Goal: Task Accomplishment & Management: Complete application form

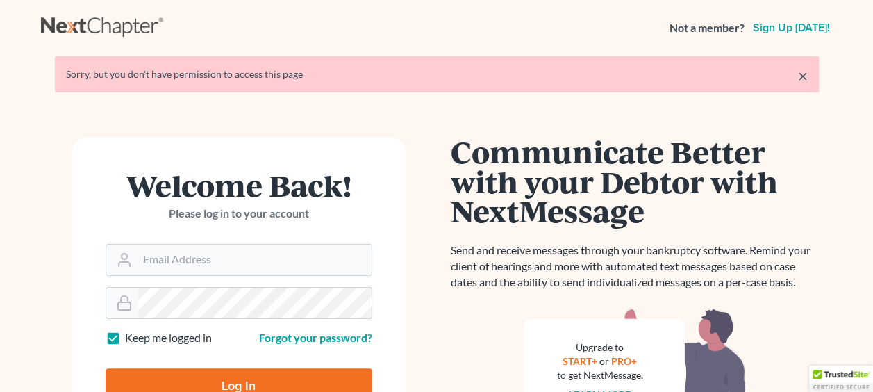
type input "[EMAIL_ADDRESS][DOMAIN_NAME]"
click at [237, 379] on input "Log In" at bounding box center [239, 385] width 267 height 35
type input "Thinking..."
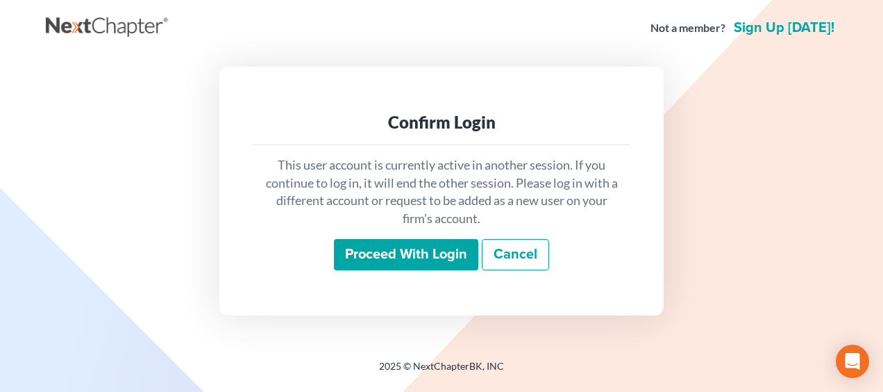
click at [428, 250] on input "Proceed with login" at bounding box center [406, 255] width 144 height 32
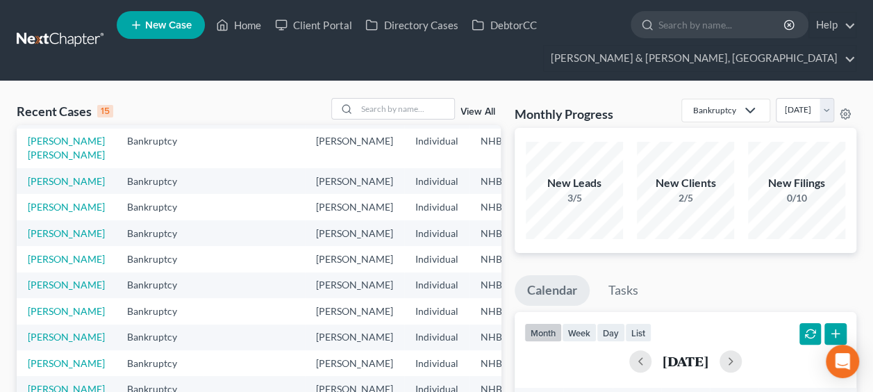
scroll to position [139, 0]
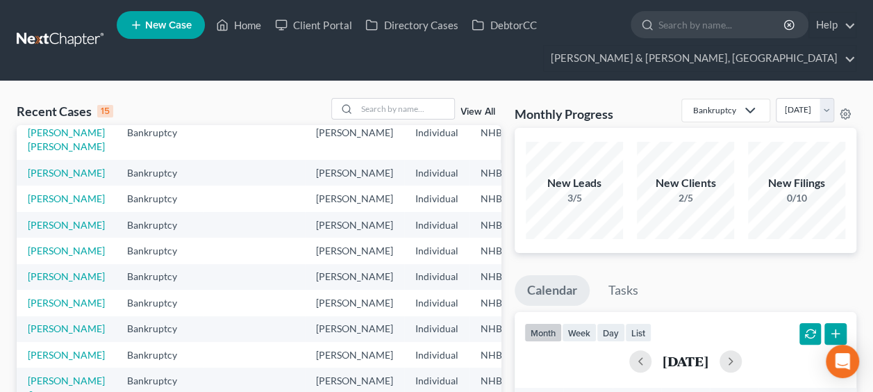
click at [42, 237] on td "[PERSON_NAME]" at bounding box center [66, 225] width 99 height 26
click at [40, 231] on link "[PERSON_NAME]" at bounding box center [66, 225] width 77 height 12
select select "4"
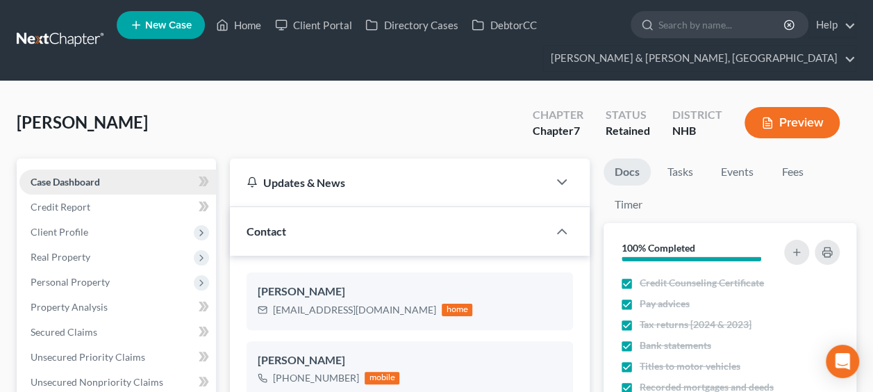
scroll to position [33, 0]
click at [99, 279] on span "Personal Property" at bounding box center [70, 282] width 79 height 12
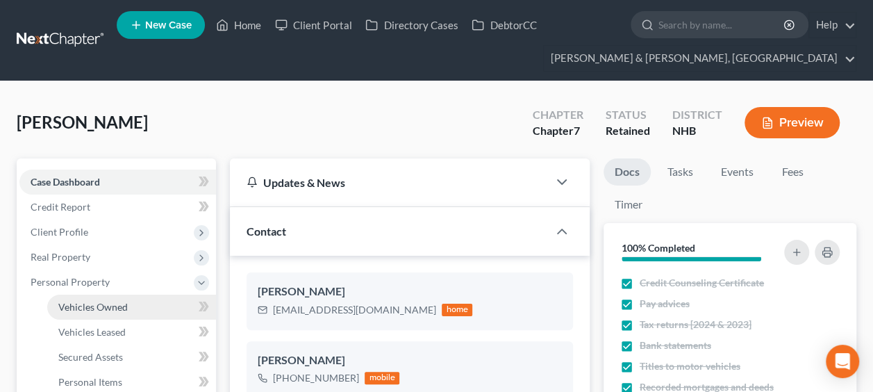
click at [124, 305] on span "Vehicles Owned" at bounding box center [92, 307] width 69 height 12
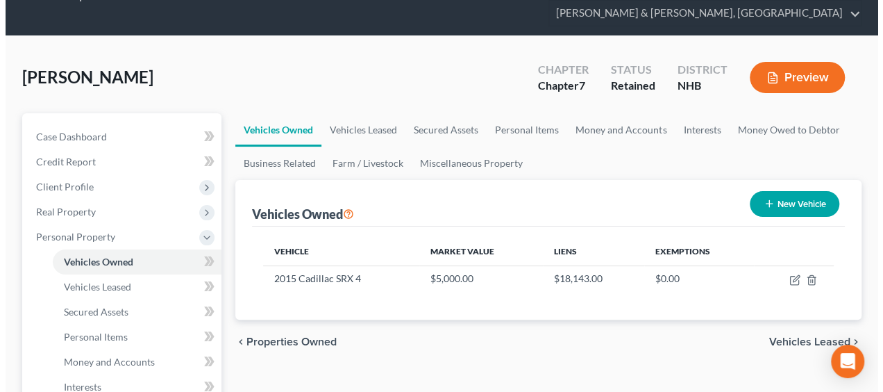
scroll to position [46, 0]
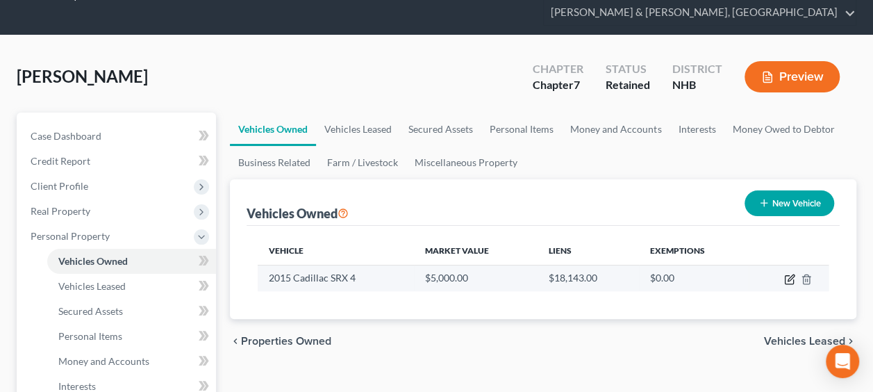
click at [789, 274] on icon "button" at bounding box center [789, 279] width 11 height 11
select select "0"
select select "11"
select select "2"
select select "0"
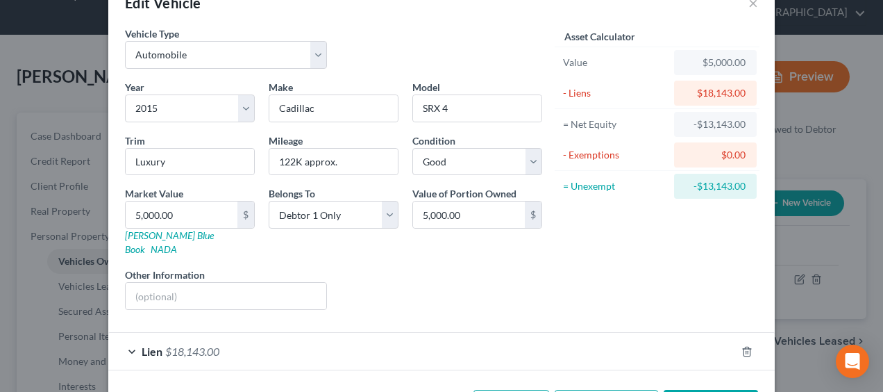
scroll to position [75, 0]
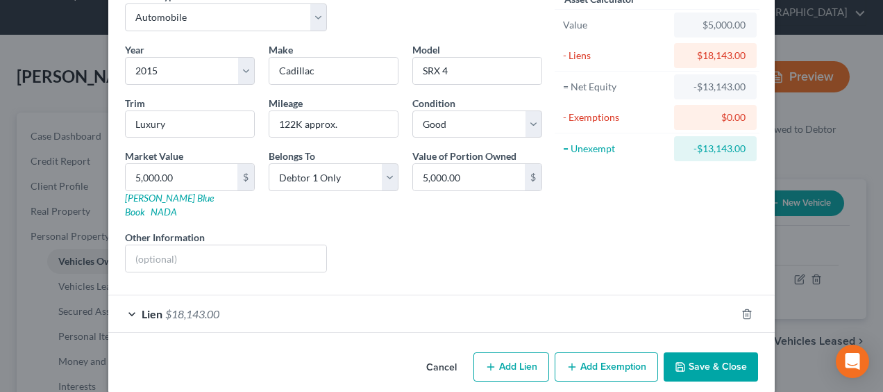
click at [294, 295] on div "Lien $18,143.00" at bounding box center [422, 313] width 628 height 37
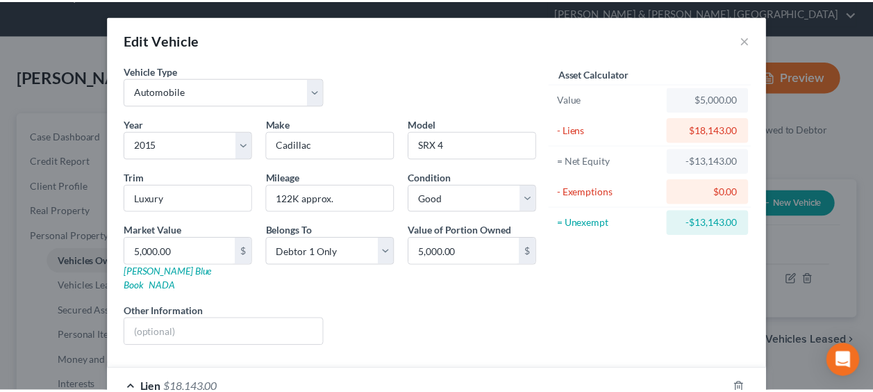
scroll to position [0, 0]
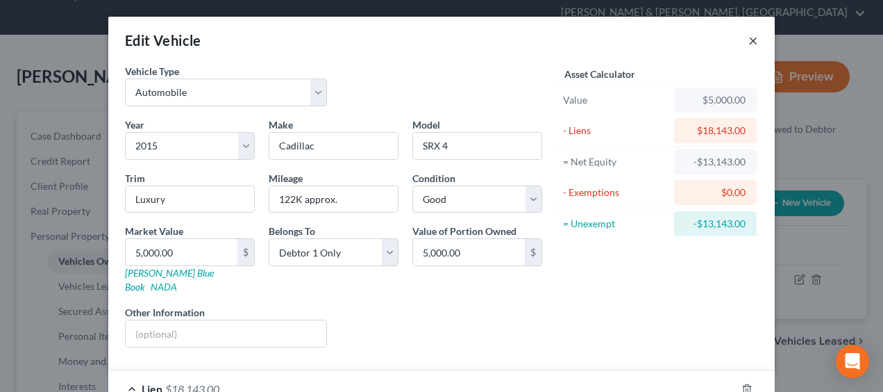
click at [749, 37] on button "×" at bounding box center [754, 40] width 10 height 17
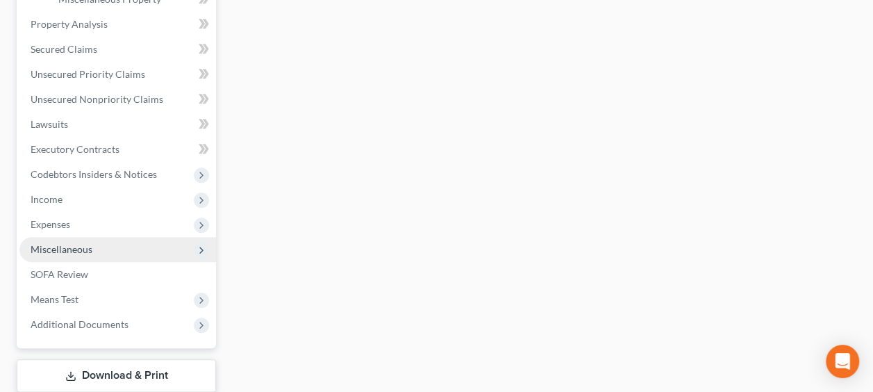
scroll to position [556, 0]
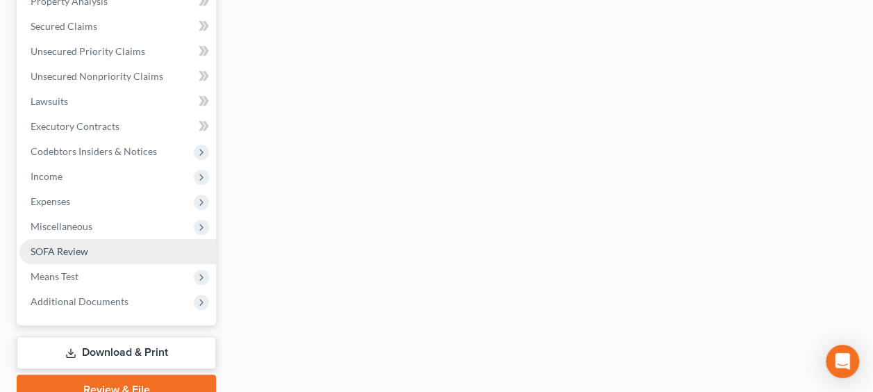
click at [83, 245] on span "SOFA Review" at bounding box center [60, 251] width 58 height 12
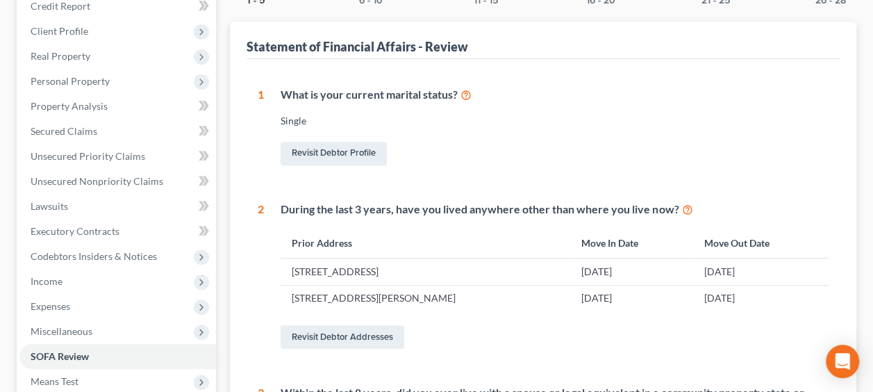
scroll to position [25, 0]
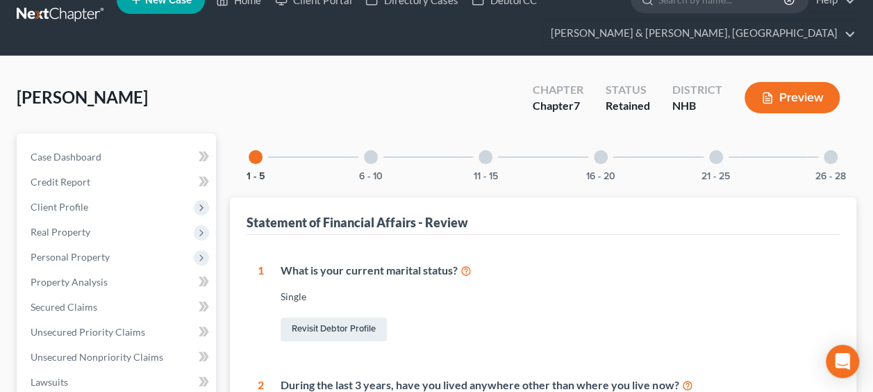
click at [374, 156] on div at bounding box center [371, 157] width 14 height 14
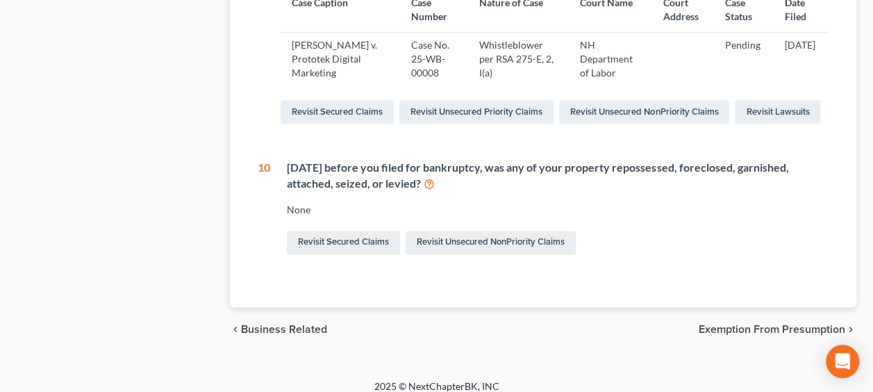
scroll to position [812, 0]
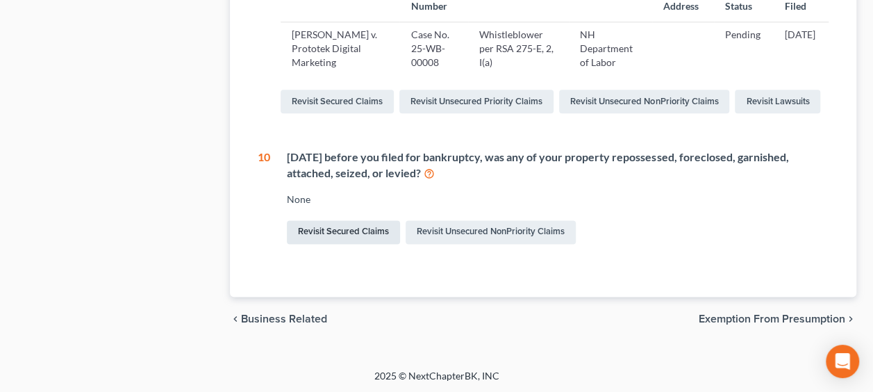
click at [361, 244] on link "Revisit Secured Claims" at bounding box center [343, 232] width 113 height 24
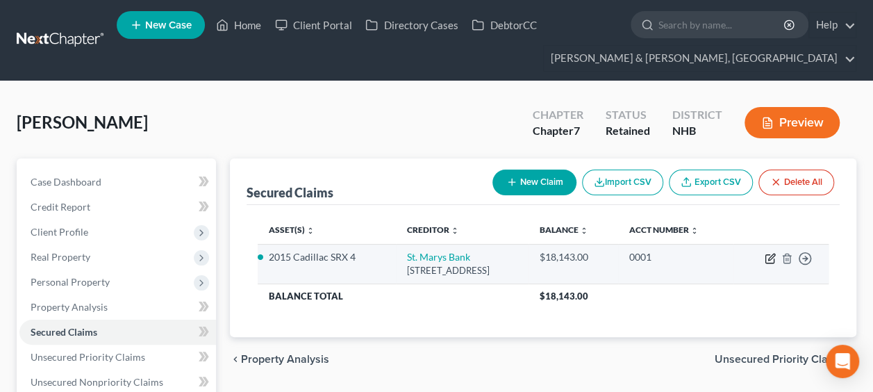
click at [769, 256] on icon "button" at bounding box center [770, 258] width 11 height 11
select select "32"
select select "0"
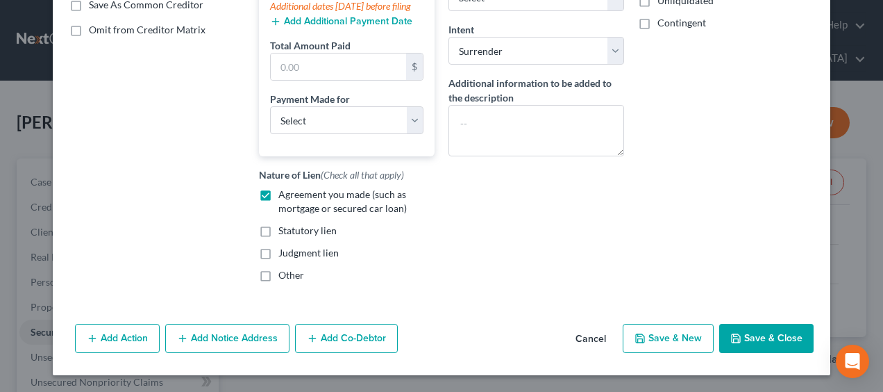
scroll to position [285, 0]
click at [120, 339] on button "Add Action" at bounding box center [117, 338] width 85 height 29
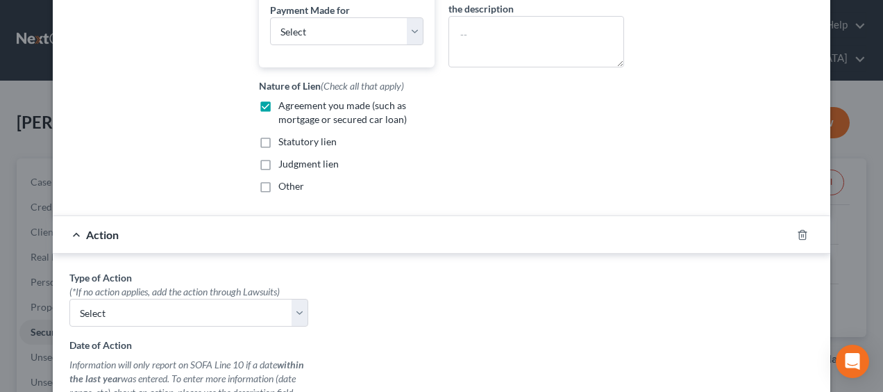
click at [157, 253] on div "Action" at bounding box center [422, 234] width 739 height 37
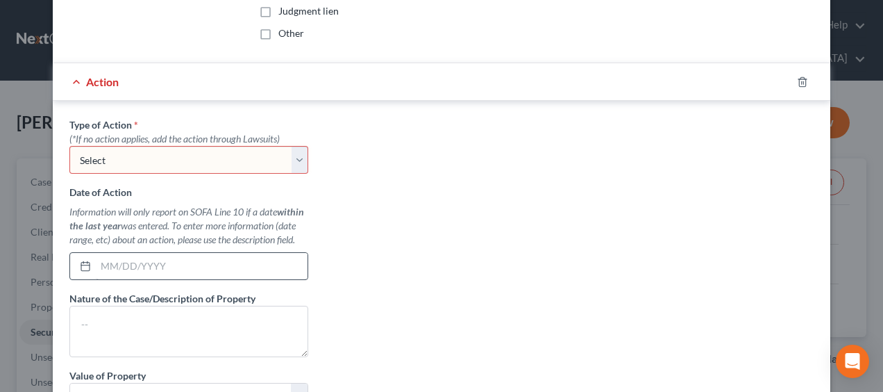
scroll to position [517, 0]
click at [294, 168] on select "Select Repossession Garnishment Foreclosure Personal Injury Attached, Seized, O…" at bounding box center [188, 159] width 239 height 28
select select "0"
click at [69, 156] on select "Select Repossession Garnishment Foreclosure Personal Injury Attached, Seized, O…" at bounding box center [188, 159] width 239 height 28
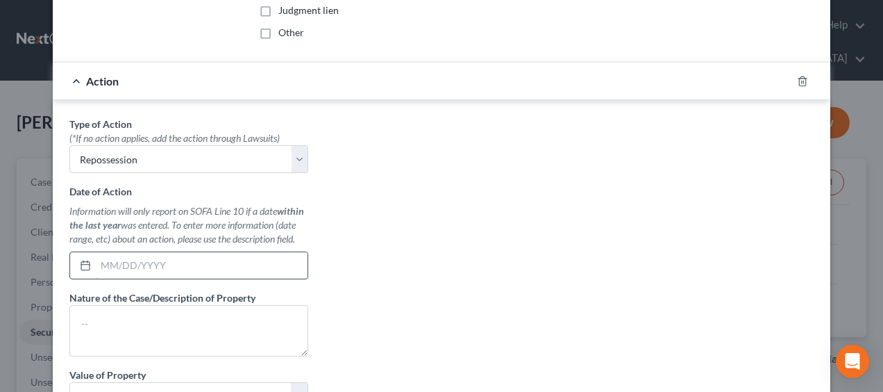
click at [136, 273] on input "text" at bounding box center [202, 265] width 212 height 26
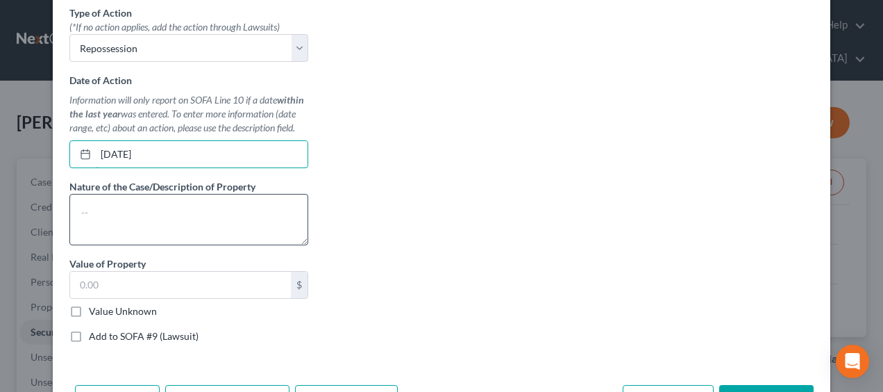
scroll to position [633, 0]
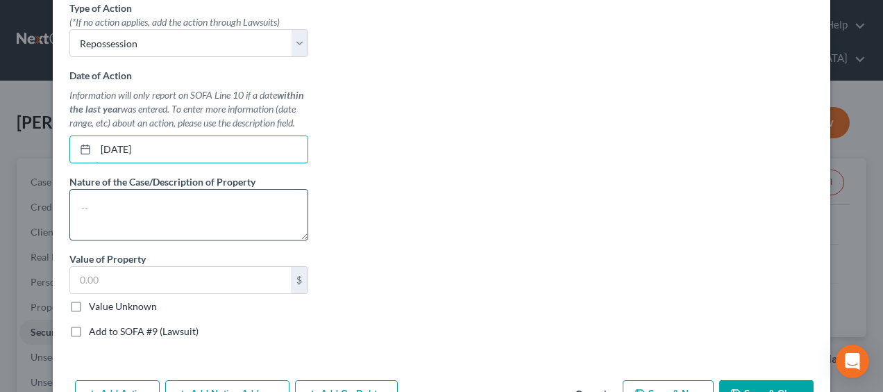
type input "07/30/2025"
click at [104, 224] on textarea at bounding box center [188, 214] width 239 height 51
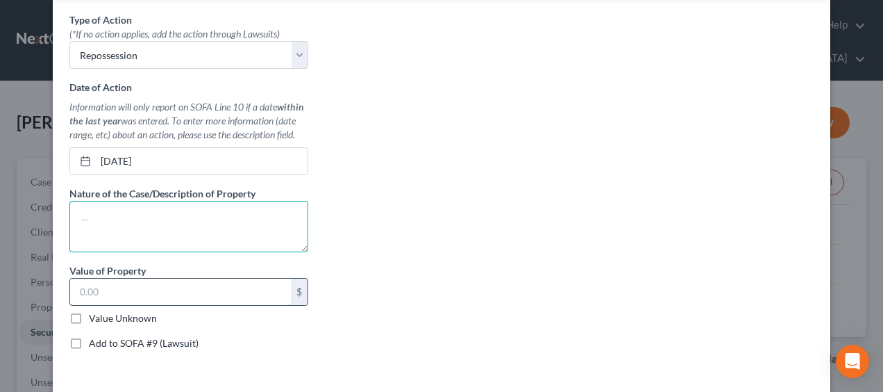
scroll to position [610, 0]
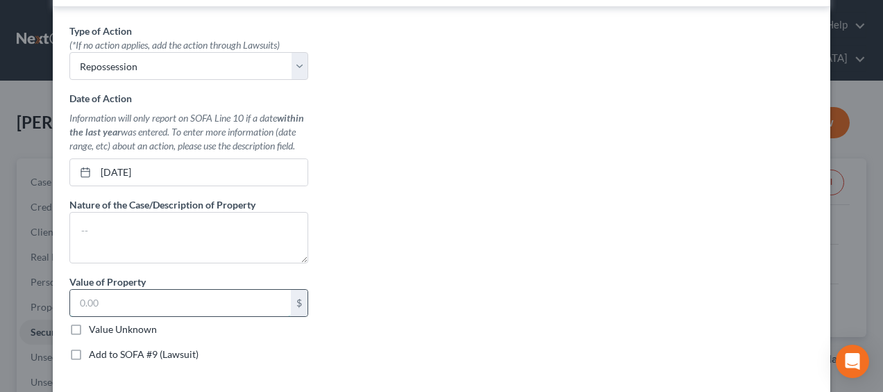
click at [161, 304] on input "text" at bounding box center [180, 303] width 221 height 26
type input "5,000"
click at [89, 335] on label "Value Unknown" at bounding box center [123, 329] width 68 height 14
click at [94, 331] on input "Value Unknown" at bounding box center [98, 326] width 9 height 9
checkbox input "true"
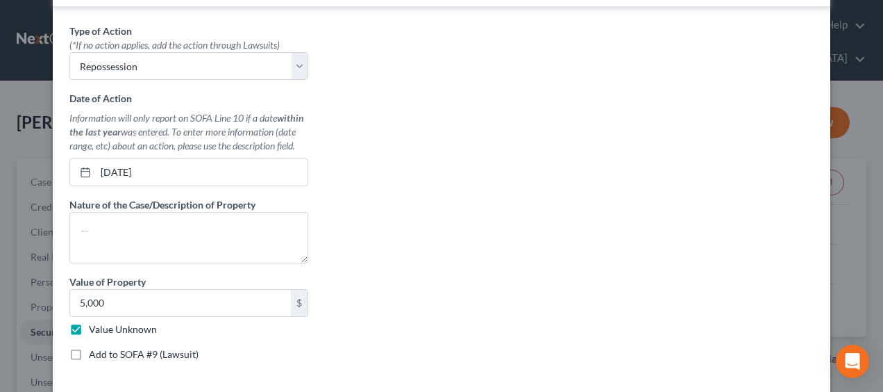
type input "0.00"
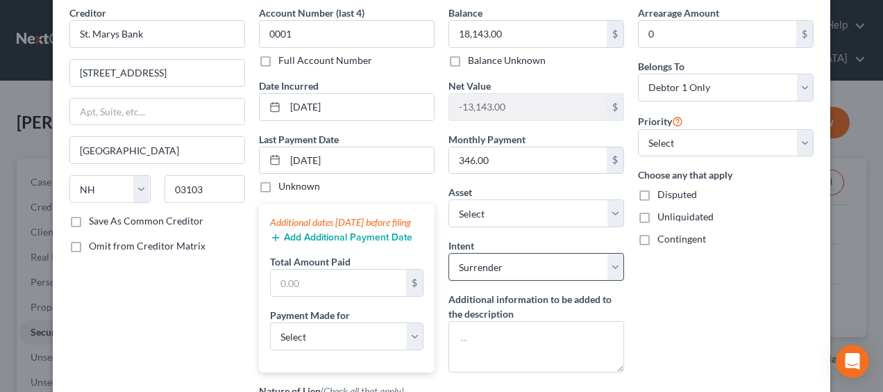
scroll to position [31, 0]
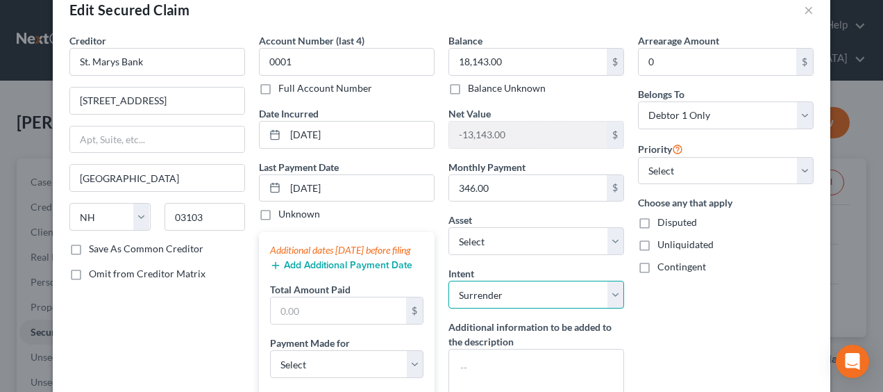
click at [533, 295] on select "Select Surrender Redeem Reaffirm Avoid Other" at bounding box center [537, 295] width 176 height 28
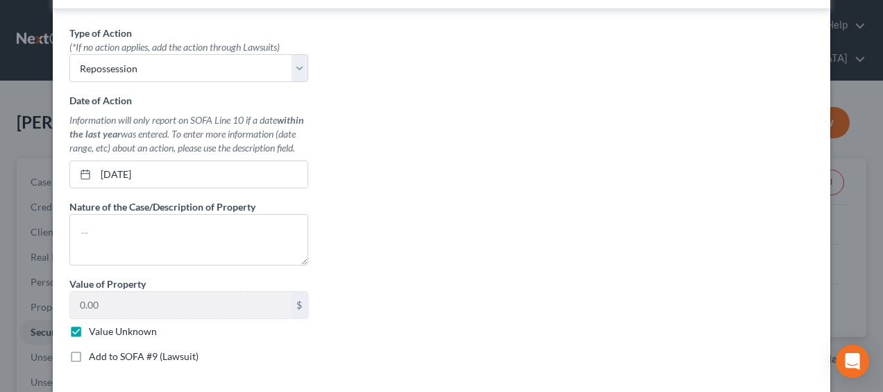
scroll to position [648, 0]
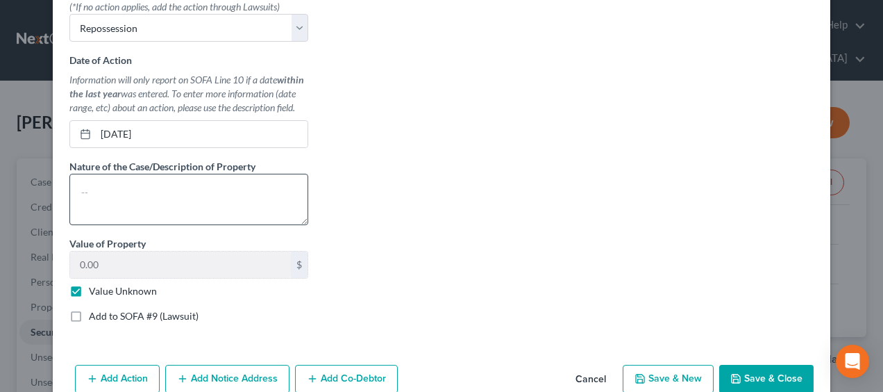
type input "17,582.00"
click at [181, 206] on textarea at bounding box center [188, 199] width 239 height 51
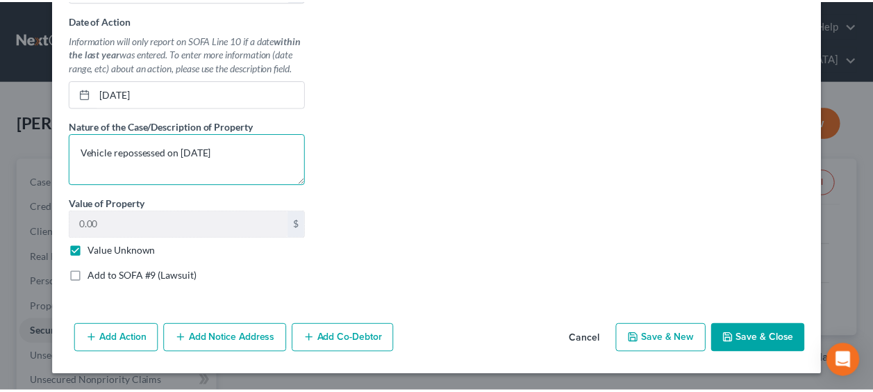
scroll to position [694, 0]
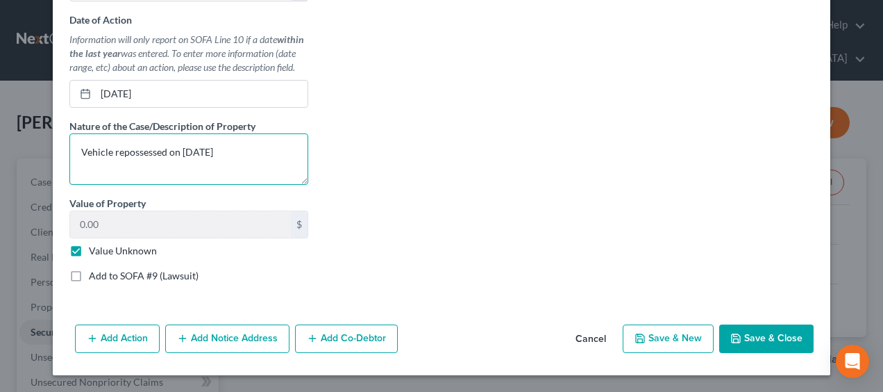
type textarea "Vehicle repossessed on 7-30-2025"
click at [767, 342] on button "Save & Close" at bounding box center [766, 338] width 94 height 29
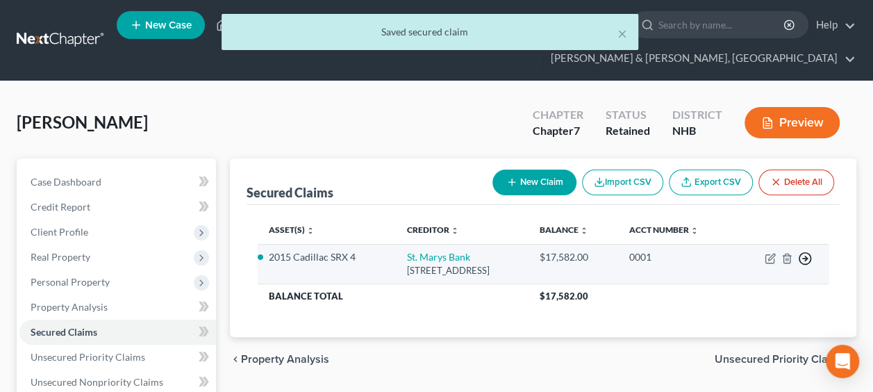
click at [808, 256] on icon "button" at bounding box center [805, 258] width 14 height 14
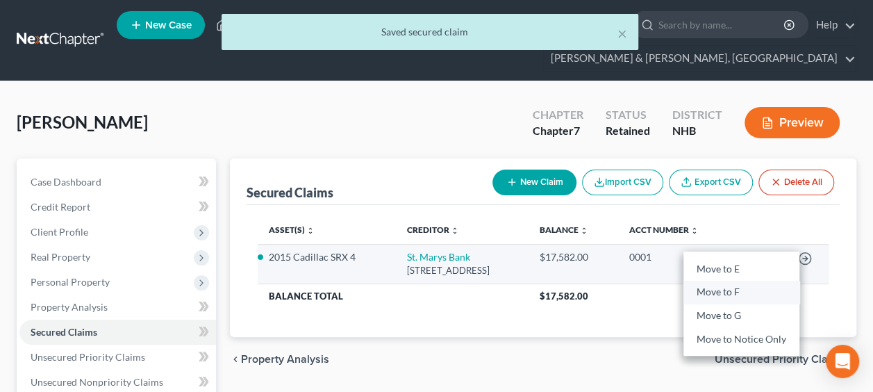
click at [727, 287] on link "Move to F" at bounding box center [741, 293] width 116 height 24
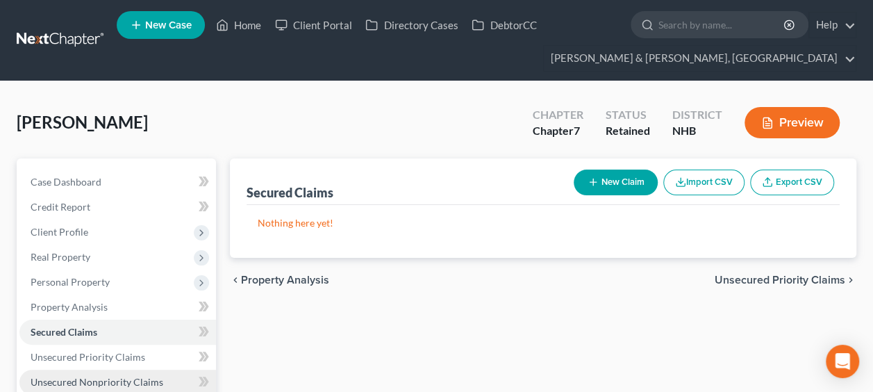
click at [112, 379] on span "Unsecured Nonpriority Claims" at bounding box center [97, 382] width 133 height 12
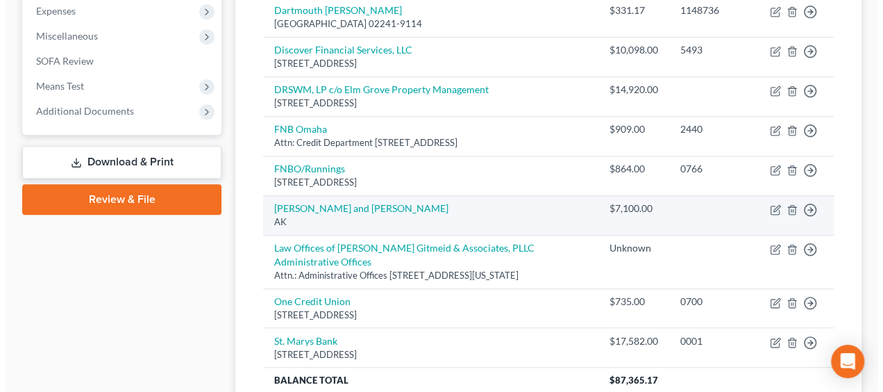
scroll to position [578, 0]
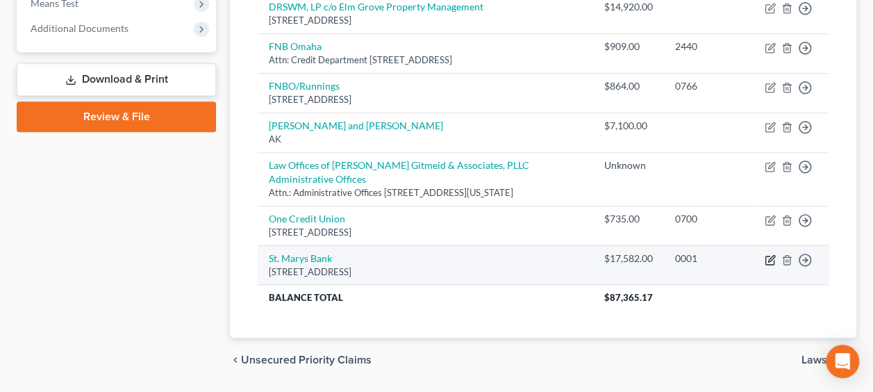
click at [772, 265] on icon "button" at bounding box center [770, 259] width 11 height 11
select select "32"
select select "0"
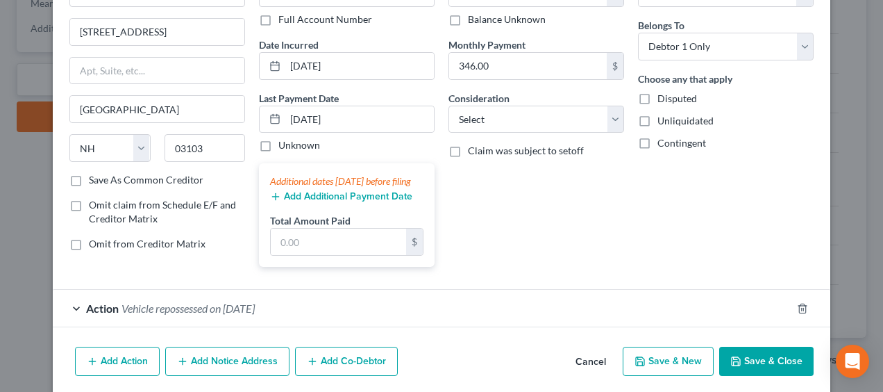
scroll to position [139, 0]
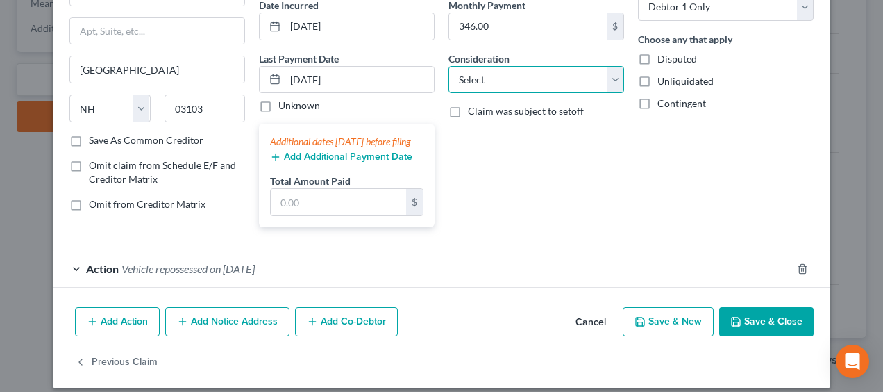
click at [597, 77] on select "Select Cable / Satellite Services Collection Agency Credit Card Debt Debt Couns…" at bounding box center [537, 80] width 176 height 28
select select "4"
click at [449, 66] on select "Select Cable / Satellite Services Collection Agency Credit Card Debt Debt Couns…" at bounding box center [537, 80] width 176 height 28
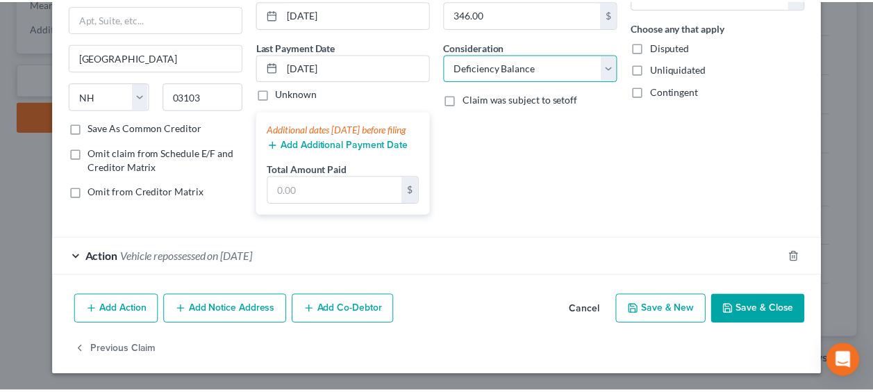
scroll to position [162, 0]
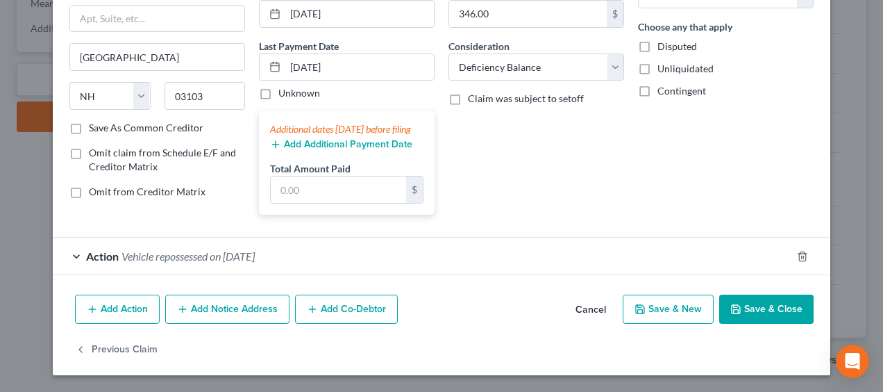
click at [767, 304] on button "Save & Close" at bounding box center [766, 308] width 94 height 29
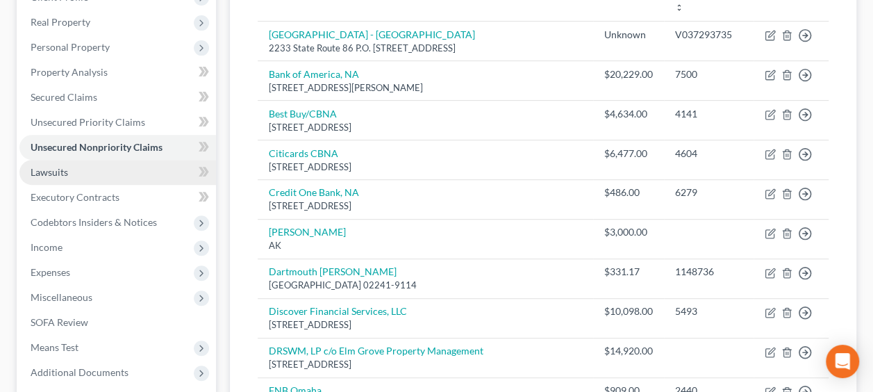
scroll to position [69, 0]
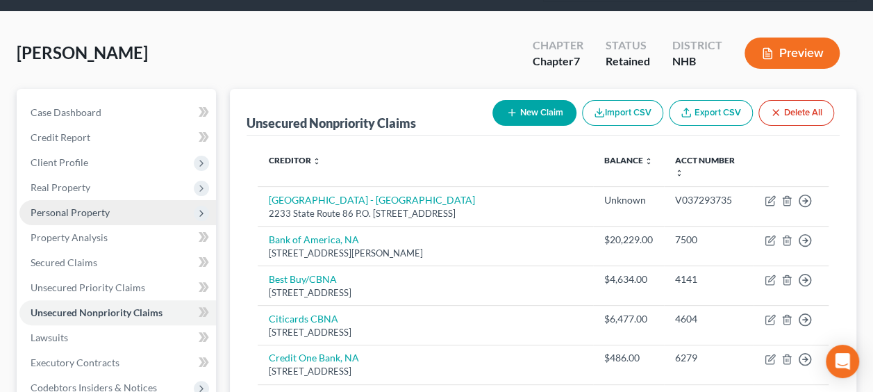
click at [82, 212] on span "Personal Property" at bounding box center [70, 212] width 79 height 12
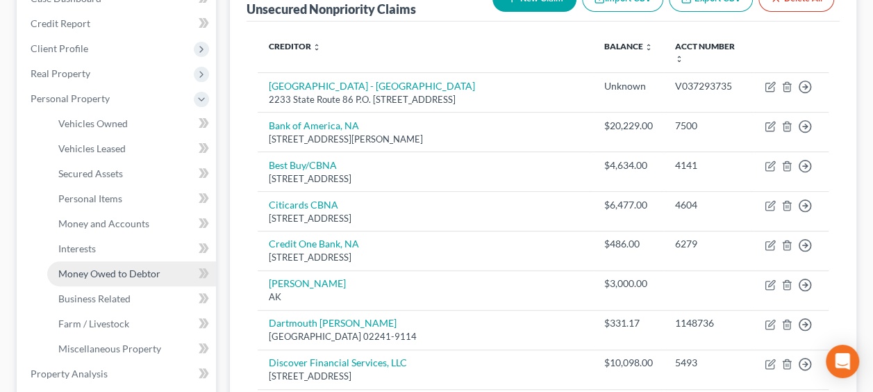
scroll to position [185, 0]
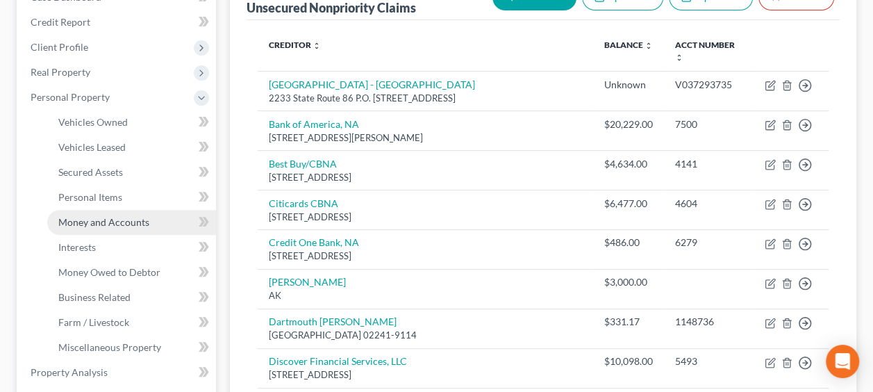
click at [108, 218] on span "Money and Accounts" at bounding box center [103, 222] width 91 height 12
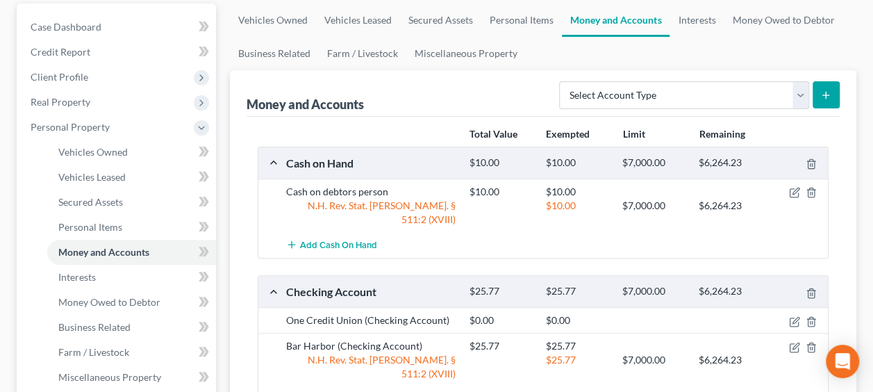
scroll to position [162, 0]
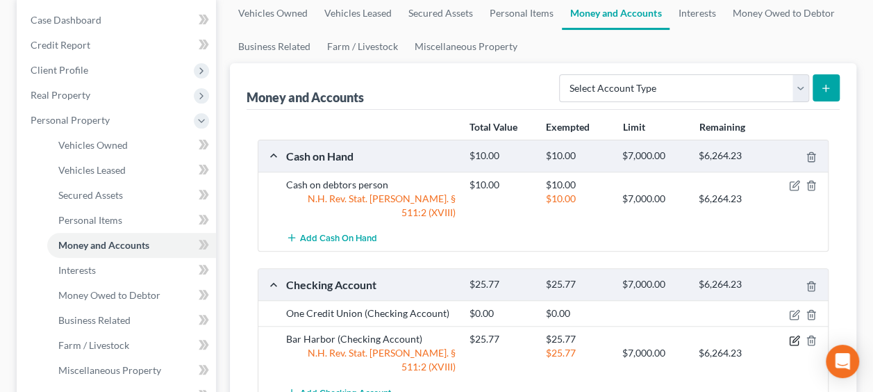
click at [794, 335] on icon "button" at bounding box center [794, 340] width 11 height 11
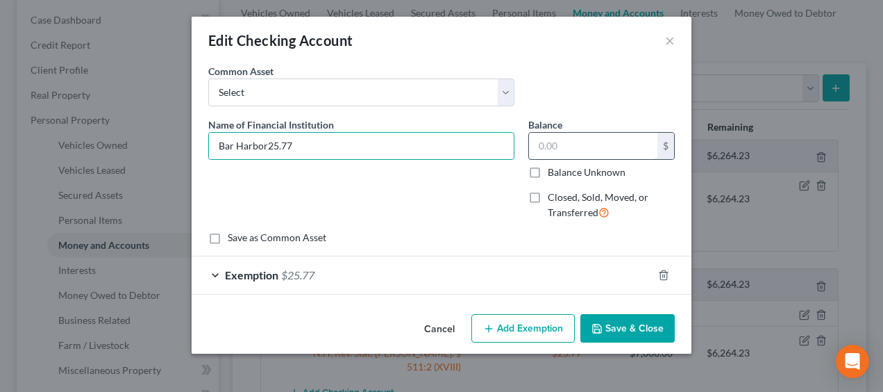
click at [569, 147] on input "text" at bounding box center [593, 146] width 128 height 26
drag, startPoint x: 339, startPoint y: 147, endPoint x: 265, endPoint y: 147, distance: 74.3
click at [265, 147] on input "Bar Harbor25.77" at bounding box center [361, 146] width 305 height 26
type input "Bar Harbor"
click at [580, 142] on input "text" at bounding box center [593, 146] width 128 height 26
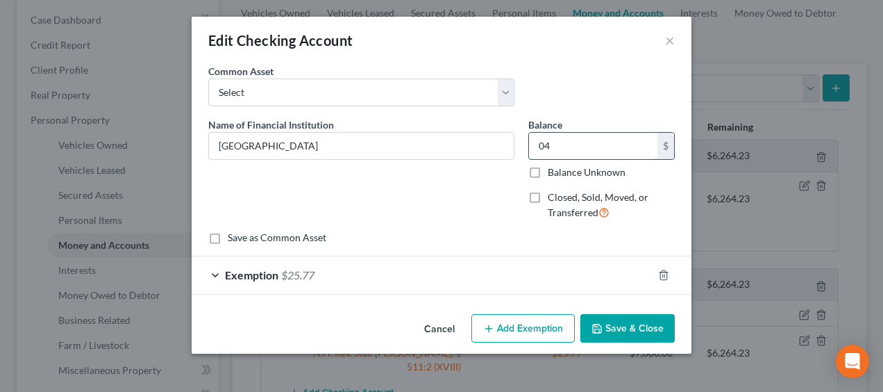
type input "0"
click at [612, 324] on button "Save & Close" at bounding box center [628, 328] width 94 height 29
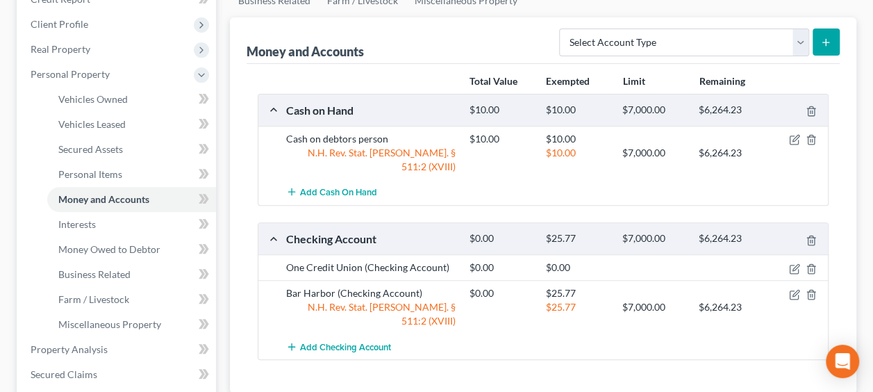
scroll to position [208, 0]
click at [795, 289] on icon "button" at bounding box center [795, 292] width 6 height 6
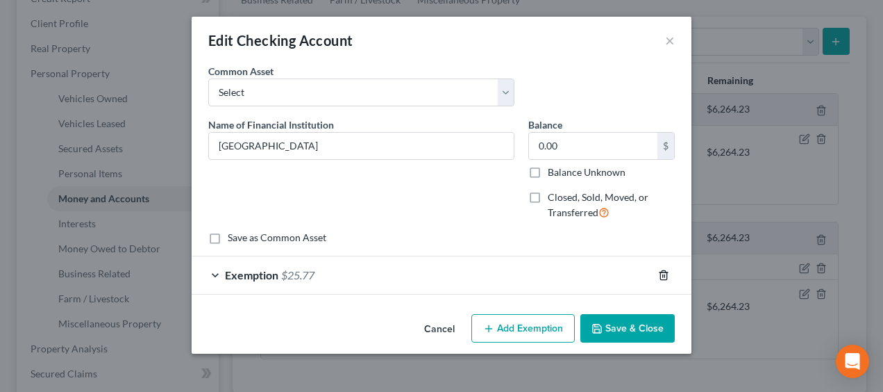
click at [663, 273] on icon "button" at bounding box center [663, 274] width 11 height 11
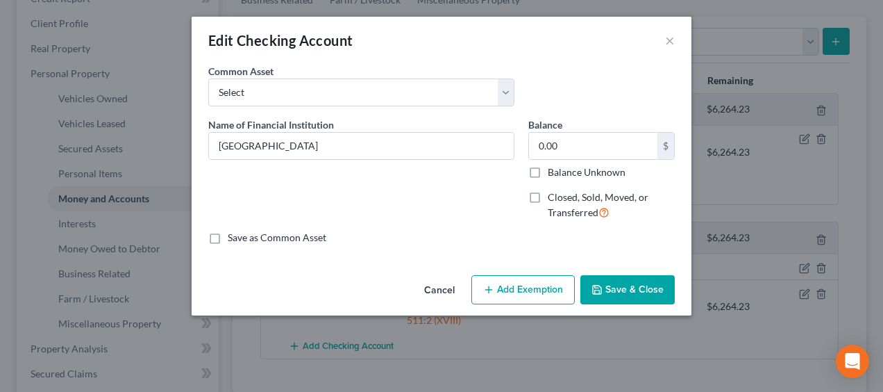
click at [638, 285] on button "Save & Close" at bounding box center [628, 289] width 94 height 29
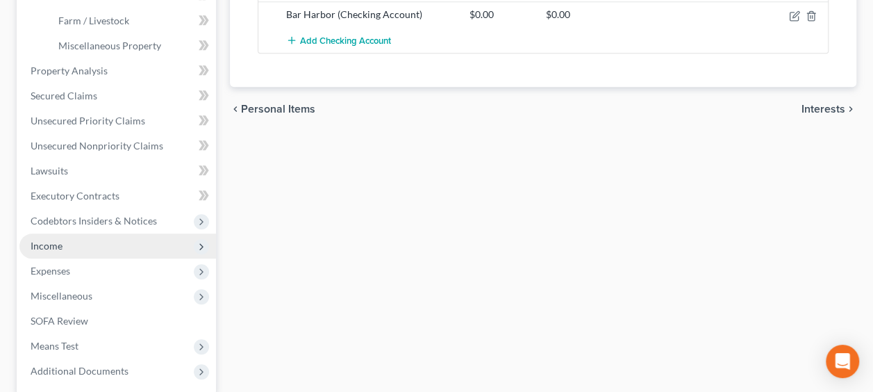
click at [81, 242] on span "Income" at bounding box center [117, 245] width 197 height 25
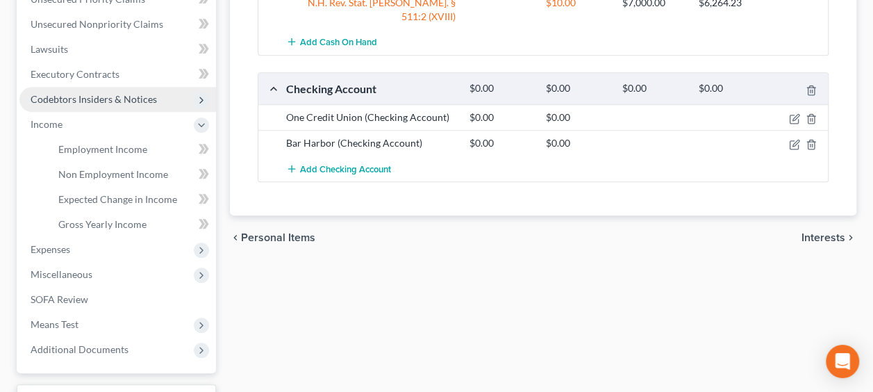
scroll to position [400, 0]
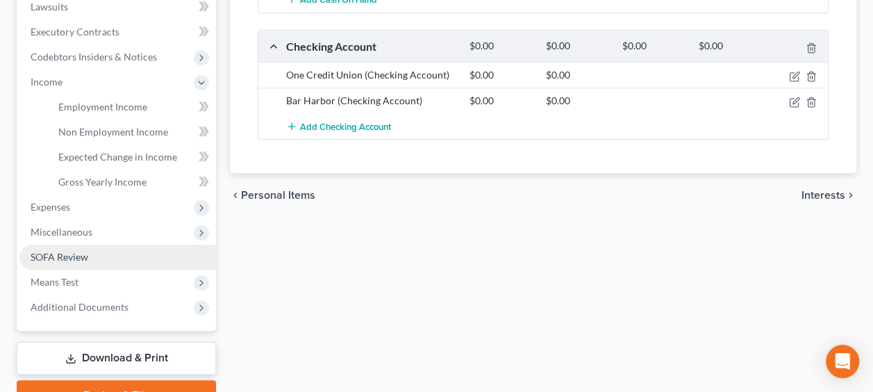
click at [101, 257] on link "SOFA Review" at bounding box center [117, 256] width 197 height 25
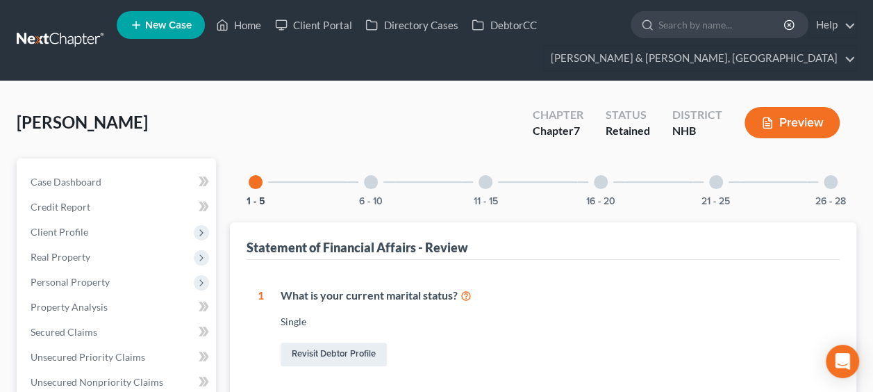
click at [372, 187] on div "6 - 10" at bounding box center [370, 181] width 47 height 47
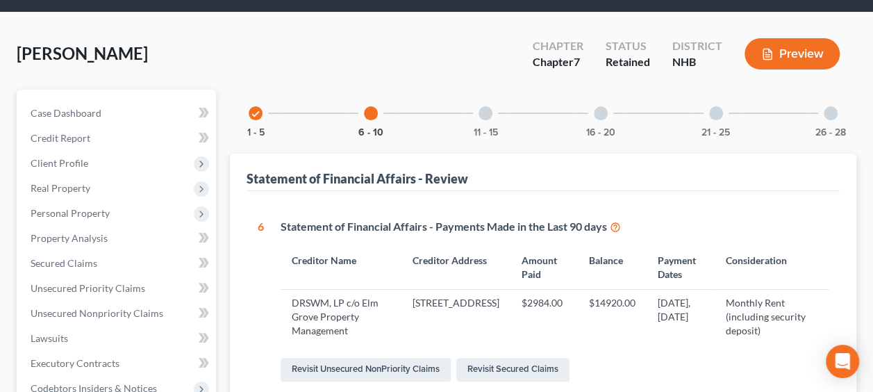
scroll to position [46, 0]
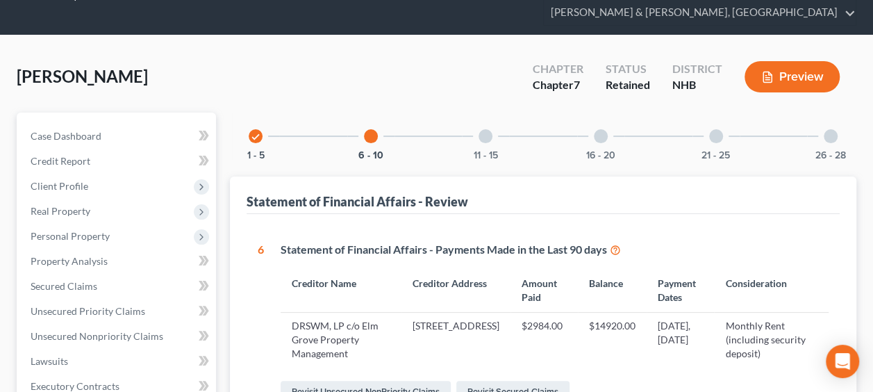
click at [491, 135] on div "11 - 15" at bounding box center [485, 135] width 47 height 47
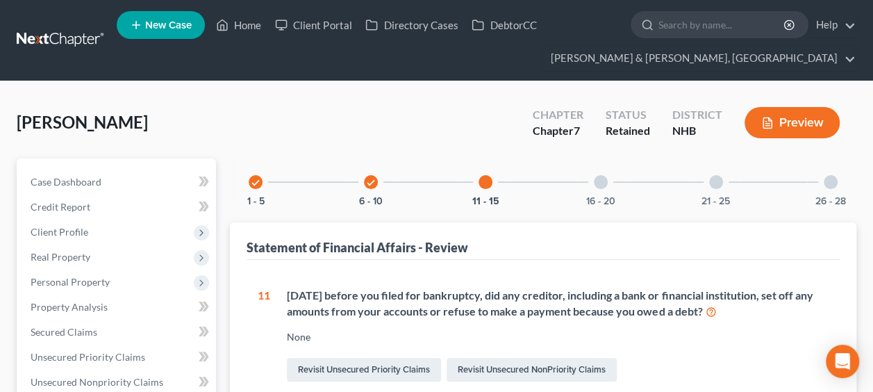
scroll to position [0, 0]
click at [599, 182] on div at bounding box center [601, 182] width 14 height 14
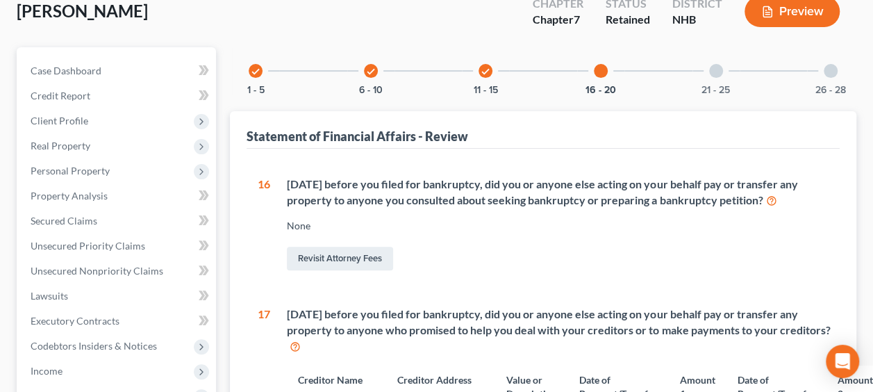
scroll to position [115, 0]
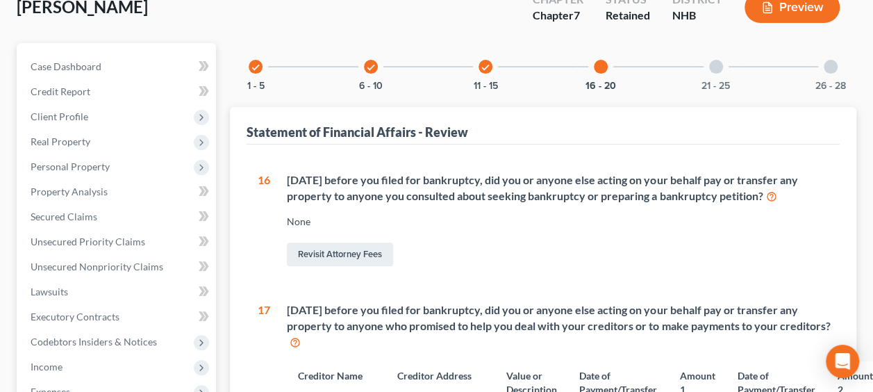
click at [770, 192] on icon at bounding box center [770, 195] width 11 height 13
click at [375, 251] on link "Revisit Attorney Fees" at bounding box center [340, 254] width 106 height 24
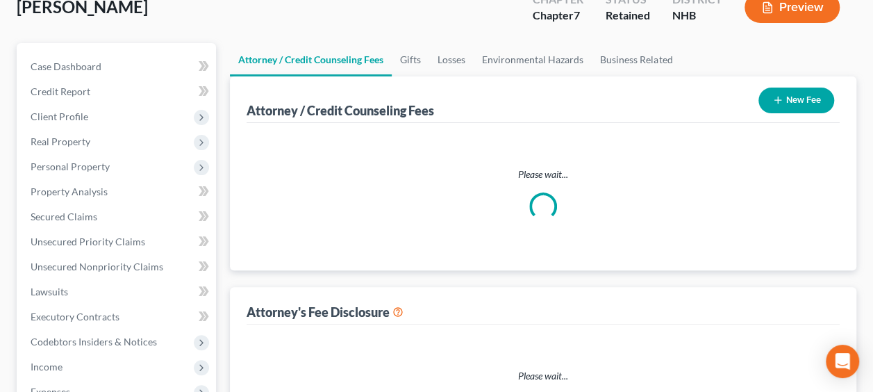
scroll to position [7, 0]
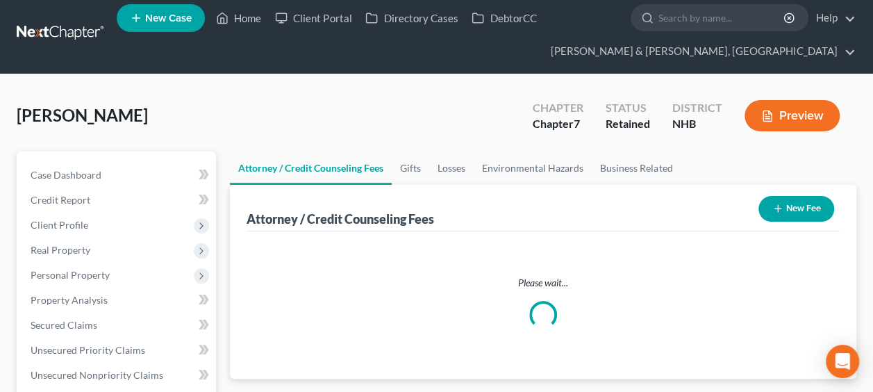
select select "0"
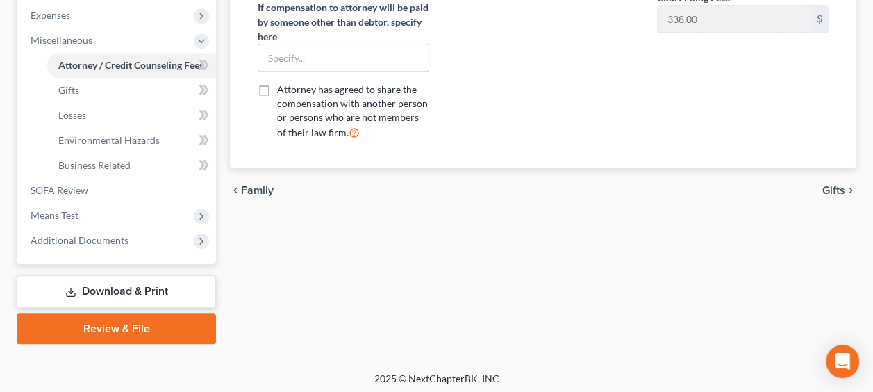
scroll to position [494, 0]
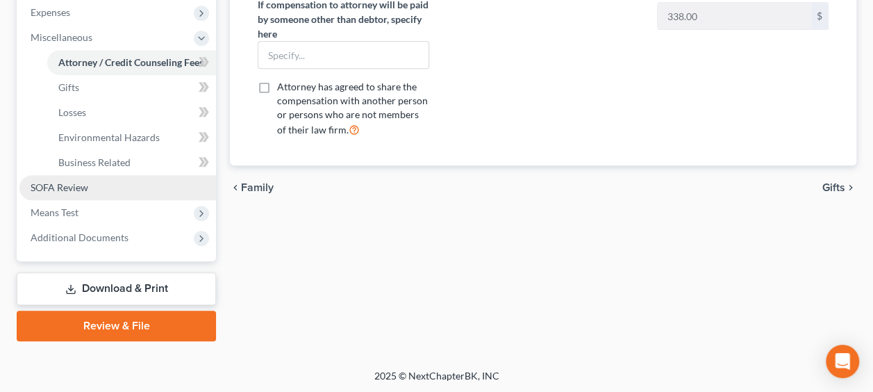
click at [83, 184] on span "SOFA Review" at bounding box center [60, 187] width 58 height 12
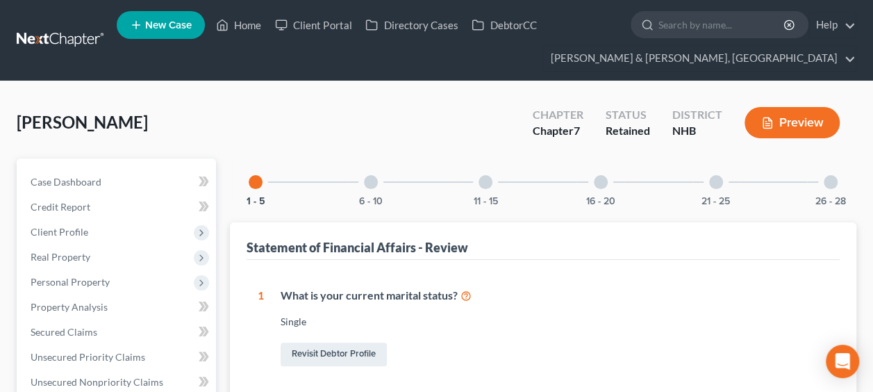
click at [715, 181] on div at bounding box center [716, 182] width 14 height 14
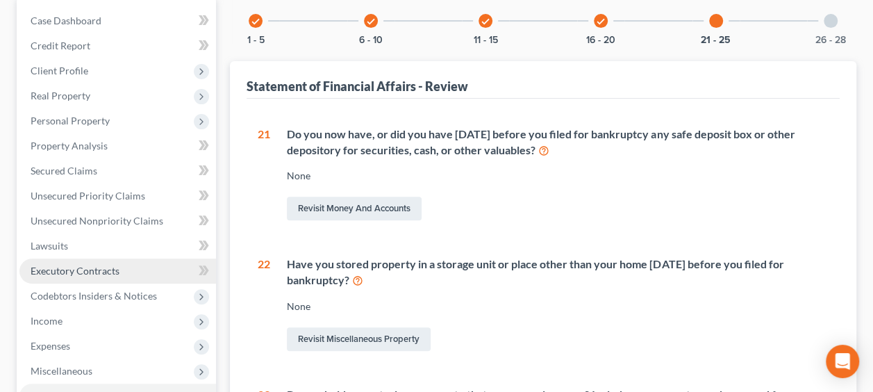
scroll to position [185, 0]
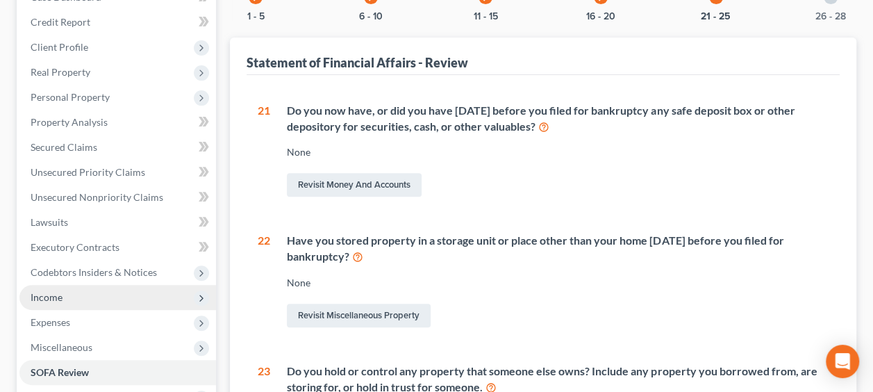
click at [65, 299] on span "Income" at bounding box center [117, 297] width 197 height 25
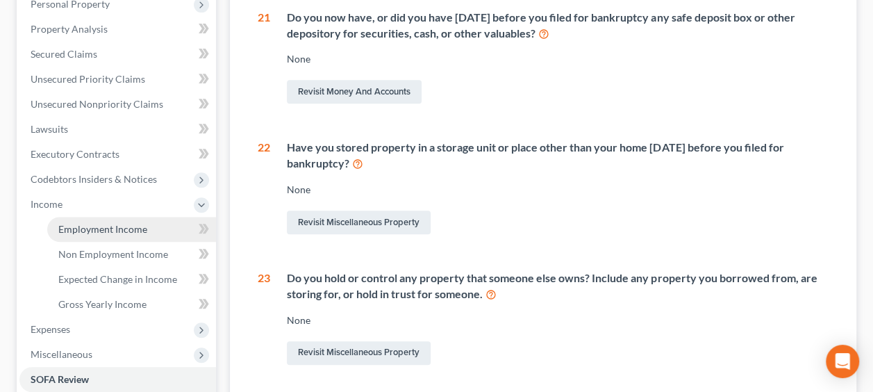
click at [119, 227] on span "Employment Income" at bounding box center [102, 229] width 89 height 12
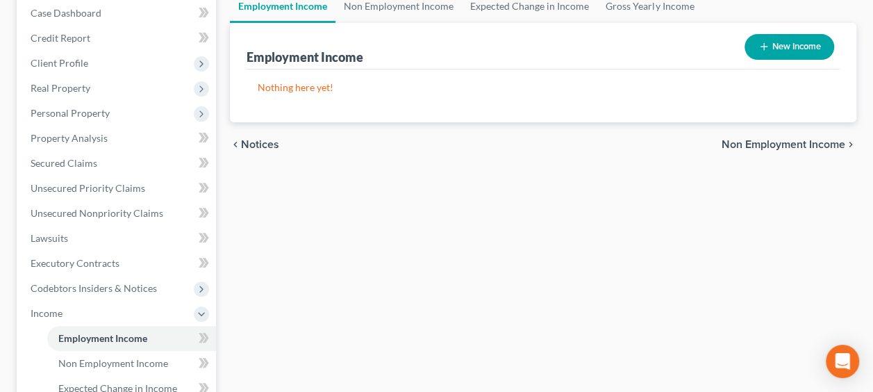
scroll to position [185, 0]
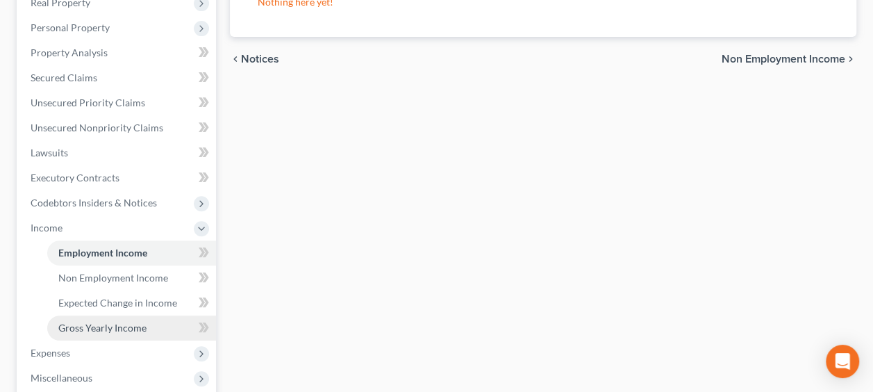
click at [124, 326] on span "Gross Yearly Income" at bounding box center [102, 328] width 88 height 12
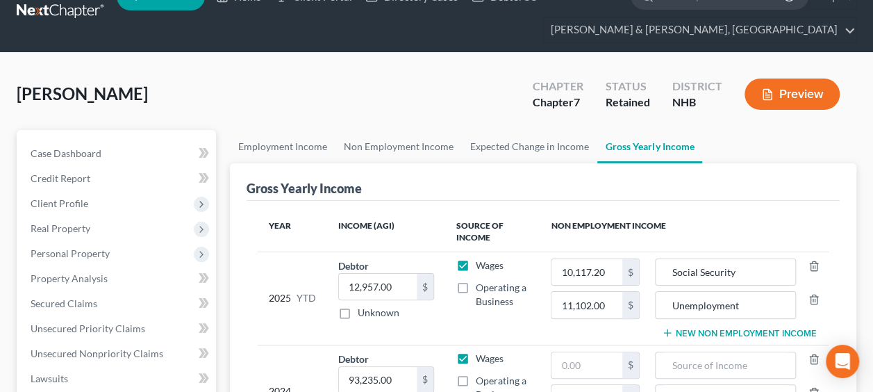
scroll to position [115, 0]
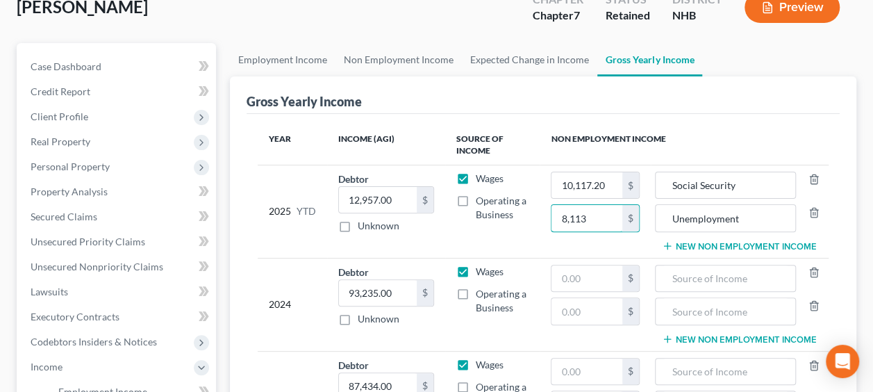
type input "8,113"
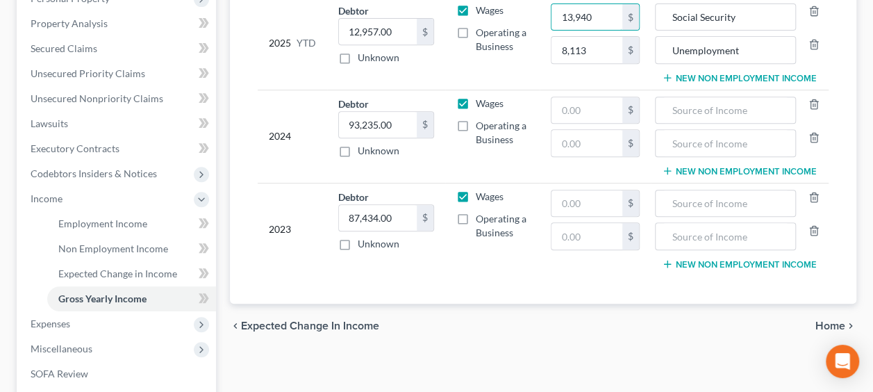
scroll to position [370, 0]
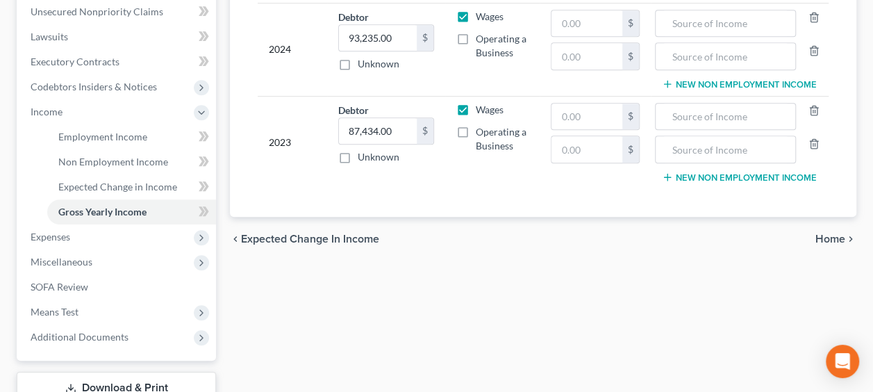
click at [825, 233] on span "Home" at bounding box center [830, 238] width 30 height 11
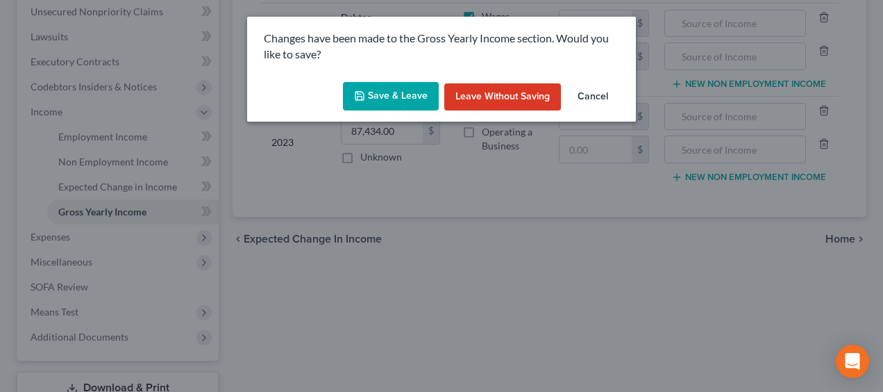
click at [376, 90] on button "Save & Leave" at bounding box center [391, 96] width 96 height 29
type input "13,940.00"
type input "8,113.00"
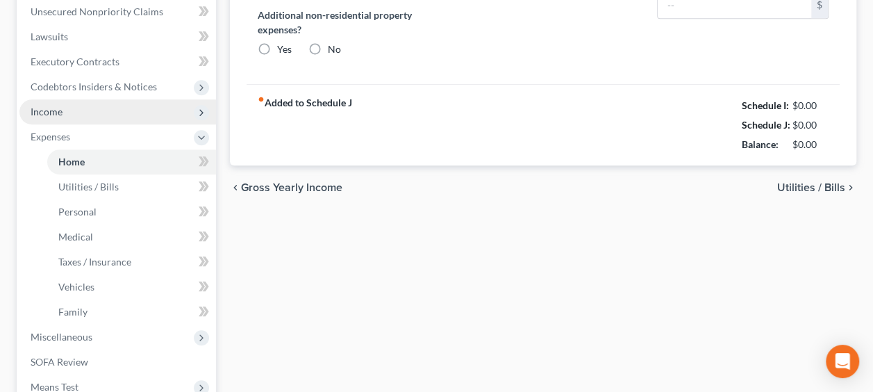
type input "1,492.00"
type input "0.00"
radio input "true"
type input "0.00"
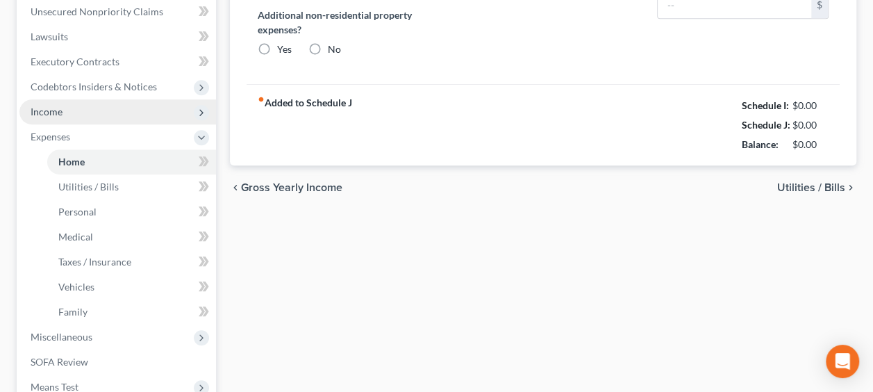
type input "0.00"
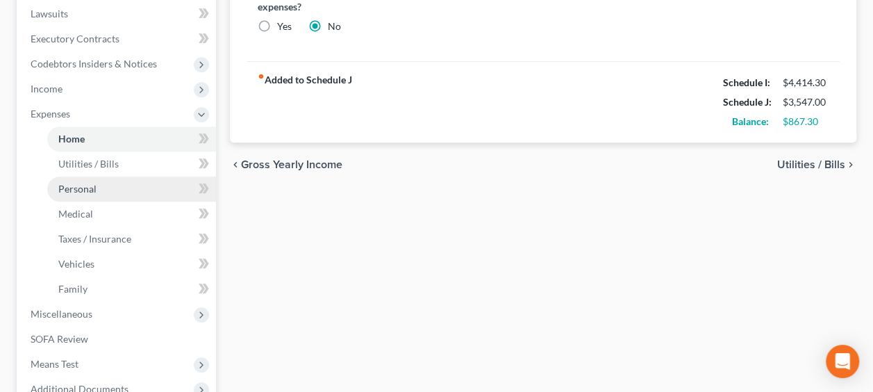
scroll to position [532, 0]
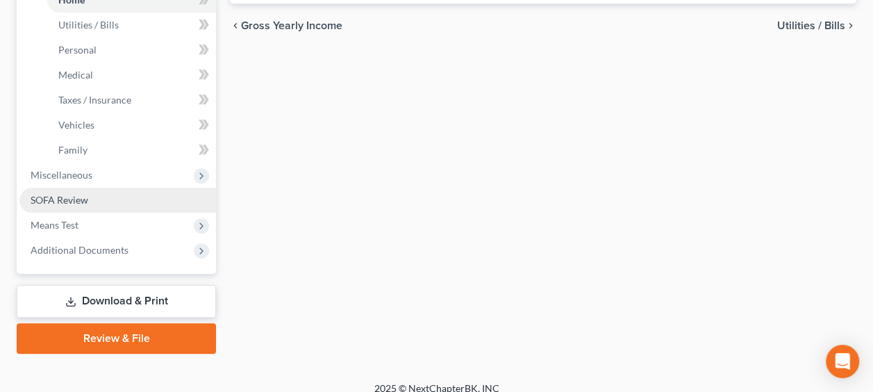
click at [94, 197] on link "SOFA Review" at bounding box center [117, 199] width 197 height 25
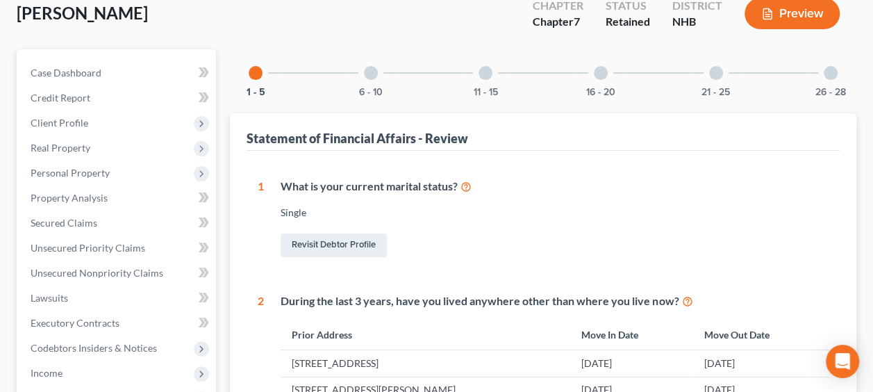
scroll to position [115, 0]
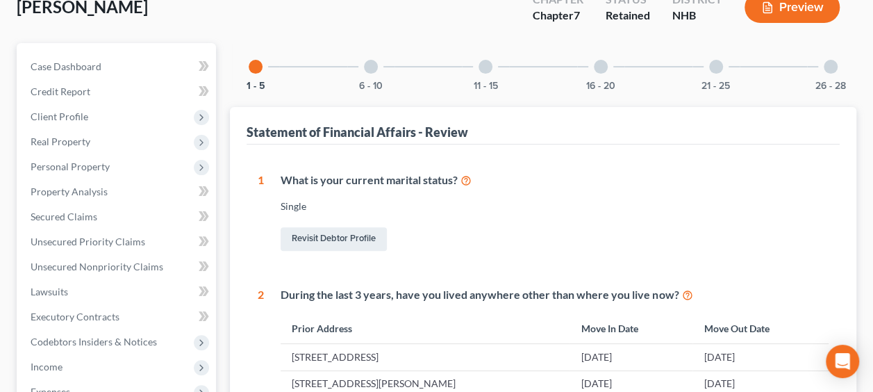
click at [371, 71] on div at bounding box center [371, 67] width 14 height 14
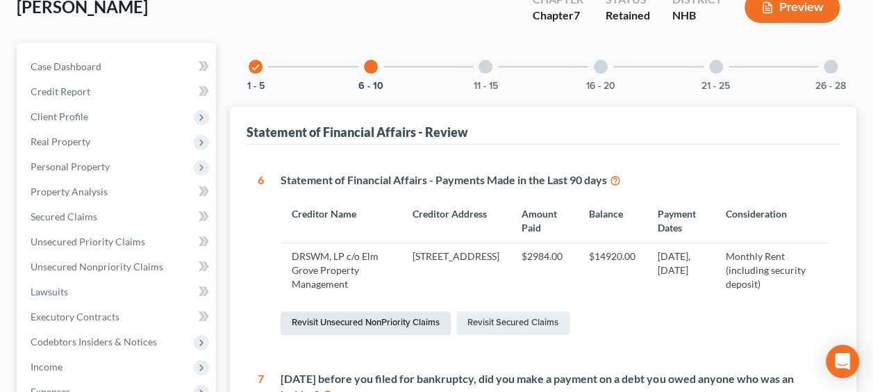
click at [390, 318] on link "Revisit Unsecured NonPriority Claims" at bounding box center [366, 323] width 170 height 24
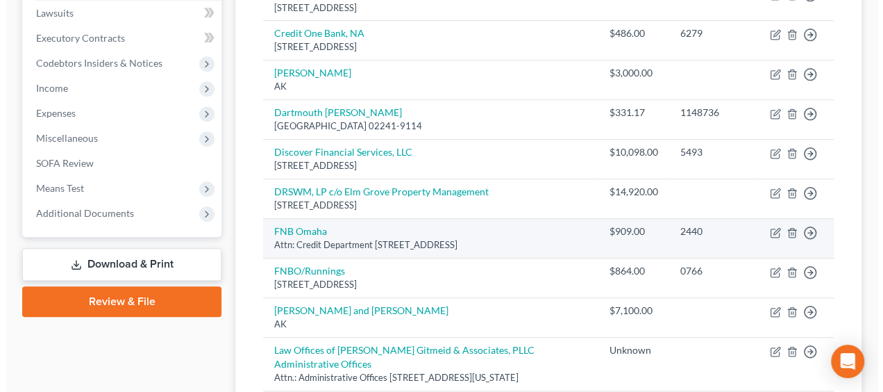
scroll to position [393, 0]
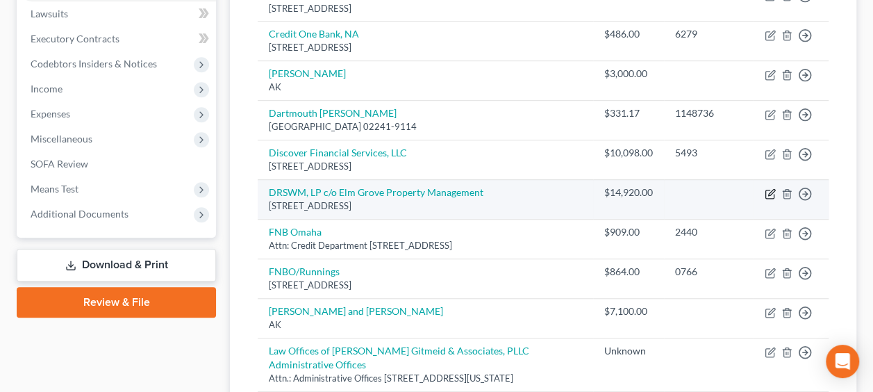
click at [767, 190] on icon "button" at bounding box center [770, 193] width 11 height 11
select select "32"
select select "14"
select select "0"
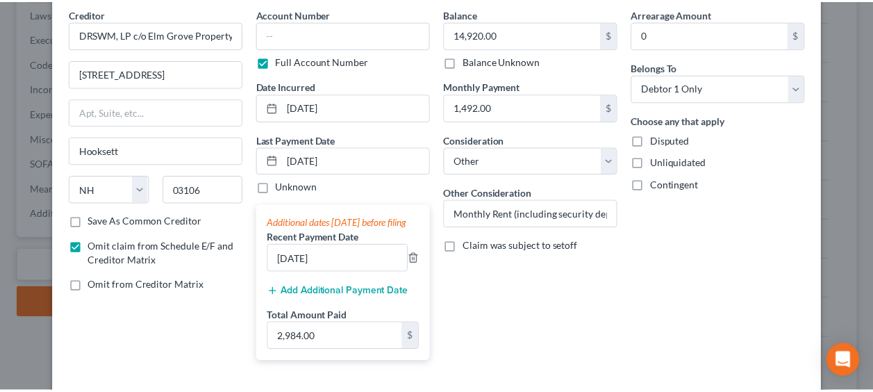
scroll to position [178, 0]
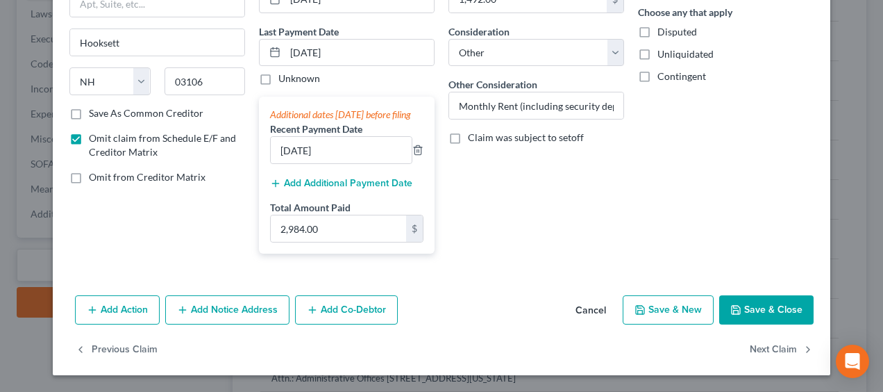
click at [752, 308] on button "Save & Close" at bounding box center [766, 309] width 94 height 29
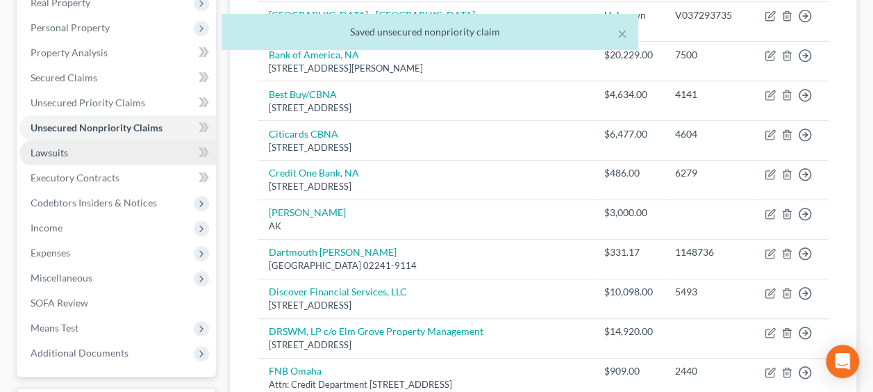
click at [94, 150] on link "Lawsuits" at bounding box center [117, 152] width 197 height 25
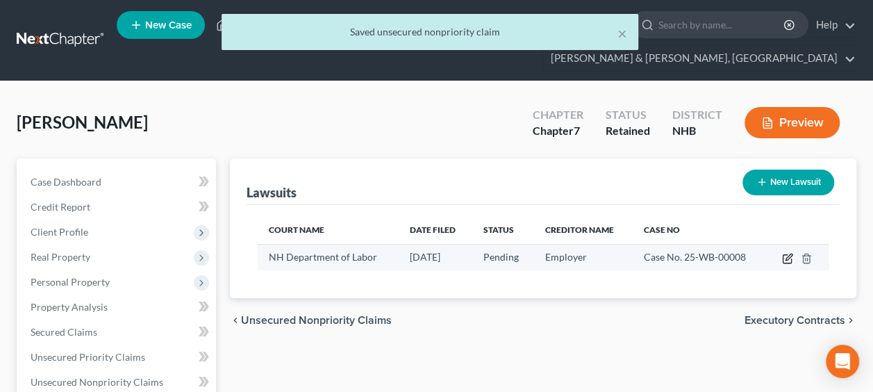
click at [782, 257] on icon "button" at bounding box center [787, 258] width 11 height 11
select select "0"
select select "4"
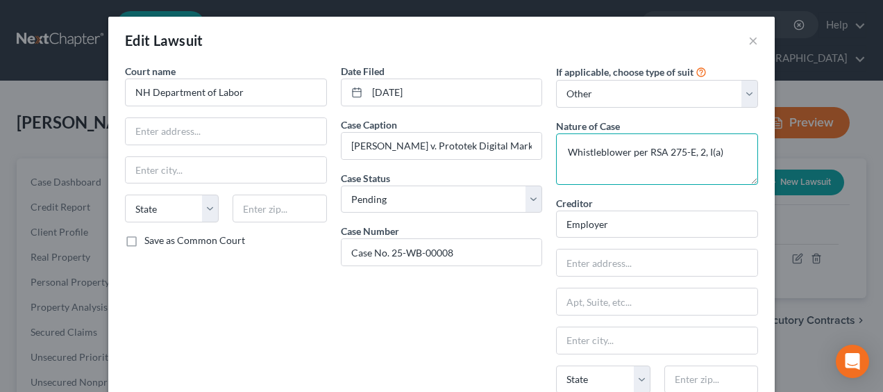
click at [722, 156] on textarea "Whistleblower per RSA 275-E, 2, I(a)" at bounding box center [657, 158] width 202 height 51
type textarea "Whistleblower per RSA 275-E, 2, I(a). Withdrawn by pro se petitioner/debtor"
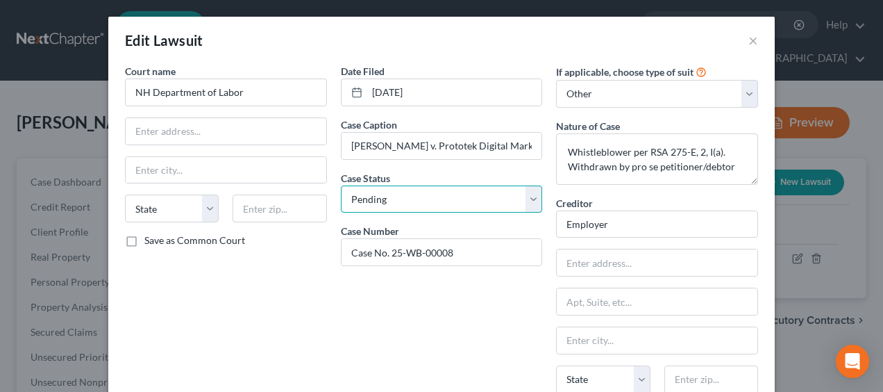
click at [523, 192] on select "Select Pending On Appeal Concluded" at bounding box center [442, 199] width 202 height 28
select select "2"
click at [341, 185] on select "Select Pending On Appeal Concluded" at bounding box center [442, 199] width 202 height 28
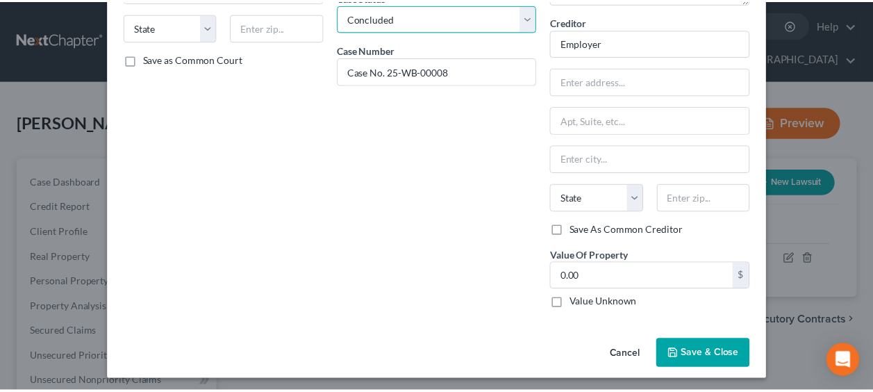
scroll to position [182, 0]
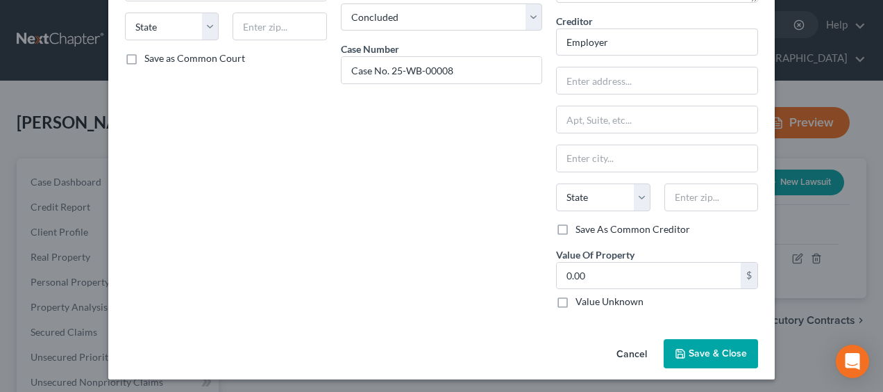
click at [697, 343] on button "Save & Close" at bounding box center [711, 353] width 94 height 29
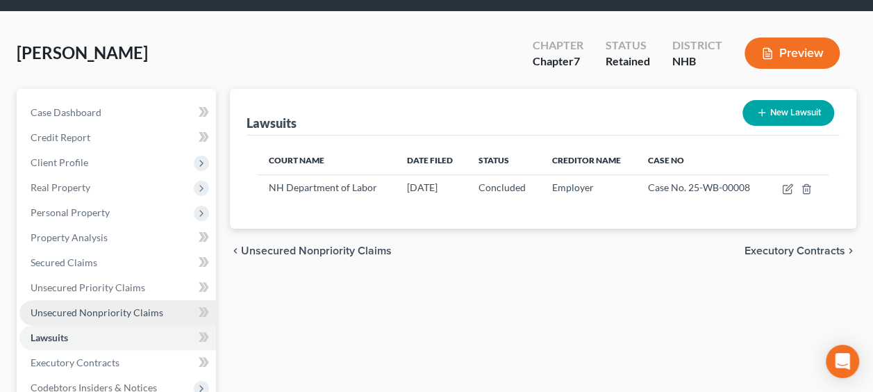
click at [129, 306] on span "Unsecured Nonpriority Claims" at bounding box center [97, 312] width 133 height 12
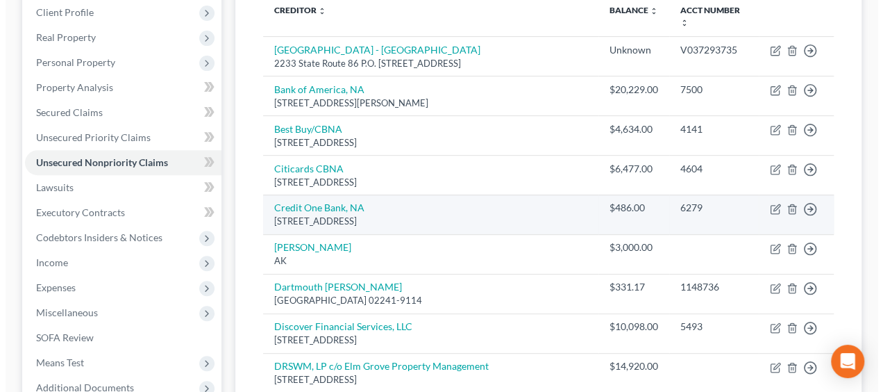
scroll to position [301, 0]
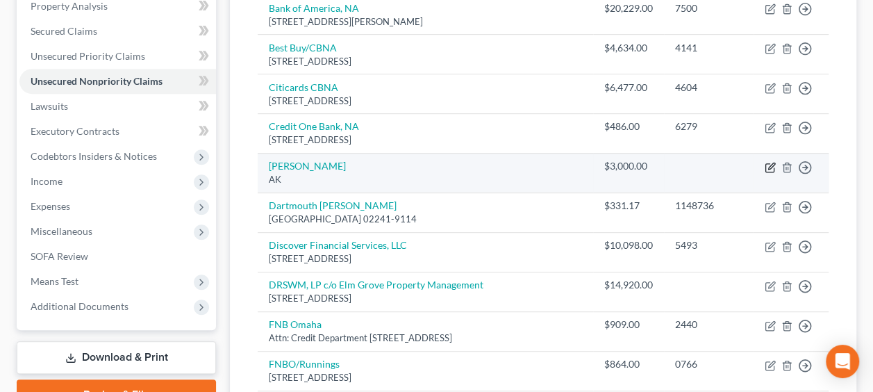
click at [771, 162] on icon "button" at bounding box center [770, 167] width 11 height 11
select select "1"
select select "2"
select select "0"
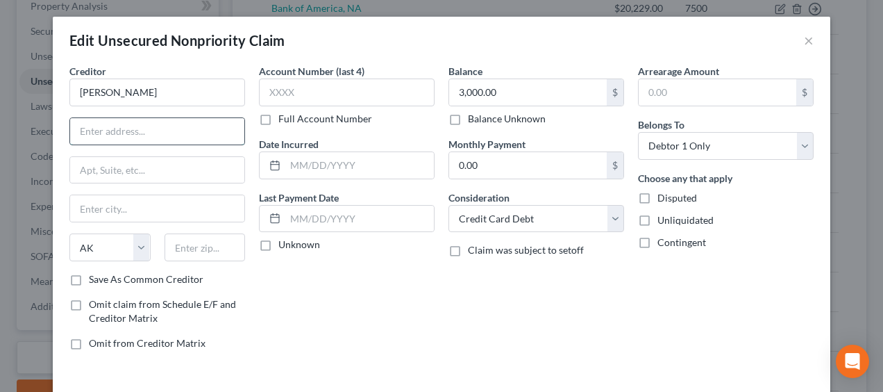
click at [168, 123] on input "text" at bounding box center [157, 131] width 174 height 26
type input "88 Alford Lane"
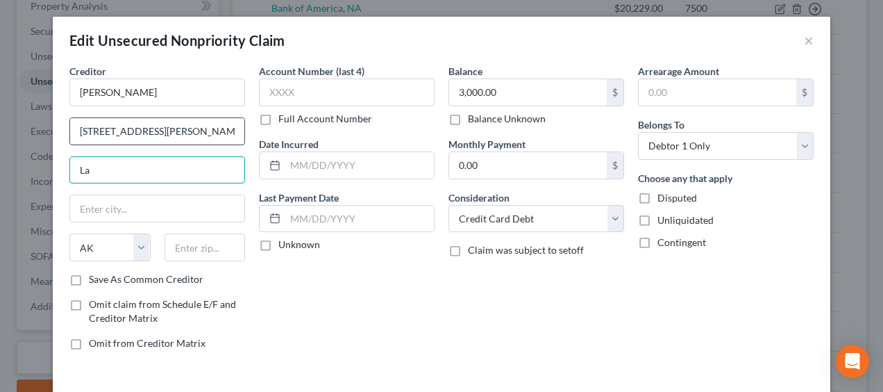
type input "L"
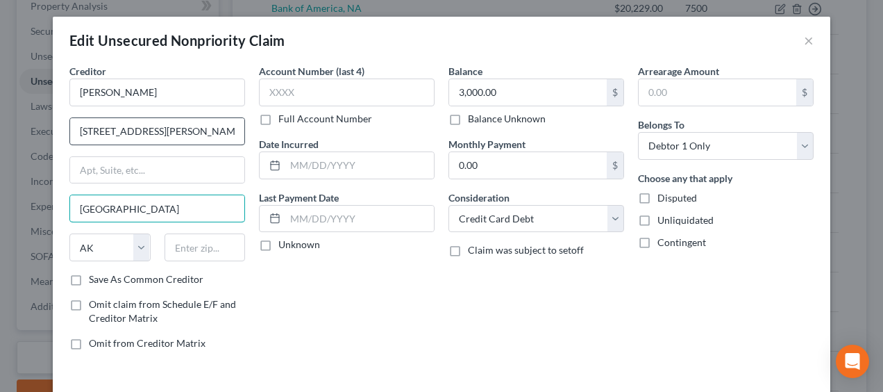
type input "Lake Placid"
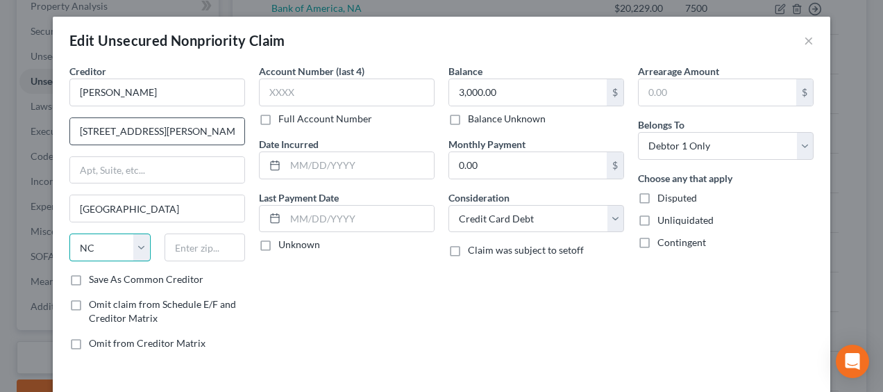
select select "35"
type input "02905"
type input "Providence"
select select "41"
drag, startPoint x: 210, startPoint y: 244, endPoint x: 125, endPoint y: 233, distance: 85.4
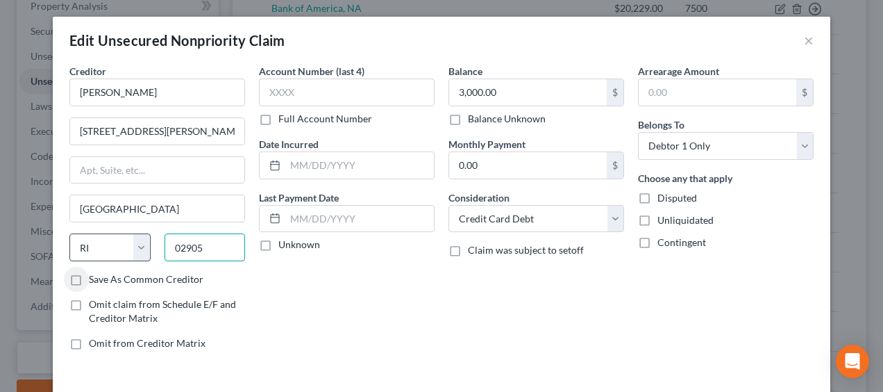
click at [122, 234] on div "State AL AK AR AZ CA CO CT DE DC FL GA GU HI ID IL IN IA KS KY LA ME MD MA MI M…" at bounding box center [157, 252] width 190 height 39
paste input "12946"
type input "12946"
type input "Lake Placid"
select select "35"
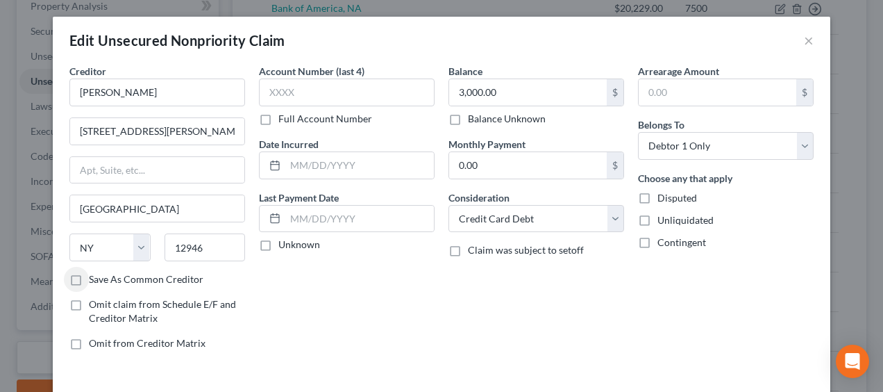
click at [89, 272] on label "Save As Common Creditor" at bounding box center [146, 279] width 115 height 14
click at [94, 272] on input "Save As Common Creditor" at bounding box center [98, 276] width 9 height 9
checkbox input "true"
click at [611, 217] on select "Select Cable / Satellite Services Collection Agency Credit Card Debt Debt Couns…" at bounding box center [537, 219] width 176 height 28
click at [449, 205] on select "Select Cable / Satellite Services Collection Agency Credit Card Debt Debt Couns…" at bounding box center [537, 219] width 176 height 28
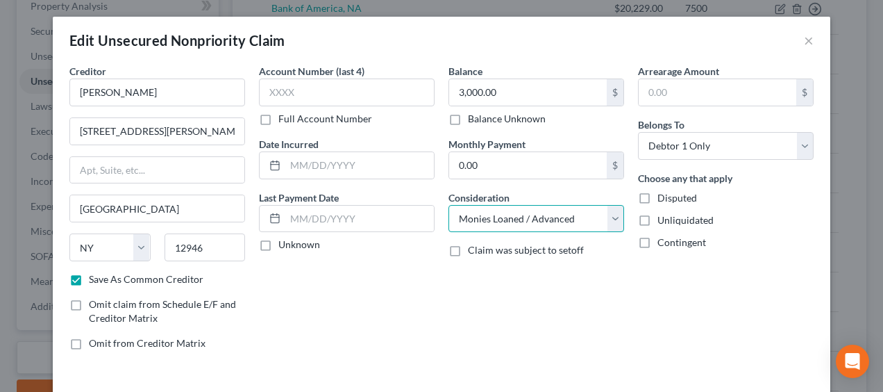
click at [613, 214] on select "Select Cable / Satellite Services Collection Agency Credit Card Debt Debt Couns…" at bounding box center [537, 219] width 176 height 28
select select "14"
click at [449, 205] on select "Select Cable / Satellite Services Collection Agency Credit Card Debt Debt Couns…" at bounding box center [537, 219] width 176 height 28
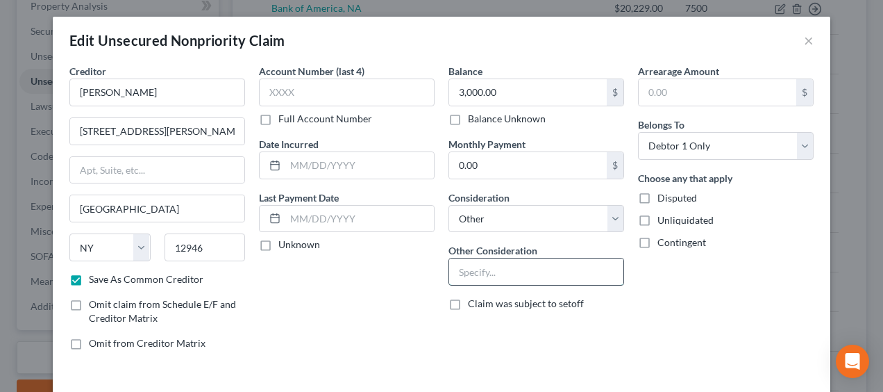
click at [507, 274] on input "text" at bounding box center [536, 271] width 174 height 26
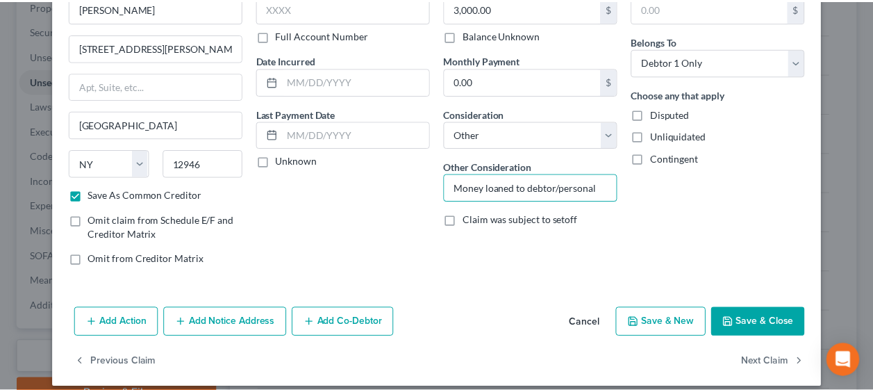
scroll to position [92, 0]
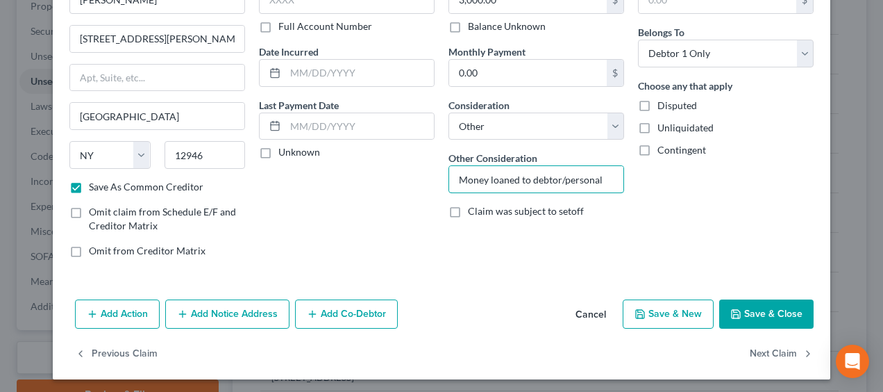
type input "Money loaned to debtor/personal"
click at [763, 303] on button "Save & Close" at bounding box center [766, 313] width 94 height 29
checkbox input "false"
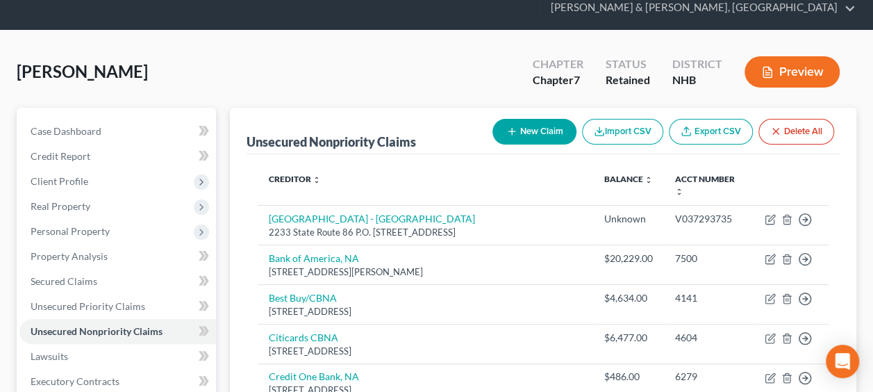
scroll to position [42, 0]
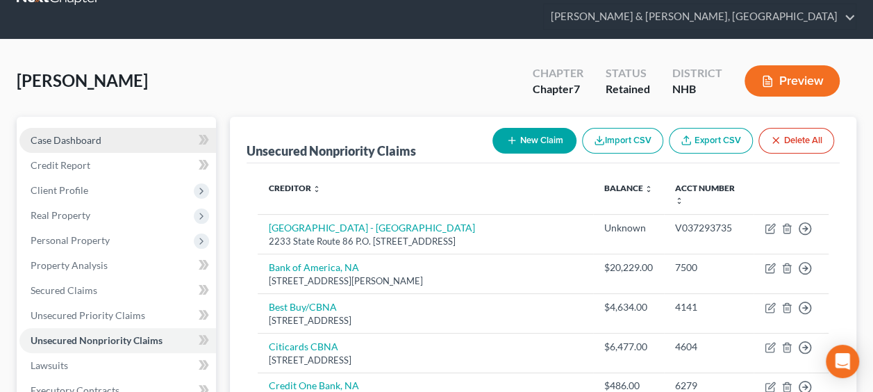
click at [78, 140] on span "Case Dashboard" at bounding box center [66, 140] width 71 height 12
select select "4"
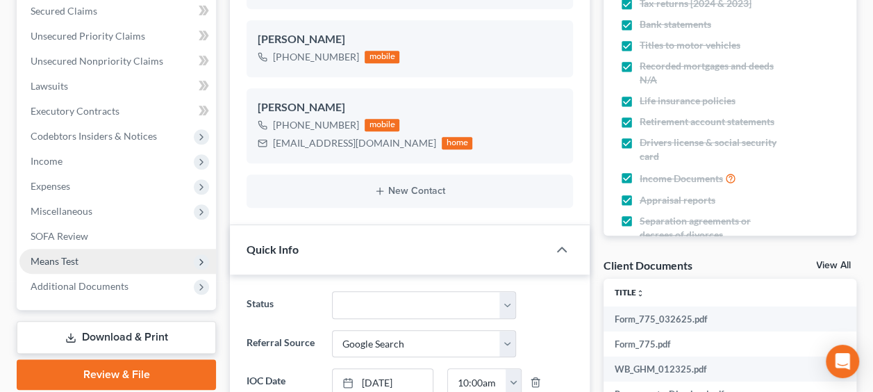
scroll to position [462, 0]
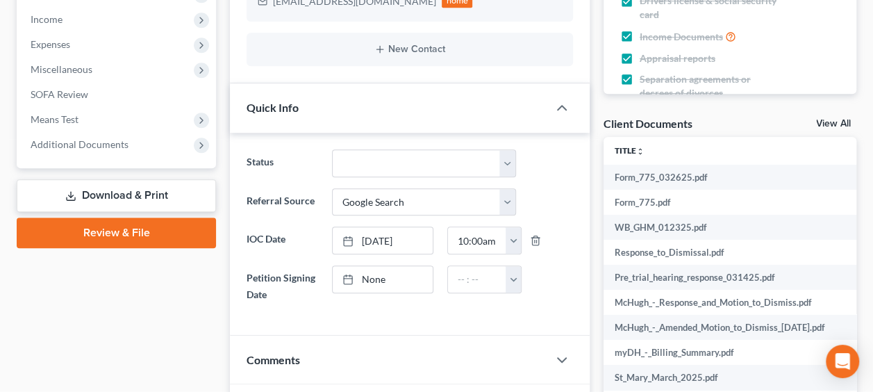
click at [132, 190] on link "Download & Print" at bounding box center [116, 195] width 199 height 33
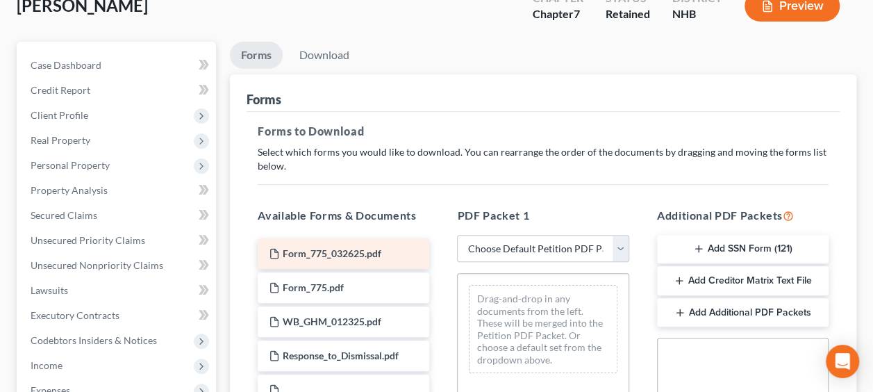
scroll to position [139, 0]
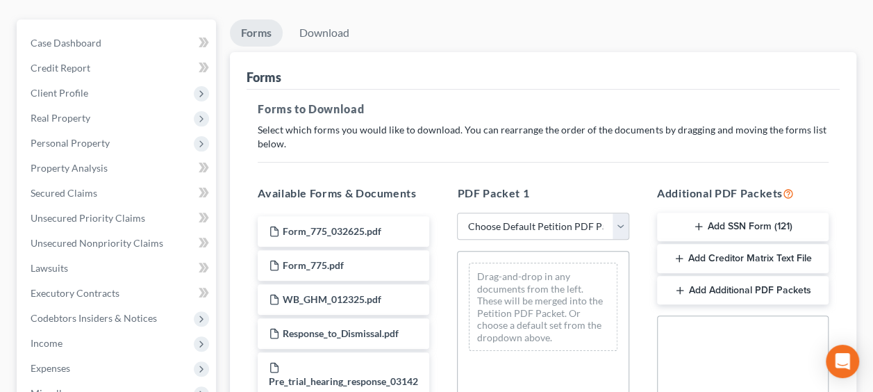
click at [707, 224] on button "Add SSN Form (121)" at bounding box center [743, 226] width 172 height 29
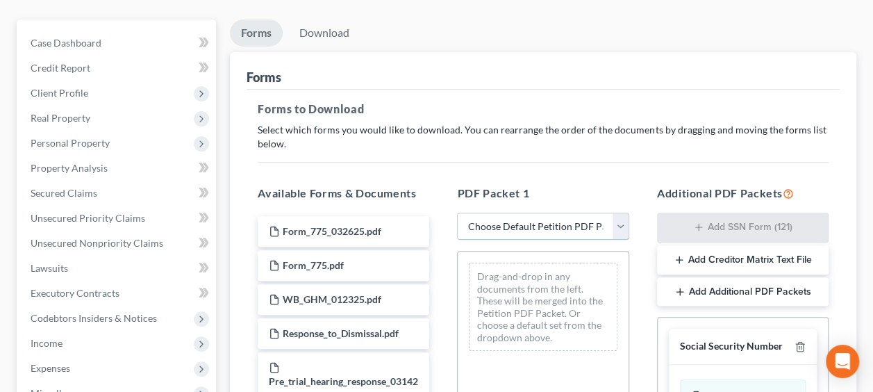
click at [618, 224] on select "Choose Default Petition PDF Packet Complete Bankruptcy Petition (all forms and …" at bounding box center [543, 226] width 172 height 28
select select "8"
click at [457, 212] on select "Choose Default Petition PDF Packet Complete Bankruptcy Petition (all forms and …" at bounding box center [543, 226] width 172 height 28
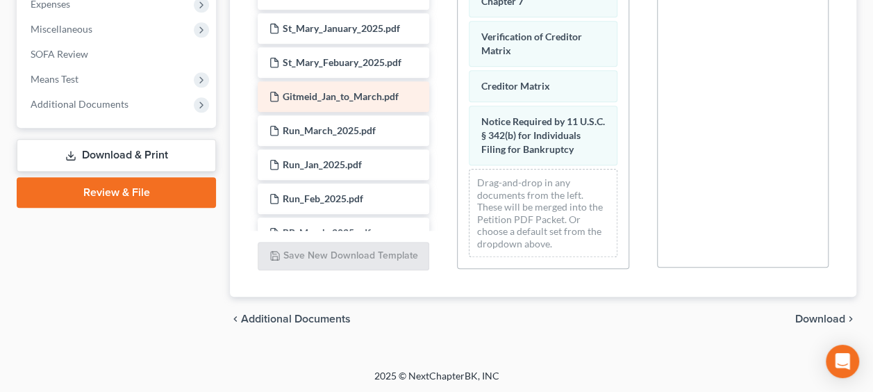
scroll to position [715, 0]
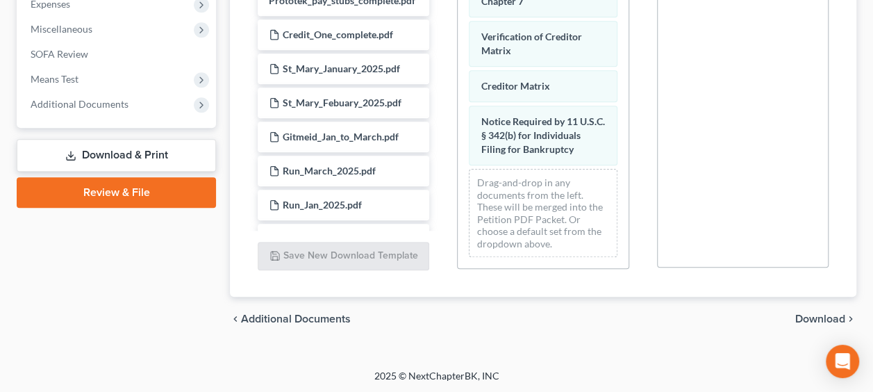
click at [829, 315] on span "Download" at bounding box center [820, 318] width 50 height 11
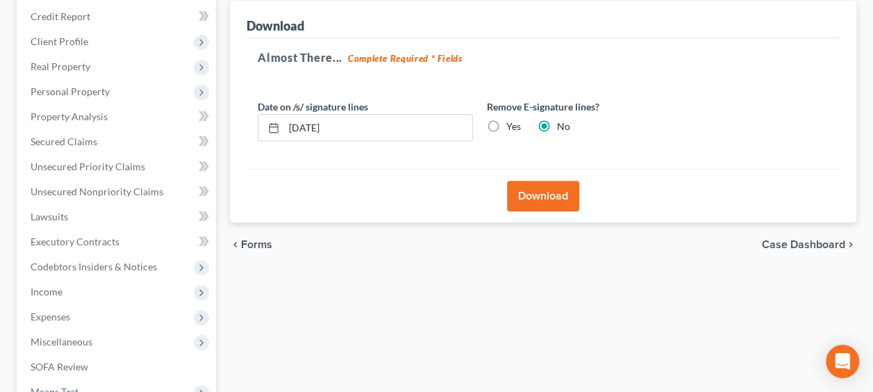
scroll to position [184, 0]
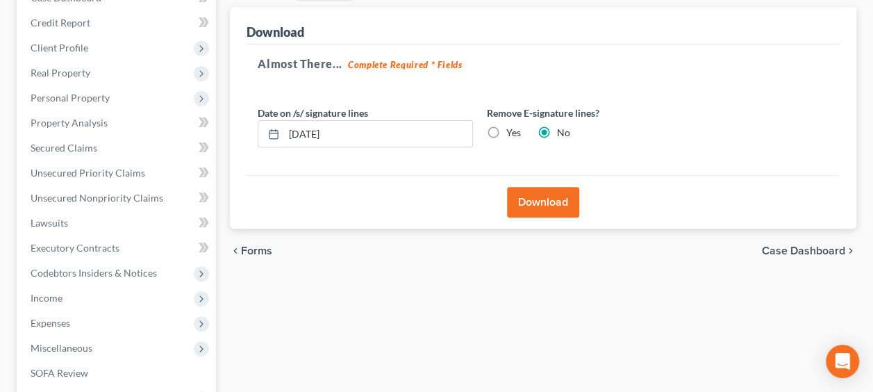
click at [537, 198] on button "Download" at bounding box center [543, 202] width 72 height 31
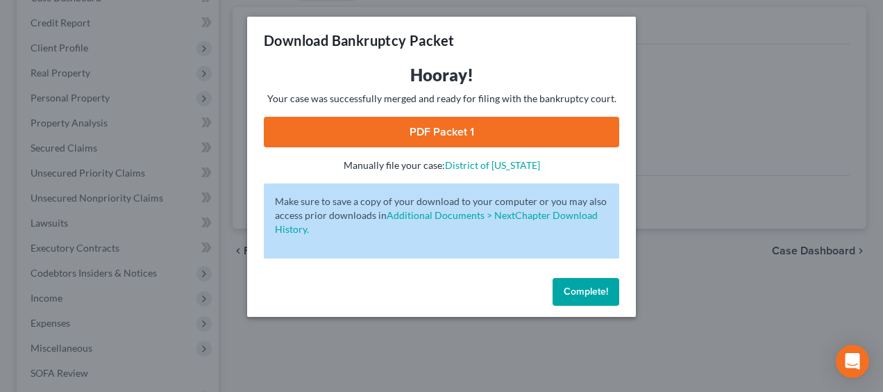
click at [475, 128] on link "PDF Packet 1" at bounding box center [442, 132] width 356 height 31
click at [598, 291] on span "Complete!" at bounding box center [586, 291] width 44 height 12
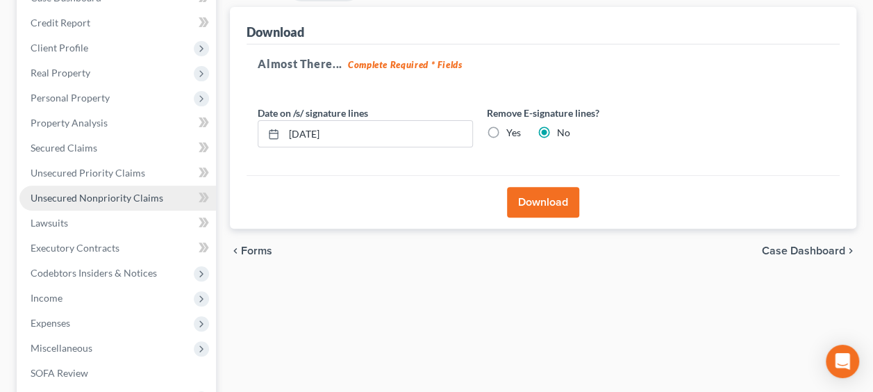
click at [102, 193] on span "Unsecured Nonpriority Claims" at bounding box center [97, 198] width 133 height 12
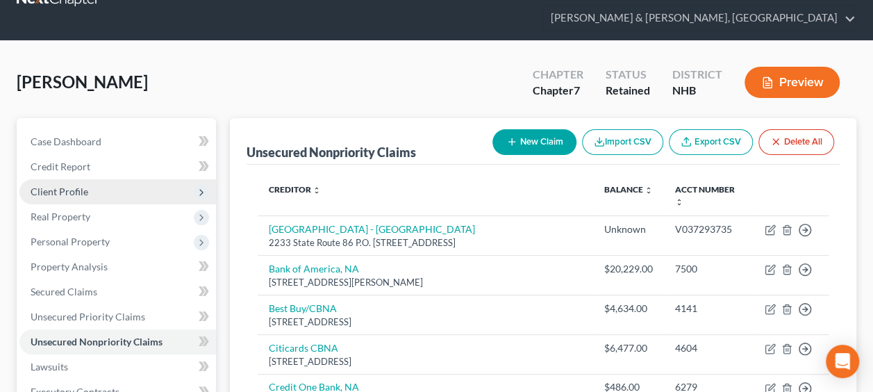
scroll to position [162, 0]
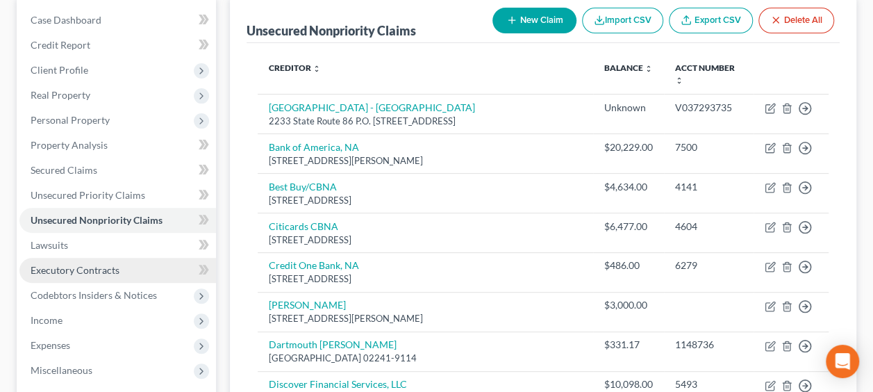
click at [80, 267] on span "Executory Contracts" at bounding box center [75, 270] width 89 height 12
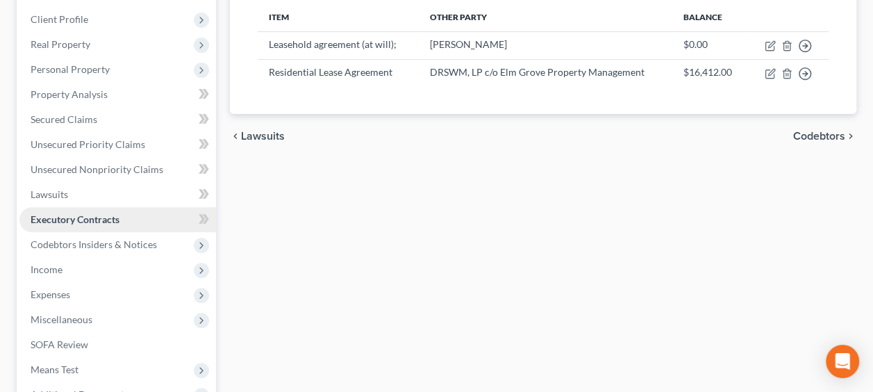
scroll to position [208, 0]
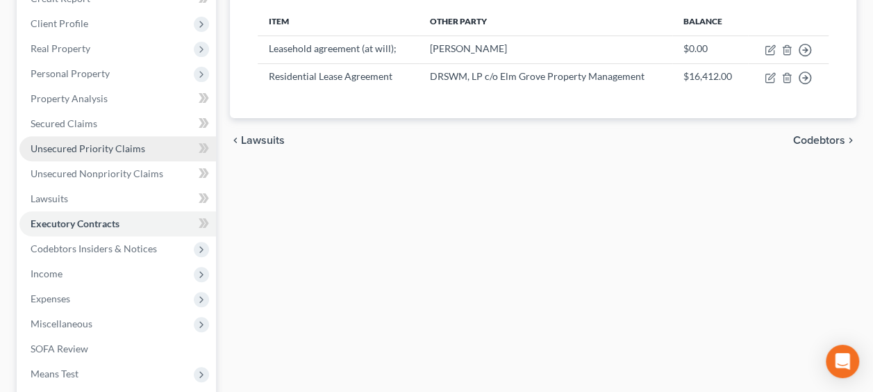
click at [63, 143] on span "Unsecured Priority Claims" at bounding box center [88, 148] width 115 height 12
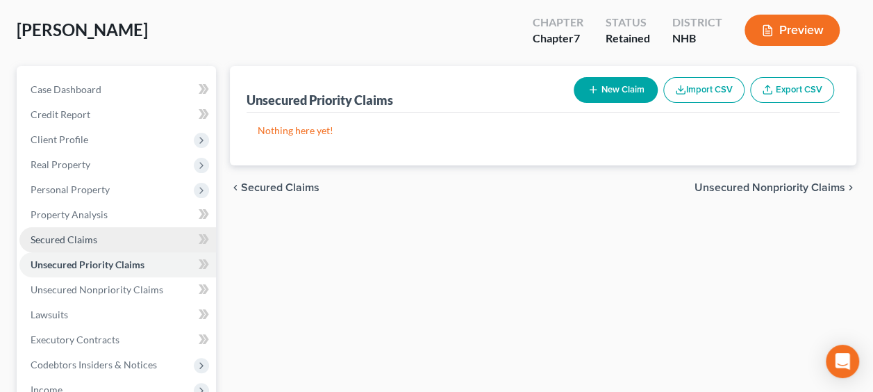
click at [87, 236] on span "Secured Claims" at bounding box center [64, 239] width 67 height 12
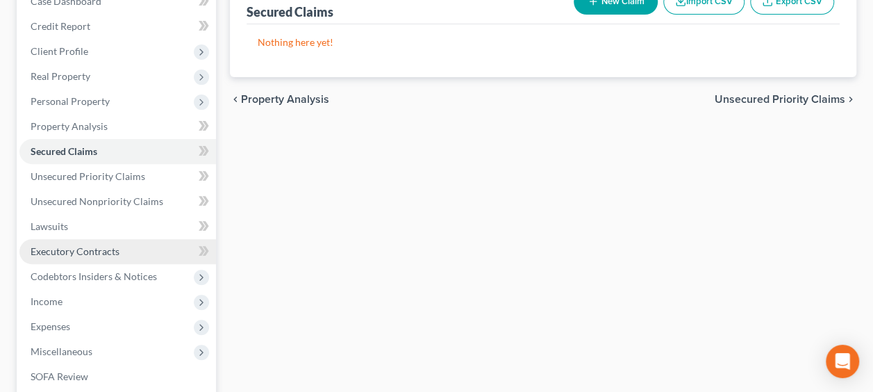
scroll to position [185, 0]
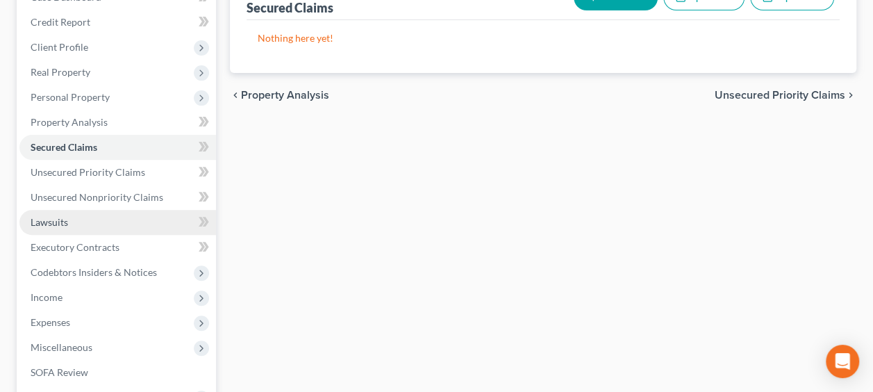
click at [54, 219] on span "Lawsuits" at bounding box center [49, 222] width 37 height 12
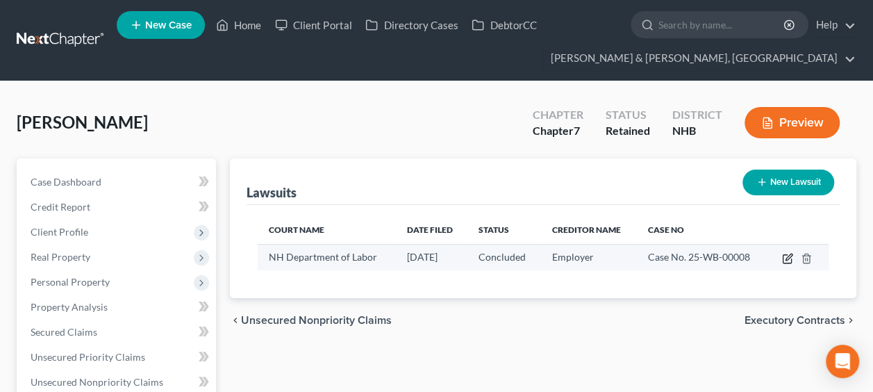
click at [787, 253] on icon "button" at bounding box center [787, 258] width 11 height 11
select select "2"
select select "4"
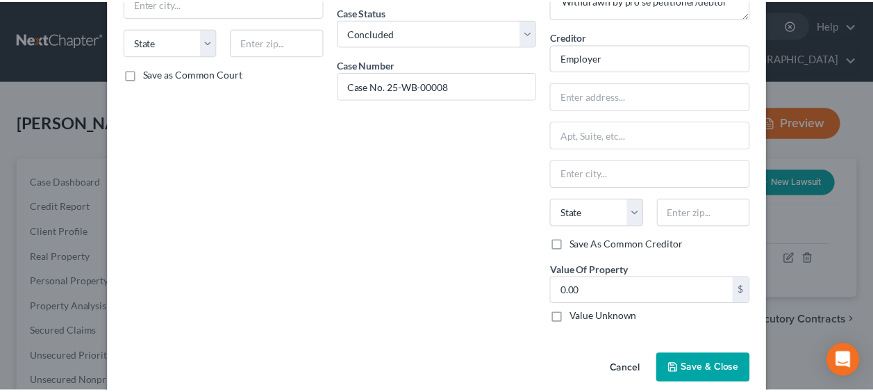
scroll to position [182, 0]
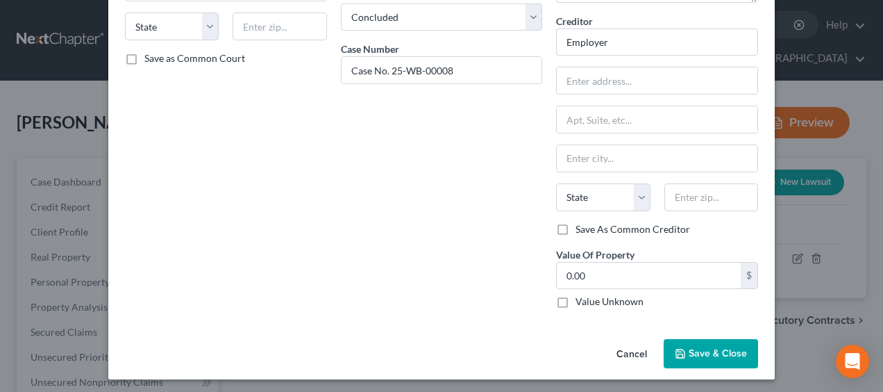
click at [700, 348] on span "Save & Close" at bounding box center [718, 353] width 58 height 12
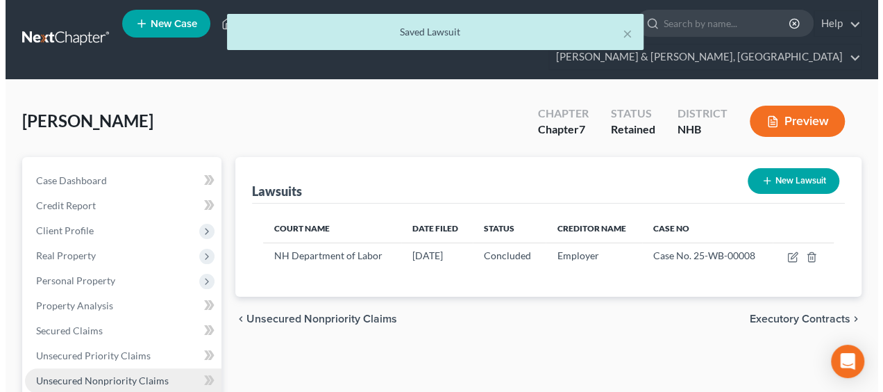
scroll to position [0, 0]
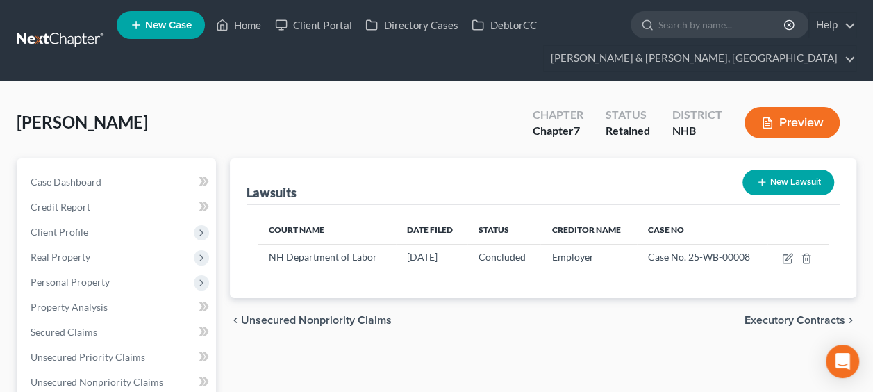
click at [814, 119] on button "Preview" at bounding box center [791, 122] width 95 height 31
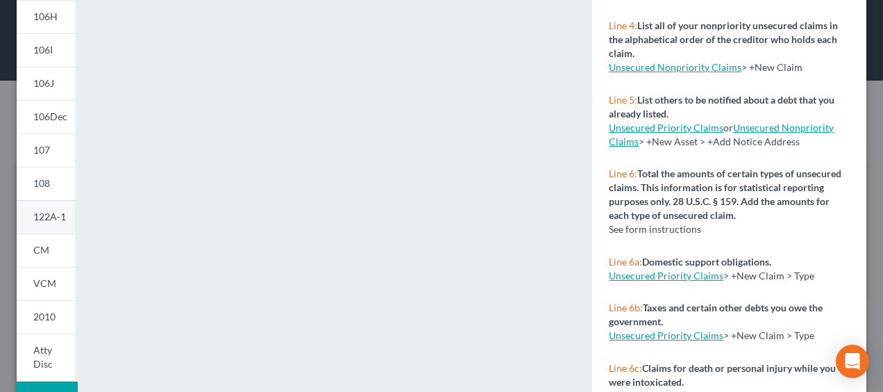
scroll to position [378, 0]
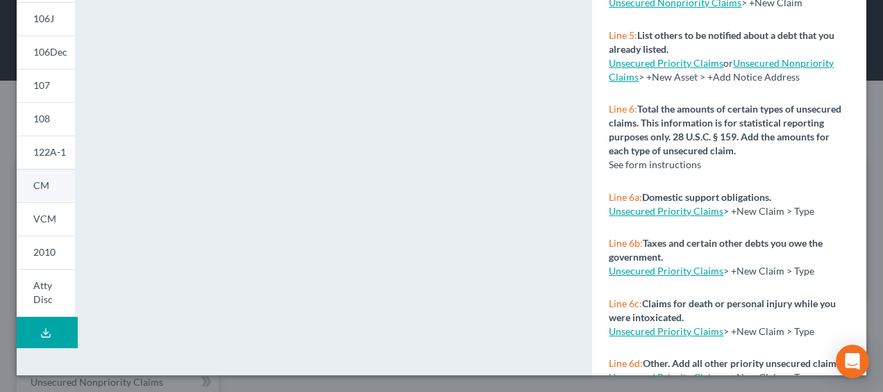
click at [44, 182] on span "CM" at bounding box center [41, 185] width 16 height 12
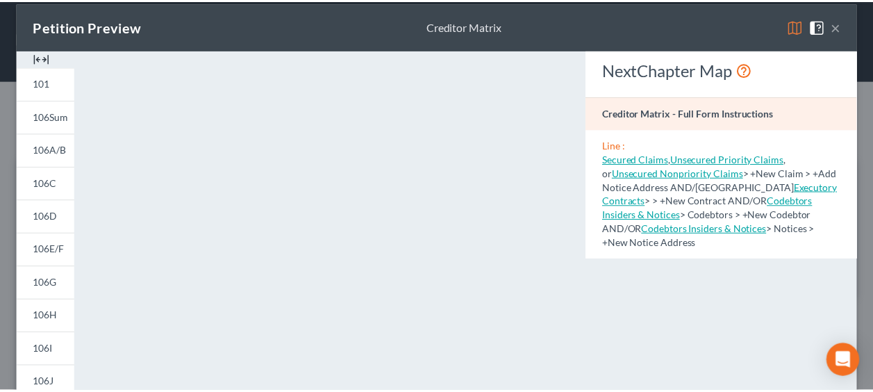
scroll to position [8, 0]
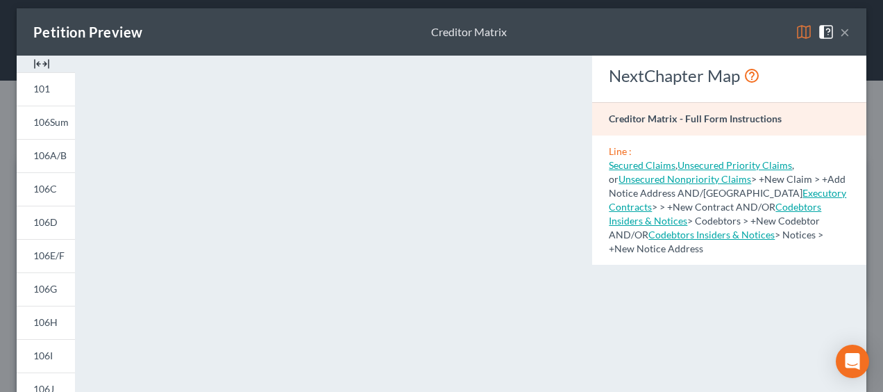
click at [612, 217] on link "Codebtors Insiders & Notices" at bounding box center [715, 214] width 212 height 26
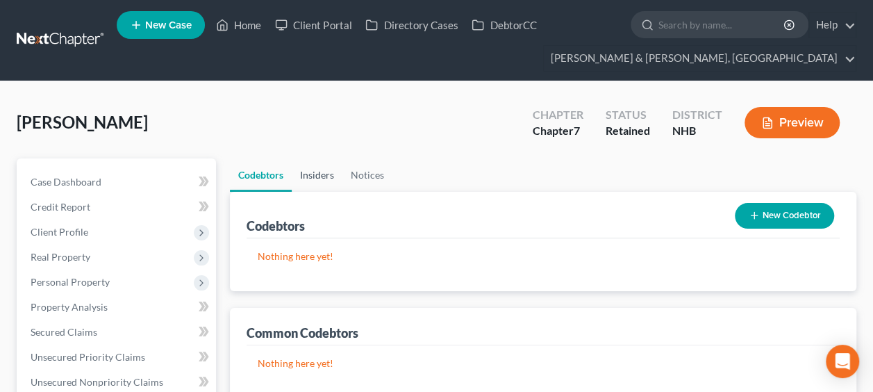
click at [322, 172] on link "Insiders" at bounding box center [317, 174] width 51 height 33
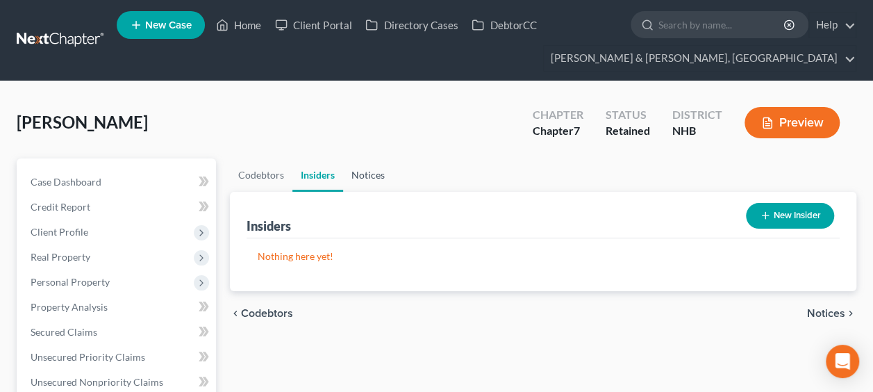
click at [378, 174] on link "Notices" at bounding box center [368, 174] width 50 height 33
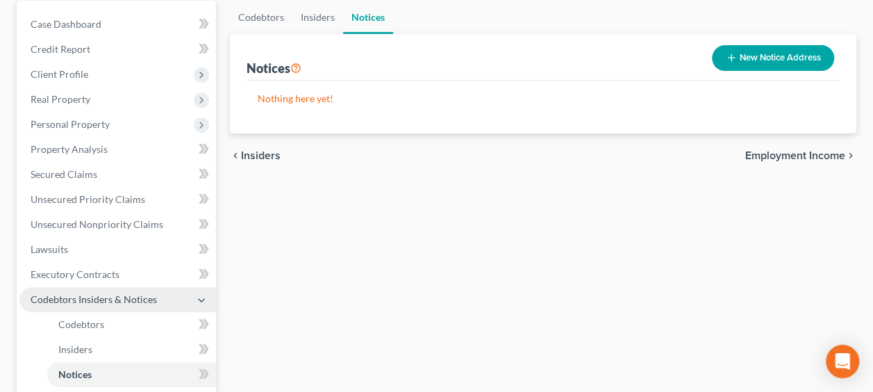
scroll to position [162, 0]
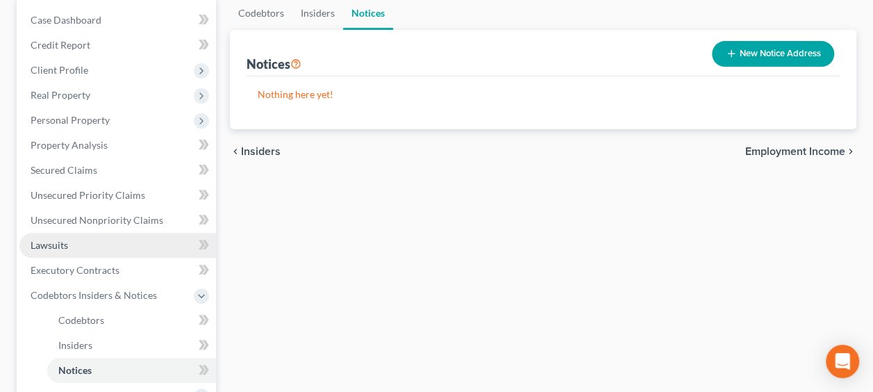
click at [92, 239] on link "Lawsuits" at bounding box center [117, 245] width 197 height 25
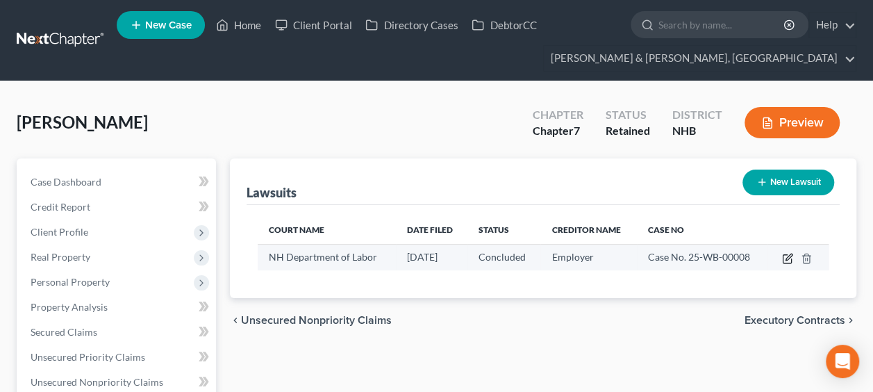
click at [789, 253] on icon "button" at bounding box center [788, 256] width 6 height 6
select select "2"
select select "4"
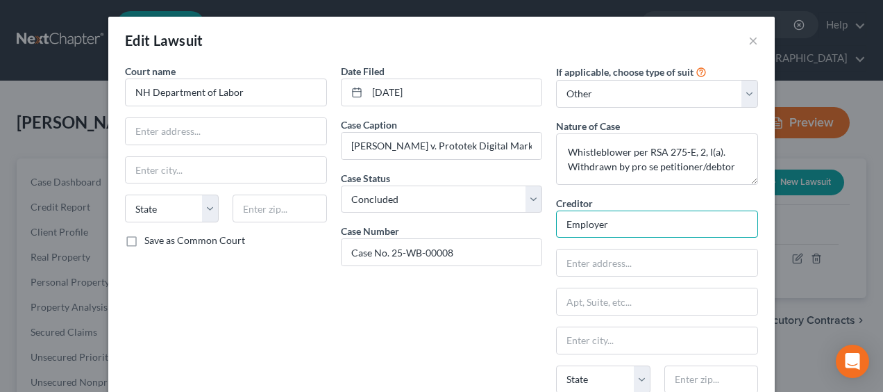
drag, startPoint x: 614, startPoint y: 218, endPoint x: 548, endPoint y: 221, distance: 66.0
click at [549, 221] on div "If applicable, choose type of suit Select Repossession Garnishment Foreclosure …" at bounding box center [657, 282] width 216 height 437
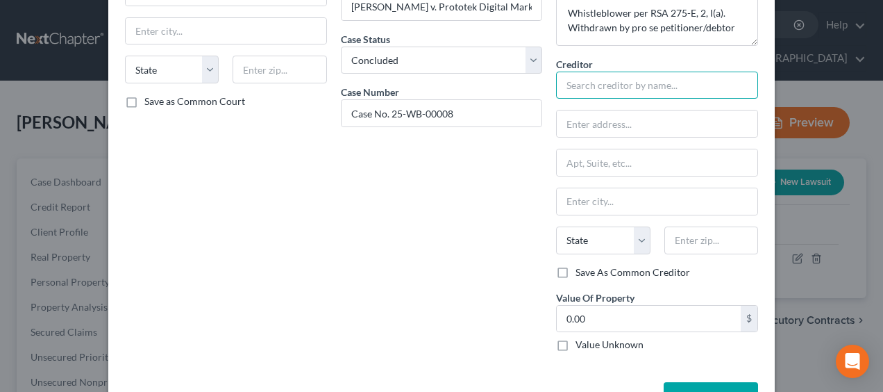
scroll to position [182, 0]
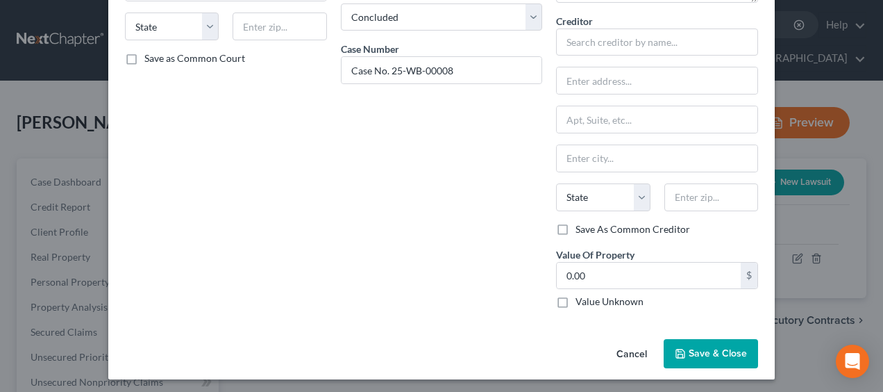
click at [721, 347] on span "Save & Close" at bounding box center [718, 353] width 58 height 12
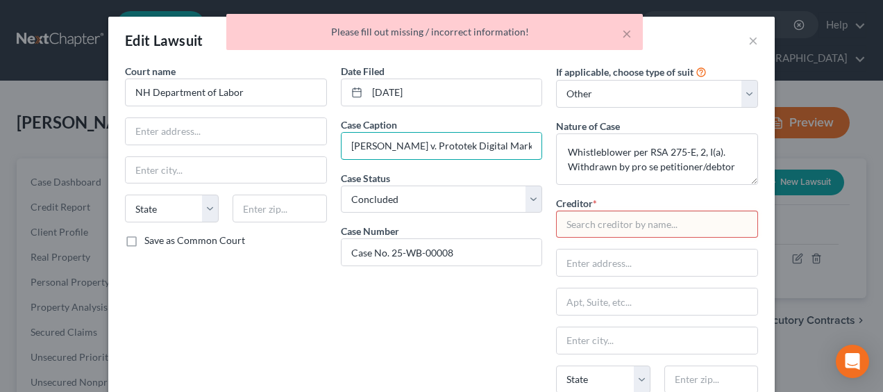
scroll to position [0, 12]
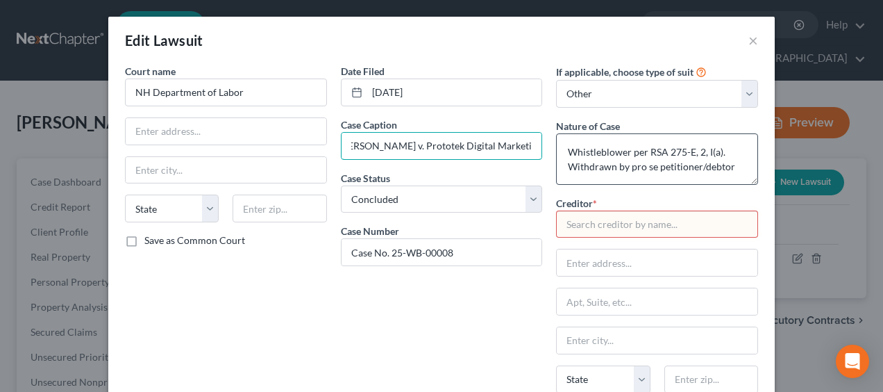
drag, startPoint x: 428, startPoint y: 144, endPoint x: 556, endPoint y: 147, distance: 127.8
click at [556, 147] on div "Court name * NH Department of Labor State AL AK AR AZ CA CO CT DE DC FL GA GU H…" at bounding box center [441, 282] width 647 height 437
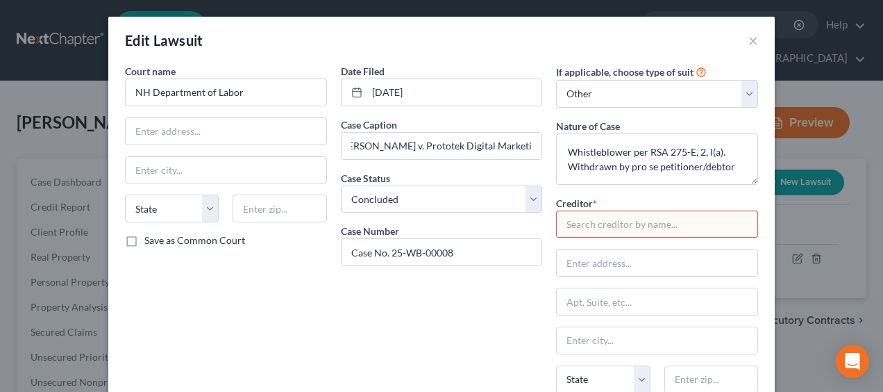
scroll to position [0, 0]
paste input "Prototek Digital Marketing"
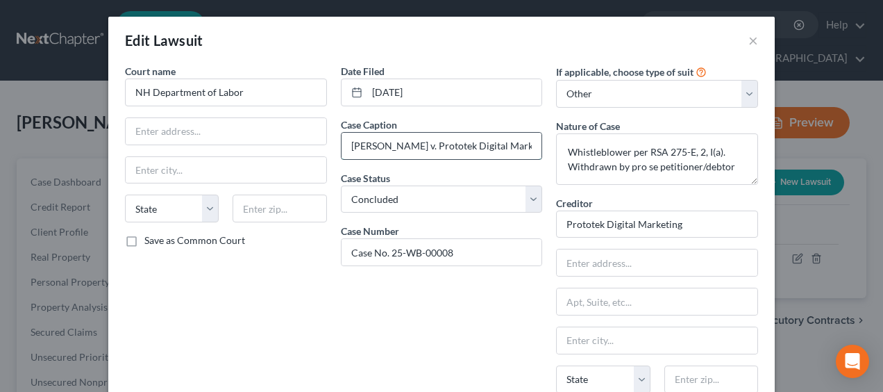
scroll to position [0, 12]
drag, startPoint x: 426, startPoint y: 142, endPoint x: 537, endPoint y: 139, distance: 111.1
click at [537, 139] on div "George McHugh v. Prototek Digital Marketing" at bounding box center [442, 146] width 202 height 28
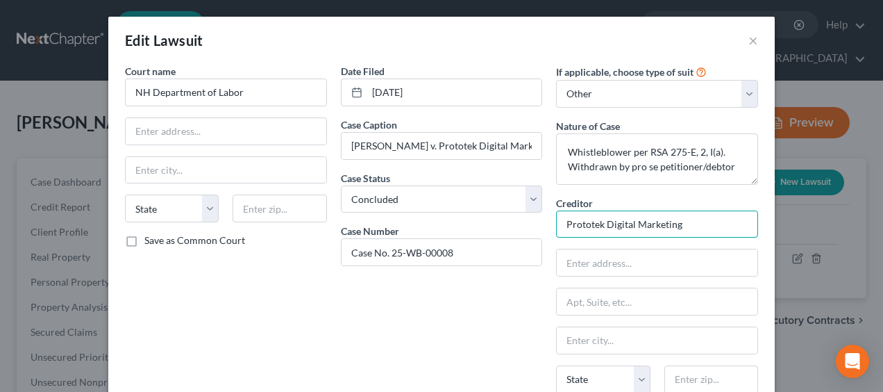
drag, startPoint x: 686, startPoint y: 225, endPoint x: 601, endPoint y: 219, distance: 85.0
click at [601, 219] on input "Prototek Digital Marketing" at bounding box center [657, 224] width 202 height 28
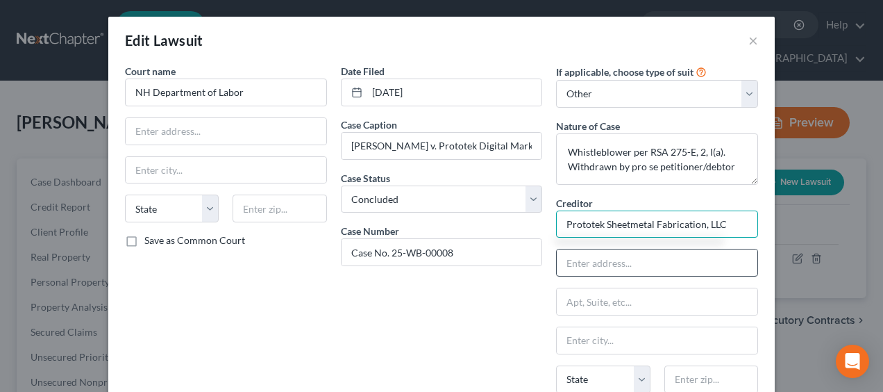
type input "Prototek Sheetmetal Fabrication, LLC"
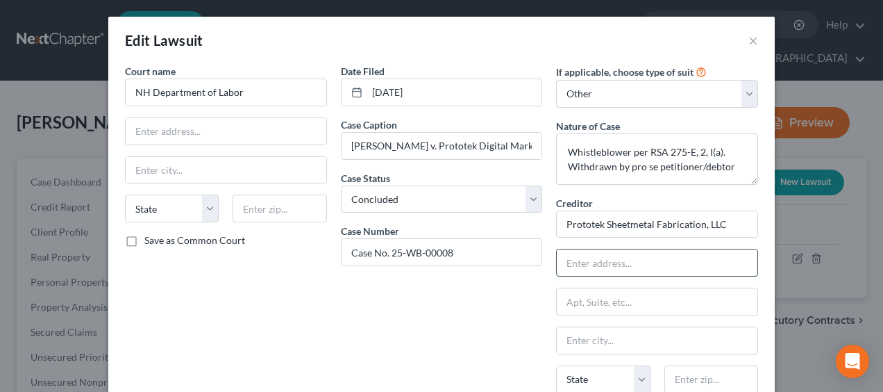
click at [604, 262] on input "text" at bounding box center [657, 262] width 201 height 26
type input "205 Pine Street"
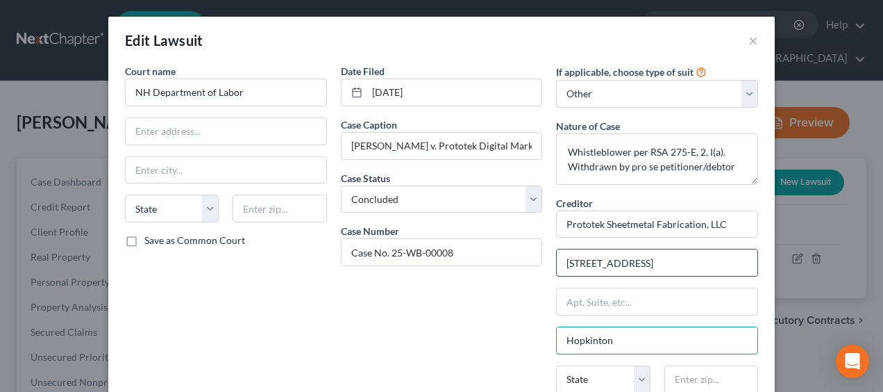
type input "Hopkinton"
select select "32"
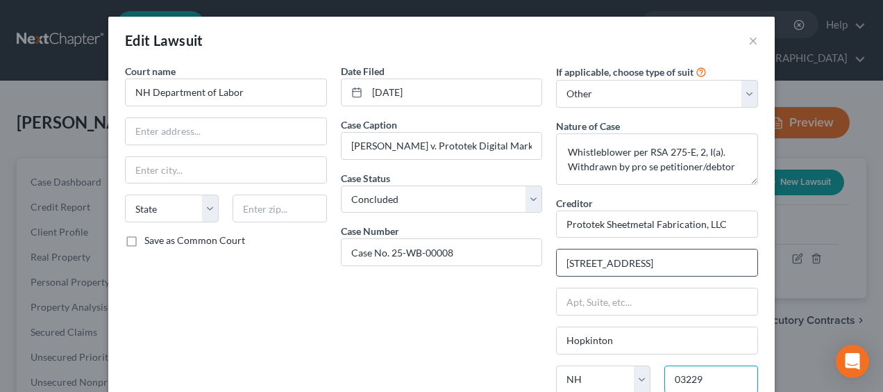
type input "03229"
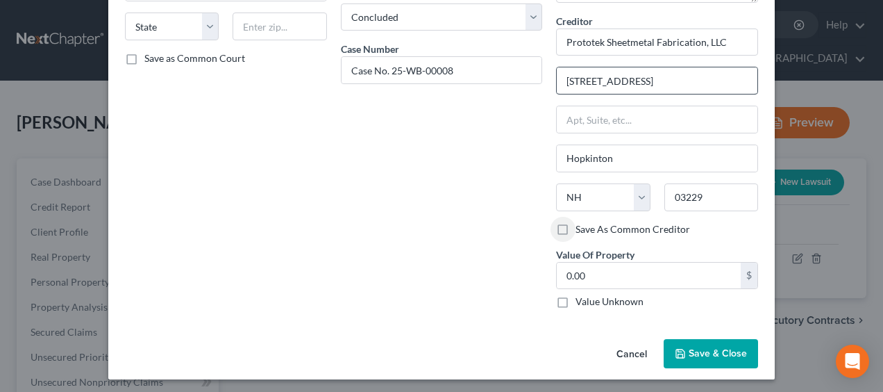
type input "Contoocook"
click at [576, 297] on label "Value Unknown" at bounding box center [610, 301] width 68 height 14
click at [581, 297] on input "Value Unknown" at bounding box center [585, 298] width 9 height 9
checkbox input "true"
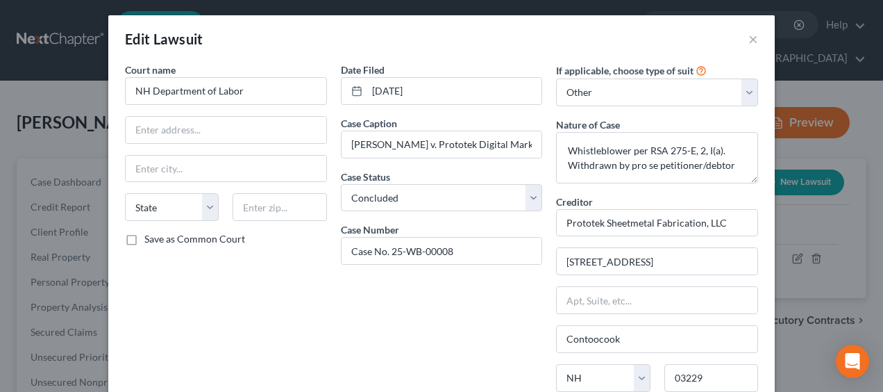
scroll to position [0, 0]
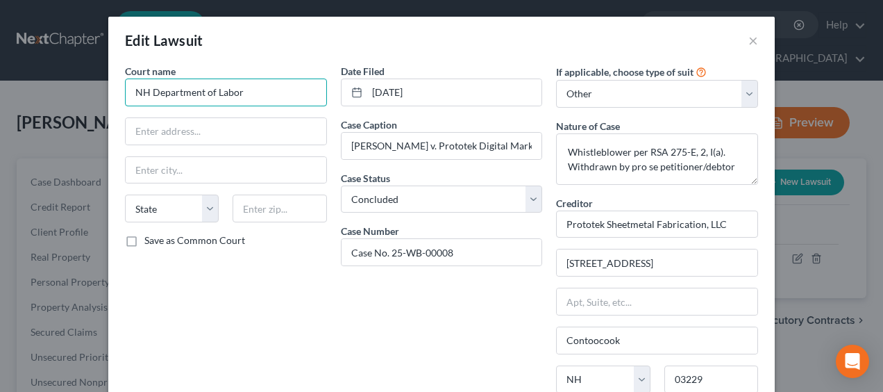
click at [267, 92] on input "NH Department of Labor" at bounding box center [226, 92] width 202 height 28
type input "NH Department of Labor"
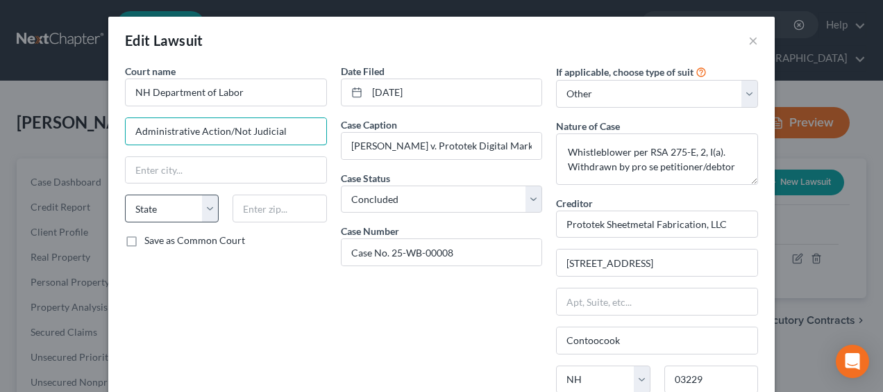
type input "Administrative Action/Not Judicial"
click at [204, 207] on select "State [US_STATE] AK AR AZ CA CO CT DE DC [GEOGRAPHIC_DATA] [GEOGRAPHIC_DATA] GU…" at bounding box center [172, 208] width 94 height 28
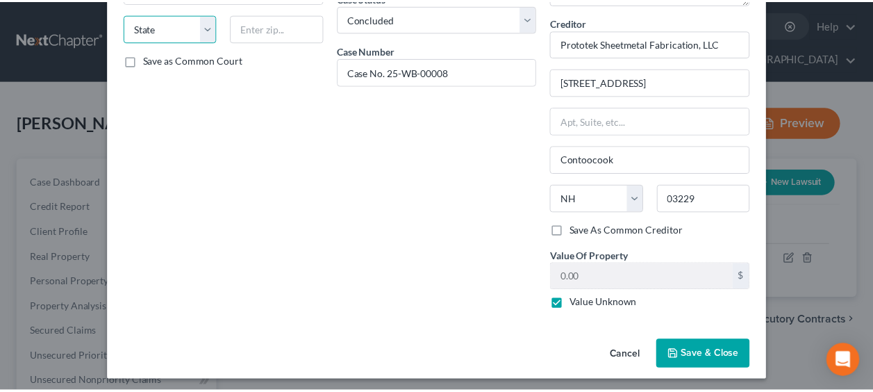
scroll to position [182, 0]
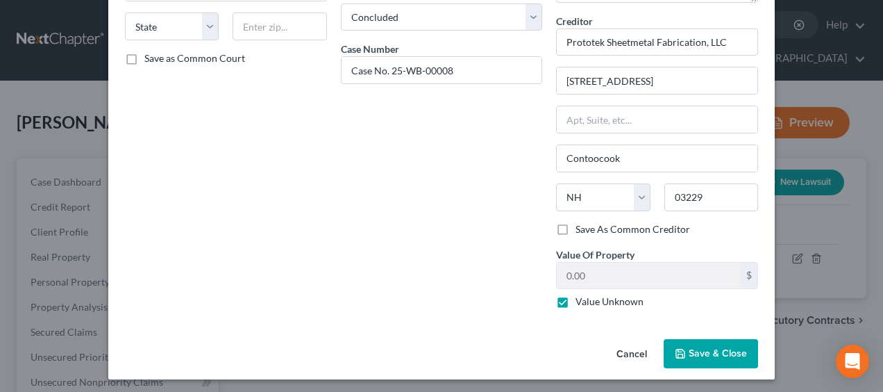
click at [717, 350] on span "Save & Close" at bounding box center [718, 353] width 58 height 12
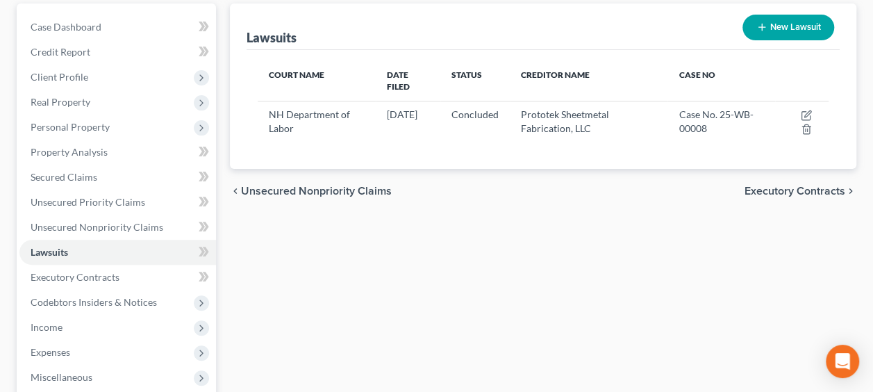
scroll to position [162, 0]
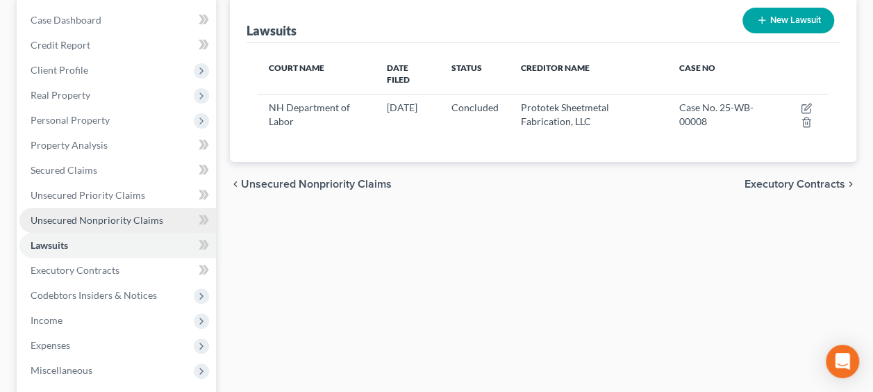
click at [133, 221] on span "Unsecured Nonpriority Claims" at bounding box center [97, 220] width 133 height 12
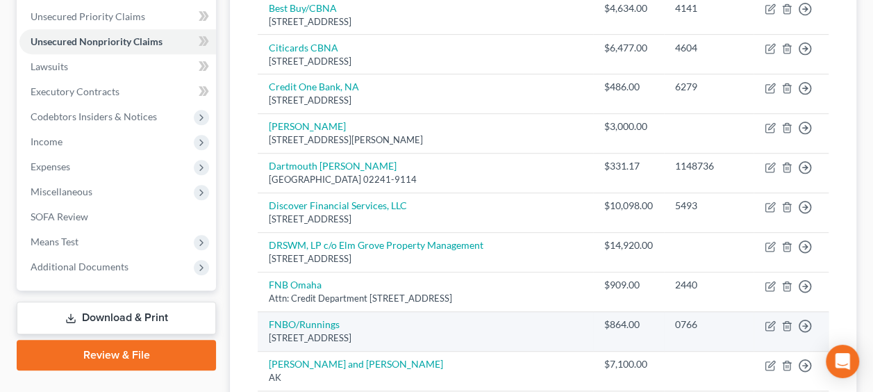
scroll to position [440, 0]
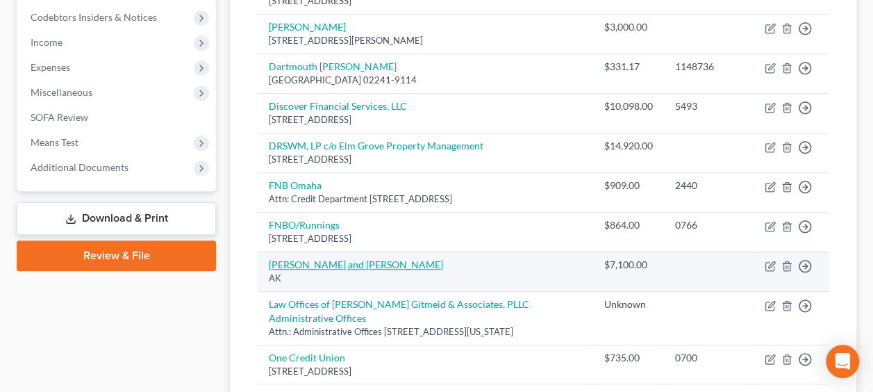
click at [344, 260] on link "Holly and Brandon White" at bounding box center [356, 264] width 174 height 12
select select "1"
select select "2"
select select "0"
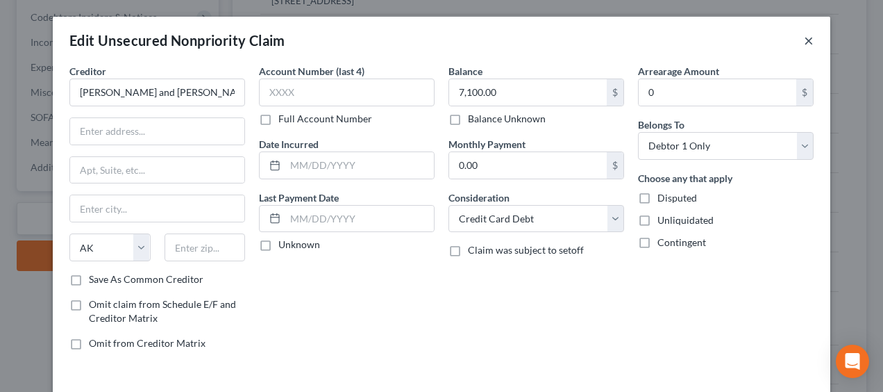
click at [805, 39] on button "×" at bounding box center [809, 40] width 10 height 17
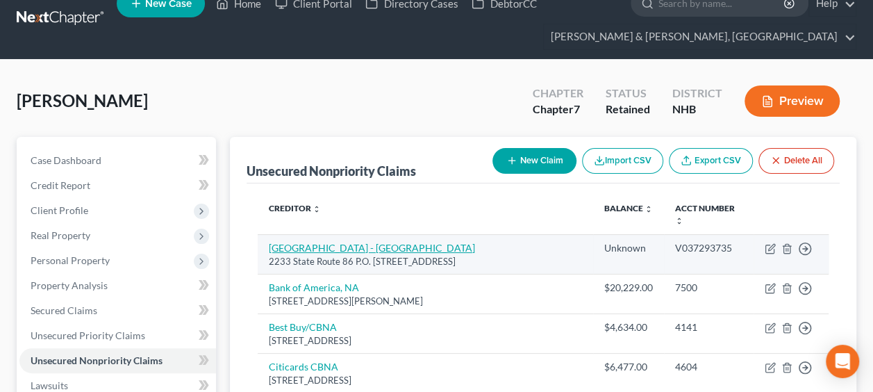
scroll to position [0, 0]
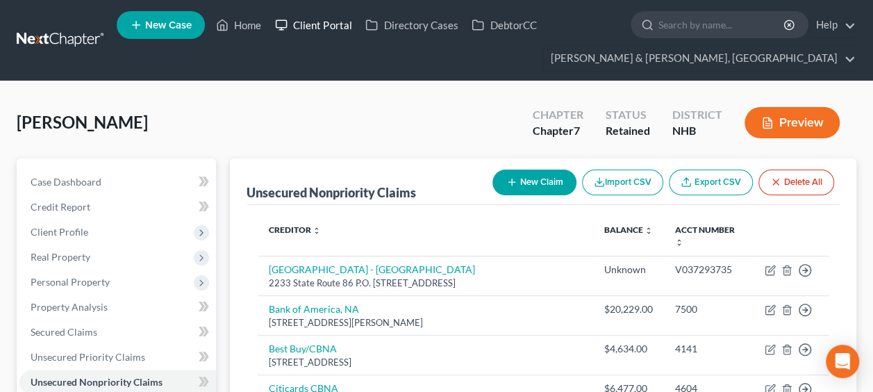
click at [337, 22] on link "Client Portal" at bounding box center [313, 24] width 90 height 25
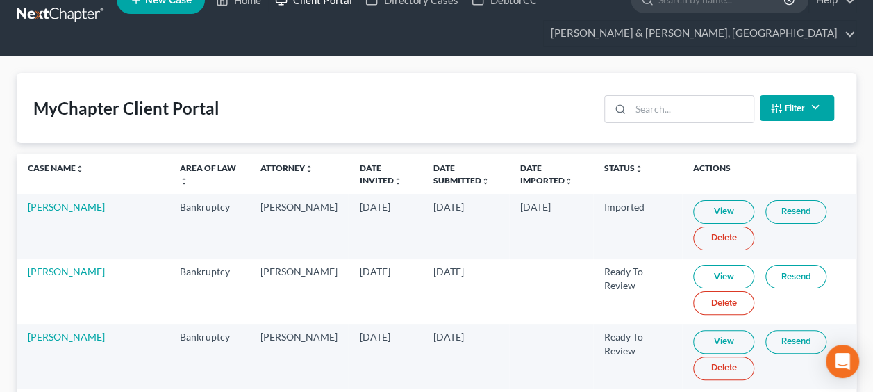
scroll to position [92, 0]
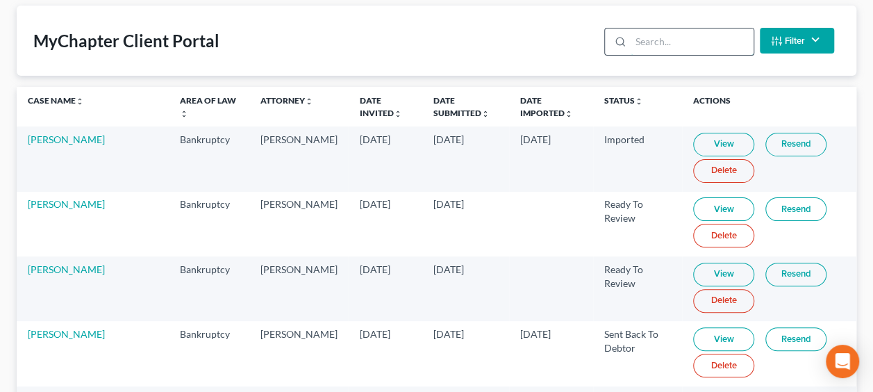
click at [669, 40] on input "search" at bounding box center [692, 41] width 123 height 26
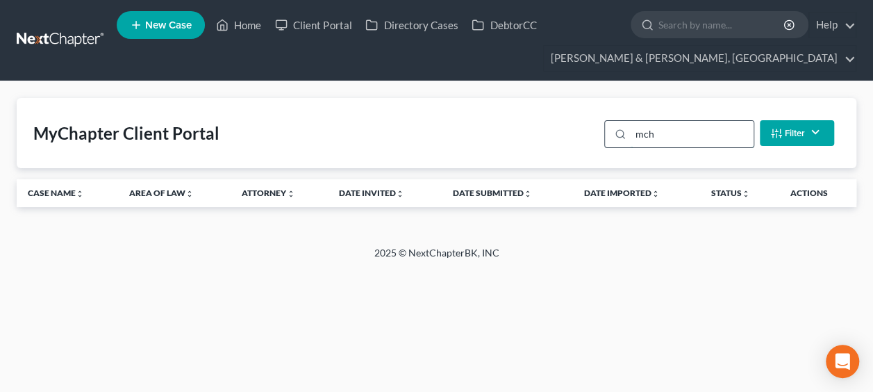
scroll to position [0, 0]
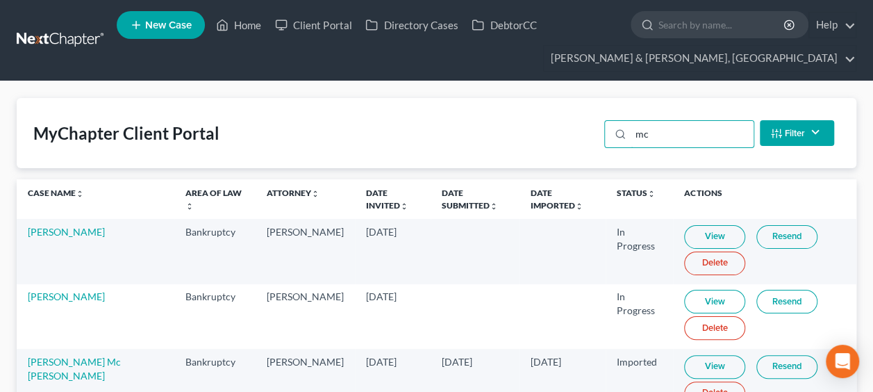
type input "mc"
click at [684, 360] on link "View" at bounding box center [714, 367] width 61 height 24
click at [46, 368] on link "George Mc Hugh" at bounding box center [74, 369] width 93 height 26
select select "4"
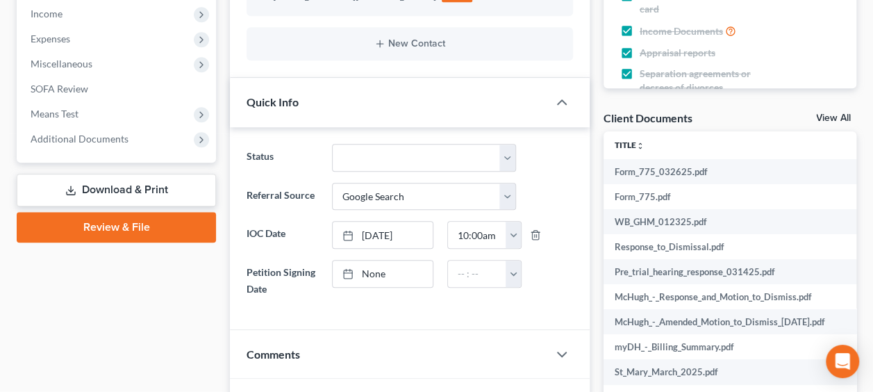
scroll to position [462, 0]
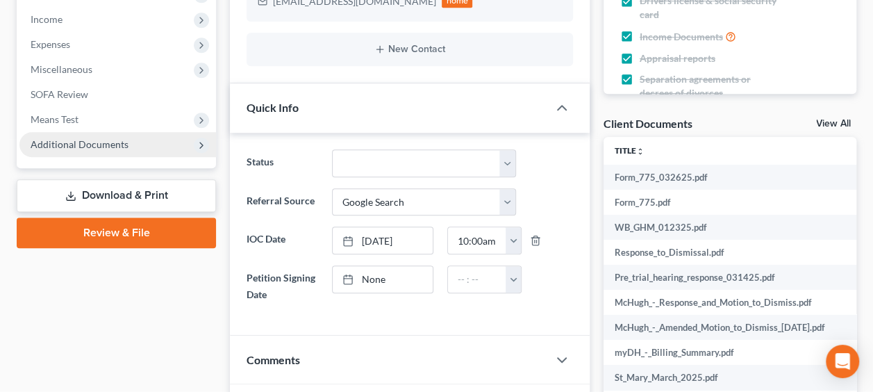
click at [126, 146] on span "Additional Documents" at bounding box center [117, 144] width 197 height 25
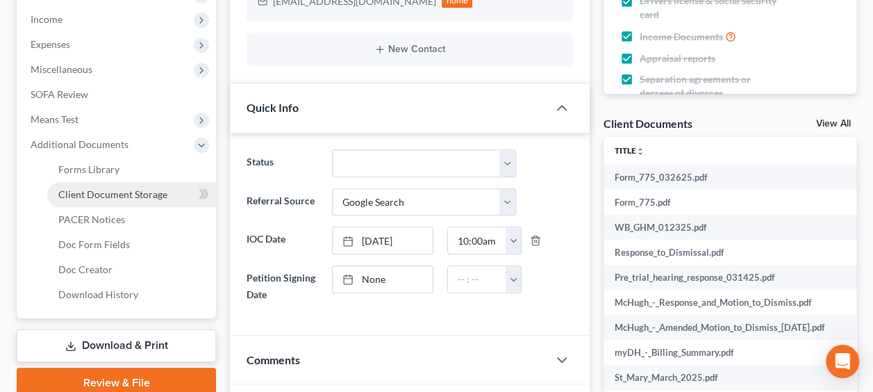
click at [136, 190] on span "Client Document Storage" at bounding box center [112, 194] width 109 height 12
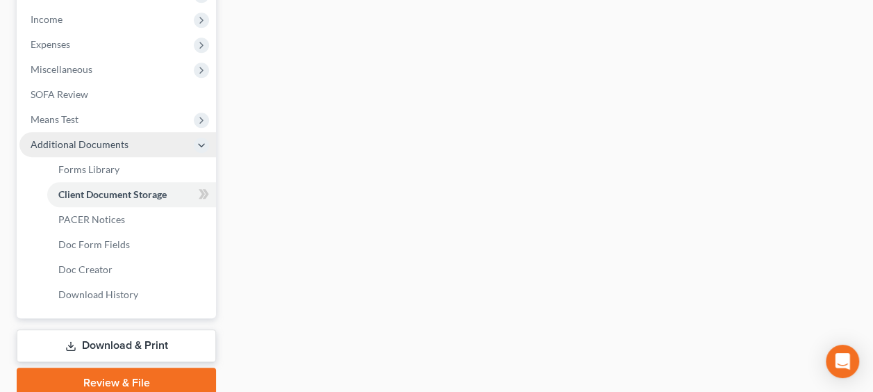
scroll to position [440, 0]
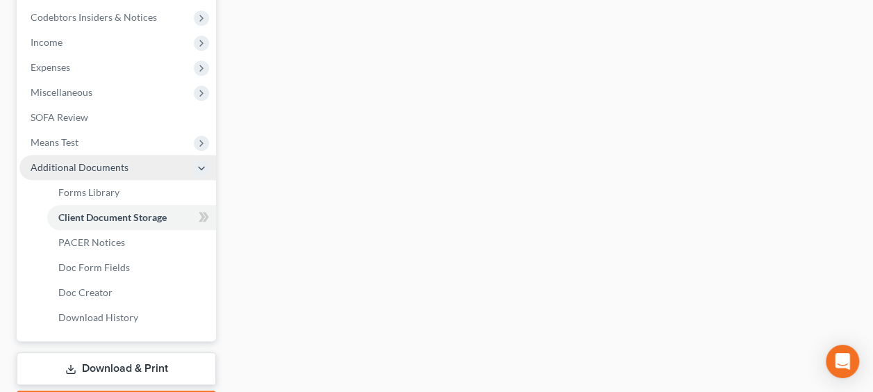
select select "0"
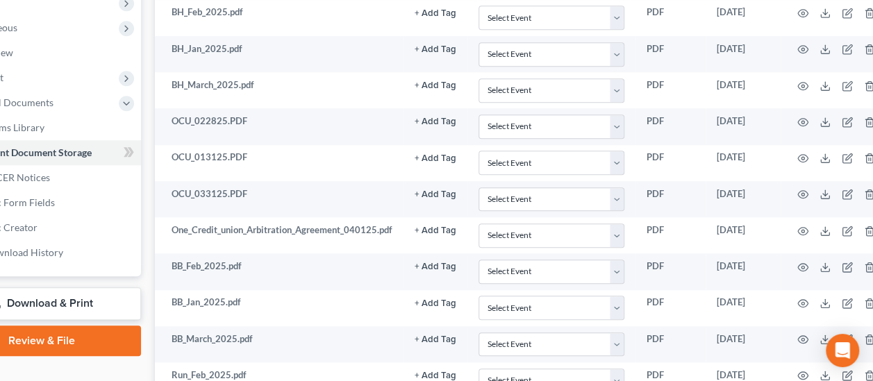
scroll to position [504, 75]
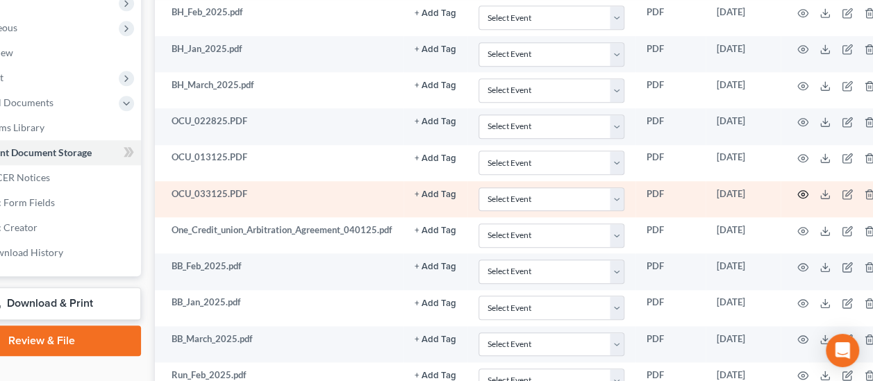
click at [801, 191] on icon "button" at bounding box center [803, 195] width 10 height 8
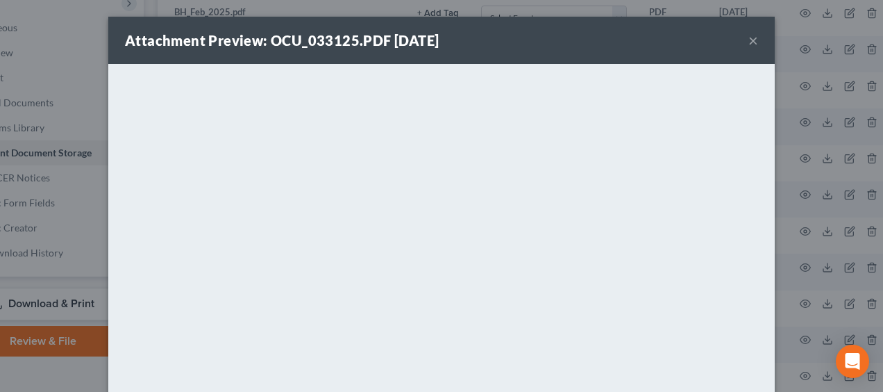
drag, startPoint x: 746, startPoint y: 39, endPoint x: 739, endPoint y: 43, distance: 8.1
click at [749, 39] on button "×" at bounding box center [754, 40] width 10 height 17
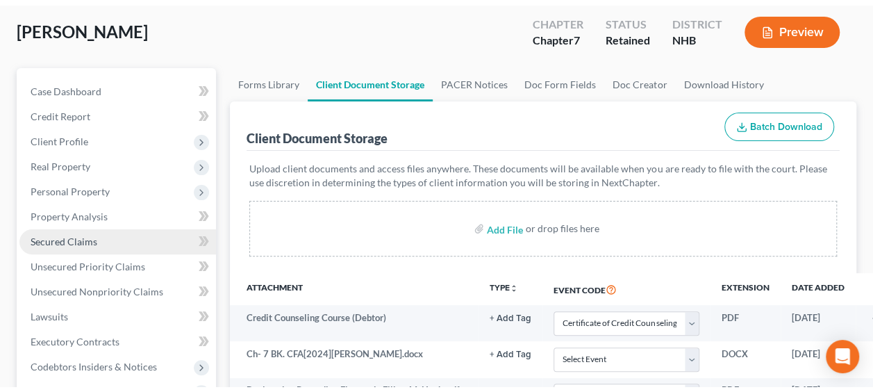
scroll to position [87, 0]
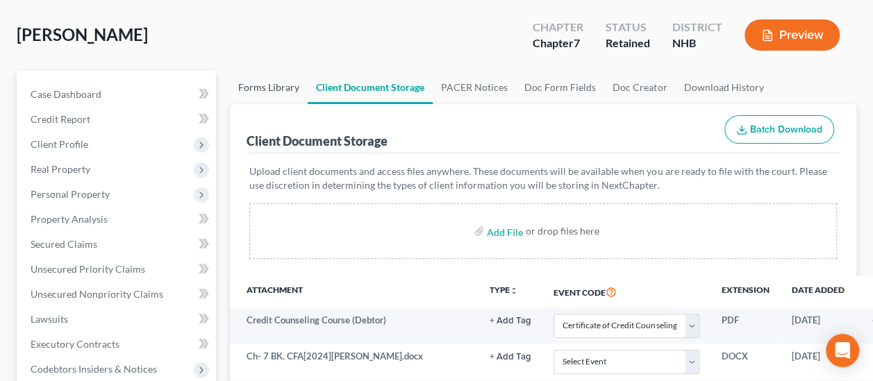
click at [253, 86] on link "Forms Library" at bounding box center [269, 87] width 78 height 33
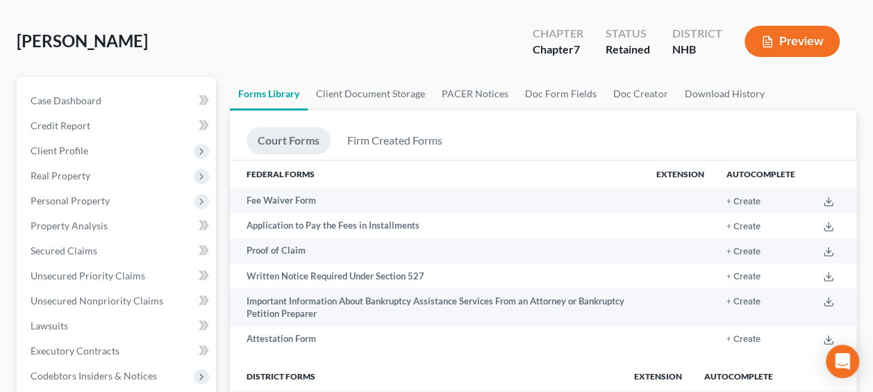
scroll to position [69, 0]
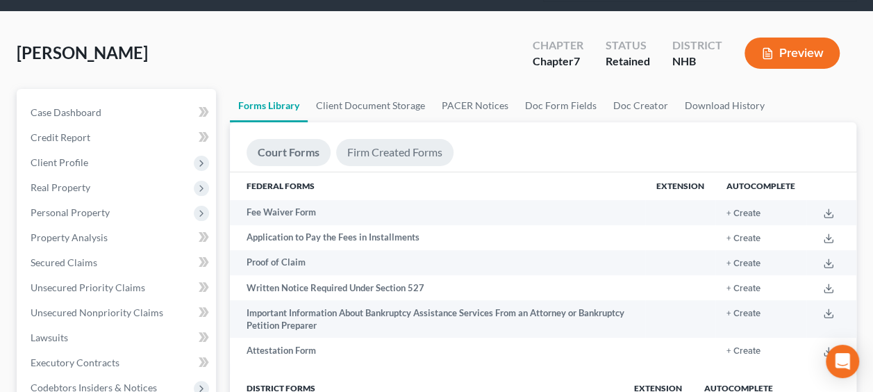
click at [399, 151] on link "Firm Created Forms" at bounding box center [394, 152] width 117 height 27
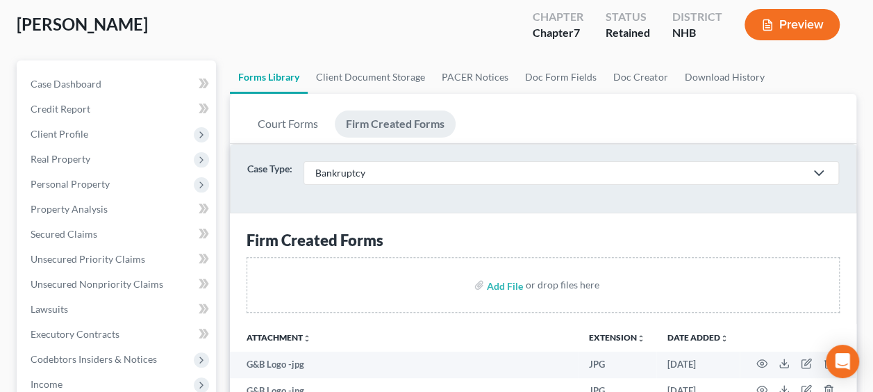
scroll to position [56, 0]
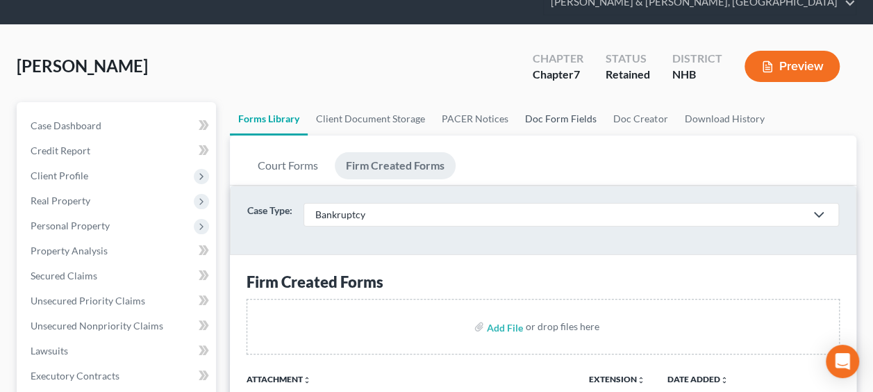
click at [567, 112] on link "Doc Form Fields" at bounding box center [561, 118] width 88 height 33
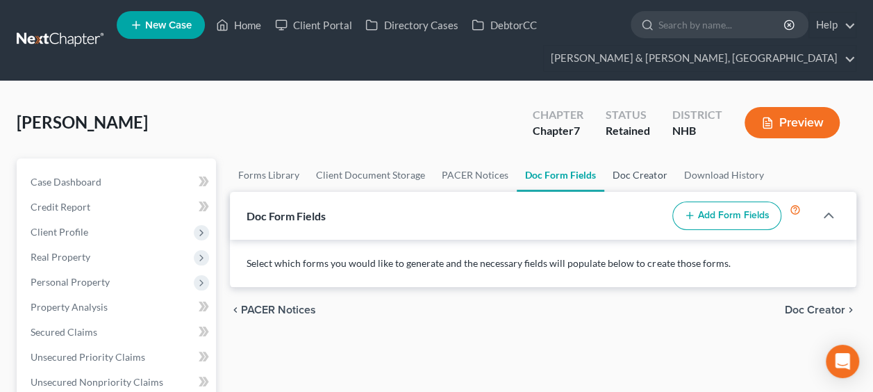
click at [625, 169] on link "Doc Creator" at bounding box center [639, 174] width 71 height 33
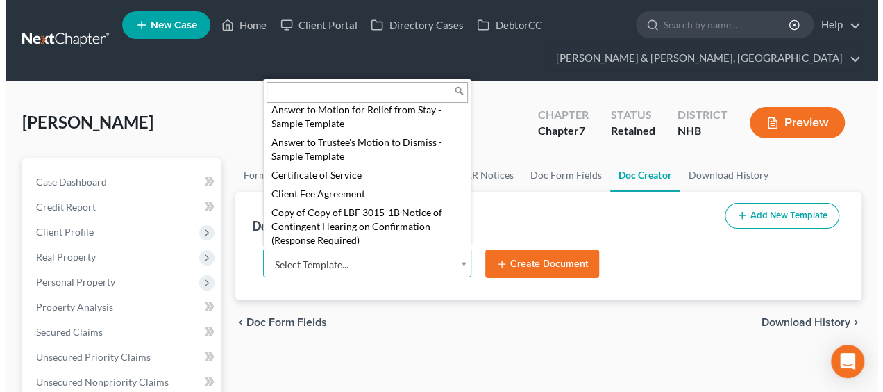
scroll to position [524, 0]
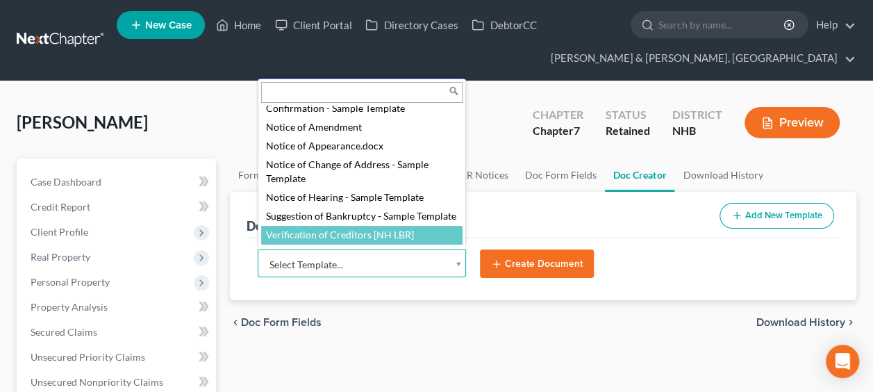
select select "90720"
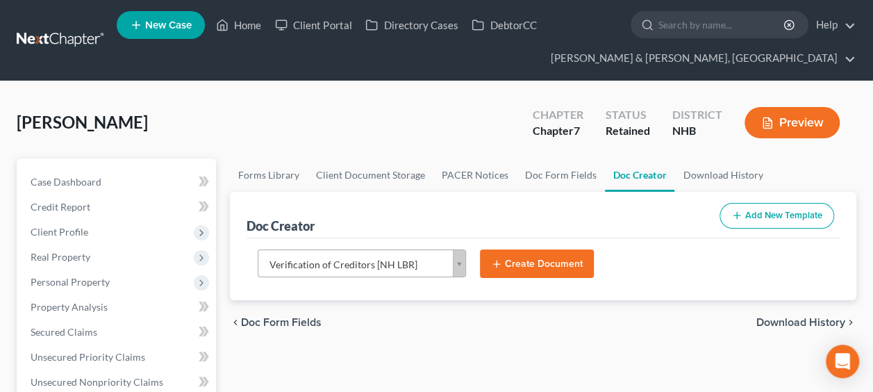
click at [545, 258] on button "Create Document" at bounding box center [537, 263] width 114 height 29
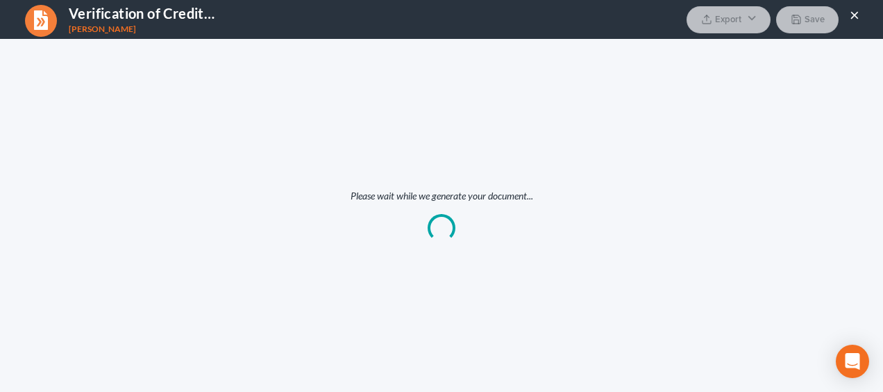
scroll to position [0, 0]
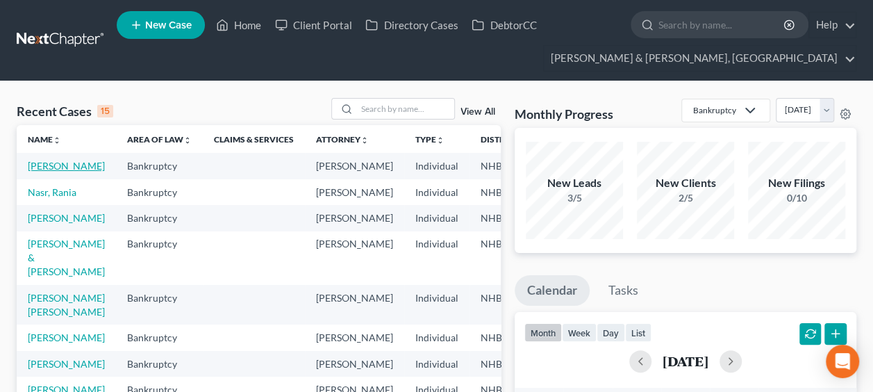
click at [44, 172] on link "[PERSON_NAME]" at bounding box center [66, 166] width 77 height 12
select select "4"
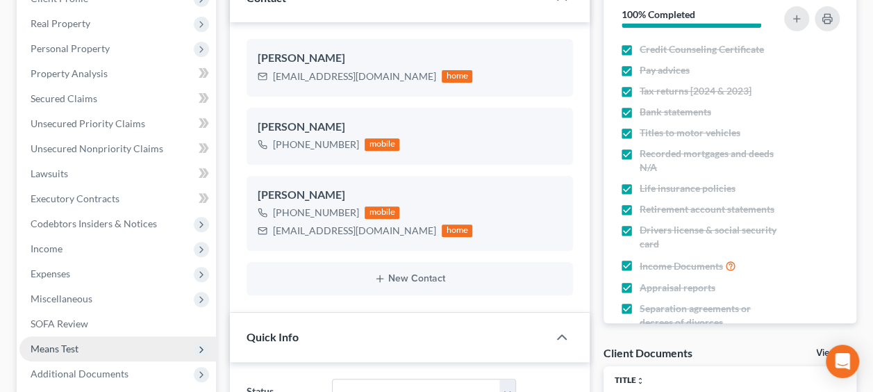
scroll to position [393, 0]
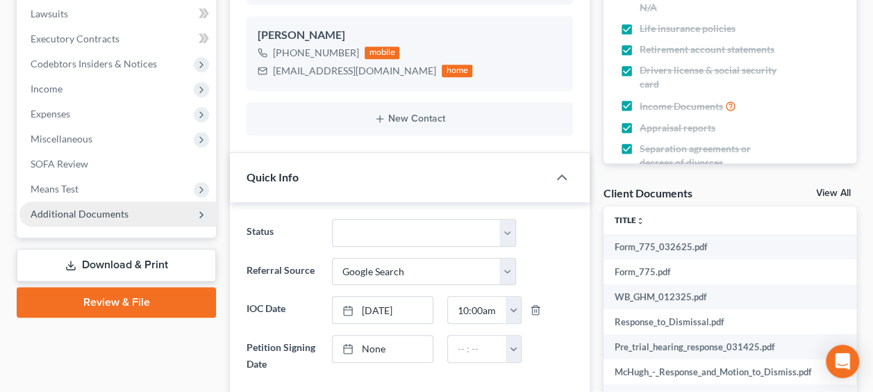
click at [118, 213] on span "Additional Documents" at bounding box center [80, 214] width 98 height 12
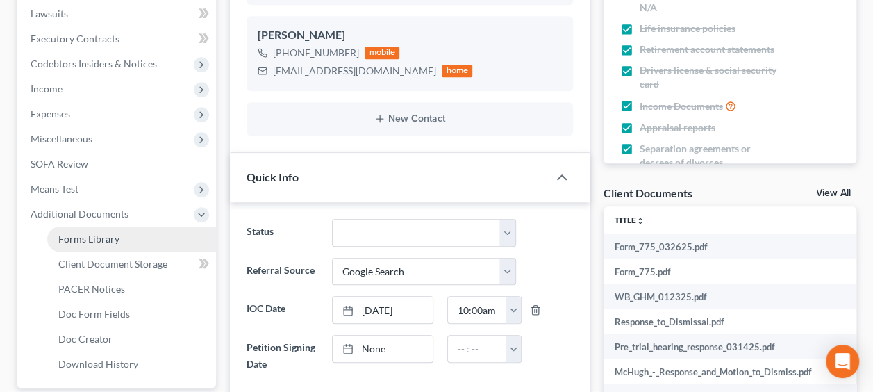
click at [128, 235] on link "Forms Library" at bounding box center [131, 238] width 169 height 25
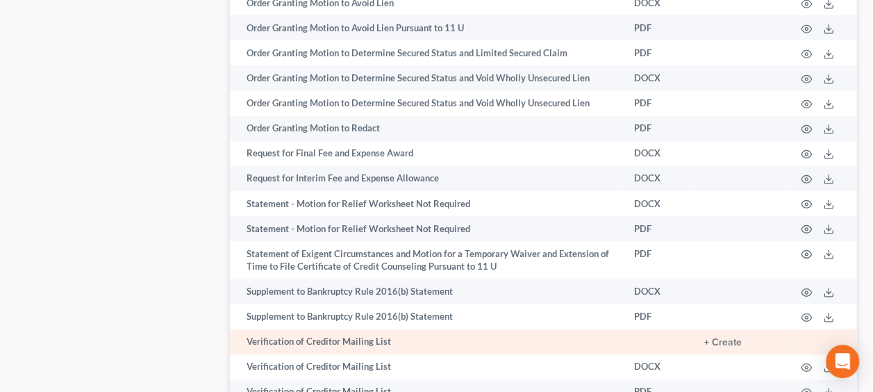
scroll to position [2236, 0]
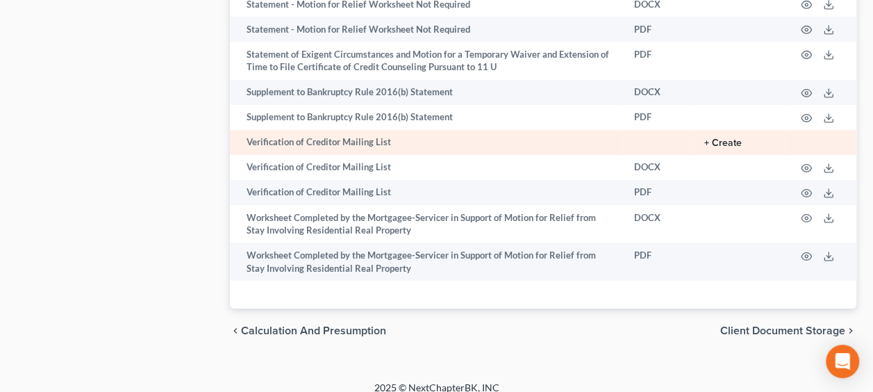
click at [733, 138] on button "+ Create" at bounding box center [722, 143] width 37 height 10
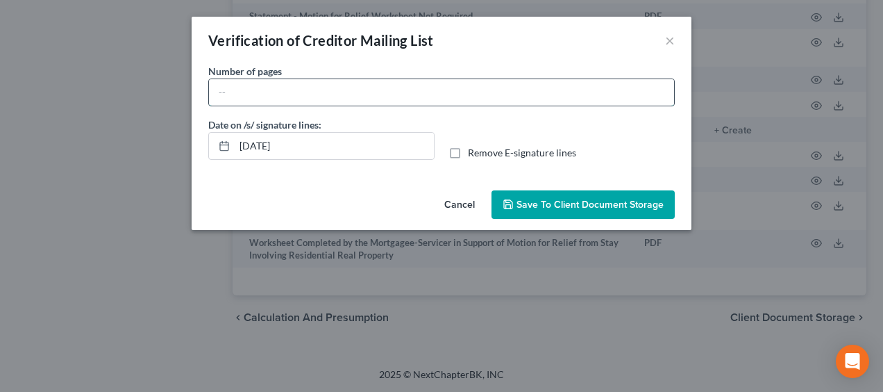
click at [346, 94] on input "text" at bounding box center [441, 92] width 465 height 26
click at [669, 35] on button "×" at bounding box center [670, 40] width 10 height 17
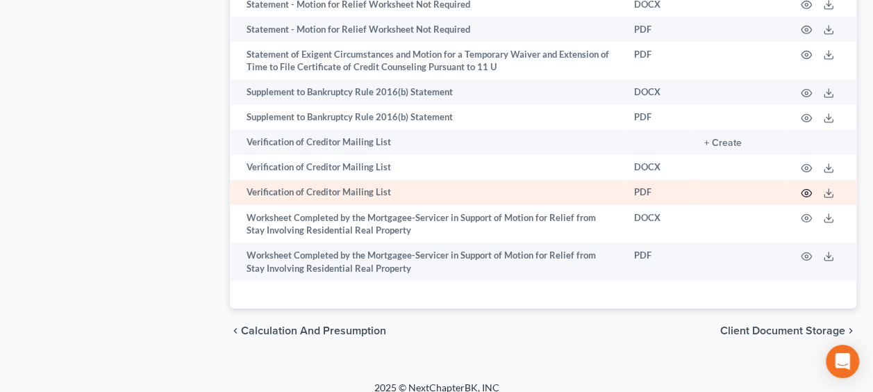
click at [804, 190] on icon "button" at bounding box center [806, 194] width 10 height 8
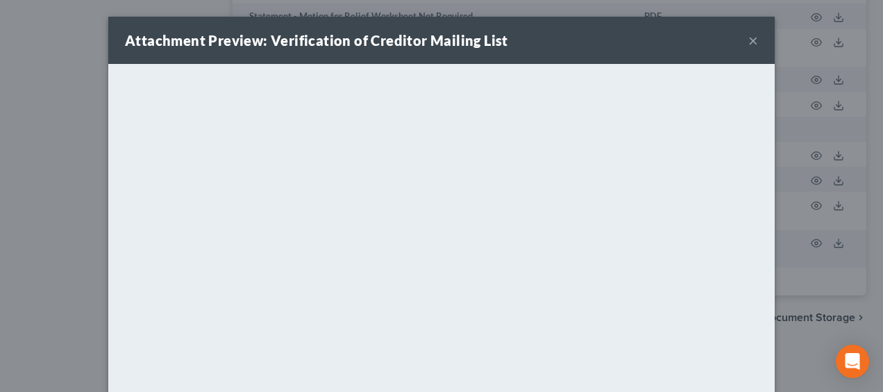
click at [751, 36] on button "×" at bounding box center [754, 40] width 10 height 17
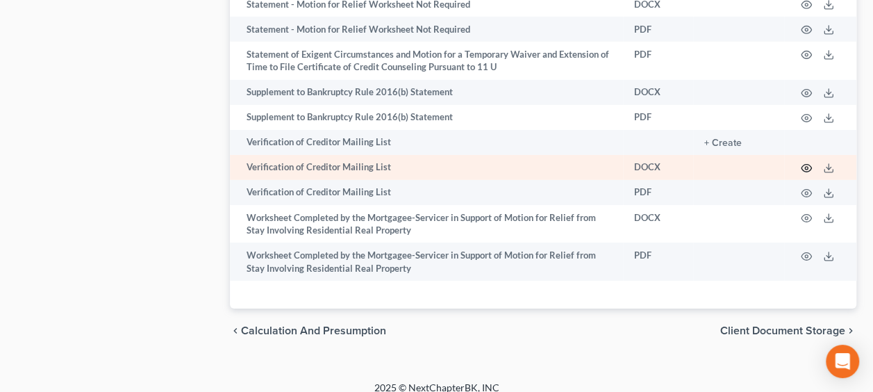
click at [807, 162] on icon "button" at bounding box center [806, 167] width 11 height 11
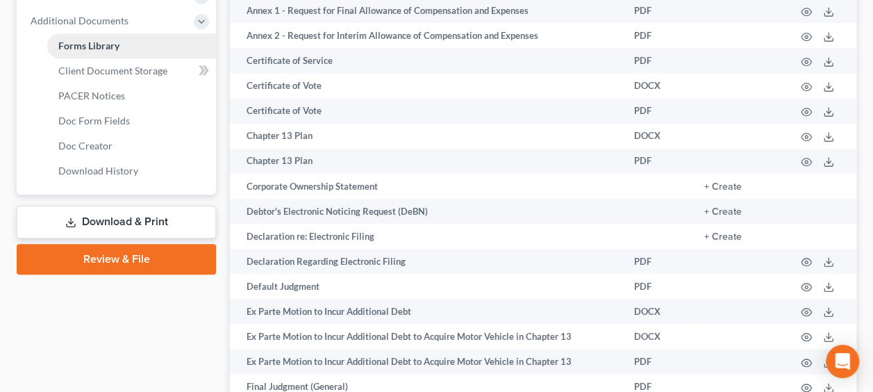
scroll to position [453, 0]
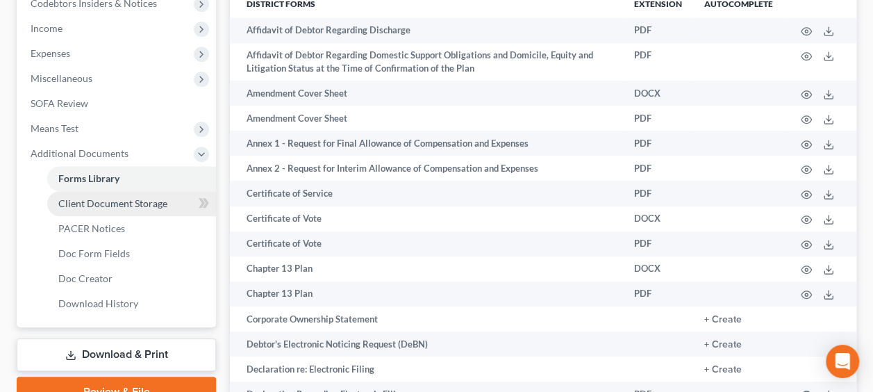
click at [140, 204] on span "Client Document Storage" at bounding box center [112, 203] width 109 height 12
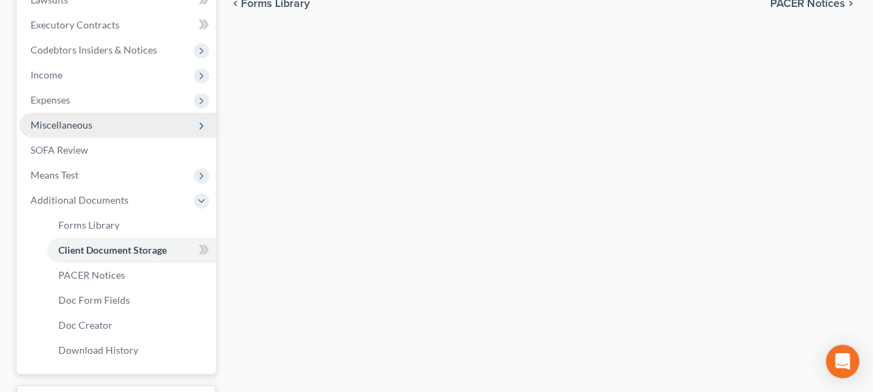
scroll to position [337, 0]
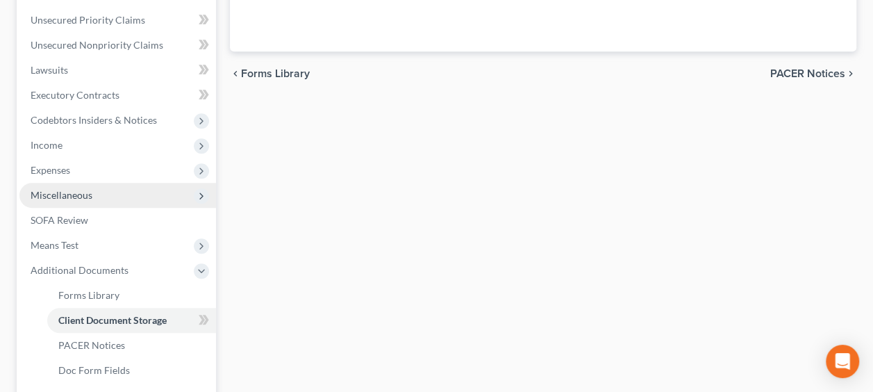
select select "0"
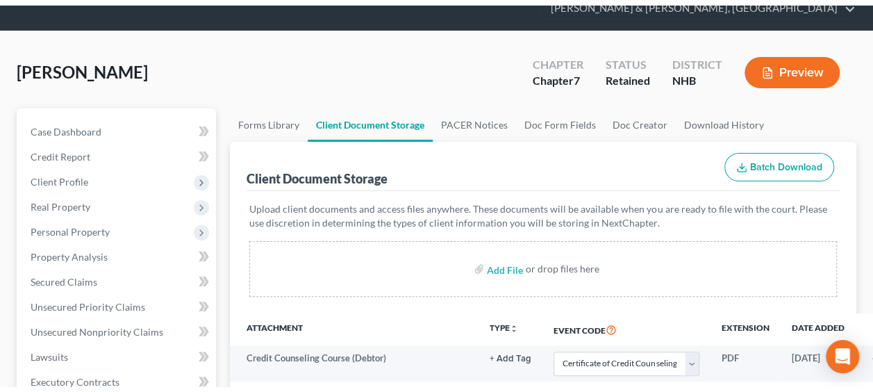
scroll to position [185, 0]
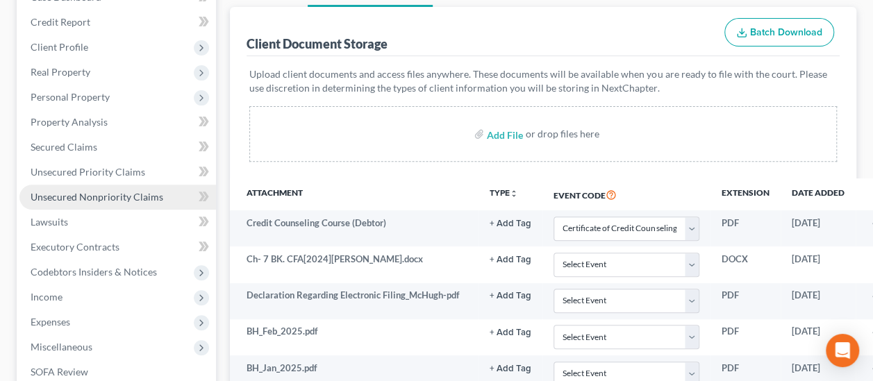
click at [99, 191] on span "Unsecured Nonpriority Claims" at bounding box center [97, 197] width 133 height 12
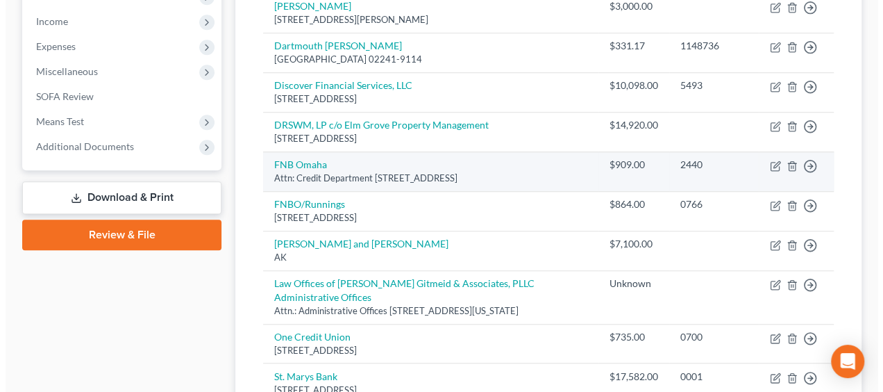
scroll to position [462, 0]
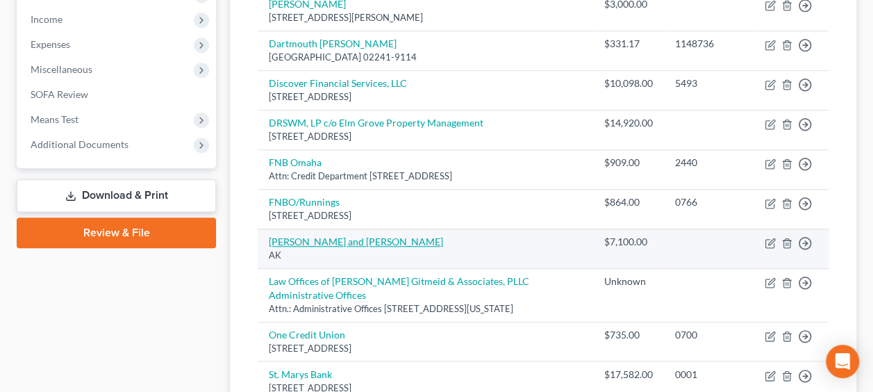
click at [346, 237] on link "Holly and Brandon White" at bounding box center [356, 241] width 174 height 12
select select "1"
select select "2"
select select "0"
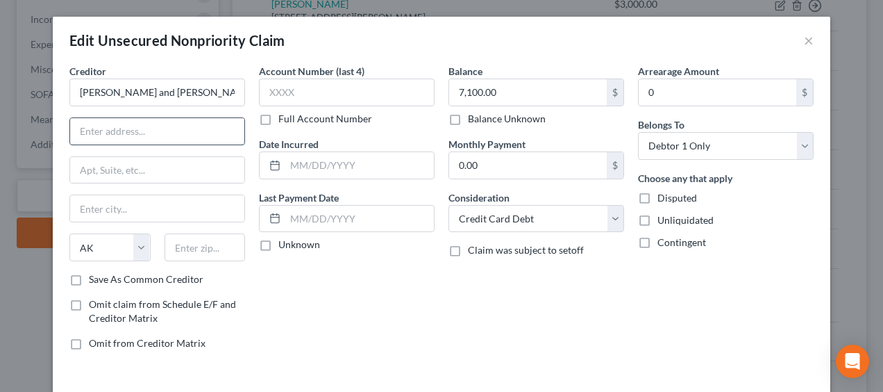
click at [186, 118] on input "text" at bounding box center [157, 131] width 174 height 26
click at [107, 130] on input "text" at bounding box center [157, 131] width 174 height 26
paste input "134 Cutts Road"
type input "134 Cutts Road"
click at [199, 244] on input "text" at bounding box center [205, 247] width 81 height 28
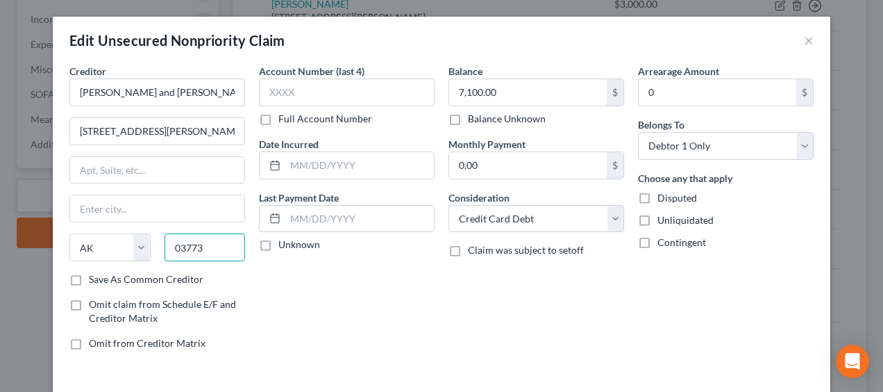
type input "03773"
type input "[GEOGRAPHIC_DATA]"
select select "32"
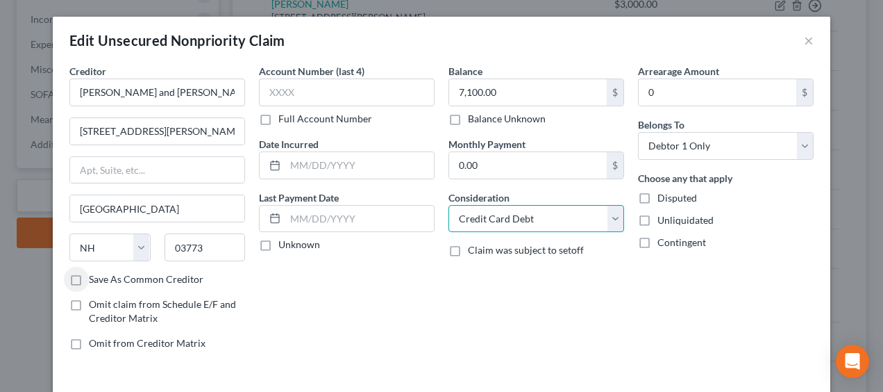
click at [528, 222] on select "Select Cable / Satellite Services Collection Agency Credit Card Debt Debt Couns…" at bounding box center [537, 219] width 176 height 28
click at [449, 205] on select "Select Cable / Satellite Services Collection Agency Credit Card Debt Debt Couns…" at bounding box center [537, 219] width 176 height 28
click at [606, 213] on select "Select Cable / Satellite Services Collection Agency Credit Card Debt Debt Couns…" at bounding box center [537, 219] width 176 height 28
select select "14"
click at [449, 205] on select "Select Cable / Satellite Services Collection Agency Credit Card Debt Debt Couns…" at bounding box center [537, 219] width 176 height 28
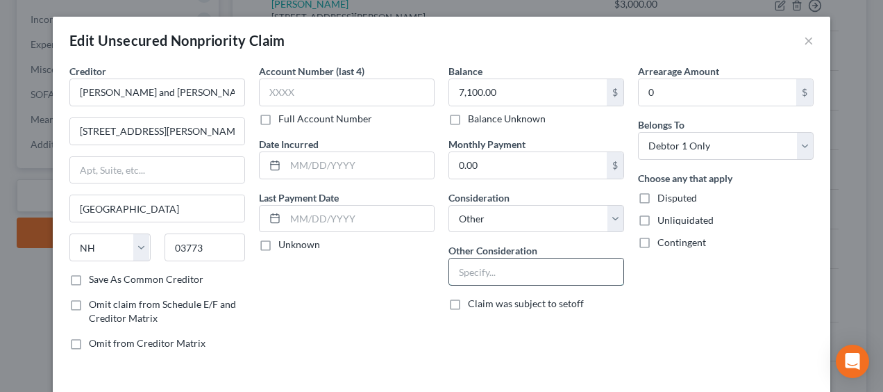
click at [501, 272] on input "text" at bounding box center [536, 271] width 174 height 26
type input "Money loaned to debtor/personal"
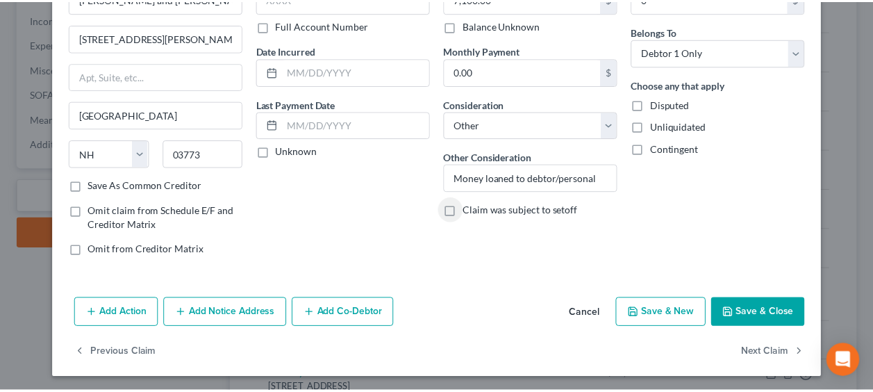
scroll to position [94, 0]
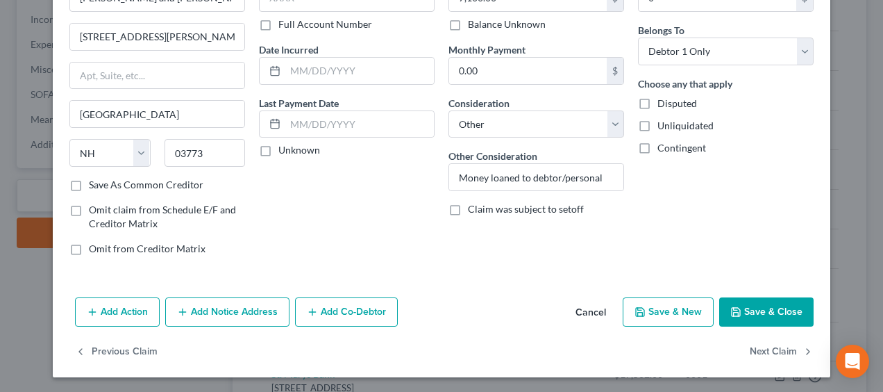
click at [753, 306] on button "Save & Close" at bounding box center [766, 311] width 94 height 29
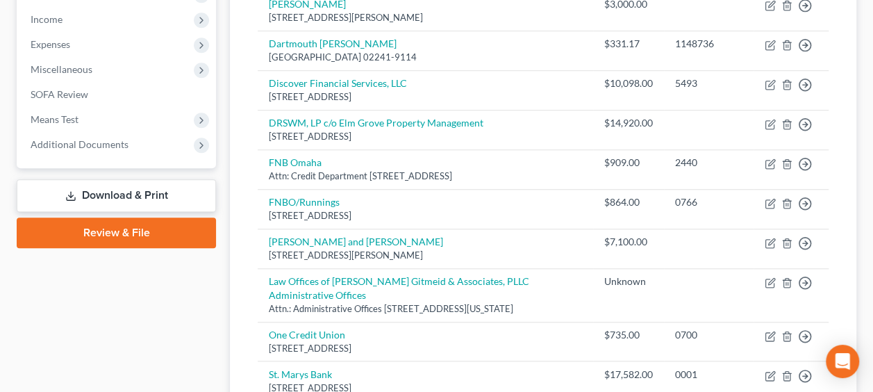
scroll to position [440, 0]
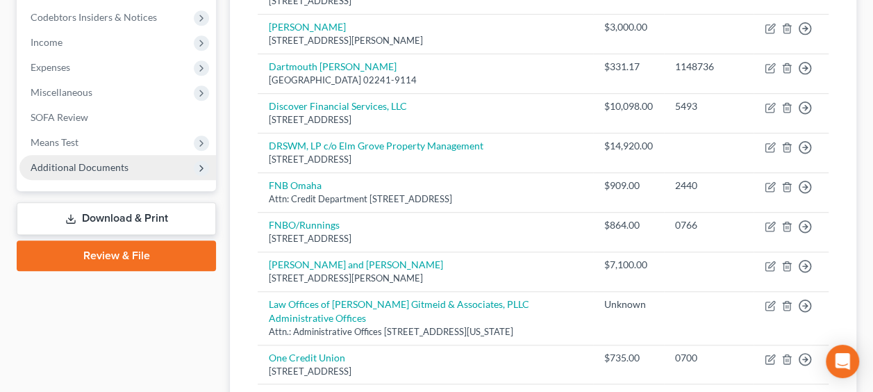
click at [124, 163] on span "Additional Documents" at bounding box center [80, 167] width 98 height 12
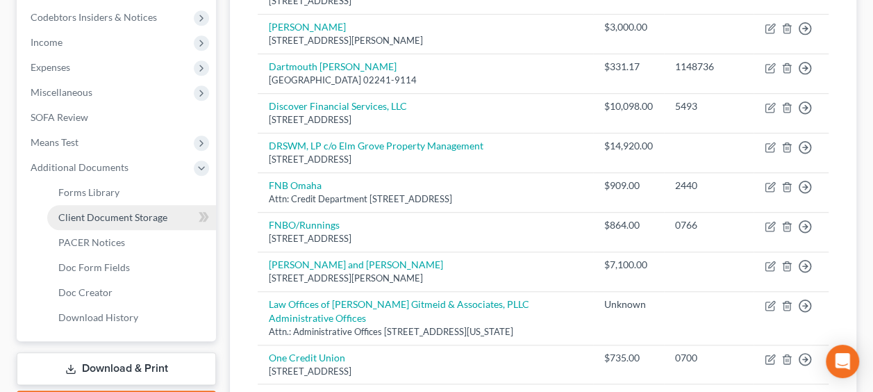
click at [115, 217] on span "Client Document Storage" at bounding box center [112, 217] width 109 height 12
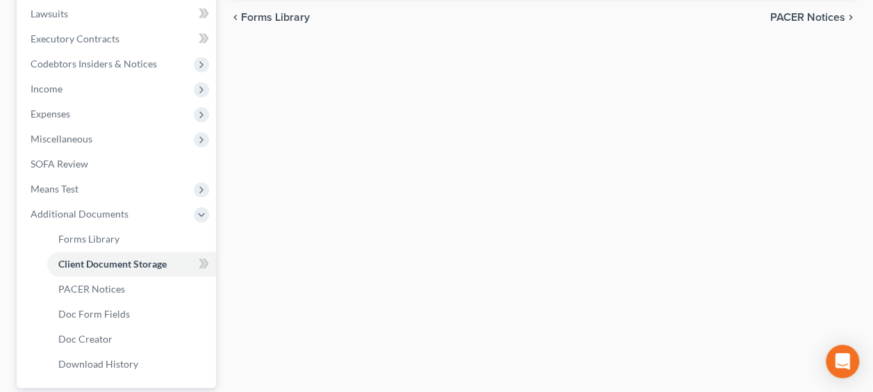
scroll to position [254, 0]
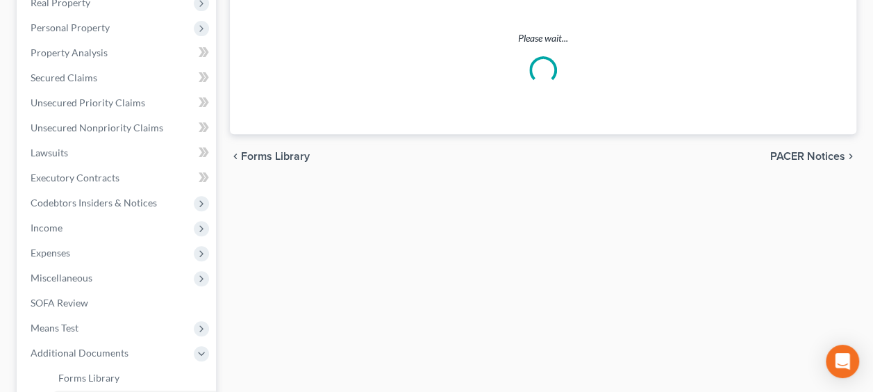
select select "0"
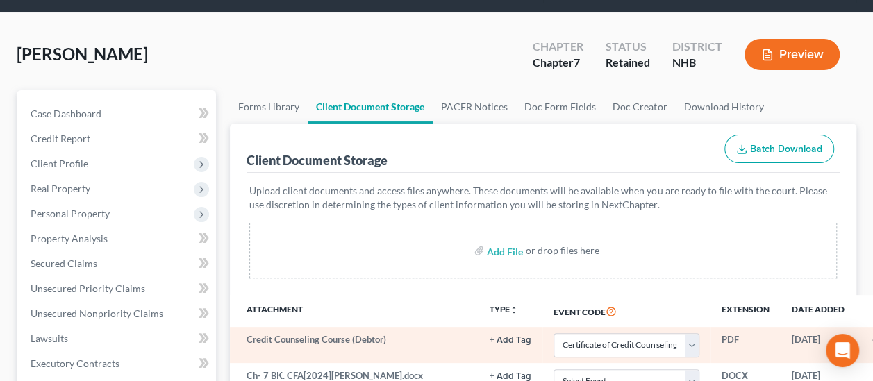
scroll to position [162, 0]
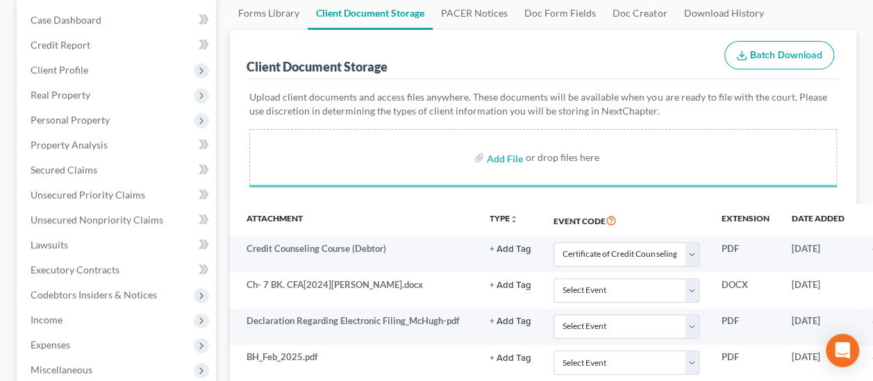
select select "0"
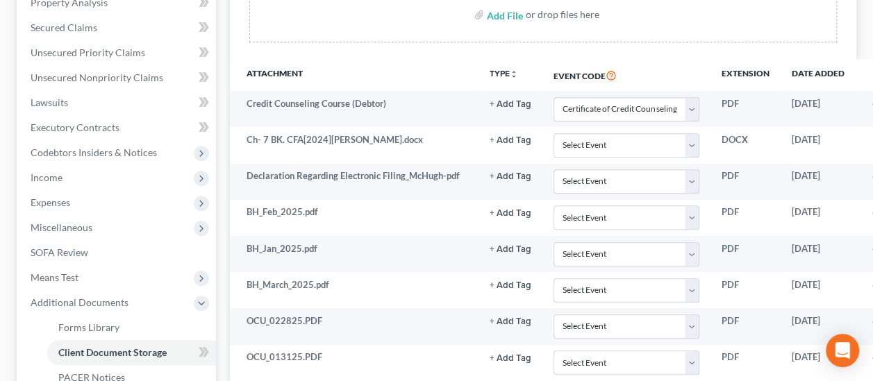
scroll to position [462, 0]
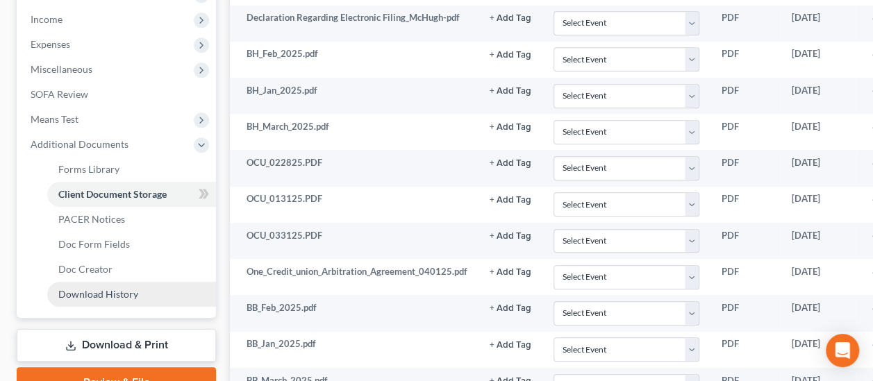
click at [135, 294] on span "Download History" at bounding box center [98, 294] width 80 height 12
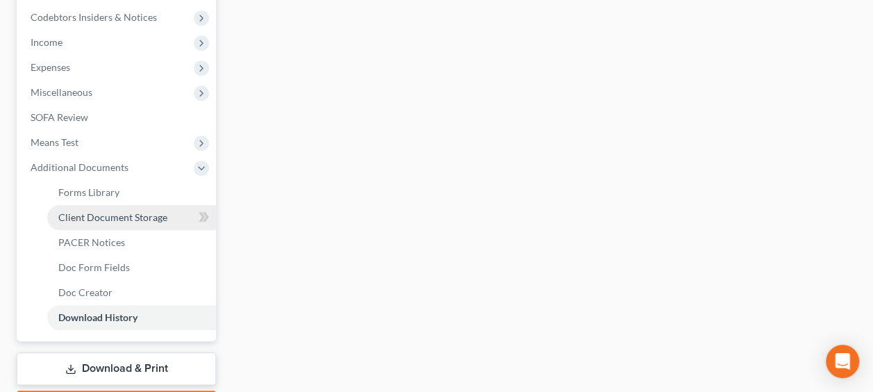
scroll to position [519, 0]
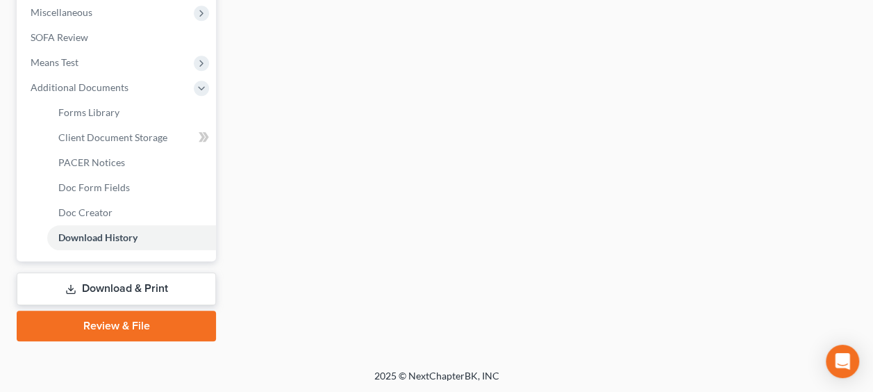
click at [131, 285] on link "Download & Print" at bounding box center [116, 288] width 199 height 33
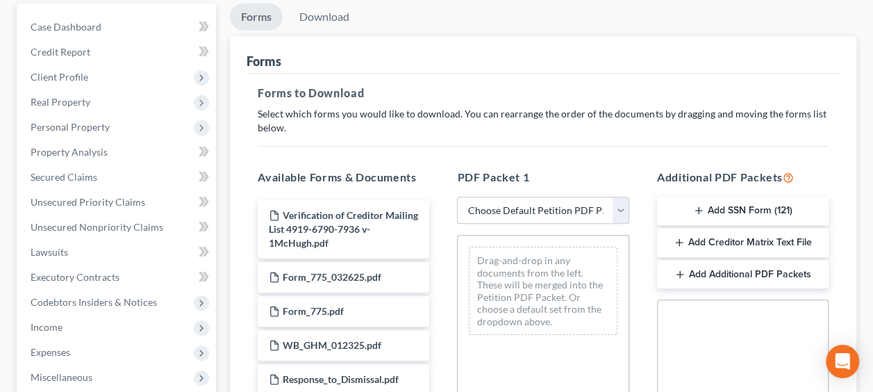
scroll to position [162, 0]
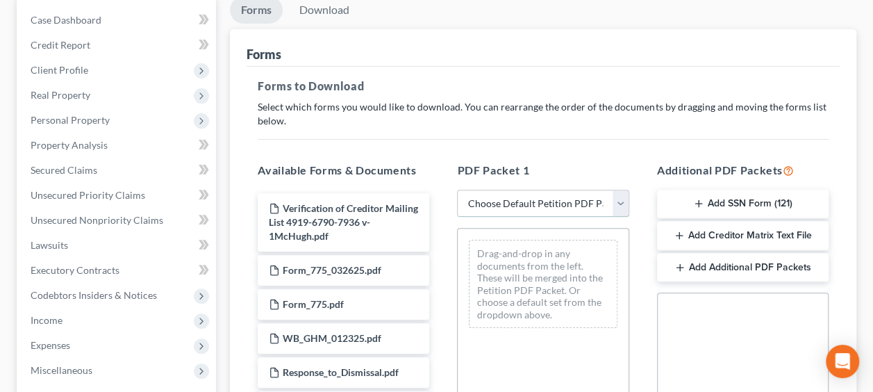
click at [622, 200] on select "Choose Default Petition PDF Packet Complete Bankruptcy Petition (all forms and …" at bounding box center [543, 204] width 172 height 28
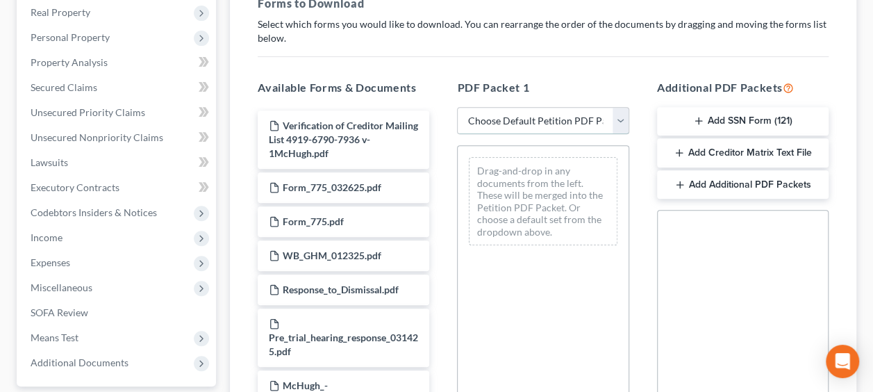
scroll to position [278, 0]
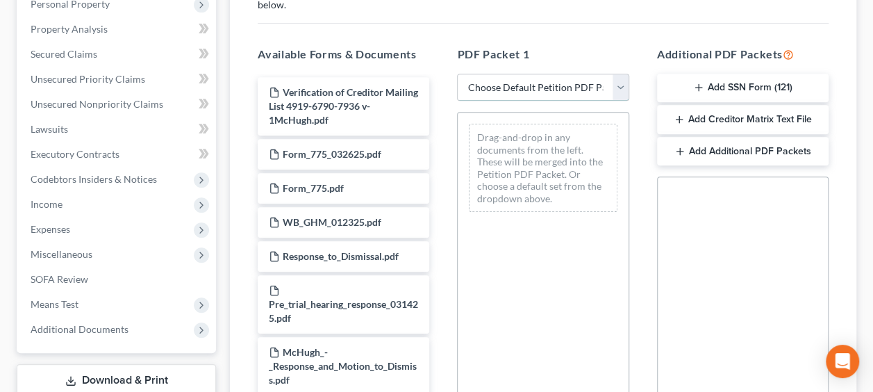
click at [620, 84] on select "Choose Default Petition PDF Packet Complete Bankruptcy Petition (all forms and …" at bounding box center [543, 88] width 172 height 28
select select "8"
click at [457, 74] on select "Choose Default Petition PDF Packet Complete Bankruptcy Petition (all forms and …" at bounding box center [543, 88] width 172 height 28
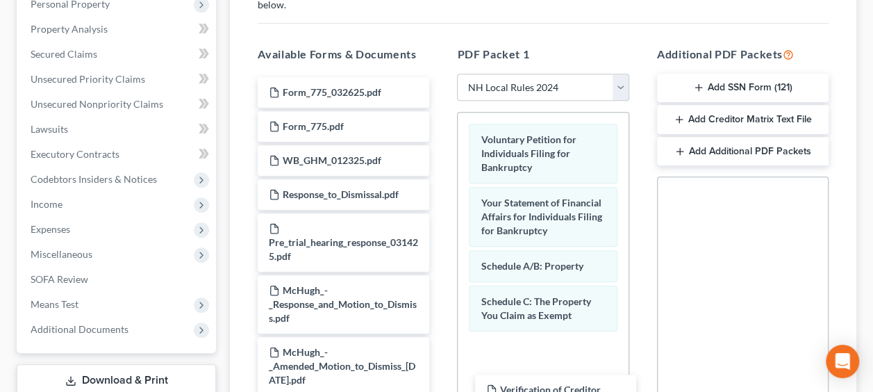
drag, startPoint x: 314, startPoint y: 107, endPoint x: 531, endPoint y: 406, distance: 369.3
click at [531, 391] on html "Home New Case Client Portal Directory Cases DebtorCC Germaine & Blaszka, PA phi…" at bounding box center [436, 170] width 873 height 897
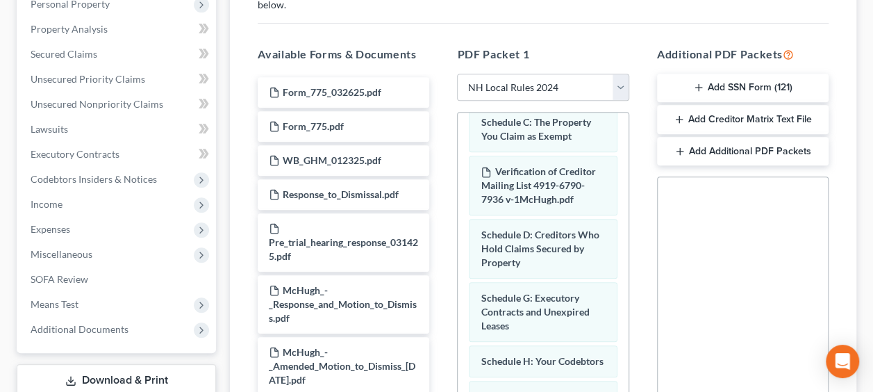
scroll to position [170, 0]
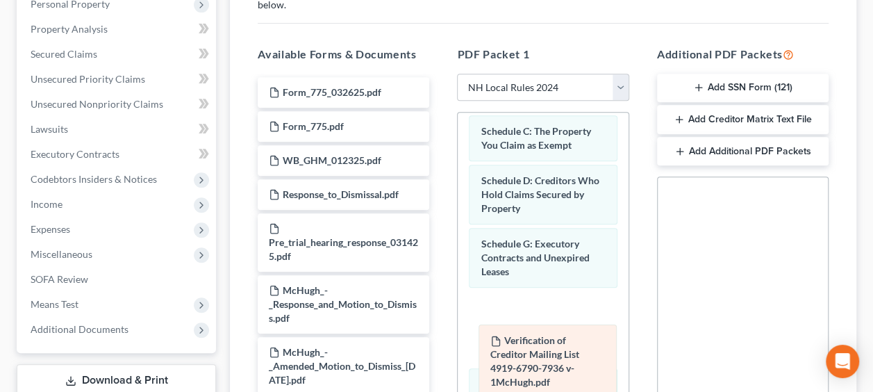
drag, startPoint x: 518, startPoint y: 201, endPoint x: 528, endPoint y: 351, distance: 150.3
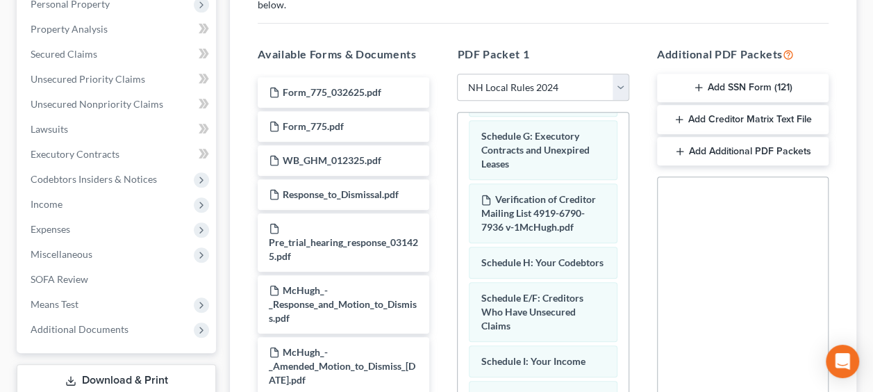
scroll to position [308, 0]
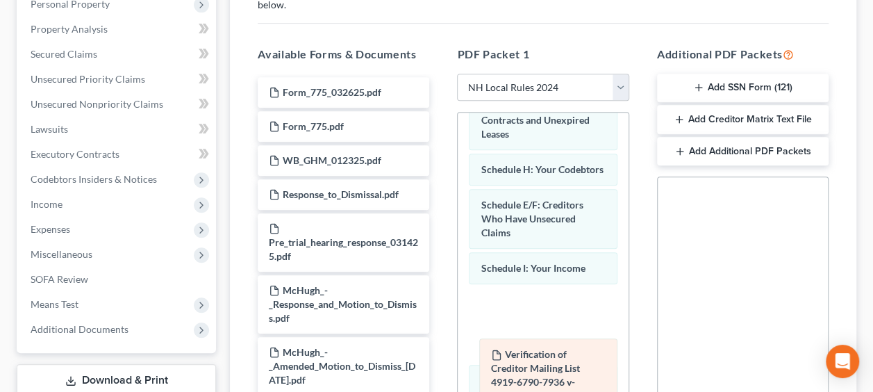
drag, startPoint x: 517, startPoint y: 196, endPoint x: 527, endPoint y: 372, distance: 176.0
click at [527, 372] on div "Verification of Creditor Mailing List 4919-6790-7936 v-1McHugh.pdf Voluntary Pe…" at bounding box center [543, 370] width 170 height 1130
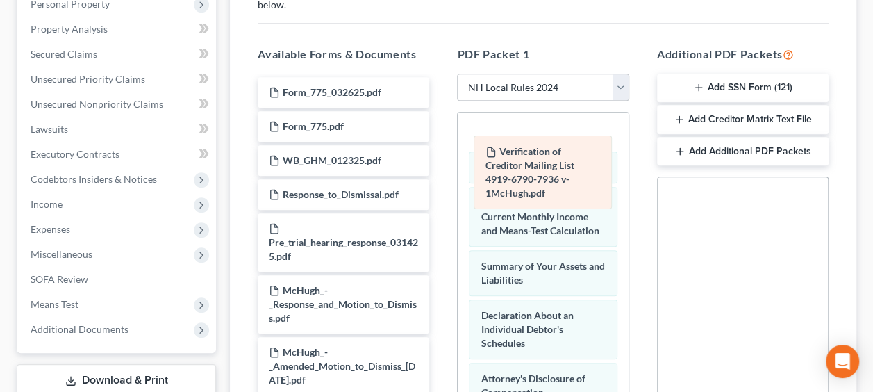
scroll to position [444, 0]
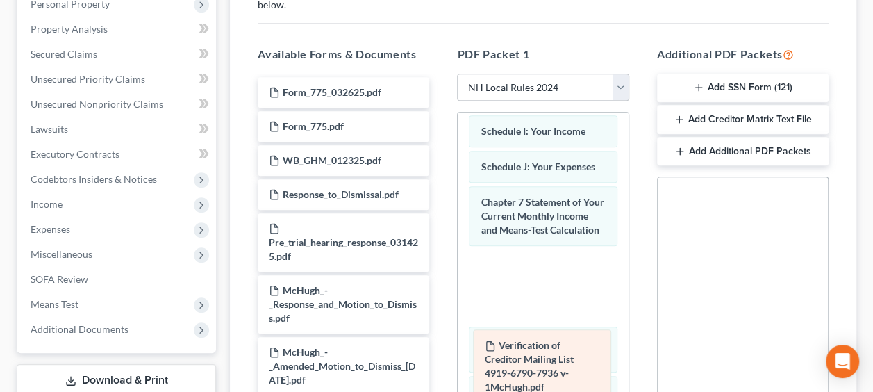
drag, startPoint x: 527, startPoint y: 135, endPoint x: 531, endPoint y: 366, distance: 231.3
click at [531, 366] on div "Verification of Creditor Mailing List 4919-6790-7936 v-1McHugh.pdf Voluntary Pe…" at bounding box center [543, 233] width 170 height 1130
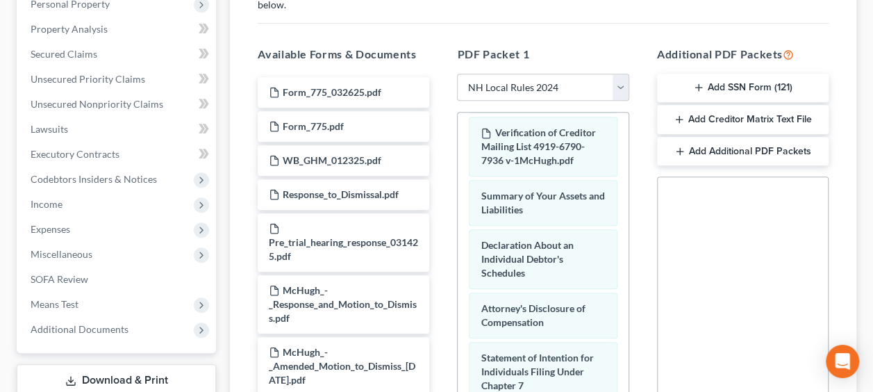
scroll to position [590, 0]
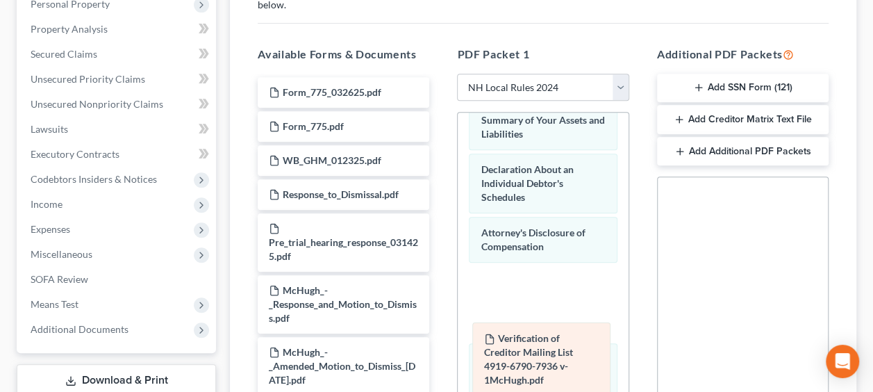
drag, startPoint x: 526, startPoint y: 167, endPoint x: 529, endPoint y: 350, distance: 183.4
click at [529, 350] on div "Verification of Creditor Mailing List 4919-6790-7936 v-1McHugh.pdf Voluntary Pe…" at bounding box center [543, 88] width 170 height 1130
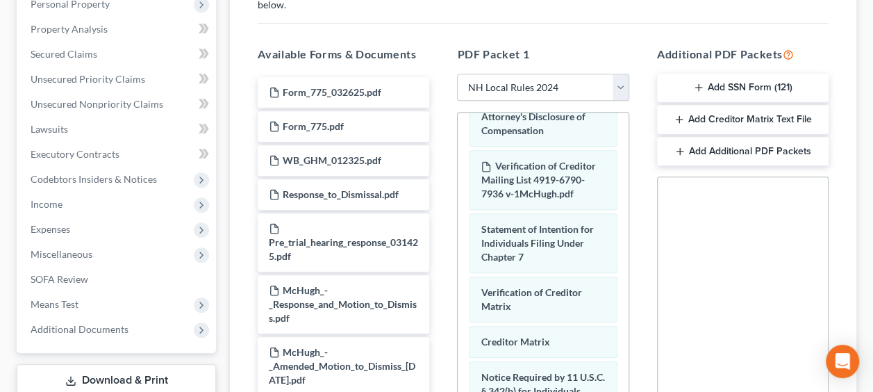
scroll to position [721, 0]
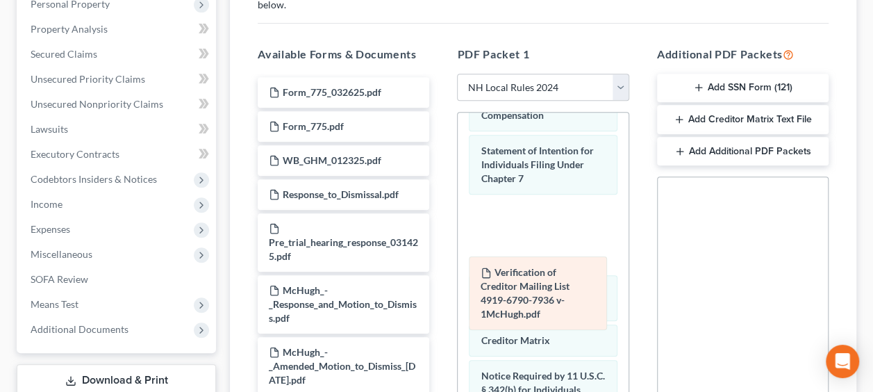
drag, startPoint x: 518, startPoint y: 196, endPoint x: 518, endPoint y: 284, distance: 88.2
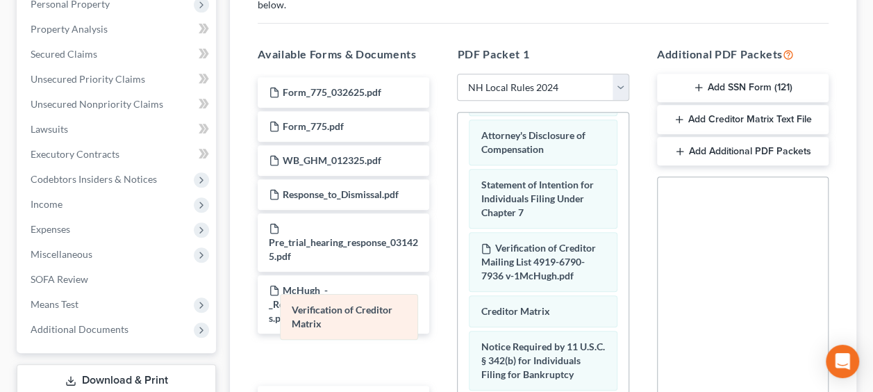
drag, startPoint x: 504, startPoint y: 323, endPoint x: 315, endPoint y: 309, distance: 189.4
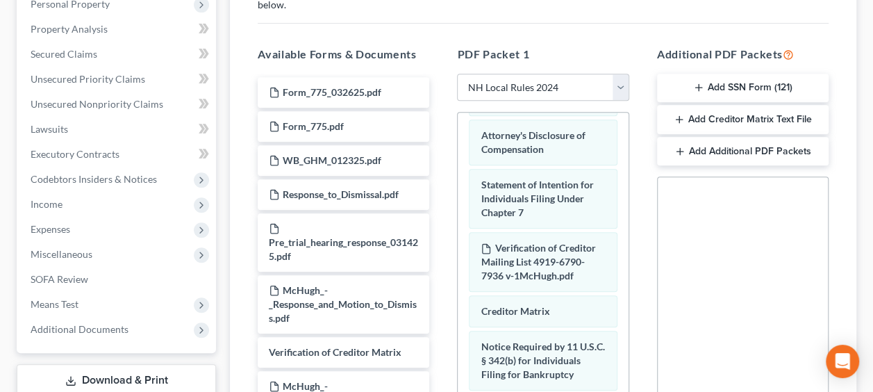
click at [726, 117] on button "Add Creditor Matrix Text File" at bounding box center [743, 119] width 172 height 29
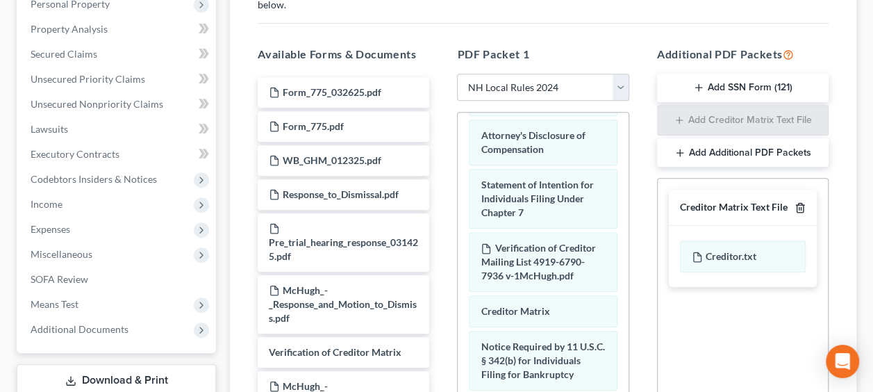
click at [797, 204] on icon "button" at bounding box center [800, 207] width 6 height 9
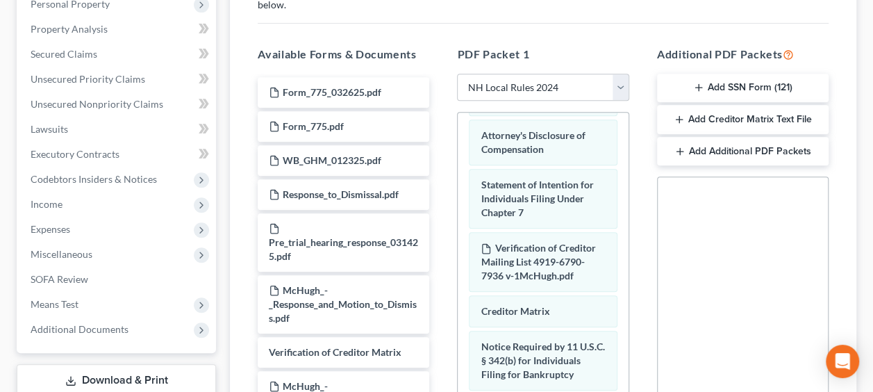
click at [742, 88] on button "Add SSN Form (121)" at bounding box center [743, 88] width 172 height 29
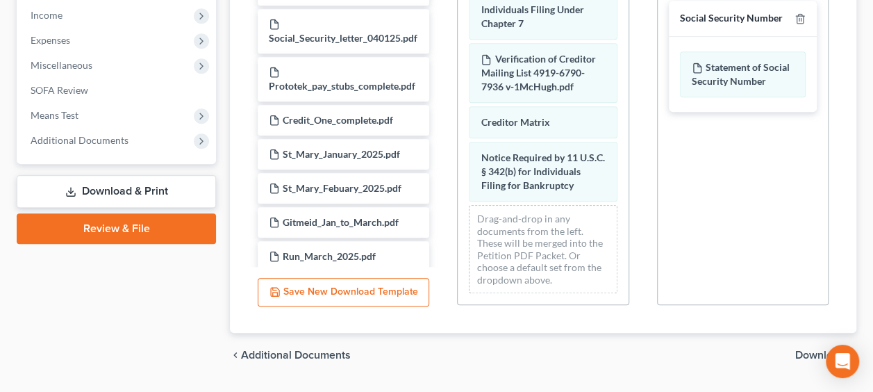
scroll to position [503, 0]
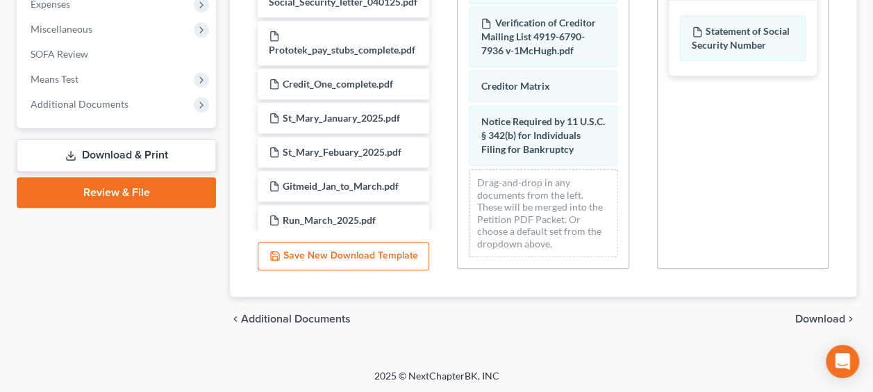
click at [826, 315] on span "Download" at bounding box center [820, 318] width 50 height 11
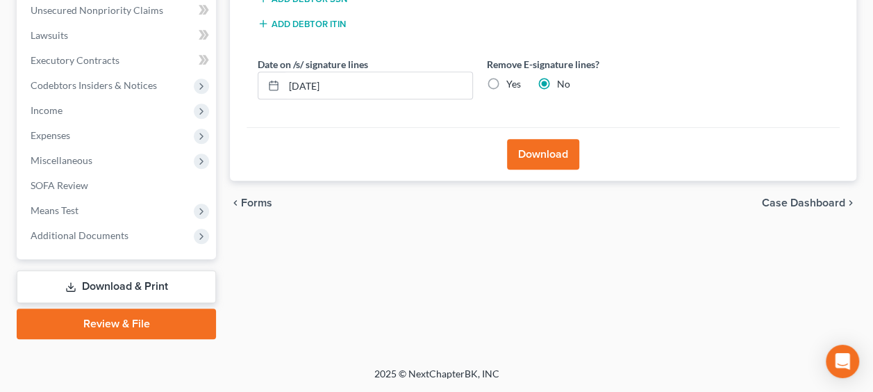
scroll to position [369, 0]
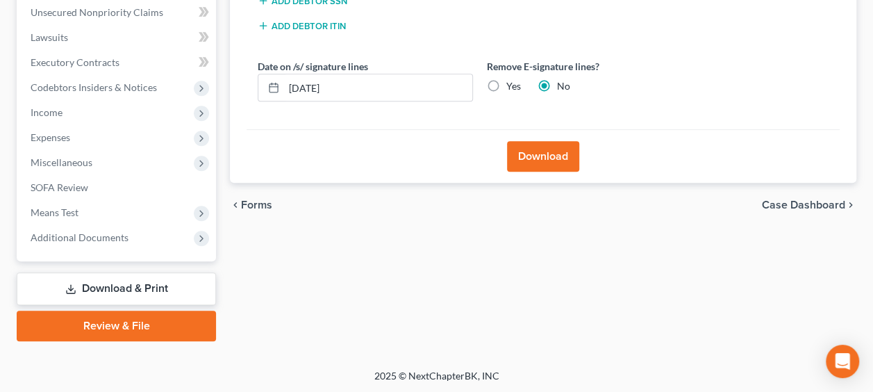
click at [533, 147] on button "Download" at bounding box center [543, 156] width 72 height 31
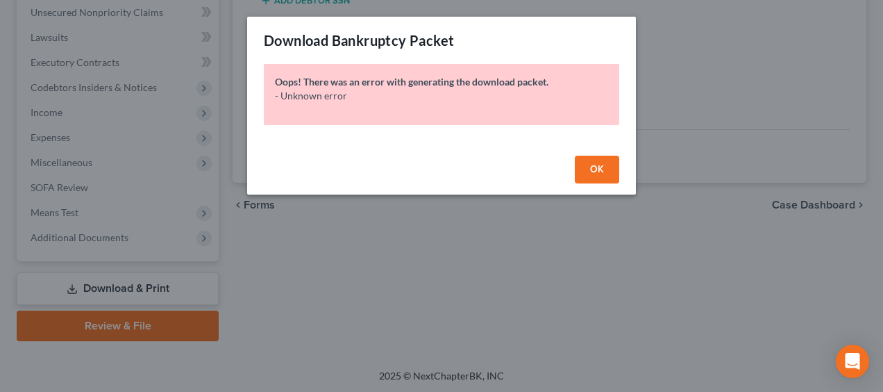
click at [593, 168] on span "OK" at bounding box center [597, 169] width 14 height 12
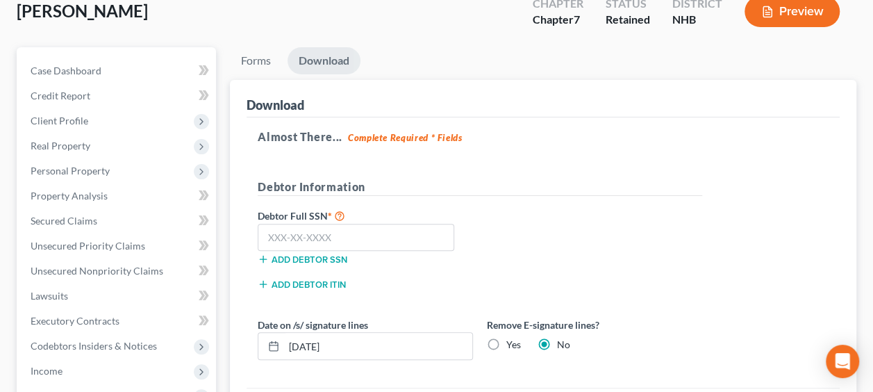
scroll to position [184, 0]
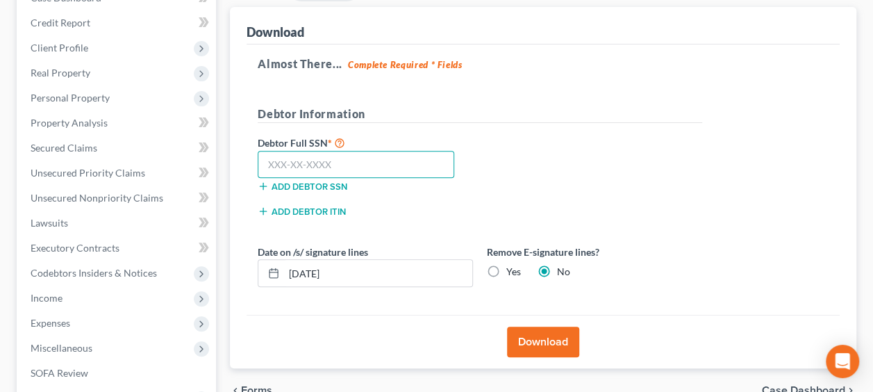
click at [375, 163] on input "text" at bounding box center [356, 165] width 197 height 28
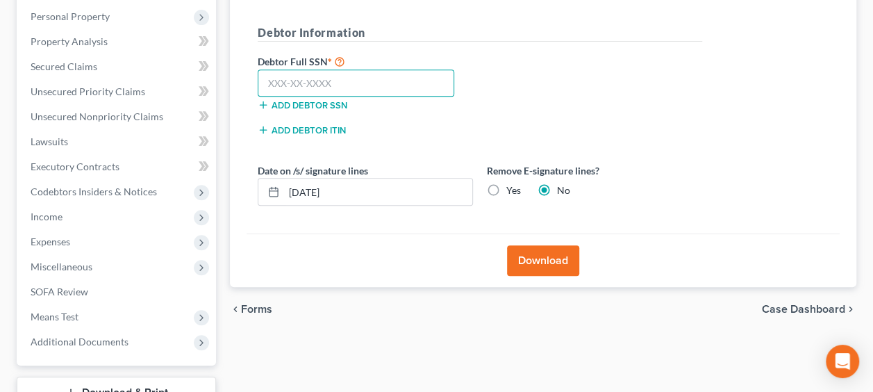
scroll to position [369, 0]
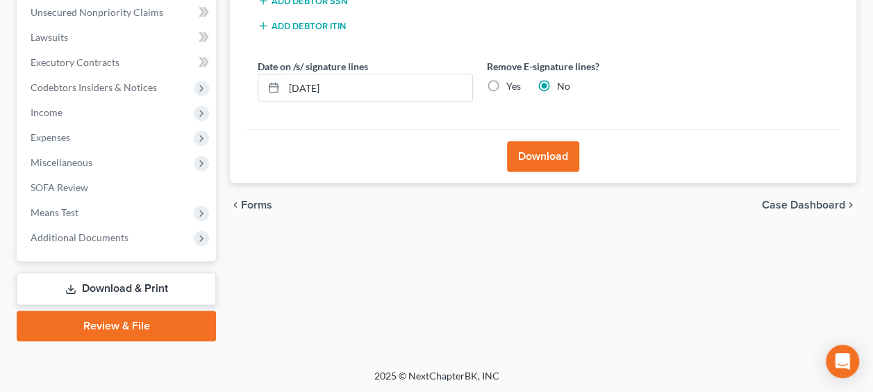
click at [153, 282] on link "Download & Print" at bounding box center [116, 288] width 199 height 33
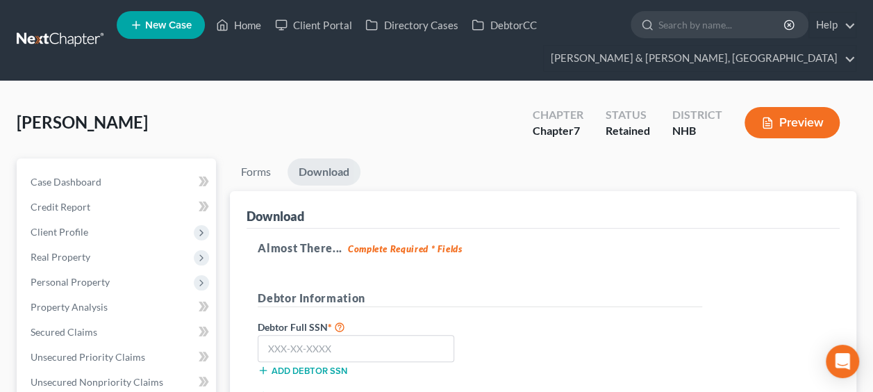
scroll to position [0, 0]
click at [265, 168] on link "Forms" at bounding box center [256, 171] width 52 height 27
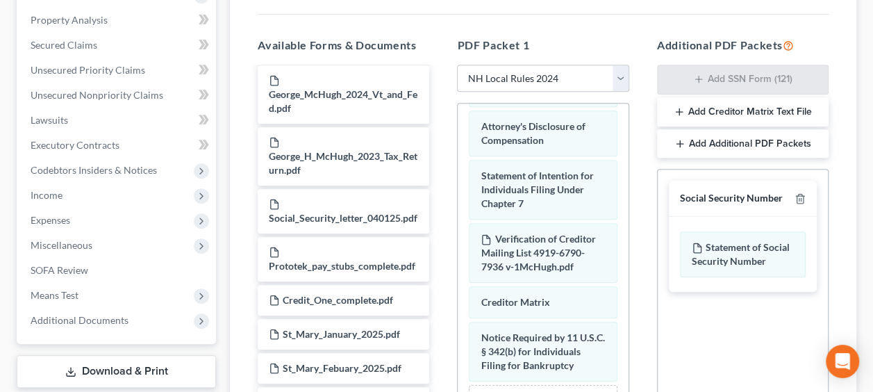
scroll to position [301, 0]
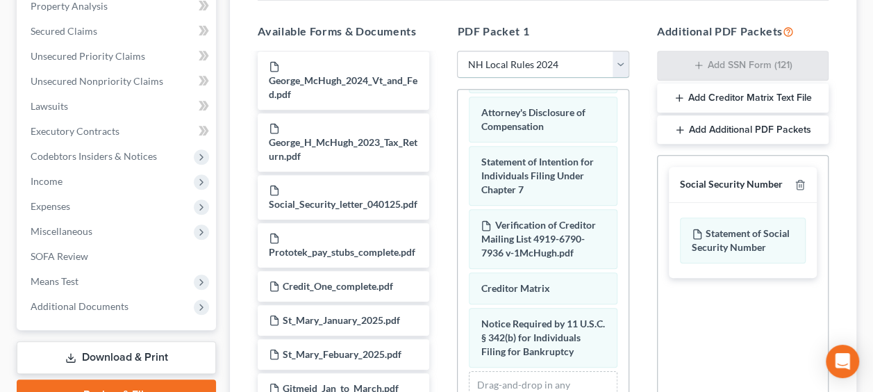
click at [622, 60] on select "Choose Default Petition PDF Packet Complete Bankruptcy Petition (all forms and …" at bounding box center [543, 65] width 172 height 28
click at [457, 51] on select "Choose Default Petition PDF Packet Complete Bankruptcy Petition (all forms and …" at bounding box center [543, 65] width 172 height 28
click at [801, 185] on line "button" at bounding box center [801, 186] width 0 height 3
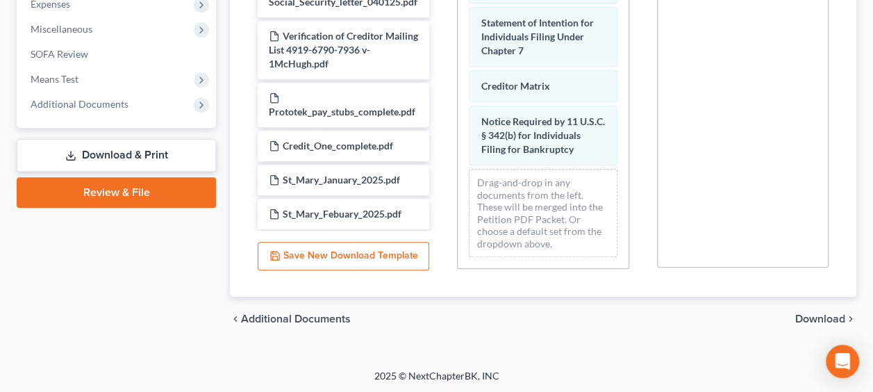
click at [831, 316] on span "Download" at bounding box center [820, 318] width 50 height 11
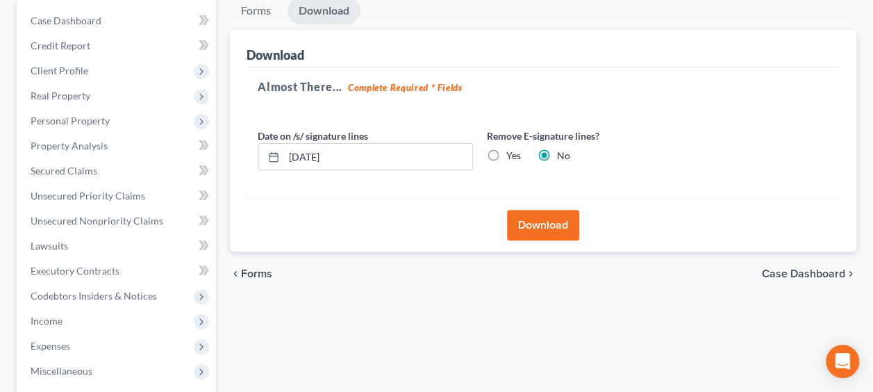
scroll to position [0, 0]
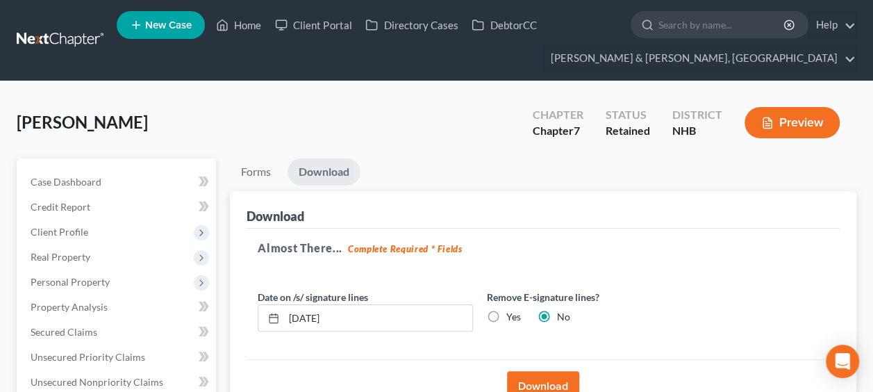
click at [551, 377] on button "Download" at bounding box center [543, 386] width 72 height 31
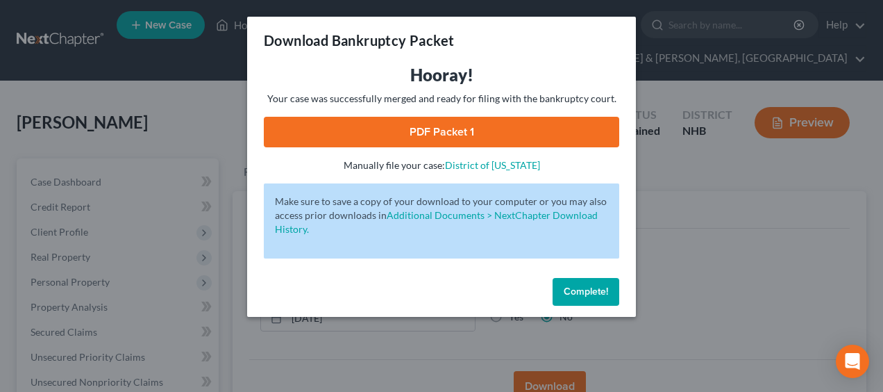
click at [415, 124] on link "PDF Packet 1" at bounding box center [442, 132] width 356 height 31
click at [597, 279] on button "Complete!" at bounding box center [586, 292] width 67 height 28
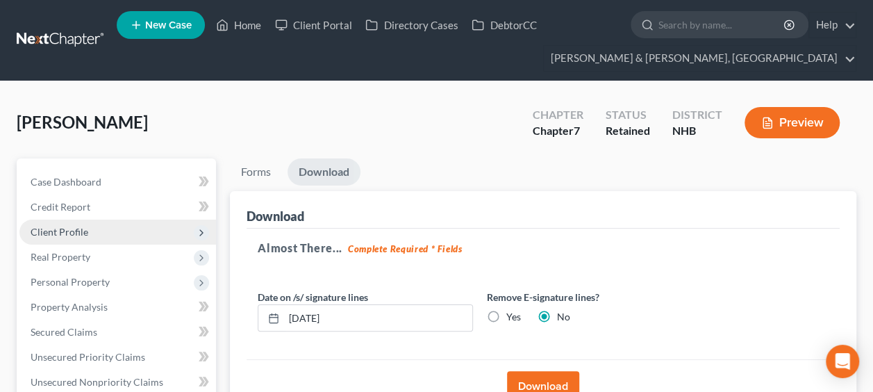
click at [76, 227] on span "Client Profile" at bounding box center [60, 232] width 58 height 12
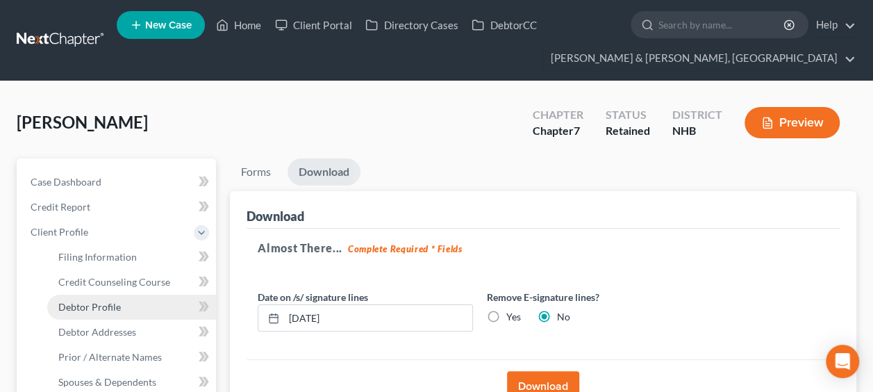
click at [101, 301] on span "Debtor Profile" at bounding box center [89, 307] width 62 height 12
select select "0"
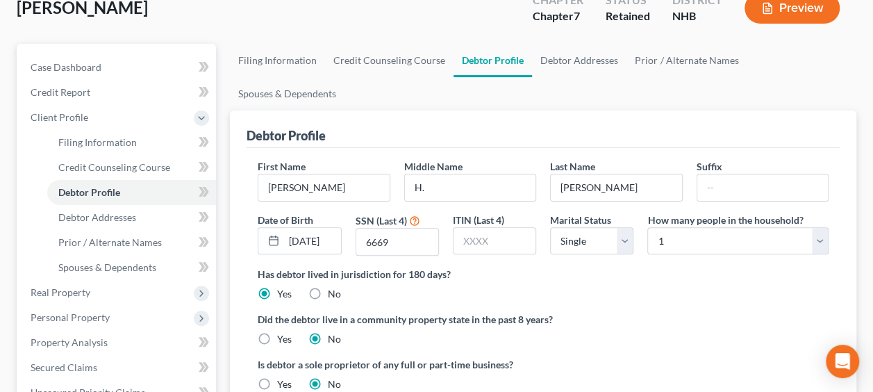
scroll to position [115, 0]
click at [556, 54] on link "Debtor Addresses" at bounding box center [579, 59] width 94 height 33
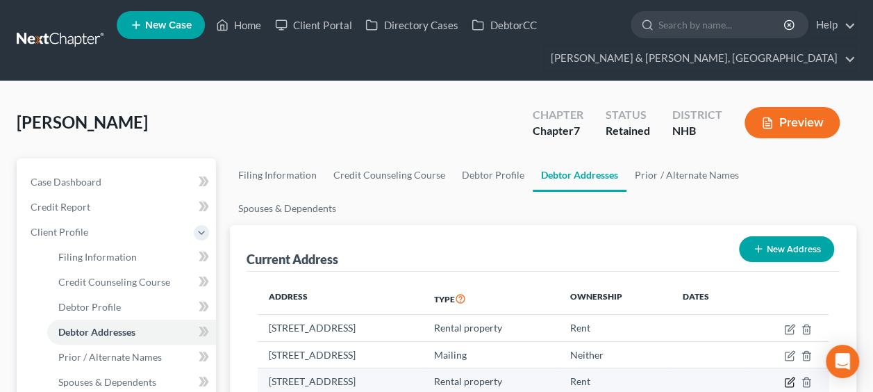
click at [787, 376] on icon "button" at bounding box center [789, 381] width 11 height 11
select select "32"
select select "9"
select select "2"
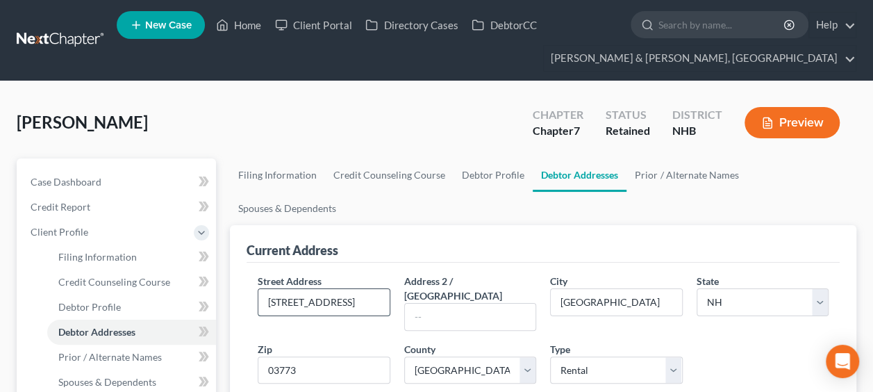
scroll to position [0, 16]
drag, startPoint x: 287, startPoint y: 260, endPoint x: 403, endPoint y: 267, distance: 116.9
click at [403, 274] on div "Street Address * 169 Sunapee Street - Unit 415 Address 2 / PO Box City * Newpor…" at bounding box center [543, 360] width 585 height 172
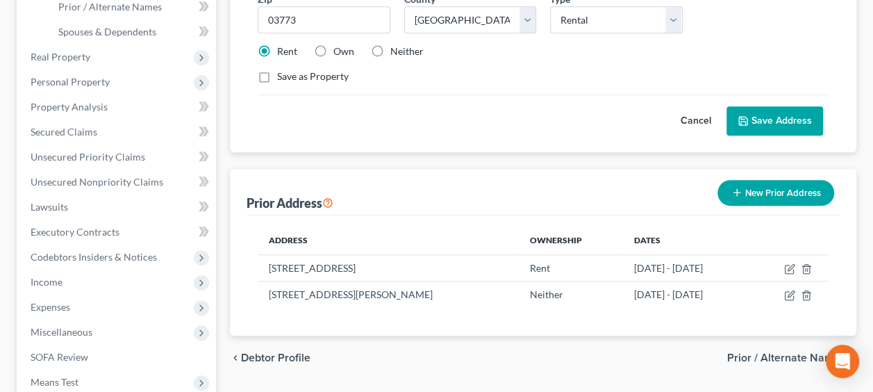
scroll to position [519, 0]
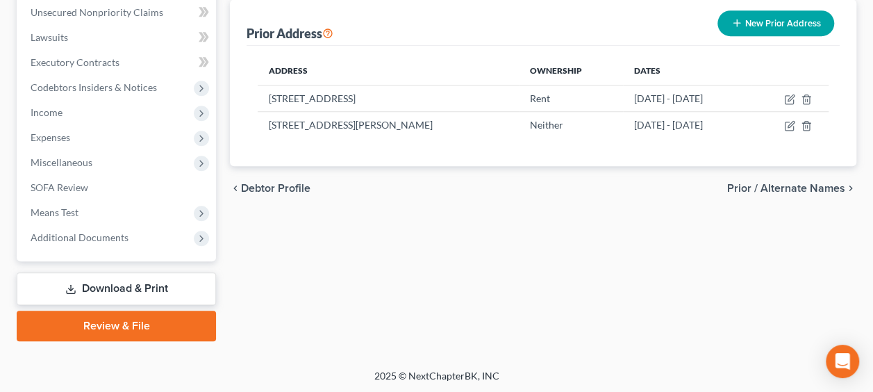
click at [150, 280] on link "Download & Print" at bounding box center [116, 288] width 199 height 33
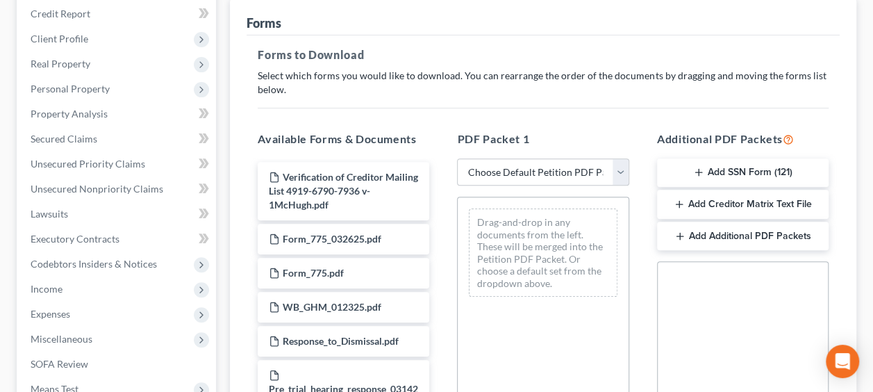
scroll to position [208, 0]
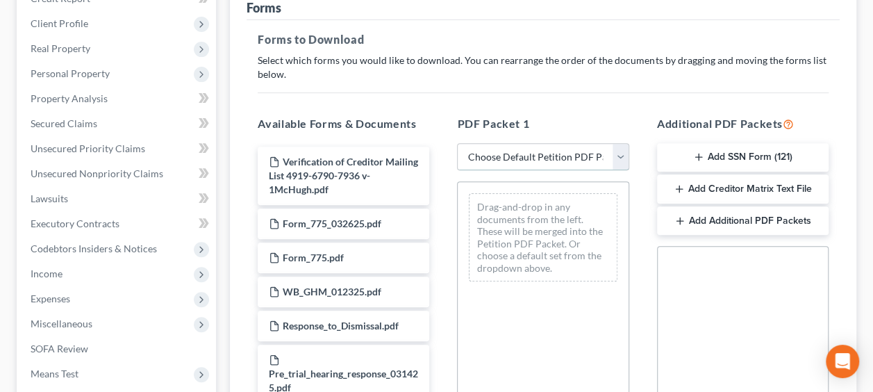
click at [617, 152] on select "Choose Default Petition PDF Packet Complete Bankruptcy Petition (all forms and …" at bounding box center [543, 157] width 172 height 28
select select "8"
click at [457, 143] on select "Choose Default Petition PDF Packet Complete Bankruptcy Petition (all forms and …" at bounding box center [543, 157] width 172 height 28
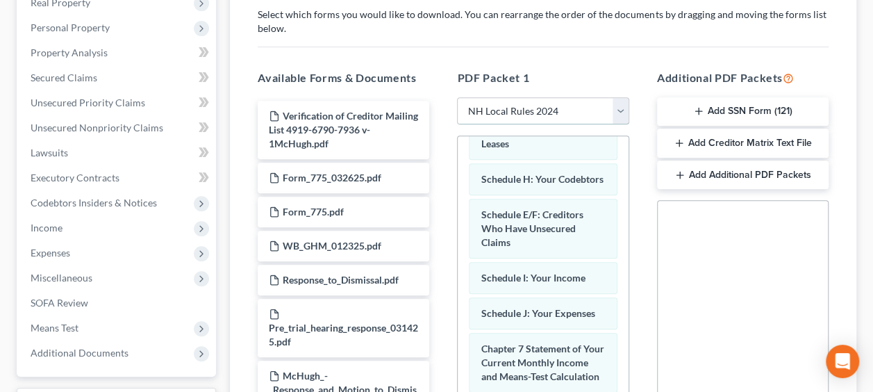
scroll to position [0, 0]
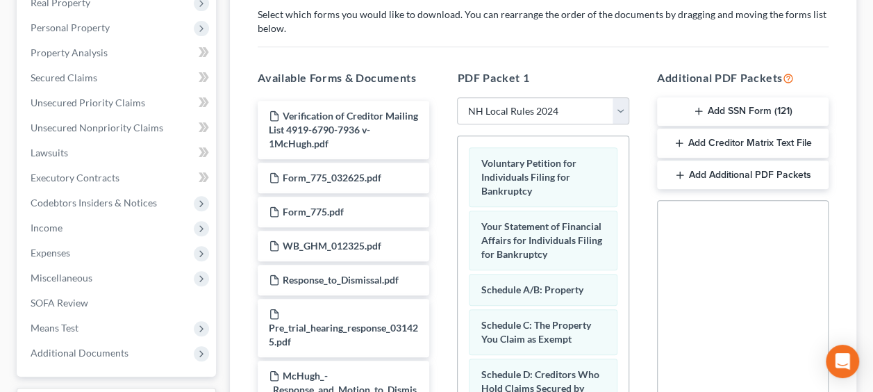
click at [768, 110] on button "Add SSN Form (121)" at bounding box center [743, 111] width 172 height 29
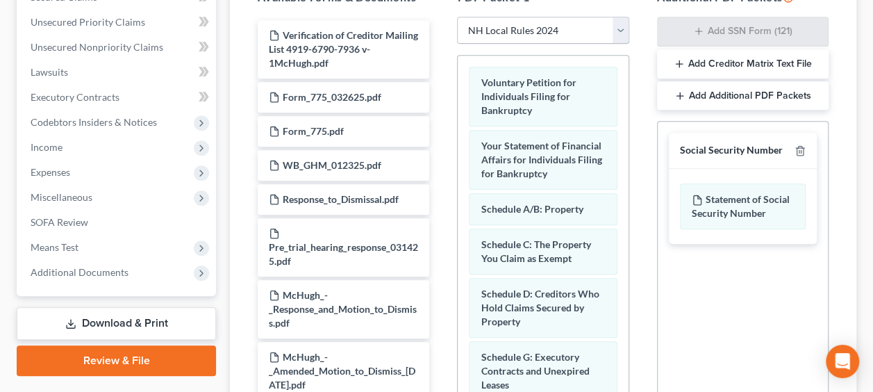
scroll to position [318, 0]
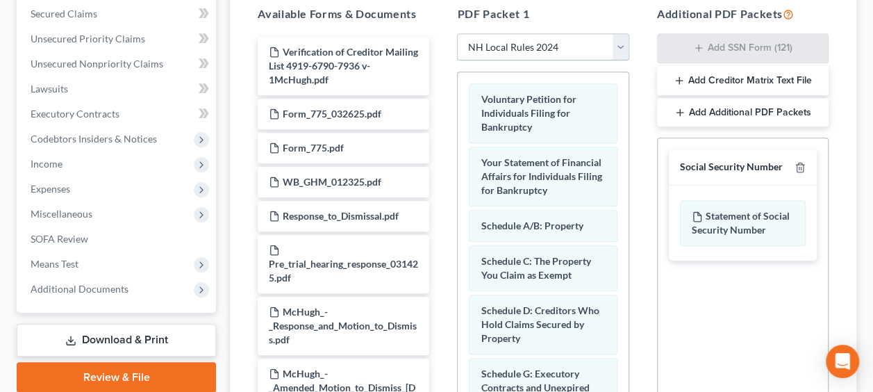
click at [619, 37] on select "Choose Default Petition PDF Packet Complete Bankruptcy Petition (all forms and …" at bounding box center [543, 47] width 172 height 28
select select
click at [457, 33] on select "Choose Default Petition PDF Packet Complete Bankruptcy Petition (all forms and …" at bounding box center [543, 47] width 172 height 28
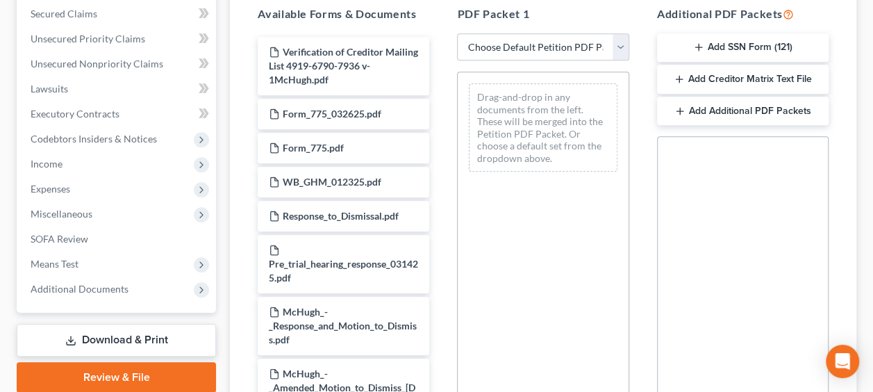
click at [765, 42] on button "Add SSN Form (121)" at bounding box center [743, 47] width 172 height 29
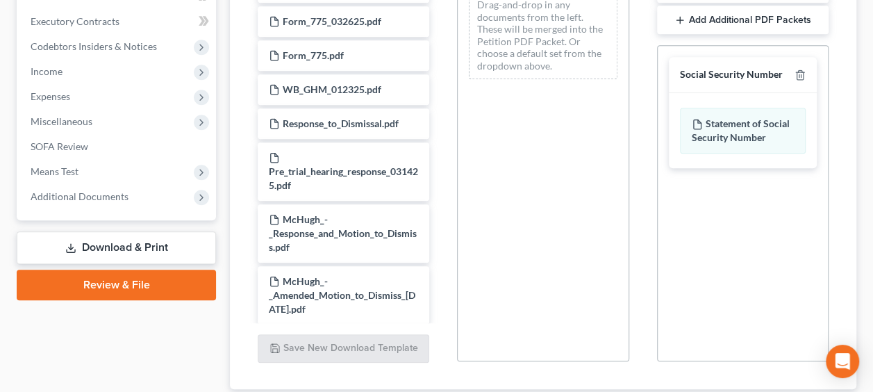
scroll to position [503, 0]
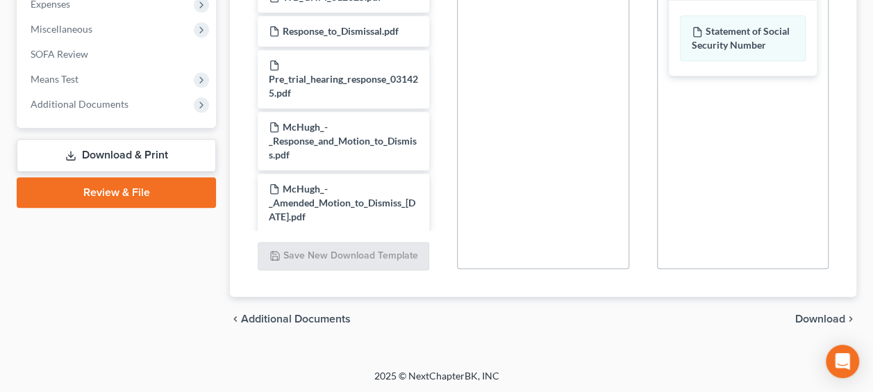
click at [808, 313] on span "Download" at bounding box center [820, 318] width 50 height 11
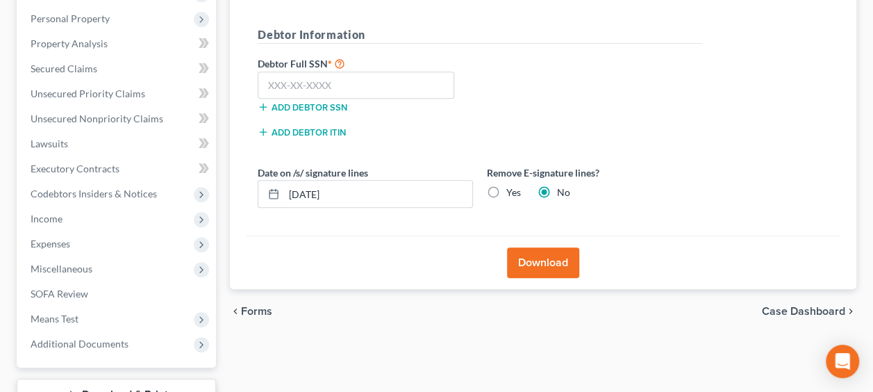
scroll to position [253, 0]
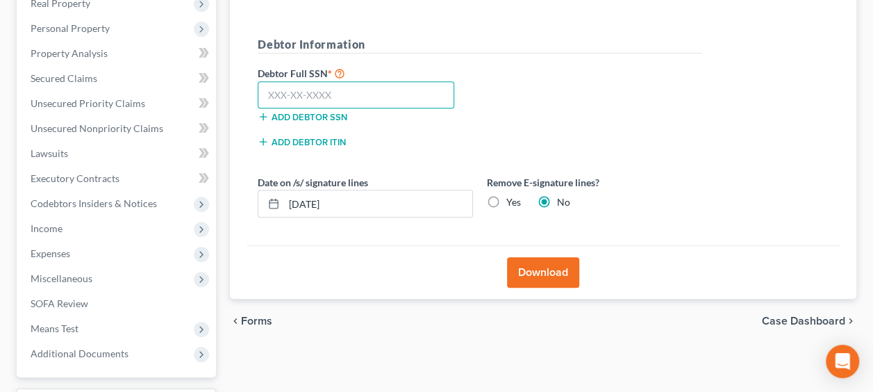
click at [374, 91] on input "text" at bounding box center [356, 95] width 197 height 28
type input "003-36-6669"
click at [537, 265] on button "Download" at bounding box center [543, 272] width 72 height 31
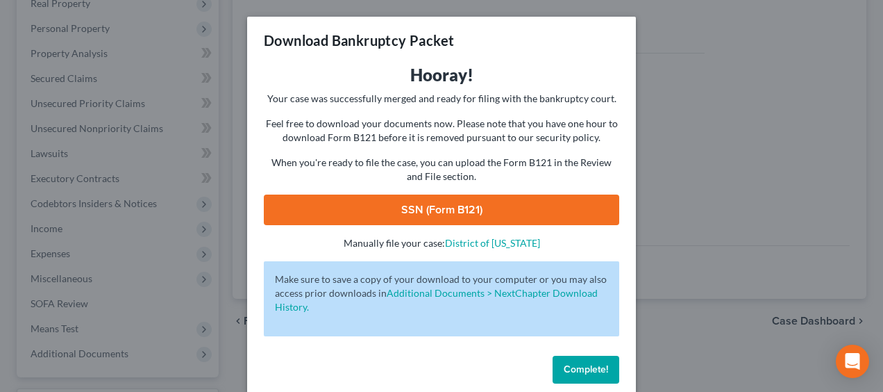
click at [517, 210] on link "SSN (Form B121)" at bounding box center [442, 209] width 356 height 31
click at [587, 367] on span "Complete!" at bounding box center [586, 369] width 44 height 12
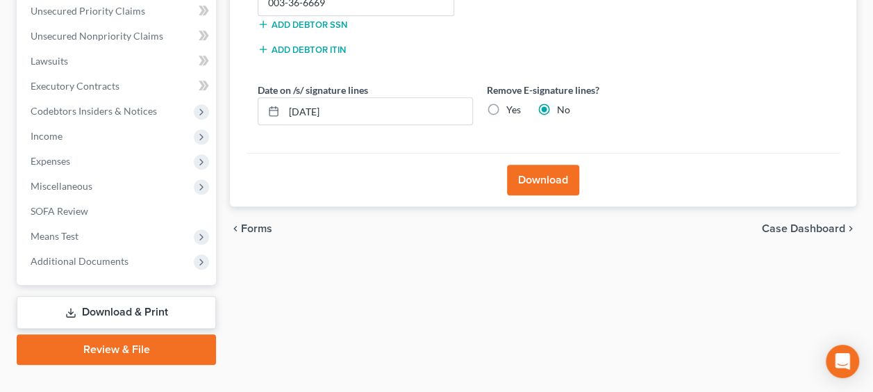
scroll to position [323, 0]
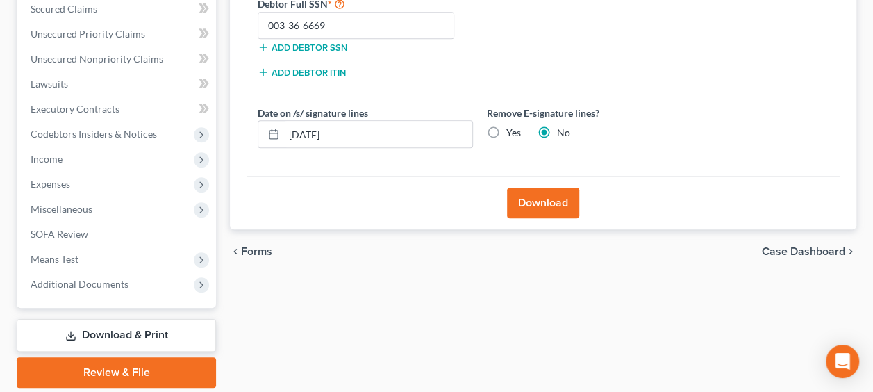
click at [136, 330] on link "Download & Print" at bounding box center [116, 335] width 199 height 33
click at [128, 281] on span "Additional Documents" at bounding box center [117, 284] width 197 height 25
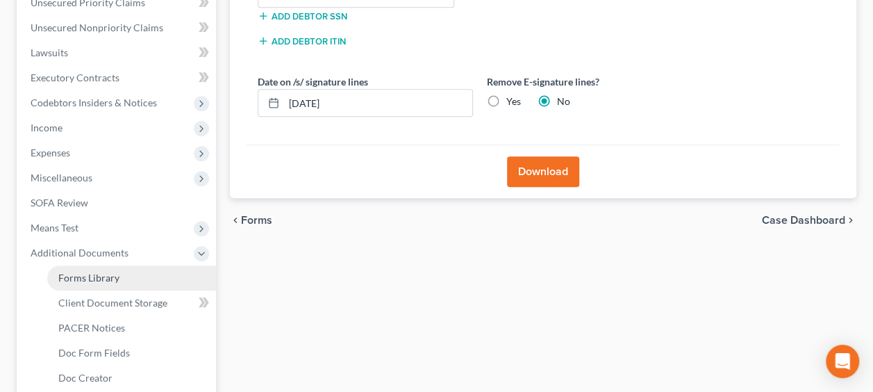
scroll to position [415, 0]
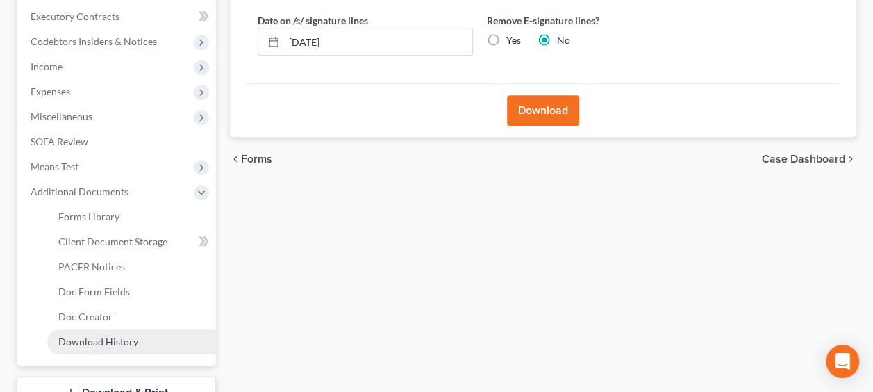
click at [111, 339] on span "Download History" at bounding box center [98, 341] width 80 height 12
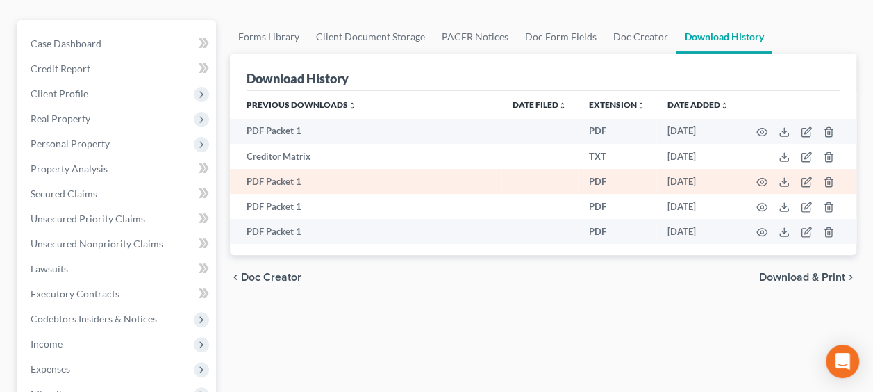
scroll to position [139, 0]
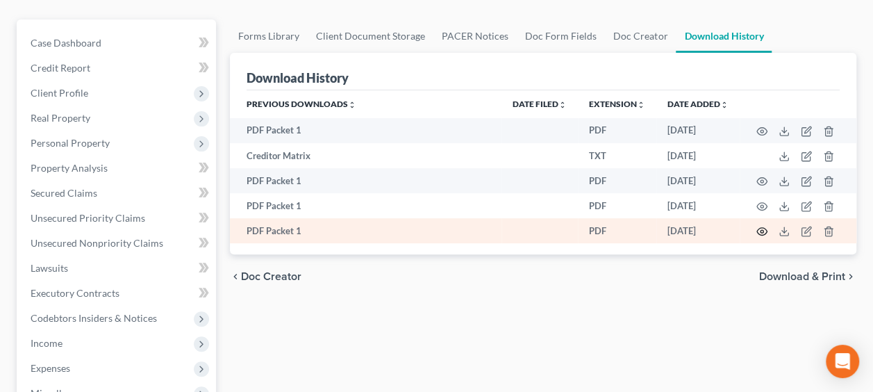
click at [761, 230] on circle "button" at bounding box center [761, 231] width 3 height 3
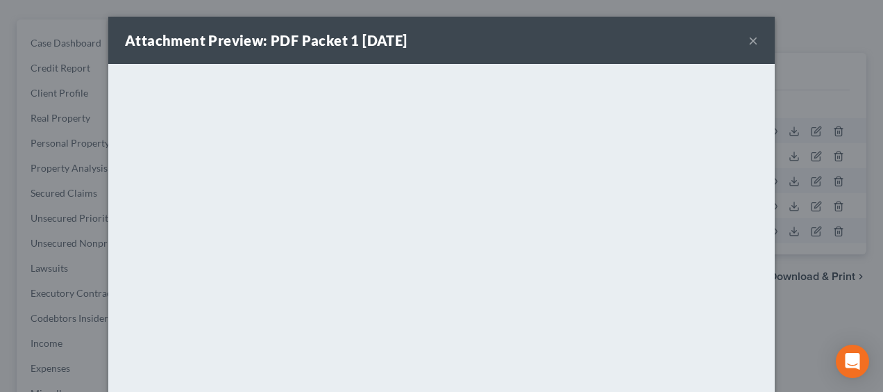
click at [749, 37] on button "×" at bounding box center [754, 40] width 10 height 17
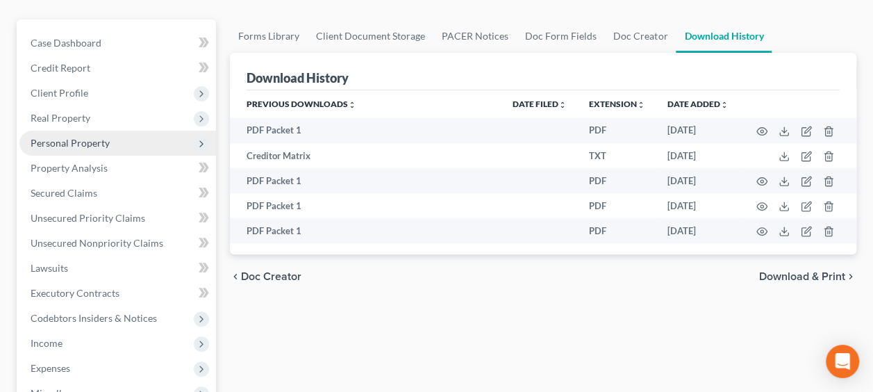
click at [85, 141] on span "Personal Property" at bounding box center [70, 143] width 79 height 12
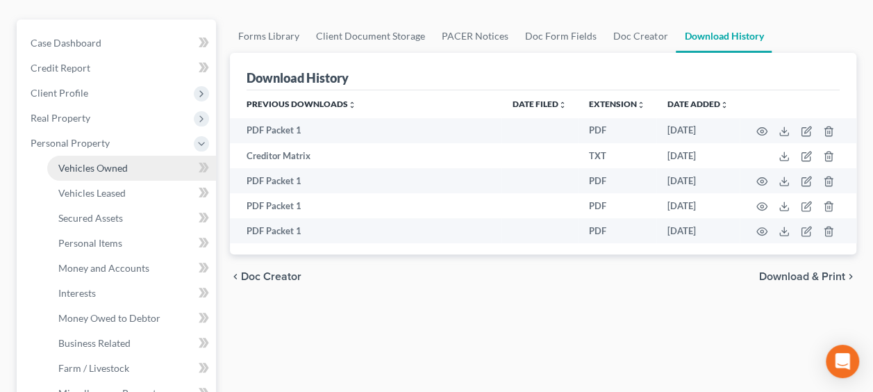
click at [130, 164] on link "Vehicles Owned" at bounding box center [131, 168] width 169 height 25
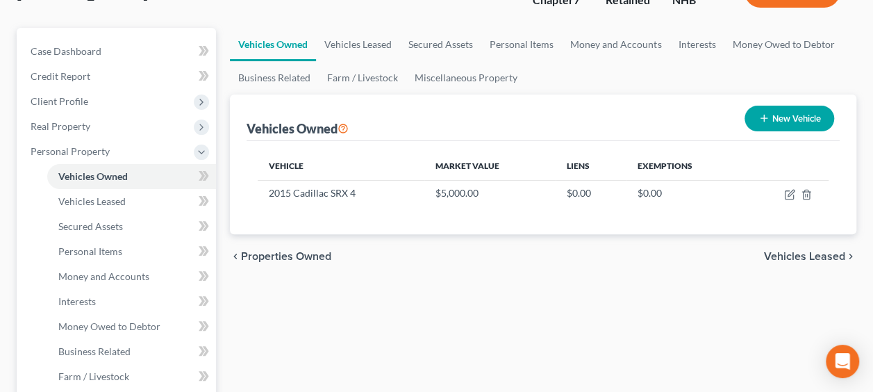
scroll to position [139, 0]
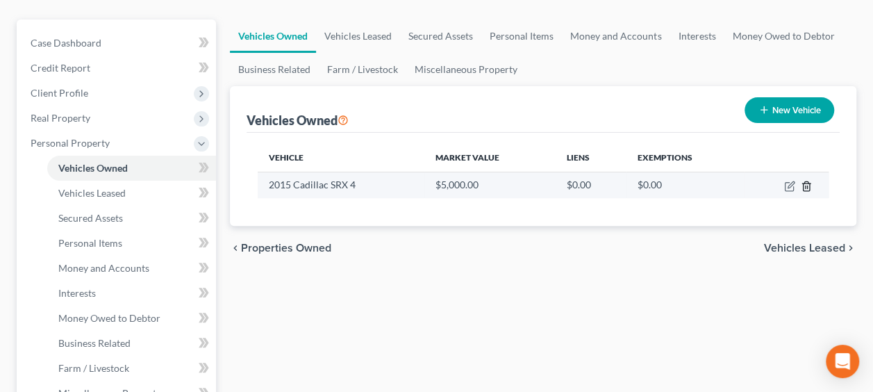
click at [809, 182] on icon "button" at bounding box center [806, 185] width 6 height 9
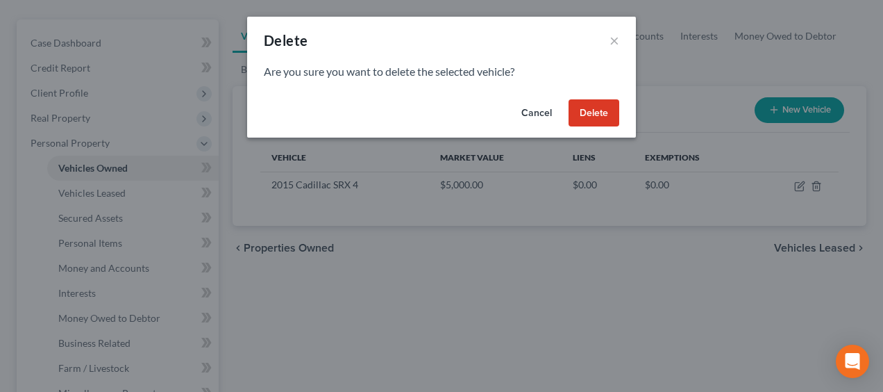
click at [594, 110] on button "Delete" at bounding box center [594, 113] width 51 height 28
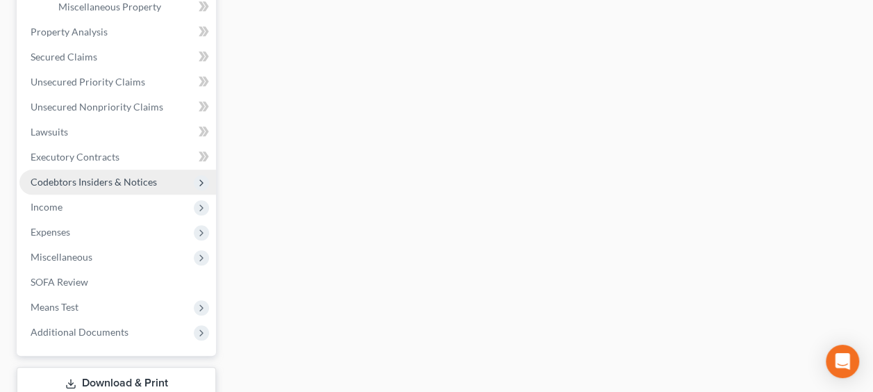
scroll to position [619, 0]
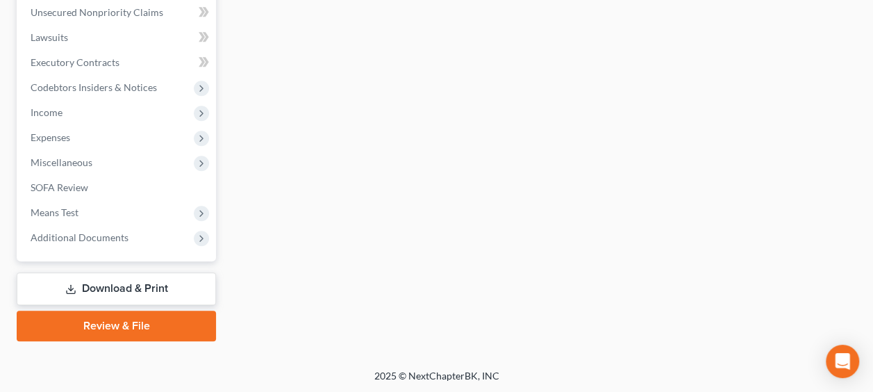
click at [138, 282] on link "Download & Print" at bounding box center [116, 288] width 199 height 33
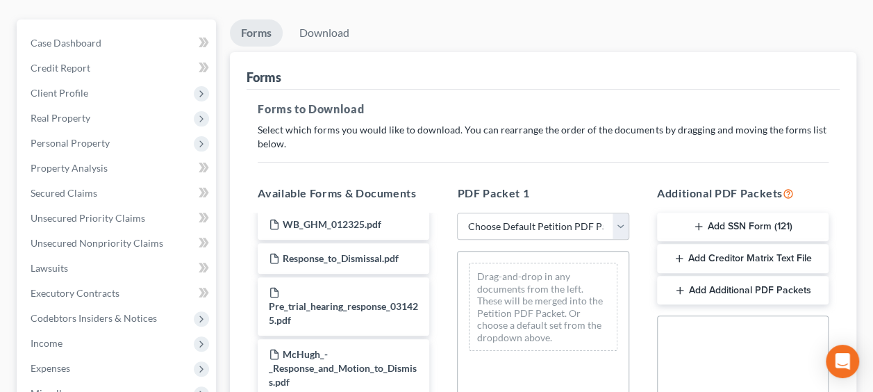
scroll to position [139, 0]
click at [622, 219] on select "Choose Default Petition PDF Packet Complete Bankruptcy Petition (all forms and …" at bounding box center [543, 226] width 172 height 28
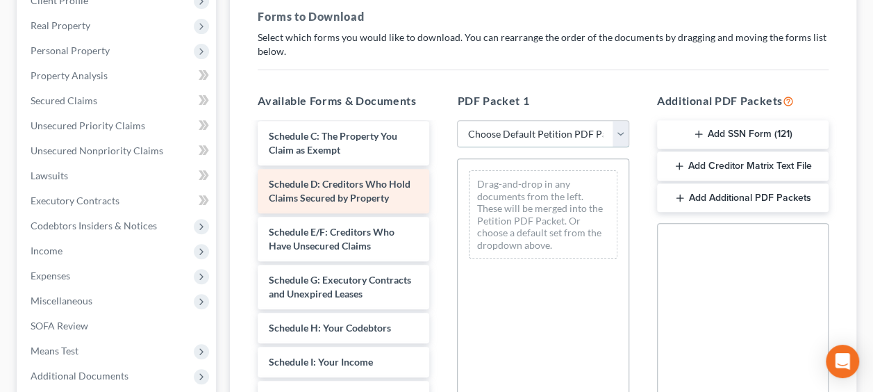
scroll to position [1723, 0]
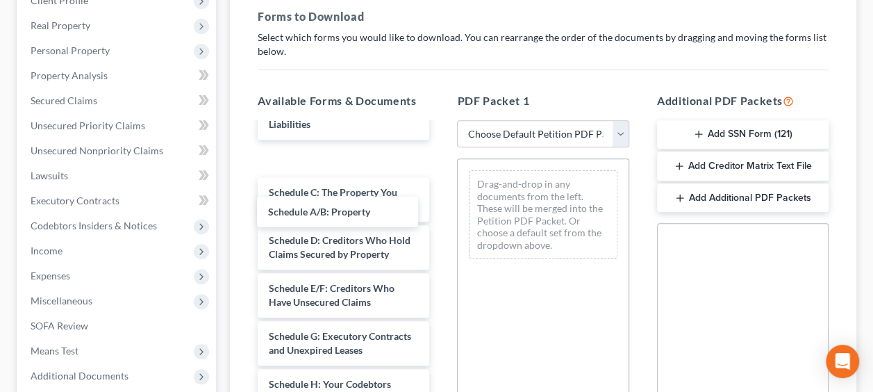
click at [332, 164] on span "Schedule A/B: Property" at bounding box center [320, 158] width 102 height 12
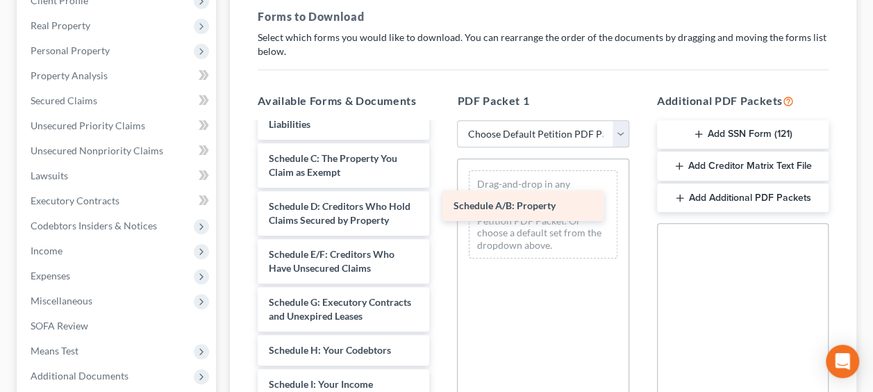
drag, startPoint x: 332, startPoint y: 206, endPoint x: 522, endPoint y: 199, distance: 190.4
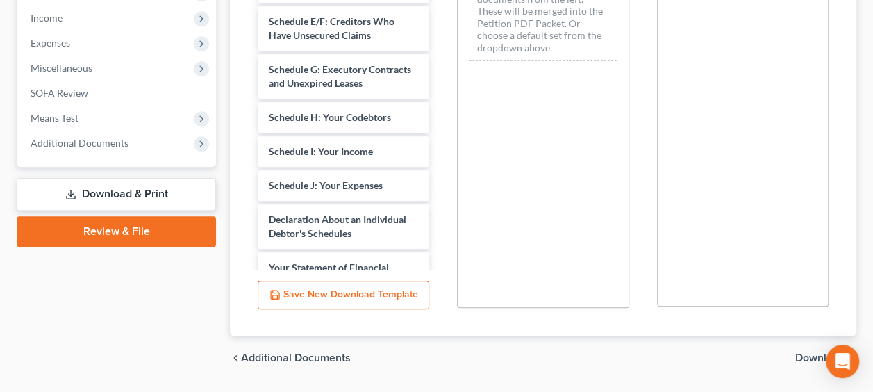
scroll to position [503, 0]
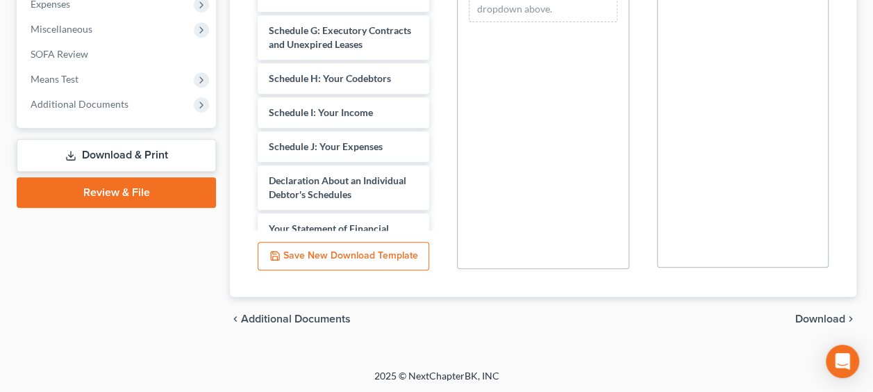
click at [808, 313] on span "Download" at bounding box center [820, 318] width 50 height 11
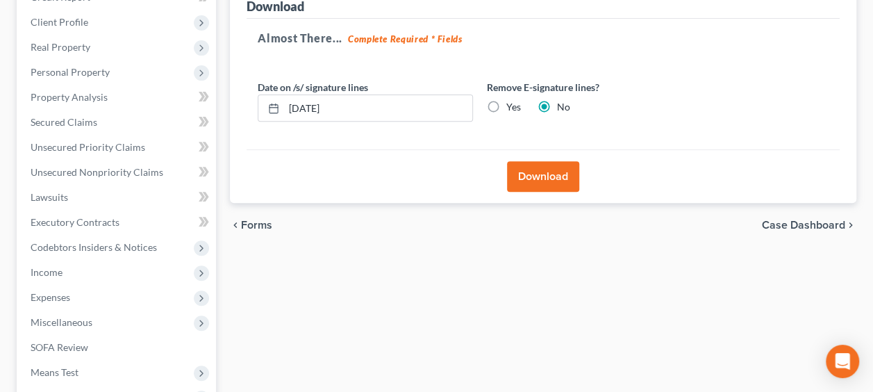
scroll to position [207, 0]
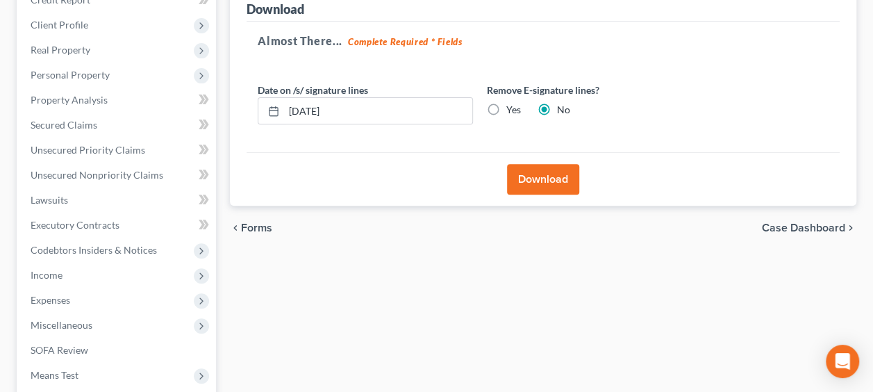
click at [544, 174] on button "Download" at bounding box center [543, 179] width 72 height 31
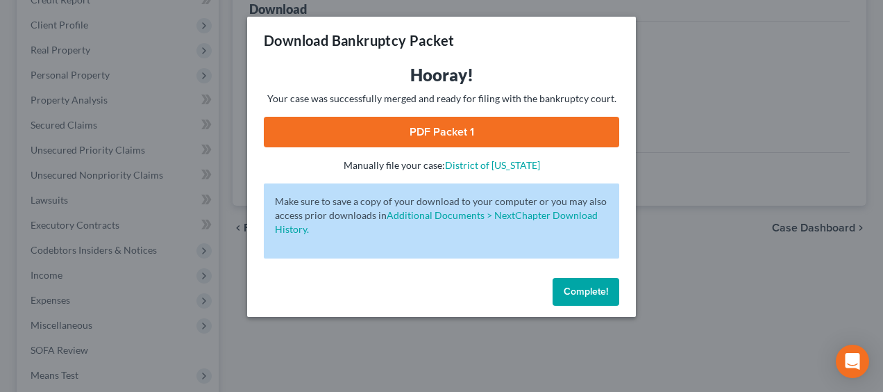
click at [476, 128] on link "PDF Packet 1" at bounding box center [442, 132] width 356 height 31
click at [586, 289] on span "Complete!" at bounding box center [586, 291] width 44 height 12
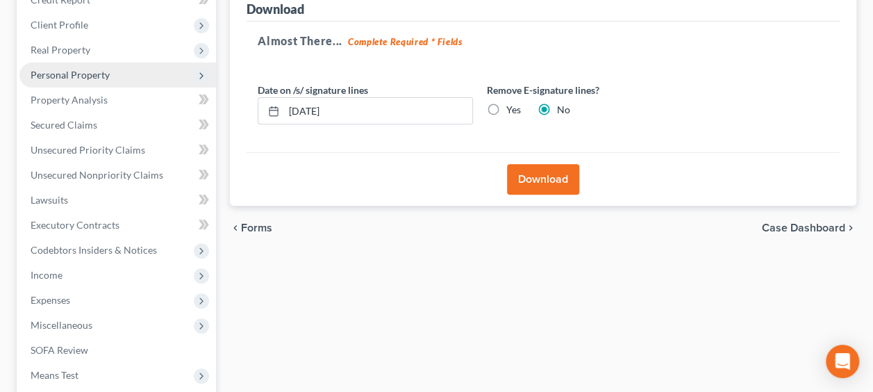
click at [78, 73] on span "Personal Property" at bounding box center [70, 75] width 79 height 12
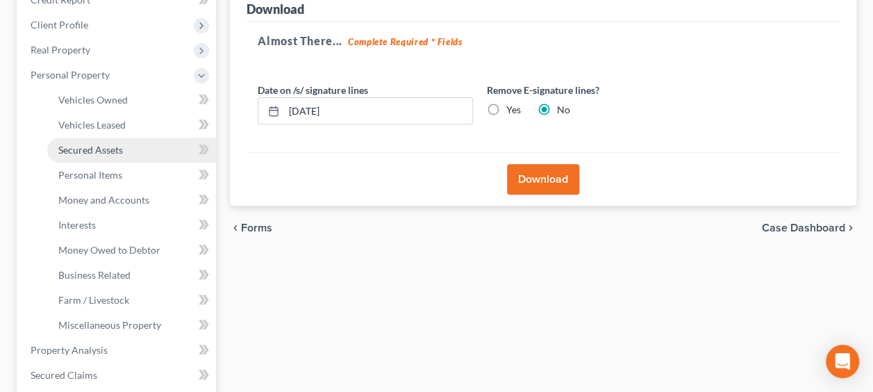
click at [101, 149] on span "Secured Assets" at bounding box center [90, 150] width 65 height 12
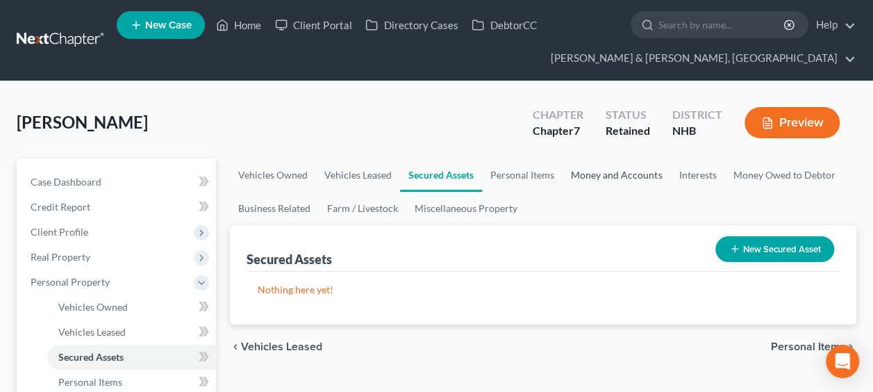
click at [599, 171] on link "Money and Accounts" at bounding box center [616, 174] width 108 height 33
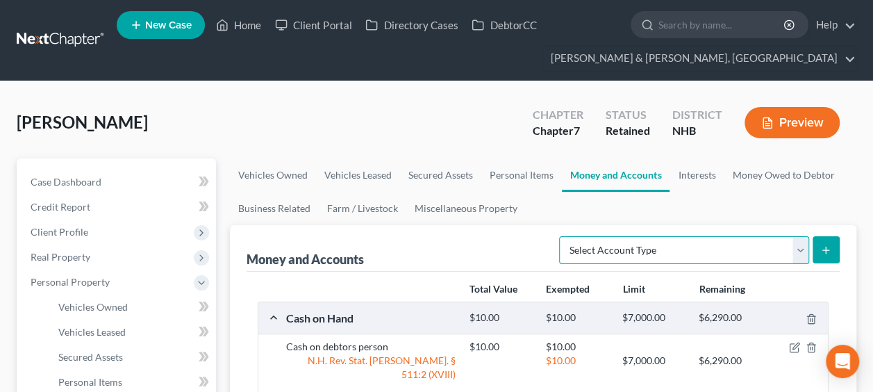
click at [725, 255] on select "Select Account Type Brokerage Cash on Hand Certificates of Deposit Checking Acc…" at bounding box center [684, 250] width 250 height 28
select select "security_deposits"
click at [562, 236] on select "Select Account Type Brokerage Cash on Hand Certificates of Deposit Checking Acc…" at bounding box center [684, 250] width 250 height 28
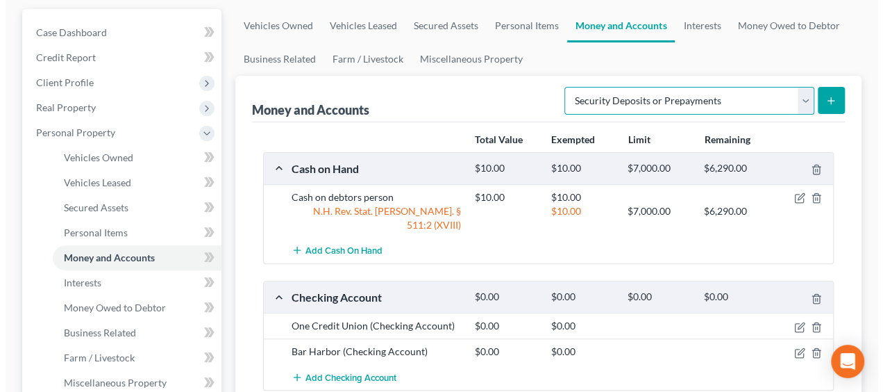
scroll to position [115, 0]
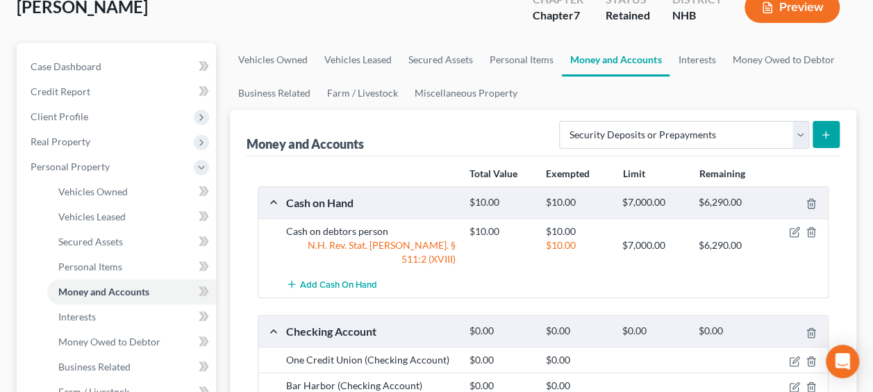
click at [828, 129] on icon "submit" at bounding box center [825, 134] width 11 height 11
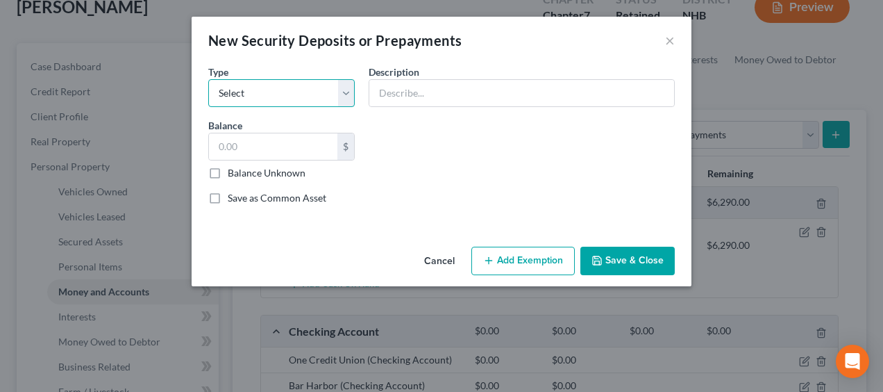
click at [342, 85] on select "Select Electric Gas Heating Oil Security Deposit On Rental Unit Prepaid Rent Te…" at bounding box center [281, 93] width 147 height 28
select select "3"
click at [208, 79] on select "Select Electric Gas Heating Oil Security Deposit On Rental Unit Prepaid Rent Te…" at bounding box center [281, 93] width 147 height 28
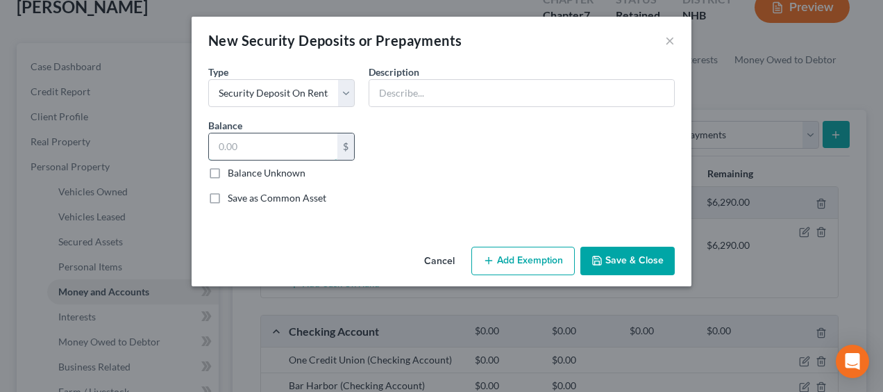
click at [262, 146] on input "text" at bounding box center [273, 146] width 128 height 26
click at [243, 147] on input "text" at bounding box center [273, 146] width 128 height 26
type input "1,492"
click at [526, 261] on button "Add Exemption" at bounding box center [523, 261] width 103 height 29
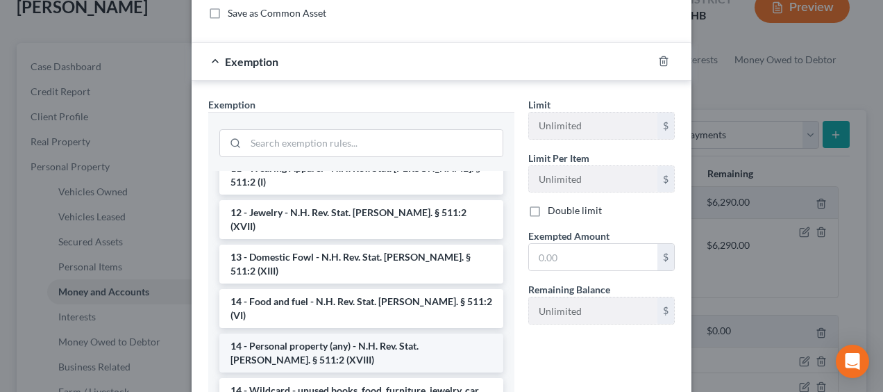
scroll to position [231, 0]
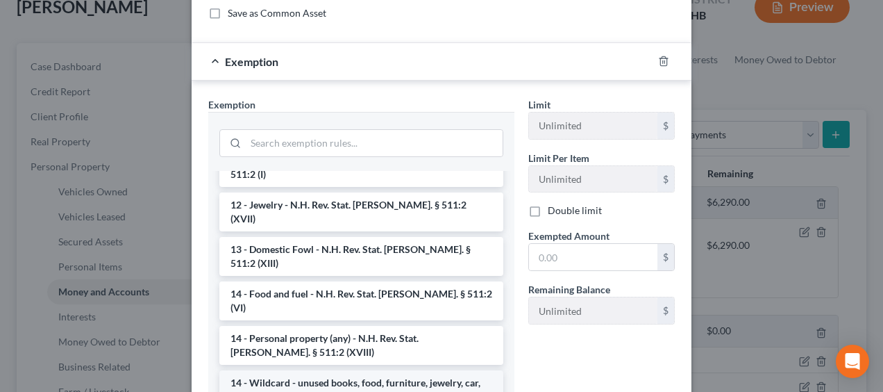
click at [301, 370] on li "14 - Wildcard - unused books, food, furniture, jewelry, car, and trade tools ex…" at bounding box center [361, 396] width 284 height 53
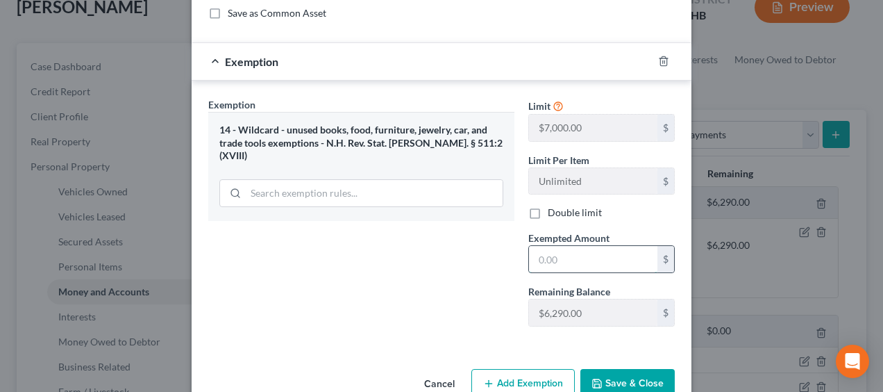
click at [572, 256] on input "text" at bounding box center [593, 259] width 128 height 26
type input "1,492"
click at [621, 374] on button "Save & Close" at bounding box center [628, 383] width 94 height 29
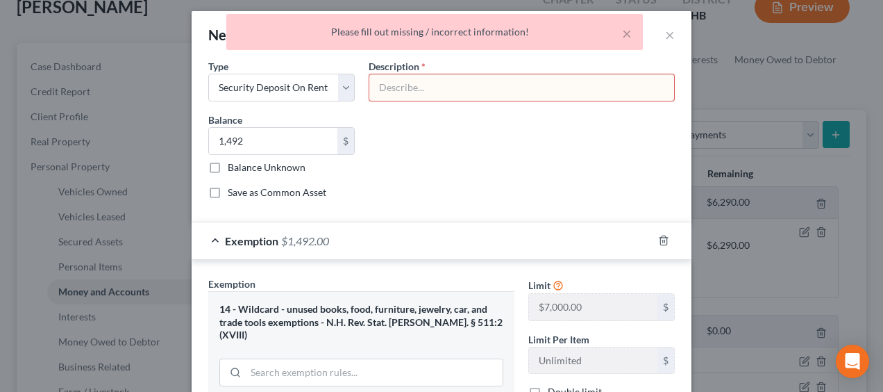
scroll to position [0, 0]
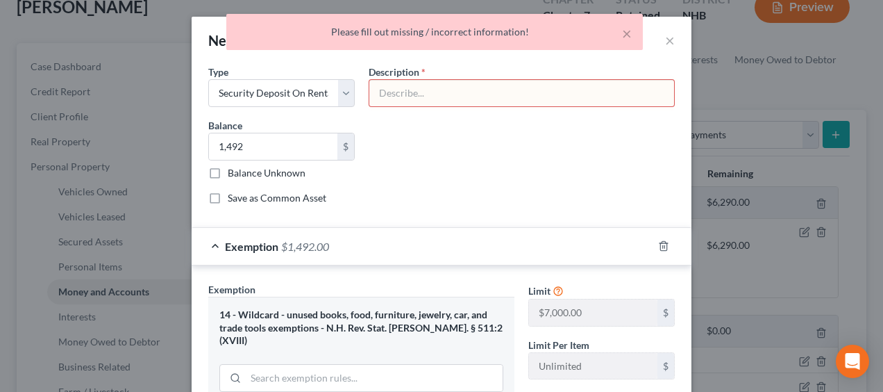
click at [412, 89] on input "text" at bounding box center [521, 93] width 305 height 26
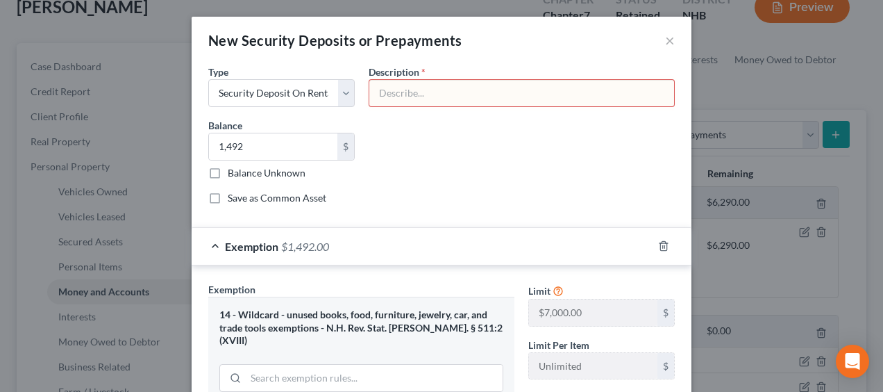
type input "Lease Security Deposit paid to LL"
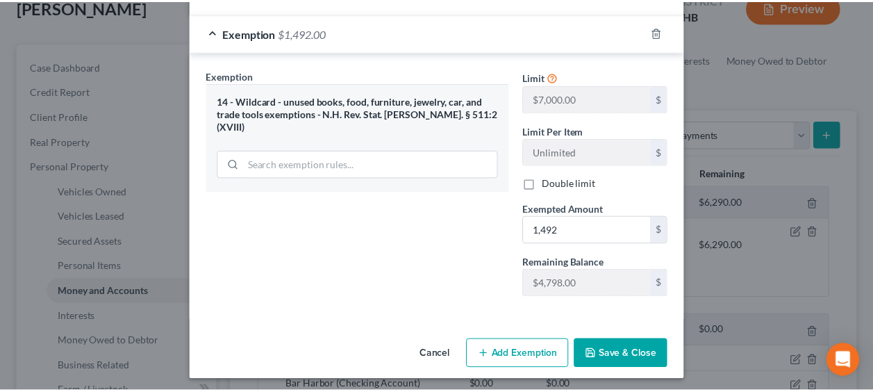
scroll to position [215, 0]
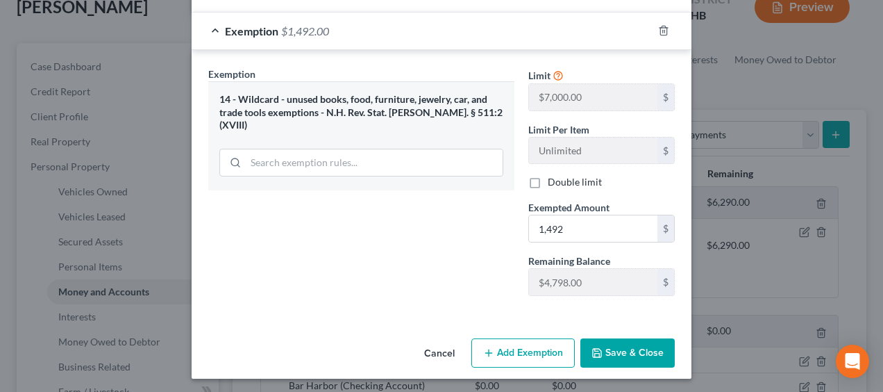
click at [619, 344] on button "Save & Close" at bounding box center [628, 352] width 94 height 29
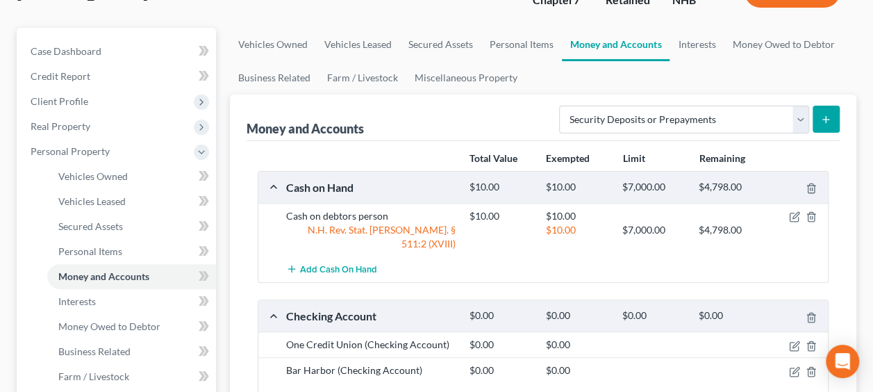
scroll to position [23, 0]
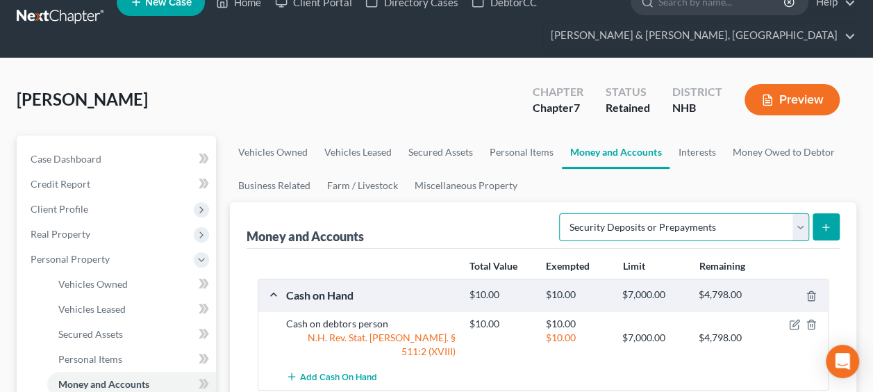
click at [799, 226] on select "Select Account Type Brokerage Cash on Hand Certificates of Deposit Checking Acc…" at bounding box center [684, 227] width 250 height 28
click at [381, 85] on div "McHugh, George Upgraded Chapter Chapter 7 Status Retained District NHB Preview" at bounding box center [437, 105] width 840 height 60
click at [800, 222] on select "Select Account Type Brokerage Cash on Hand Certificates of Deposit Checking Acc…" at bounding box center [684, 227] width 250 height 28
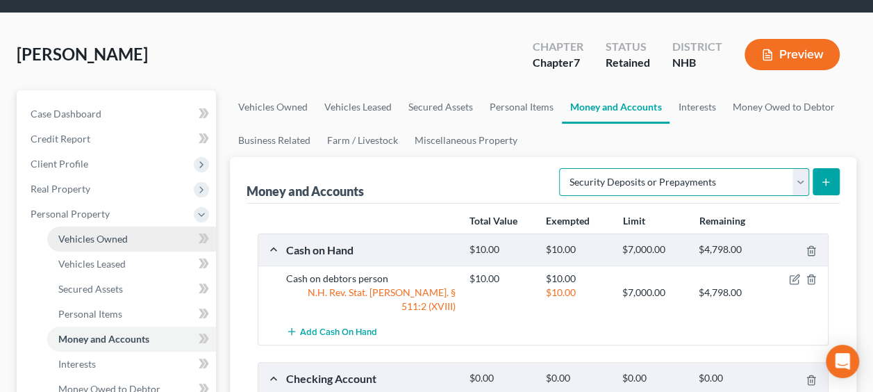
scroll to position [208, 0]
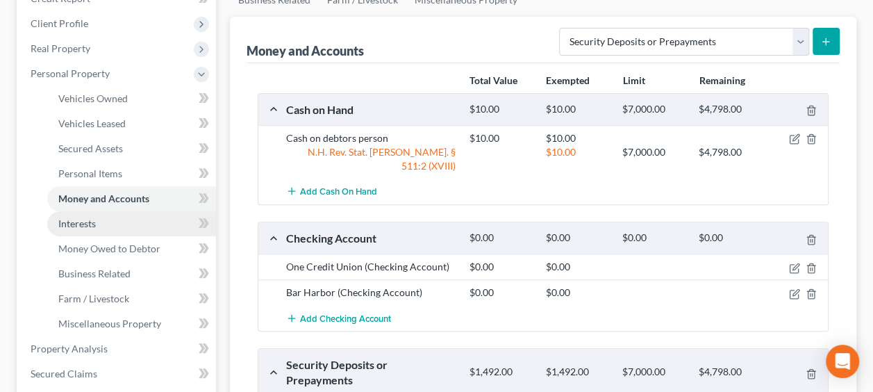
click at [85, 217] on span "Interests" at bounding box center [76, 223] width 37 height 12
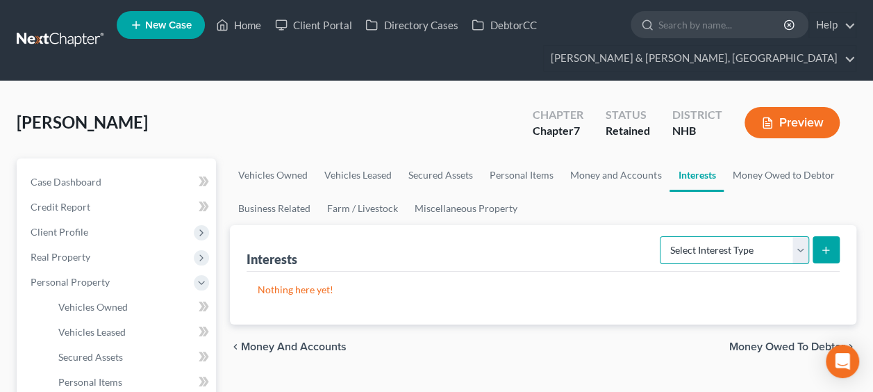
click at [762, 249] on select "Select Interest Type 401K Annuity Bond Education IRA Government Bond Government…" at bounding box center [734, 250] width 149 height 28
click at [333, 24] on link "Client Portal" at bounding box center [313, 24] width 90 height 25
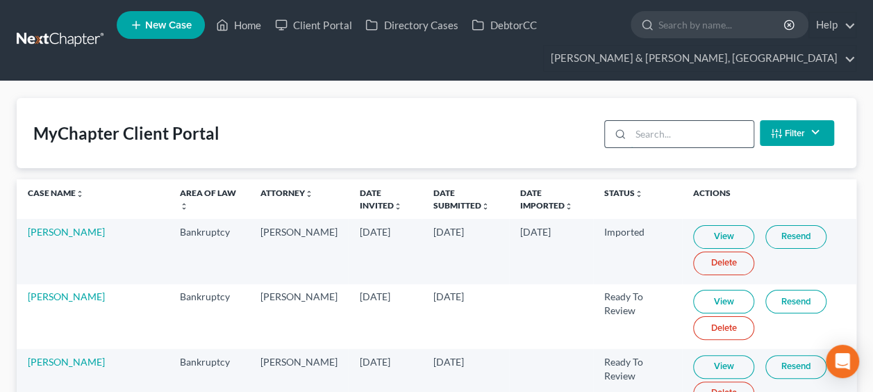
click at [676, 129] on input "search" at bounding box center [692, 134] width 123 height 26
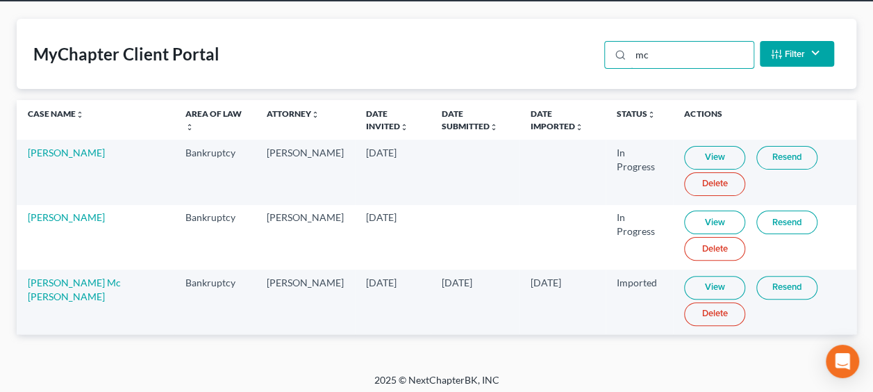
scroll to position [82, 0]
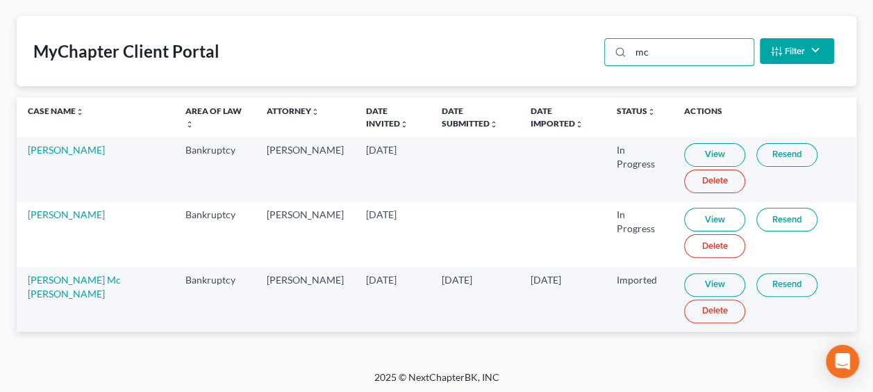
type input "mc"
click at [684, 283] on link "View" at bounding box center [714, 285] width 61 height 24
click at [35, 285] on link "George Mc Hugh" at bounding box center [74, 287] width 93 height 26
select select "4"
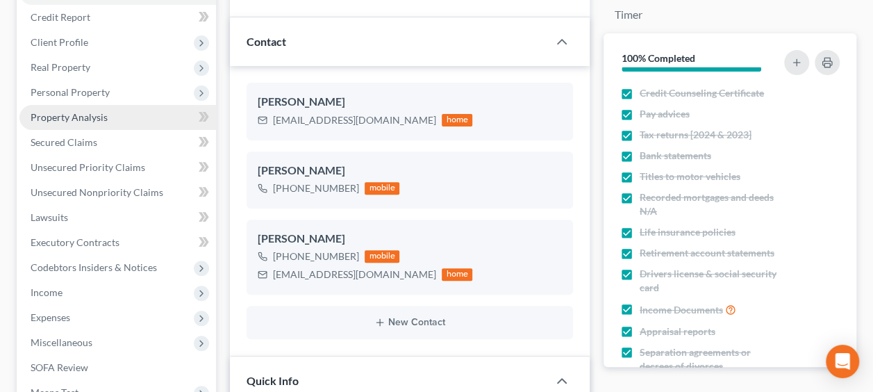
scroll to position [185, 0]
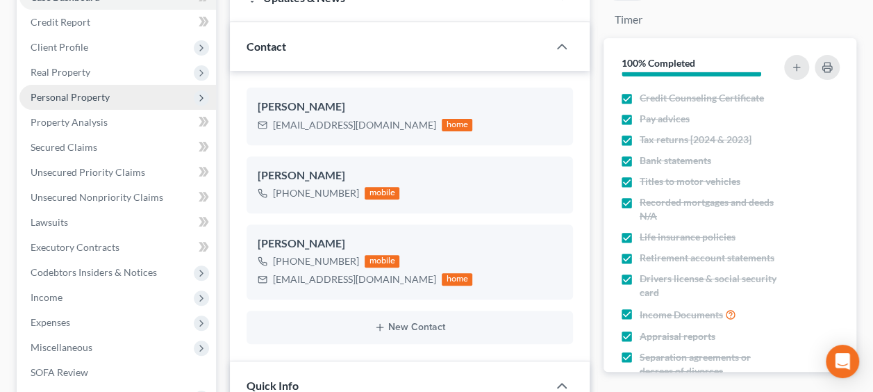
click at [97, 92] on span "Personal Property" at bounding box center [70, 97] width 79 height 12
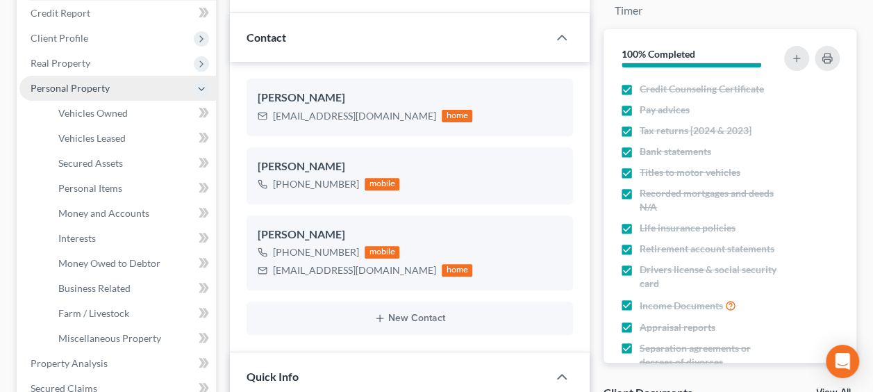
scroll to position [162, 0]
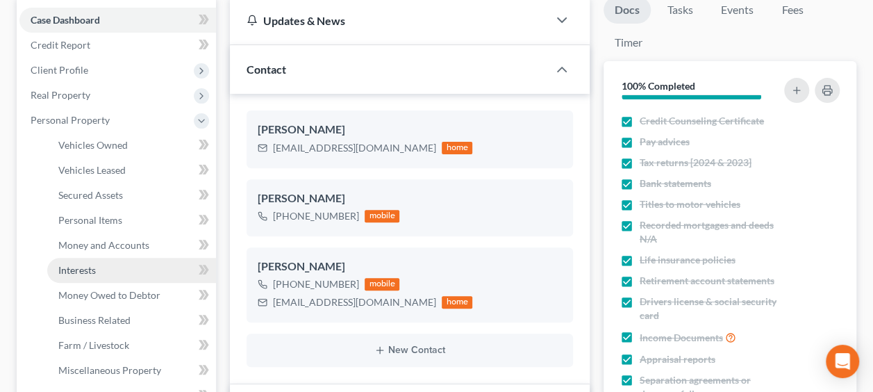
click at [83, 269] on span "Interests" at bounding box center [76, 270] width 37 height 12
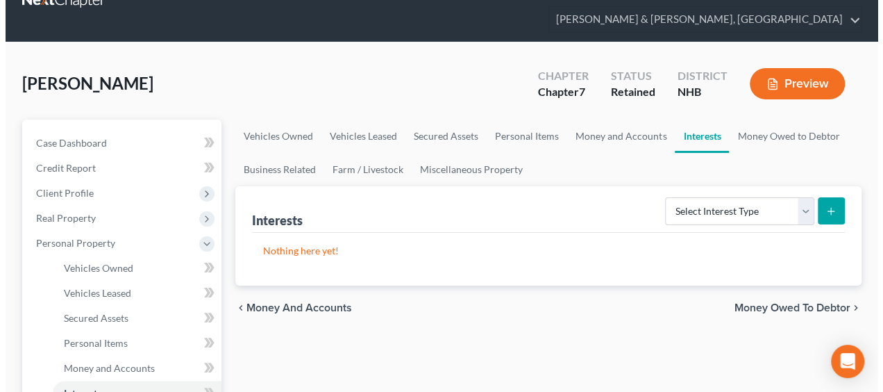
scroll to position [139, 0]
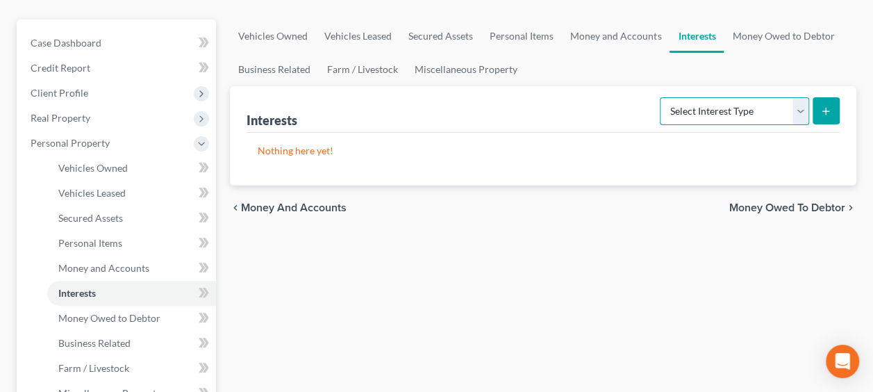
click at [783, 108] on select "Select Interest Type 401K Annuity Bond Education IRA Government Bond Government…" at bounding box center [734, 111] width 149 height 28
select select "401k"
click at [662, 97] on select "Select Interest Type 401K Annuity Bond Education IRA Government Bond Government…" at bounding box center [734, 111] width 149 height 28
click at [829, 108] on icon "submit" at bounding box center [825, 111] width 11 height 11
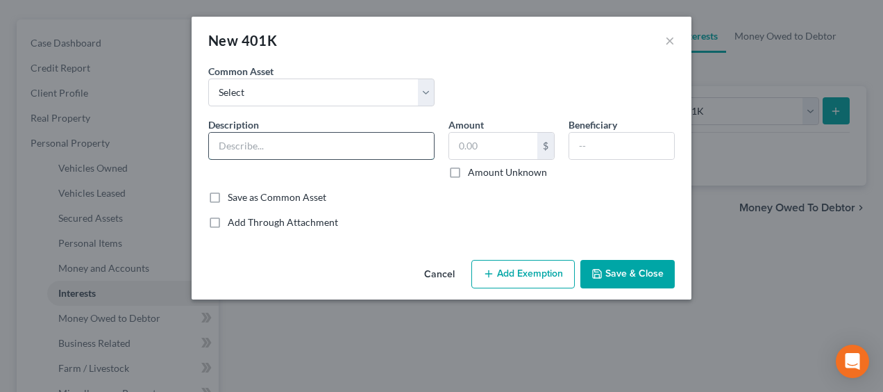
click at [317, 137] on input "text" at bounding box center [321, 146] width 225 height 26
drag, startPoint x: 249, startPoint y: 146, endPoint x: 286, endPoint y: 147, distance: 37.5
click at [286, 147] on input "Debtor [Jordan] 401k through employer" at bounding box center [321, 146] width 225 height 26
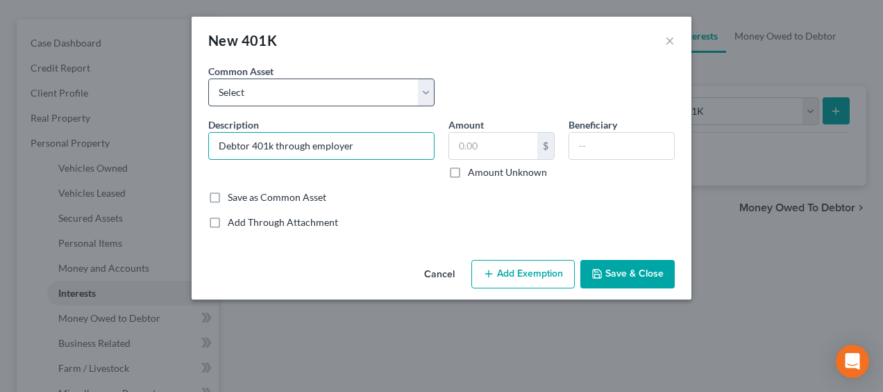
type input "Debtor 401k through employer"
click at [428, 90] on select "Select 401(k) Profit Sharing Plan and Trust" at bounding box center [321, 92] width 226 height 28
select select "0"
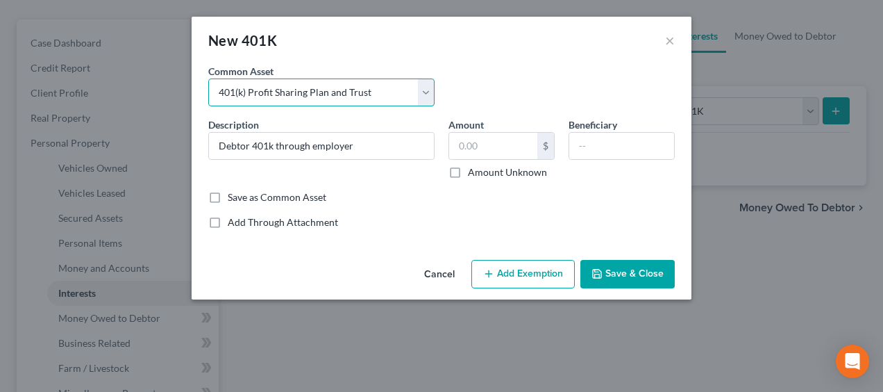
click at [208, 78] on select "Select 401(k) Profit Sharing Plan and Trust" at bounding box center [321, 92] width 226 height 28
type input "401(k) Profit Sharing Plan and Trust"
type input "1,358.95"
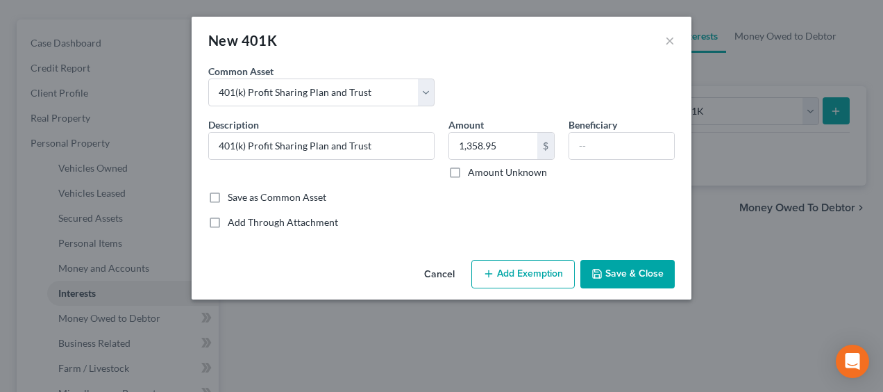
click at [499, 274] on button "Add Exemption" at bounding box center [523, 274] width 103 height 29
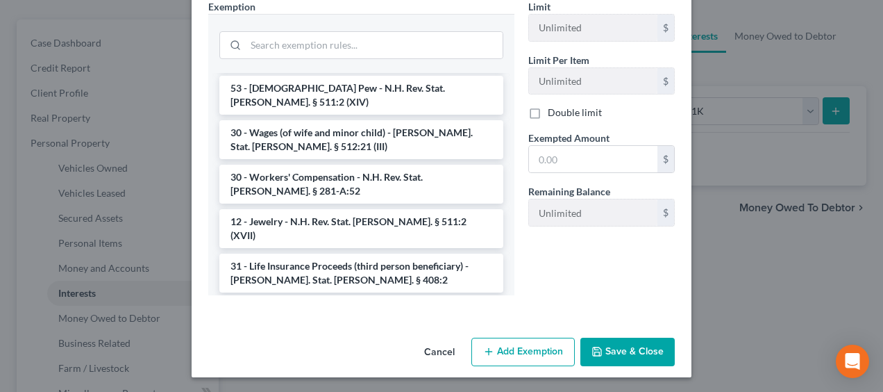
scroll to position [1267, 0]
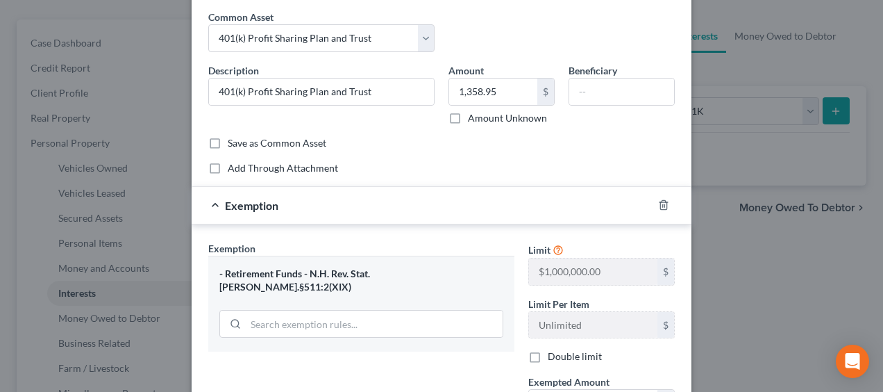
scroll to position [185, 0]
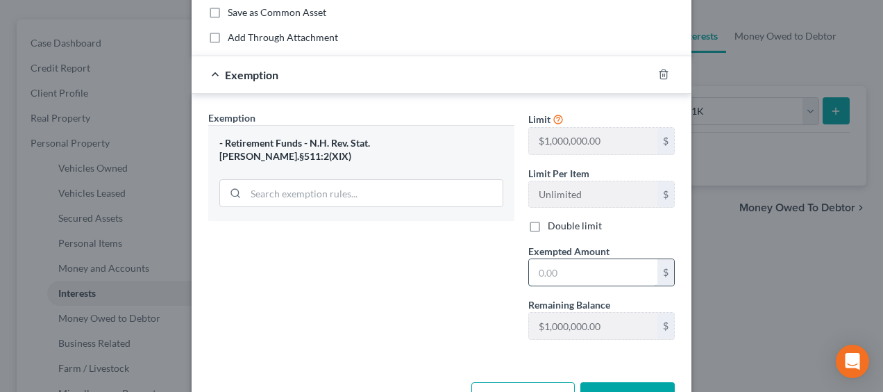
click at [576, 267] on input "text" at bounding box center [593, 272] width 128 height 26
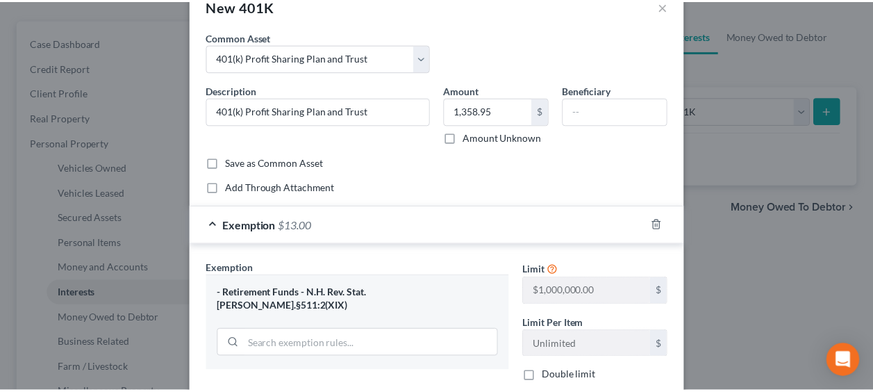
scroll to position [208, 0]
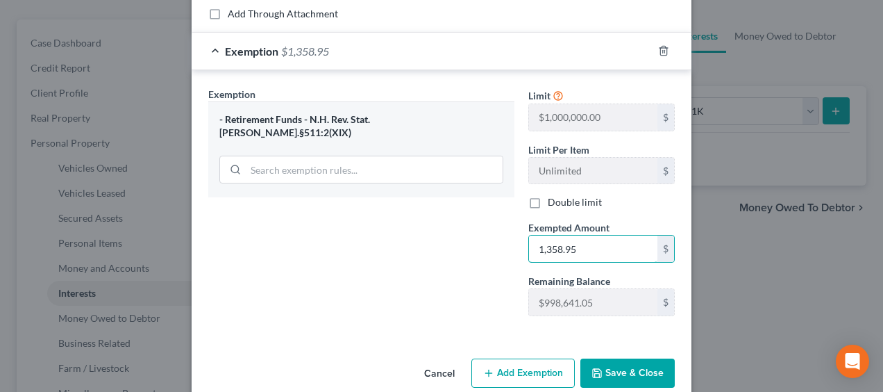
type input "1,358.95"
click at [642, 366] on button "Save & Close" at bounding box center [628, 372] width 94 height 29
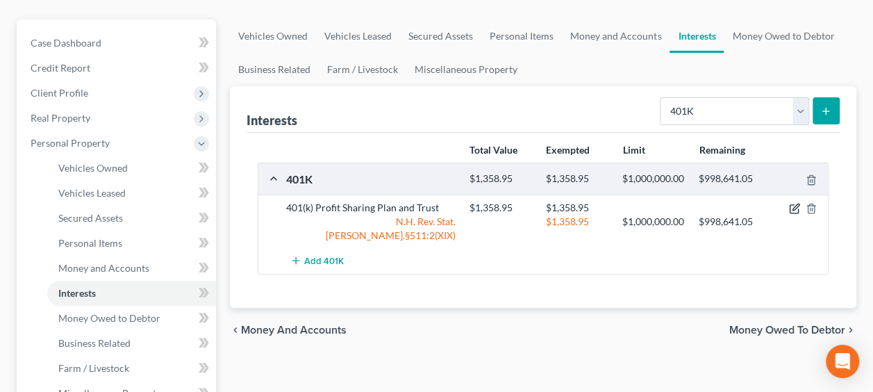
click at [796, 210] on icon "button" at bounding box center [795, 207] width 6 height 6
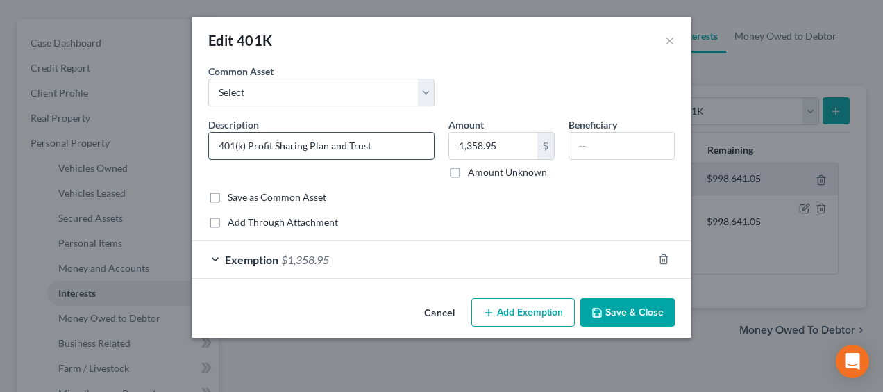
click at [406, 146] on input "401(k) Profit Sharing Plan and Trust" at bounding box center [321, 146] width 225 height 26
type input "401(k) Profit Sharing through Previous Employer"
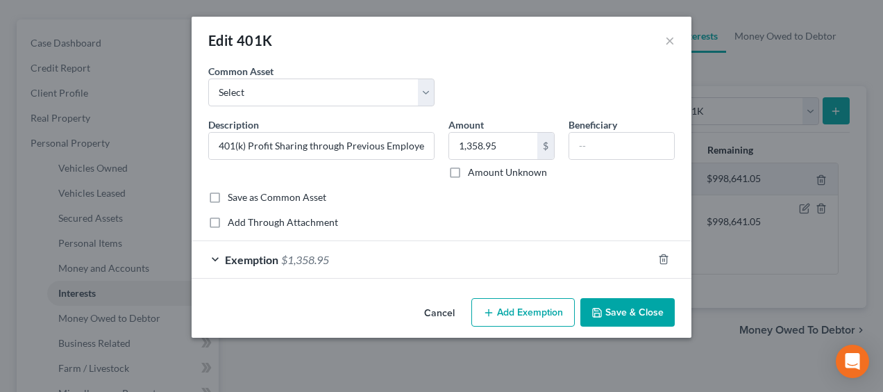
click at [626, 304] on button "Save & Close" at bounding box center [628, 312] width 94 height 29
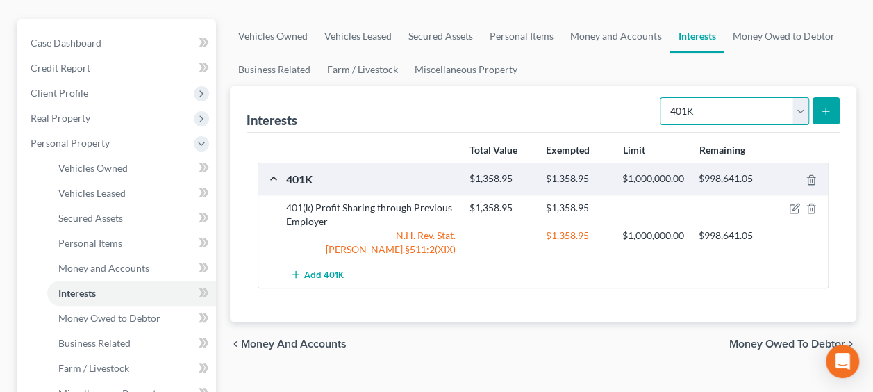
click at [800, 106] on select "Select Interest Type 401K Annuity Bond Education IRA Government Bond Government…" at bounding box center [734, 111] width 149 height 28
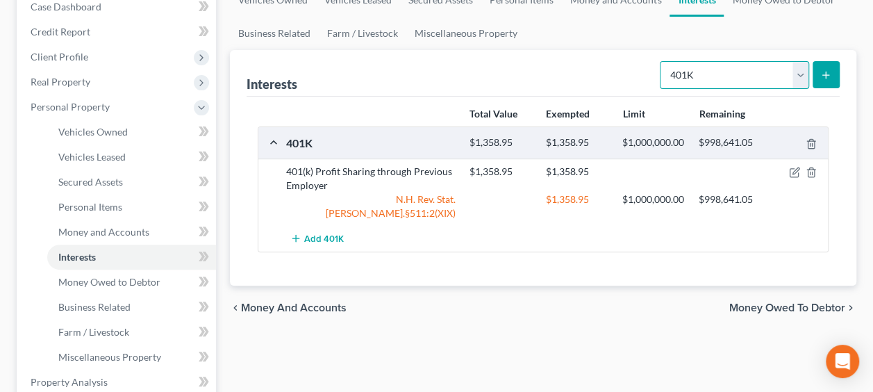
scroll to position [162, 0]
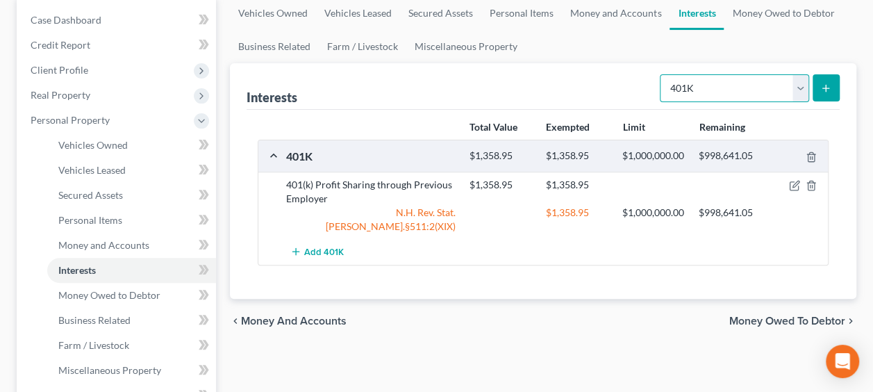
click at [800, 82] on select "Select Interest Type 401K Annuity Bond Education IRA Government Bond Government…" at bounding box center [734, 88] width 149 height 28
click at [662, 74] on select "Select Interest Type 401K Annuity Bond Education IRA Government Bond Government…" at bounding box center [734, 88] width 149 height 28
click at [829, 81] on button "submit" at bounding box center [825, 87] width 27 height 27
click at [804, 86] on select "Select Interest Type 401K Annuity Bond Education IRA Government Bond Government…" at bounding box center [734, 88] width 149 height 28
select select "401k"
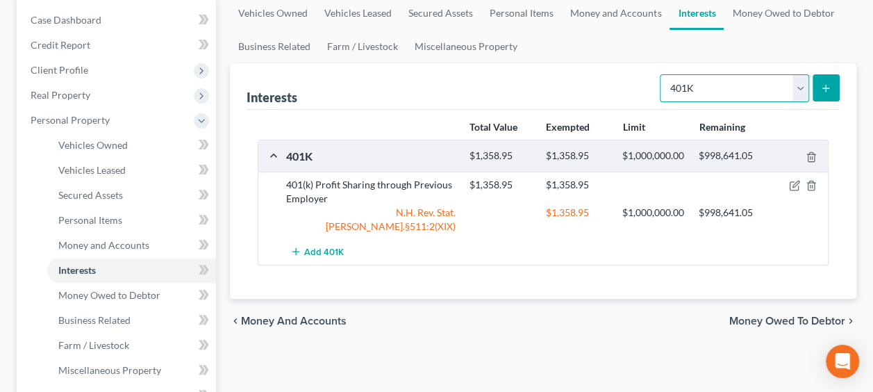
click at [662, 74] on select "Select Interest Type 401K Annuity Bond Education IRA Government Bond Government…" at bounding box center [734, 88] width 149 height 28
click at [829, 78] on button "submit" at bounding box center [825, 87] width 27 height 27
click at [826, 83] on icon "submit" at bounding box center [825, 88] width 11 height 11
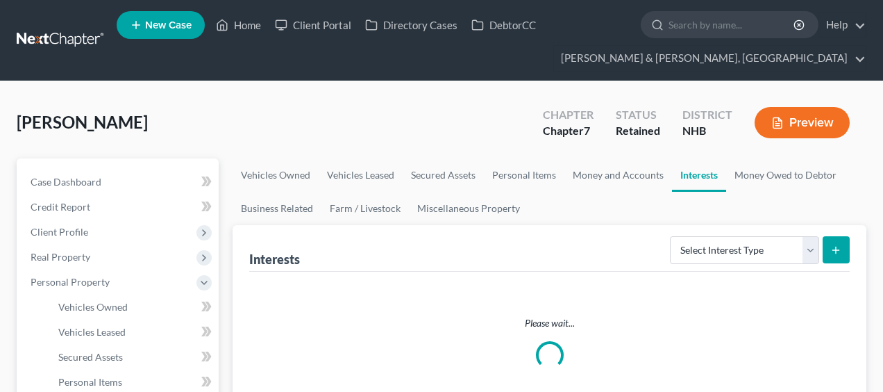
scroll to position [162, 0]
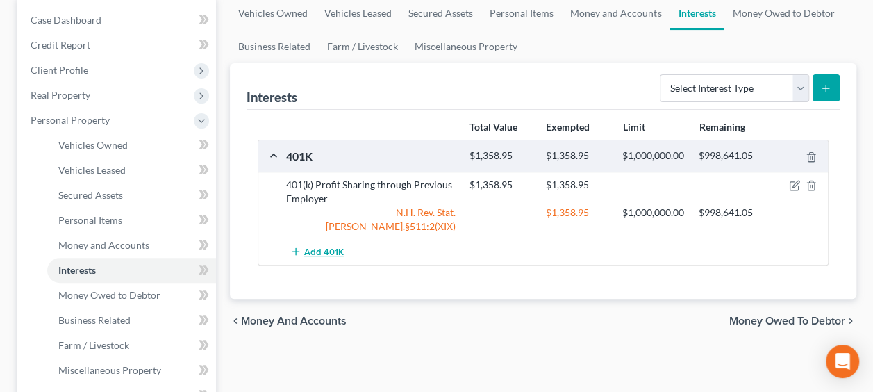
click at [330, 257] on span "Add 401K" at bounding box center [324, 252] width 40 height 11
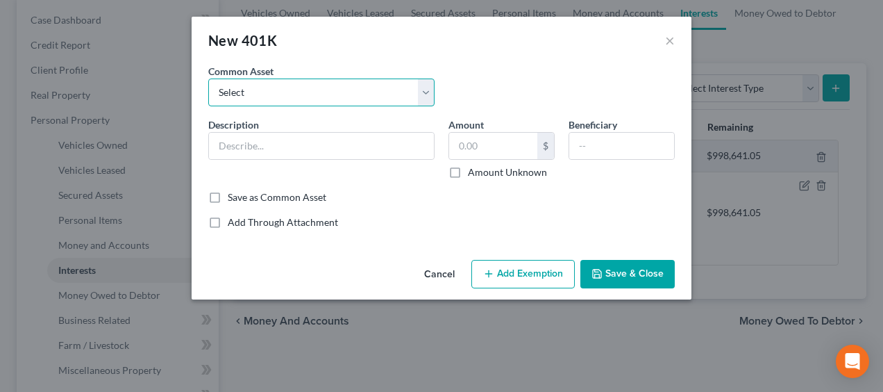
click at [292, 97] on select "Select 401(k) Profit Sharing Plan and Trust" at bounding box center [321, 92] width 226 height 28
select select "0"
click at [208, 78] on select "Select 401(k) Profit Sharing Plan and Trust" at bounding box center [321, 92] width 226 height 28
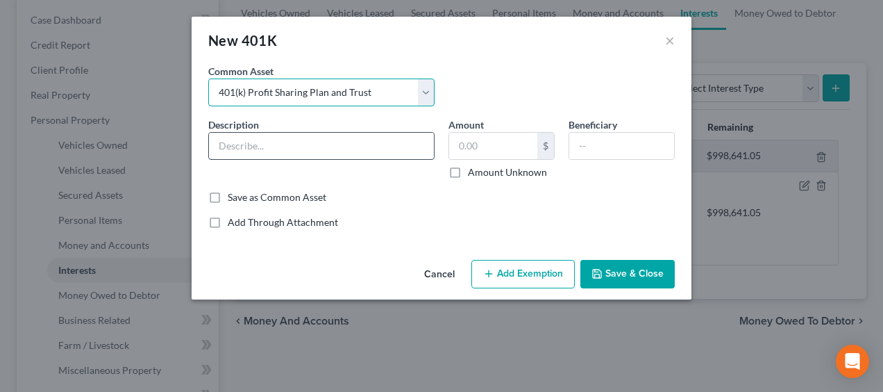
type input "401(k) Profit Sharing Plan and Trust"
type input "1,358.95"
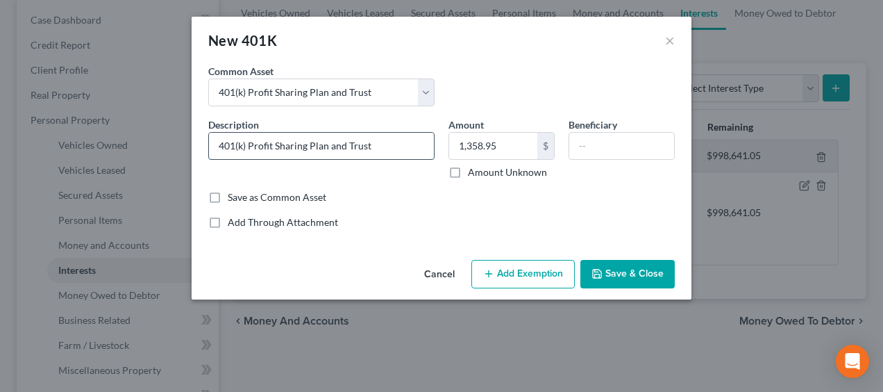
click at [389, 142] on input "401(k) Profit Sharing Plan and Trust" at bounding box center [321, 146] width 225 height 26
drag, startPoint x: 215, startPoint y: 144, endPoint x: 233, endPoint y: 147, distance: 19.1
click at [215, 144] on input "401(k) Profit Sharing Plan and Trust" at bounding box center [321, 146] width 225 height 26
drag, startPoint x: 419, startPoint y: 145, endPoint x: 362, endPoint y: 144, distance: 57.0
click at [362, 144] on input "Fidelity 401(k) Profit Sharing Plan and Trust" at bounding box center [321, 146] width 225 height 26
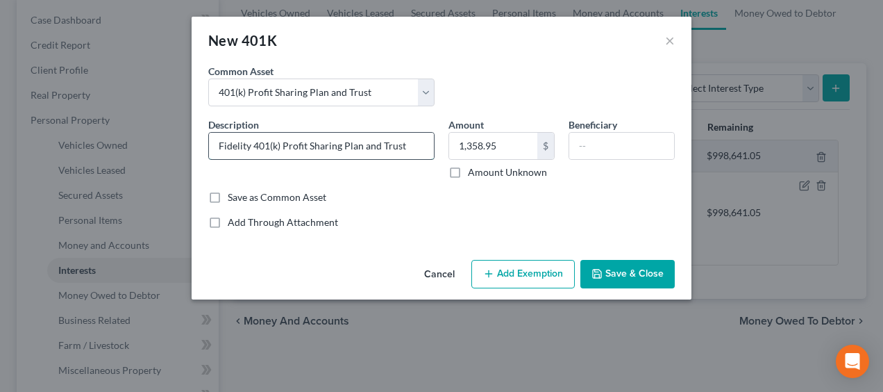
paste input "CN Holdings Retirement Profit-Sharing Plan"
drag, startPoint x: 236, startPoint y: 145, endPoint x: 256, endPoint y: 147, distance: 19.5
click at [256, 147] on input "Fidelity 401(k) Profit Sharing PlanCN Holdings Retirement Profit-Sharing Plan" at bounding box center [321, 146] width 225 height 26
click at [290, 149] on input "Fidelity 401(k) Profit Sharing PlanCN Holdings Retirement Profit-Sharing Plan" at bounding box center [321, 146] width 225 height 26
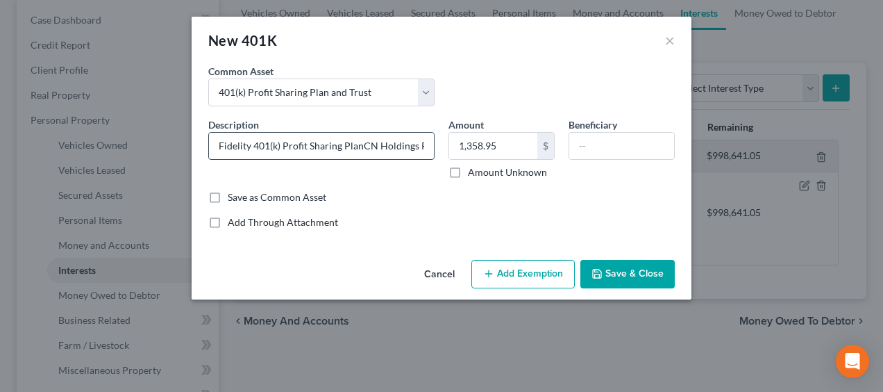
drag, startPoint x: 255, startPoint y: 143, endPoint x: 362, endPoint y: 144, distance: 107.6
click at [362, 144] on input "Fidelity 401(k) Profit Sharing PlanCN Holdings Retirement Profit-Sharing Plan" at bounding box center [321, 146] width 225 height 26
type input "Fidelity CN Holdings Retirement Profit-Sharing Plan"
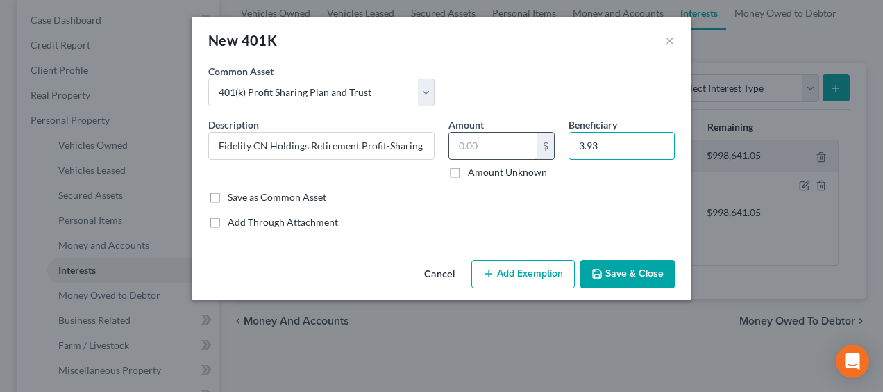
type input "3.93"
click at [482, 140] on input "text" at bounding box center [493, 146] width 88 height 26
click at [352, 197] on div "Save as Common Asset" at bounding box center [441, 197] width 467 height 14
click at [468, 169] on label "Amount Unknown" at bounding box center [507, 172] width 79 height 14
click at [474, 169] on input "Amount Unknown" at bounding box center [478, 169] width 9 height 9
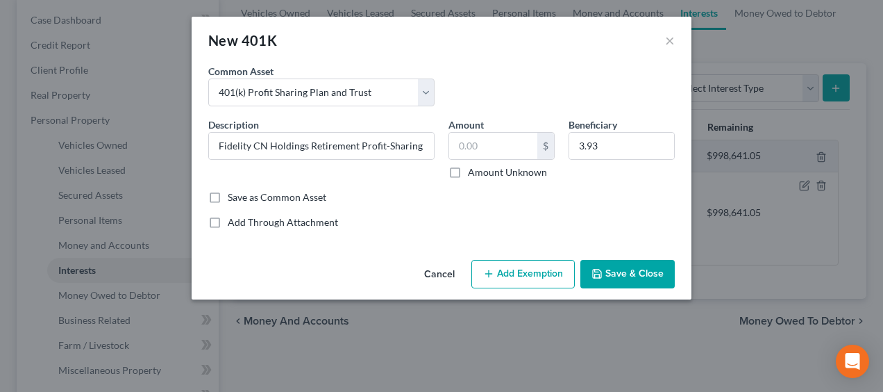
checkbox input "true"
click at [522, 138] on div "Description * Fidelity CN Holdings Retirement Profit-Sharing Plan Amount $ Amou…" at bounding box center [441, 153] width 481 height 73
click at [518, 274] on button "Add Exemption" at bounding box center [523, 274] width 103 height 29
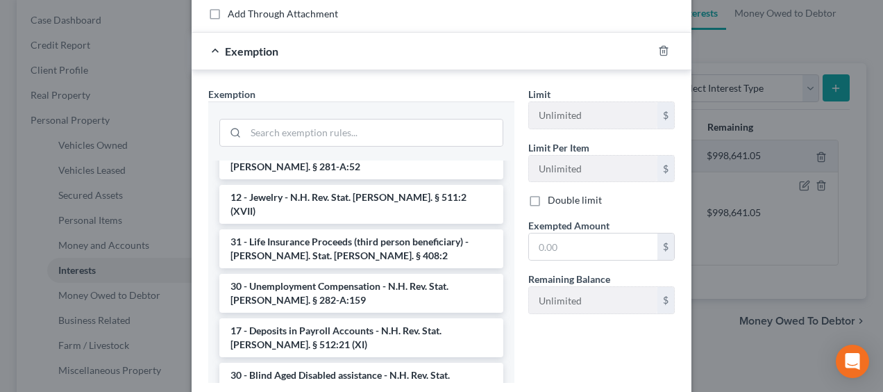
scroll to position [1267, 0]
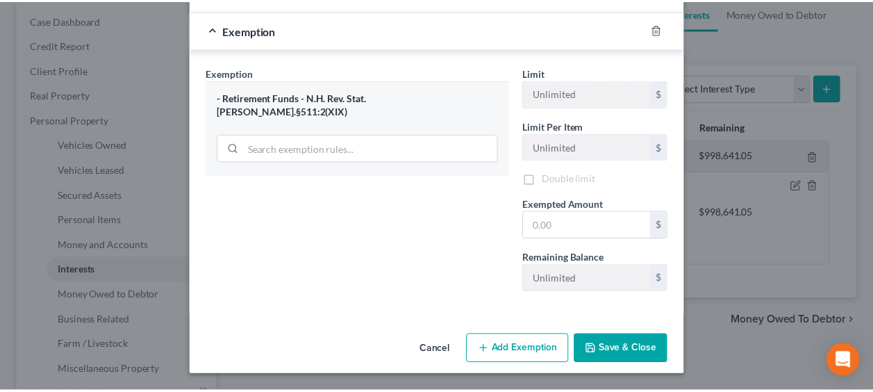
scroll to position [228, 0]
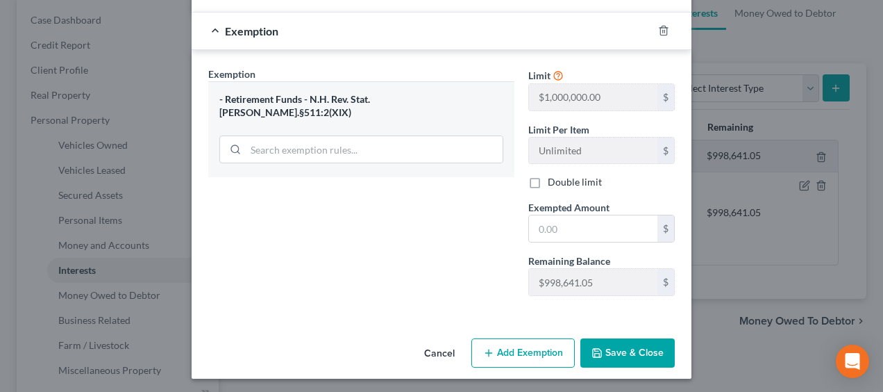
click at [632, 347] on button "Save & Close" at bounding box center [628, 352] width 94 height 29
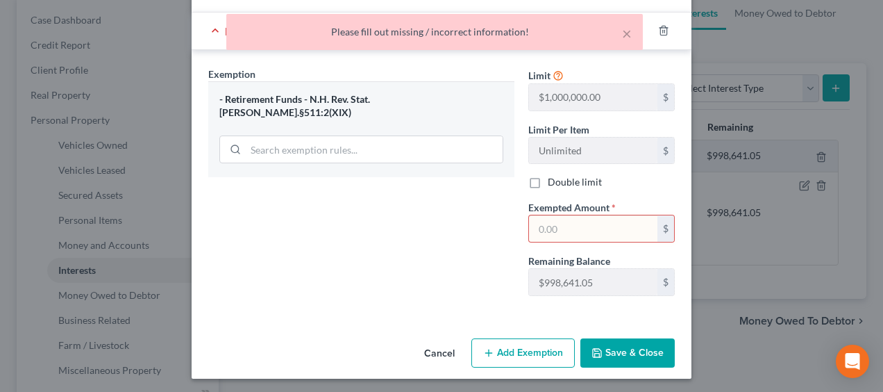
click at [419, 264] on div "Exemption Set must be selected for CA. Exemption * - Retirement Funds - N.H. Re…" at bounding box center [361, 187] width 320 height 240
click at [555, 226] on input "text" at bounding box center [593, 228] width 128 height 26
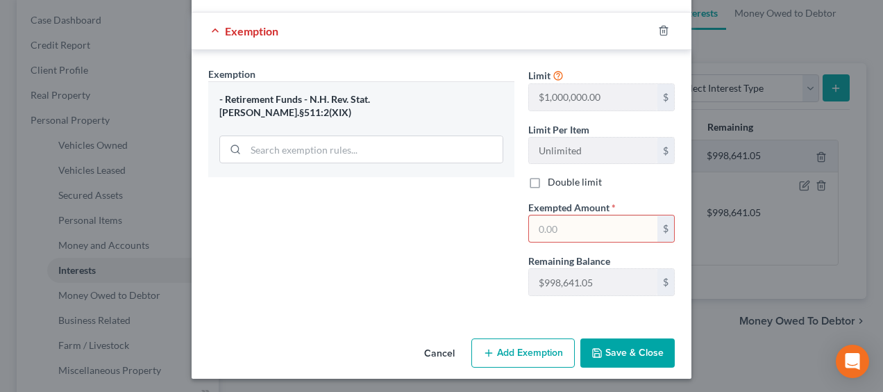
drag, startPoint x: 362, startPoint y: 219, endPoint x: 372, endPoint y: 215, distance: 9.9
click at [364, 219] on div "Exemption Set must be selected for CA. Exemption * - Retirement Funds - N.H. Re…" at bounding box center [361, 187] width 320 height 240
click at [554, 226] on input "text" at bounding box center [593, 228] width 128 height 26
type input "0.00"
click at [633, 347] on button "Save & Close" at bounding box center [628, 352] width 94 height 29
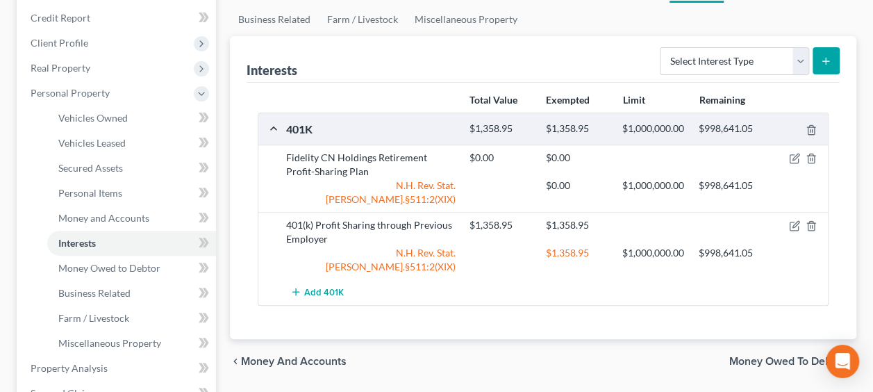
scroll to position [162, 0]
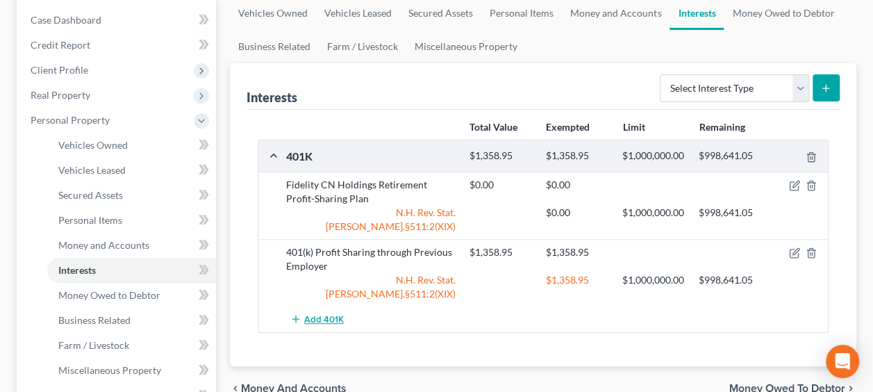
click at [334, 324] on span "Add 401K" at bounding box center [324, 319] width 40 height 11
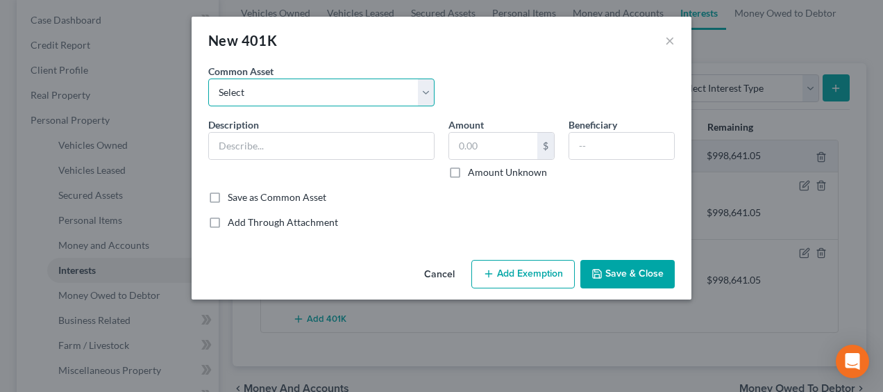
click at [432, 89] on select "Select 401(k) Profit Sharing Plan and Trust" at bounding box center [321, 92] width 226 height 28
click at [431, 89] on select "Select 401(k) Profit Sharing Plan and Trust" at bounding box center [321, 92] width 226 height 28
click at [440, 271] on button "Cancel" at bounding box center [439, 275] width 53 height 28
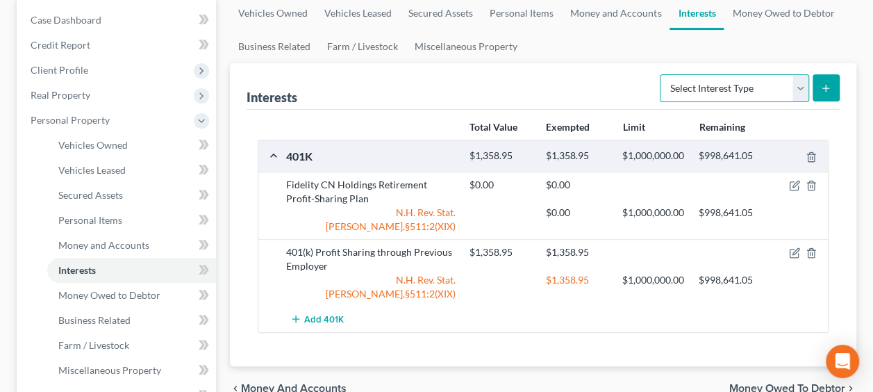
click at [805, 80] on select "Select Interest Type 401K Annuity Bond Education IRA Government Bond Government…" at bounding box center [734, 88] width 149 height 28
click at [799, 79] on select "Select Interest Type 401K Annuity Bond Education IRA Government Bond Government…" at bounding box center [734, 88] width 149 height 28
select select "stock"
click at [662, 74] on select "Select Interest Type 401K Annuity Bond Education IRA Government Bond Government…" at bounding box center [734, 88] width 149 height 28
click at [826, 86] on icon "submit" at bounding box center [825, 88] width 11 height 11
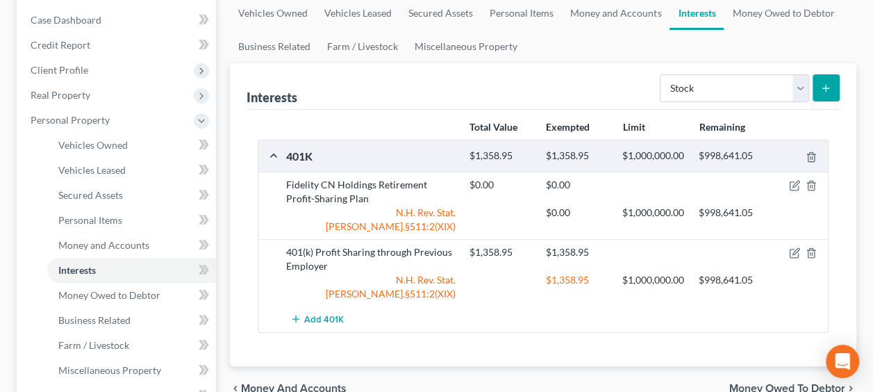
click at [826, 76] on button "submit" at bounding box center [825, 87] width 27 height 27
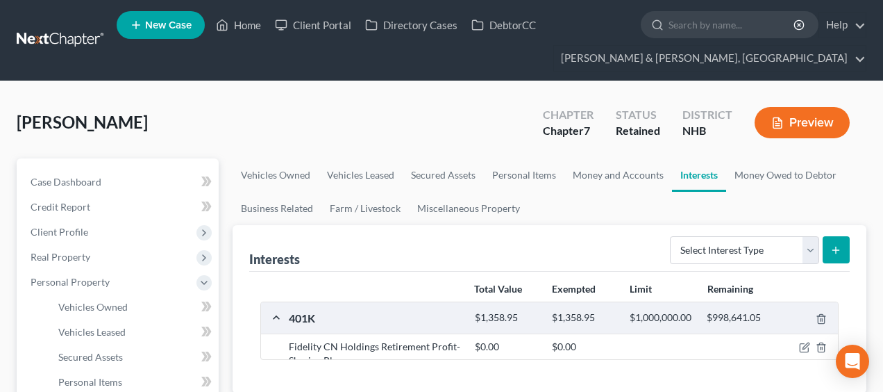
scroll to position [162, 0]
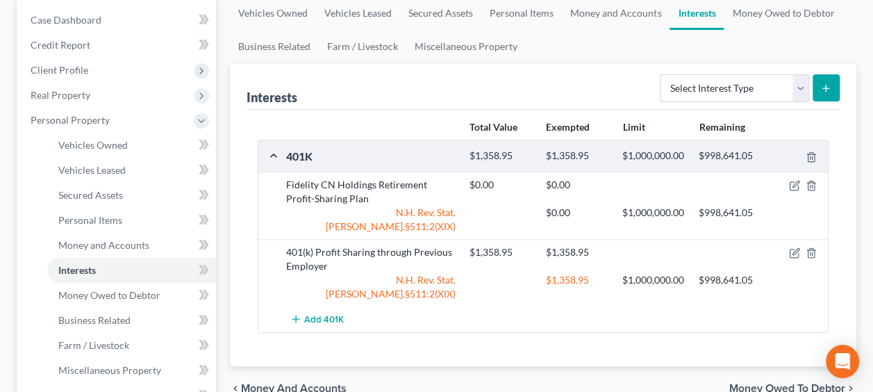
click at [808, 87] on form "Select Interest Type 401K Annuity Bond Education IRA Government Bond Government…" at bounding box center [750, 88] width 180 height 28
click at [806, 87] on select "Select Interest Type 401K Annuity Bond Education IRA Government Bond Government…" at bounding box center [734, 88] width 149 height 28
select select "stock"
click at [662, 74] on select "Select Interest Type 401K Annuity Bond Education IRA Government Bond Government…" at bounding box center [734, 88] width 149 height 28
click at [824, 79] on button "submit" at bounding box center [825, 87] width 27 height 27
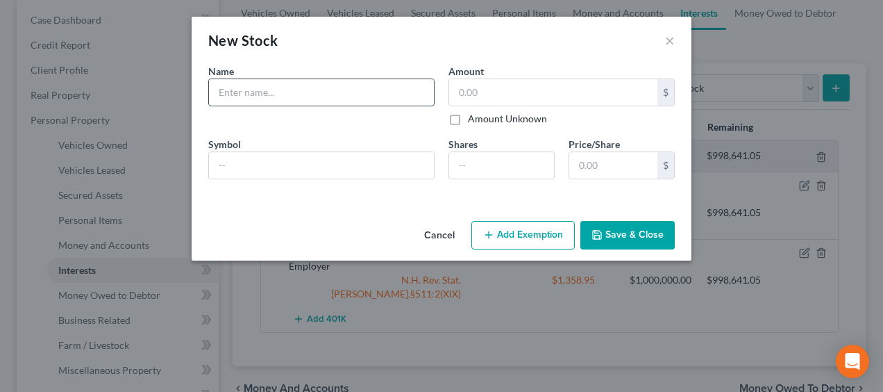
click at [308, 92] on input "text" at bounding box center [321, 92] width 225 height 26
type input "ESOP"
click at [488, 94] on input "text" at bounding box center [553, 92] width 208 height 26
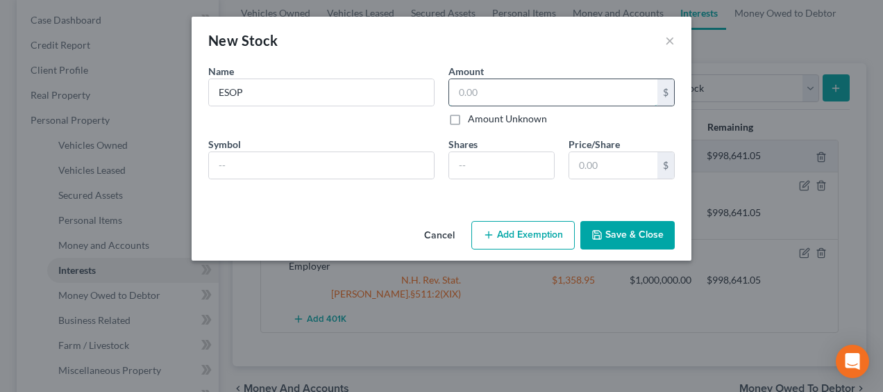
paste input "383.71"
type input "383.71"
click at [330, 165] on input "text" at bounding box center [321, 165] width 225 height 26
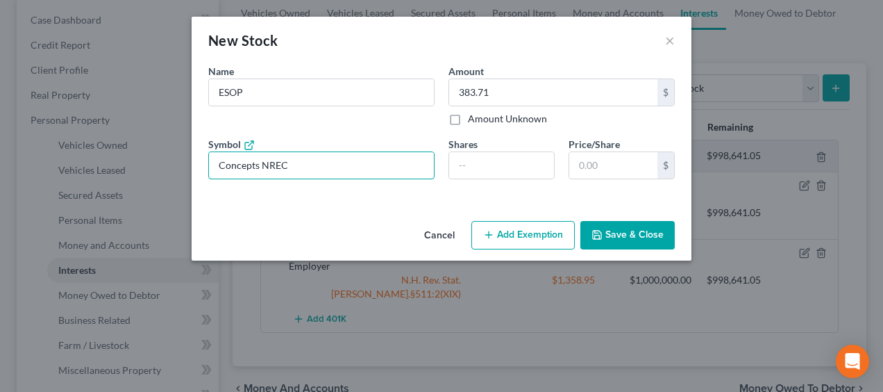
type input "Concepts NREC"
click at [614, 165] on input "text" at bounding box center [613, 165] width 88 height 26
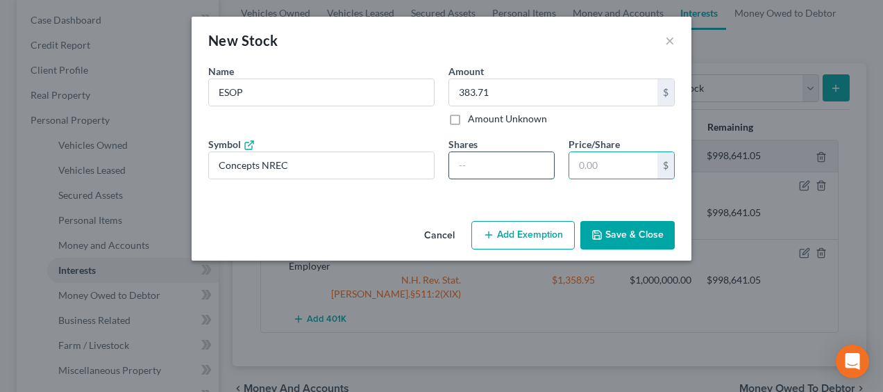
drag, startPoint x: 612, startPoint y: 165, endPoint x: 503, endPoint y: 161, distance: 109.8
click at [503, 161] on input "number" at bounding box center [501, 165] width 105 height 26
click at [507, 229] on button "Add Exemption" at bounding box center [523, 235] width 103 height 29
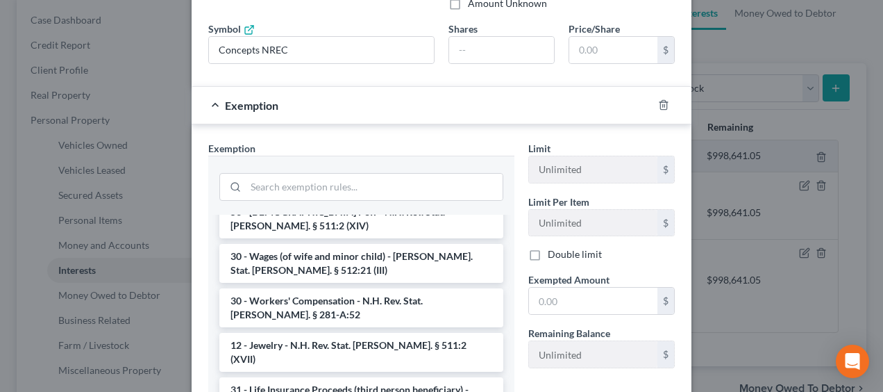
scroll to position [1207, 0]
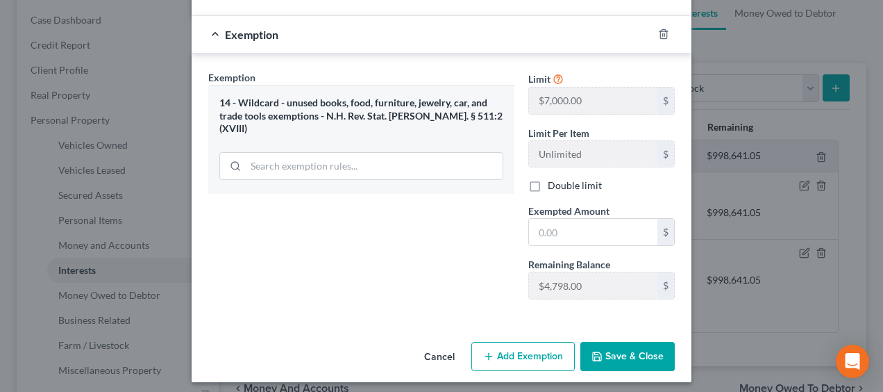
scroll to position [190, 0]
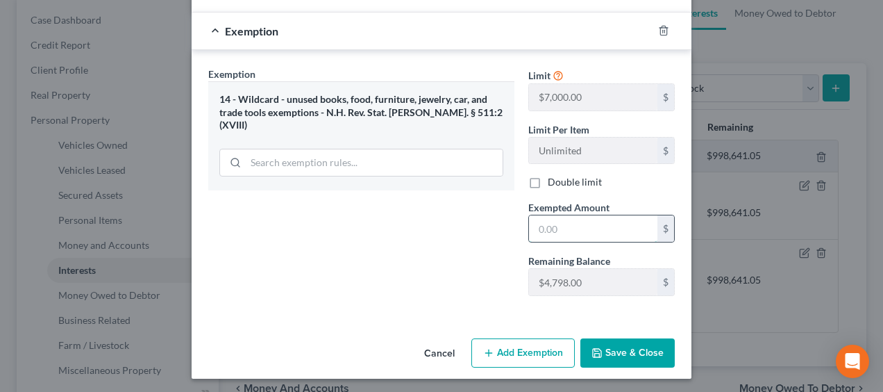
click at [567, 226] on input "text" at bounding box center [593, 228] width 128 height 26
type input "400"
click at [450, 260] on div "Exemption Set must be selected for CA. Exemption * 14 - Wildcard - unused books…" at bounding box center [361, 187] width 320 height 240
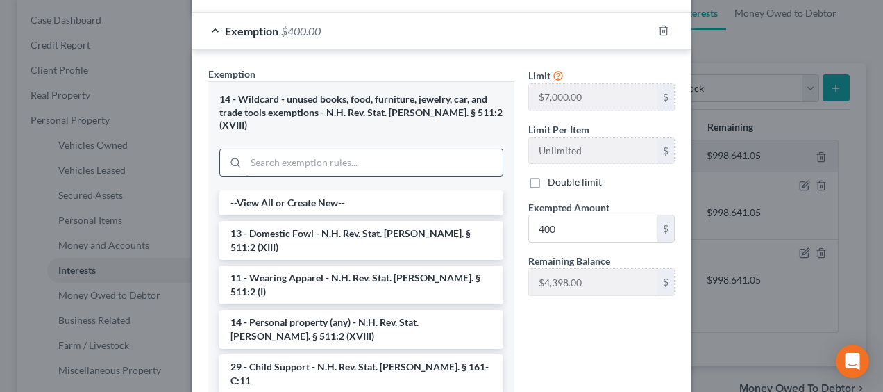
click at [336, 153] on input "search" at bounding box center [374, 162] width 257 height 26
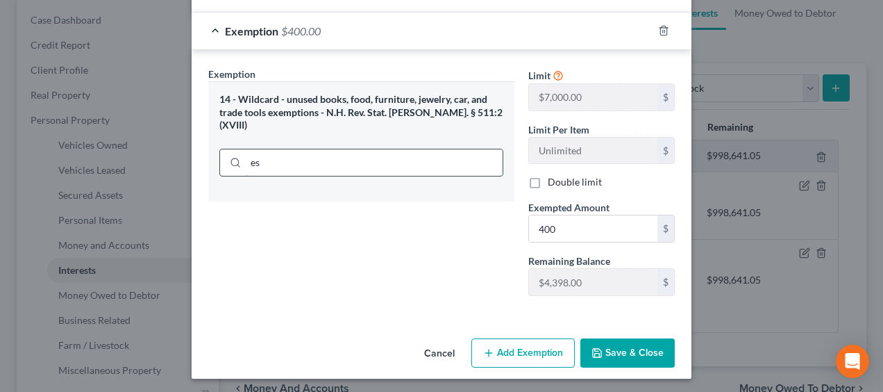
type input "e"
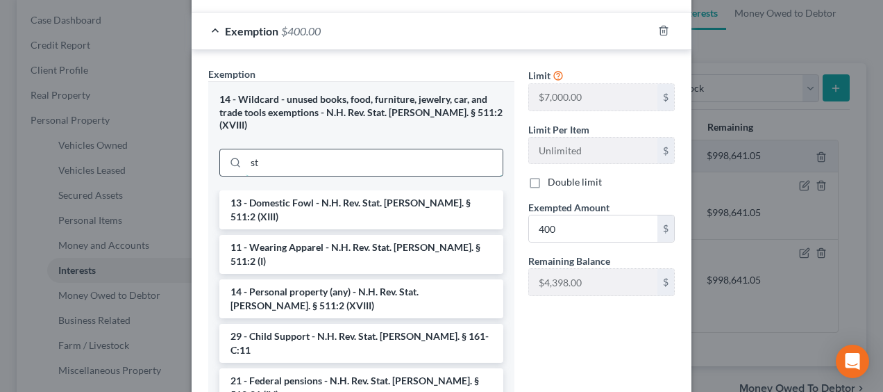
type input "s"
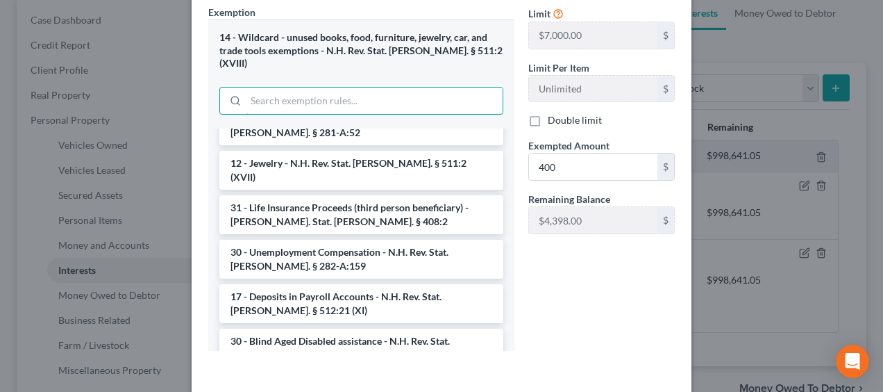
scroll to position [294, 0]
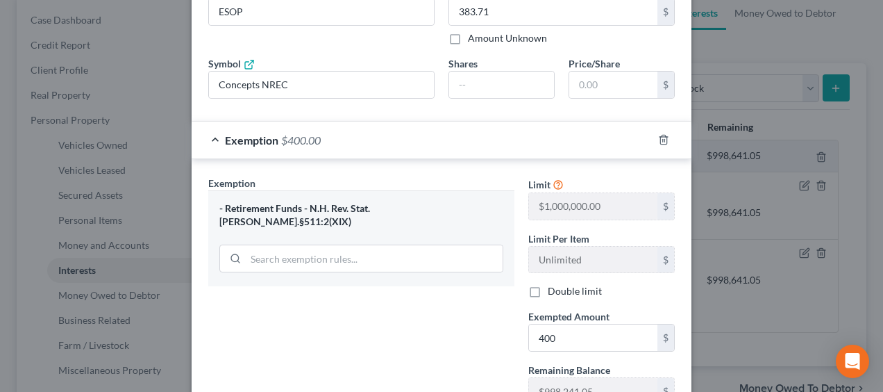
scroll to position [28, 0]
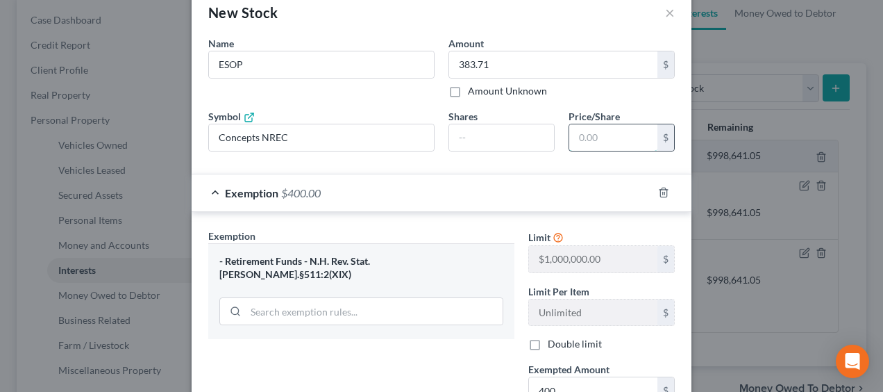
click at [605, 135] on input "text" at bounding box center [613, 137] width 88 height 26
paste input "36.54"
type input "36.54"
type input "1"
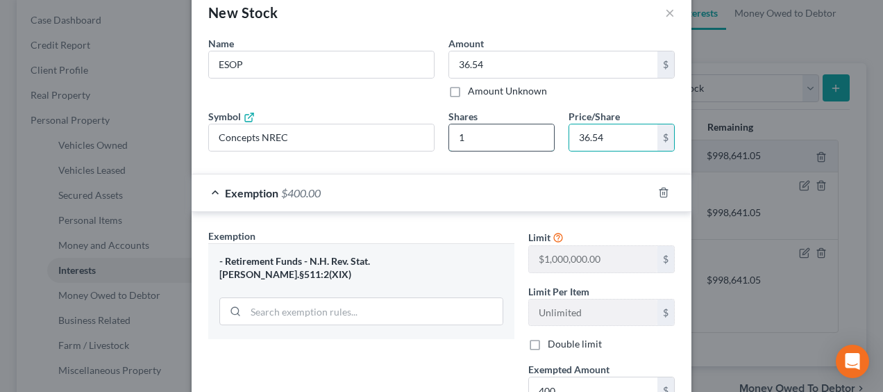
click at [534, 132] on input "1" at bounding box center [501, 137] width 105 height 26
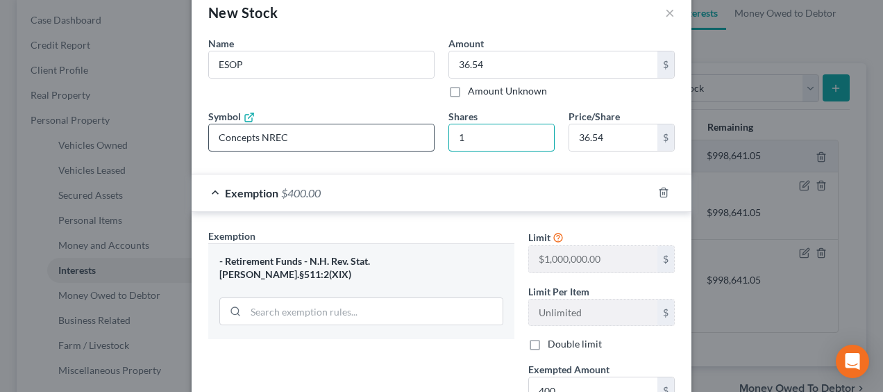
drag, startPoint x: 491, startPoint y: 135, endPoint x: 400, endPoint y: 132, distance: 91.0
click at [400, 132] on div "Name * Describe * ESOP Amount 36.54 $ Amount Unknown Balance Undetermined 36.54…" at bounding box center [441, 99] width 481 height 126
type input "255.78"
type input "7"
type input "2,886.66"
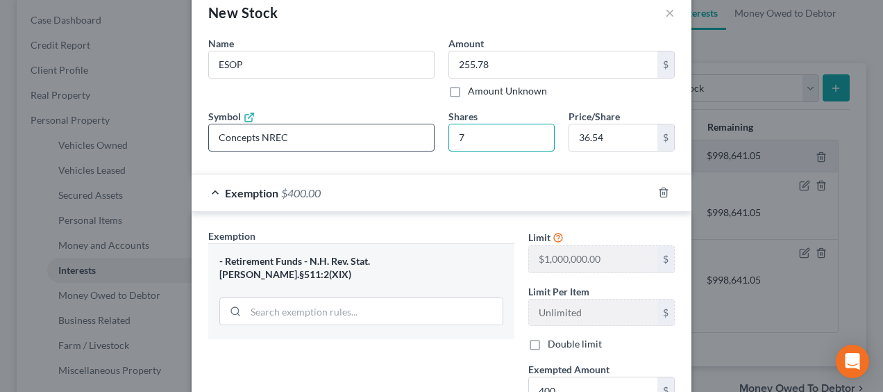
type input "79"
type input "29,085.84"
type input "796"
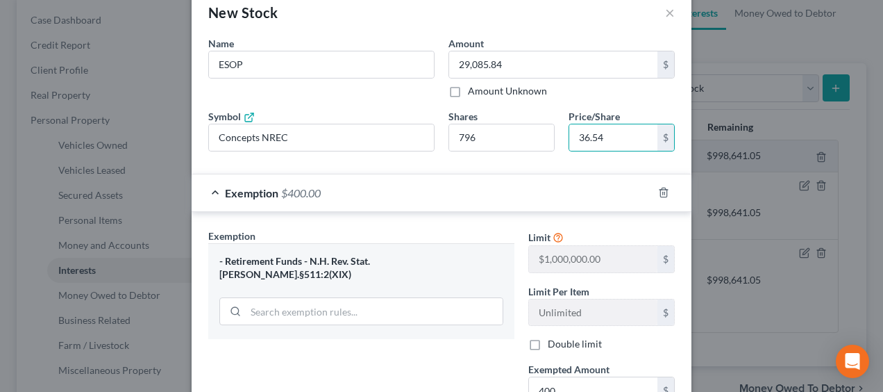
click at [503, 190] on div "Exemption $400.00" at bounding box center [422, 192] width 461 height 37
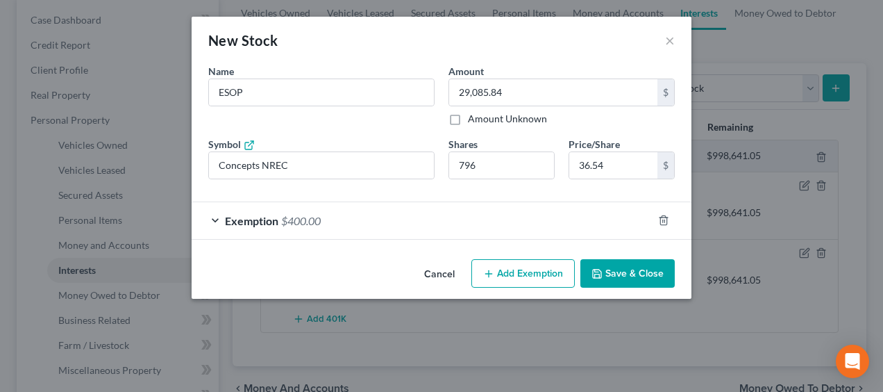
scroll to position [0, 0]
click at [664, 217] on polyline "button" at bounding box center [664, 217] width 8 height 0
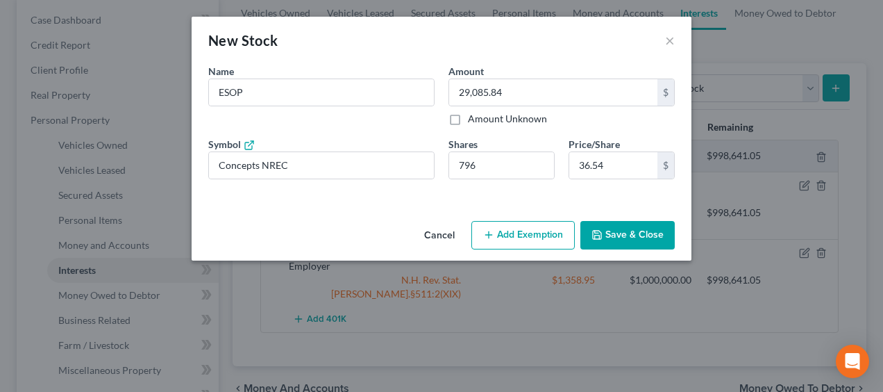
click at [549, 233] on button "Add Exemption" at bounding box center [523, 235] width 103 height 29
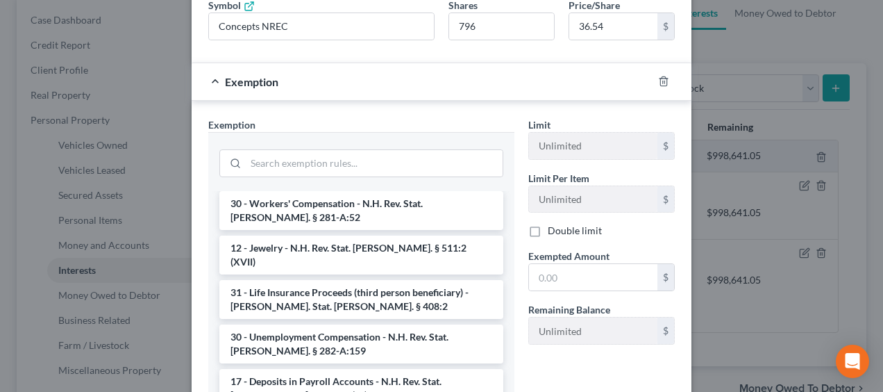
scroll to position [1267, 0]
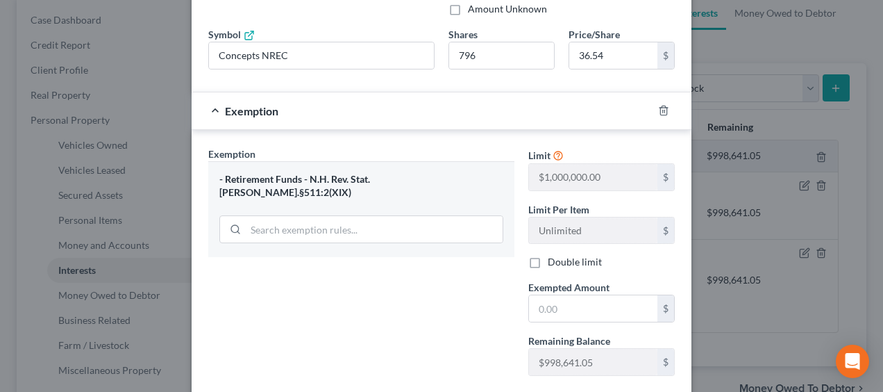
scroll to position [115, 0]
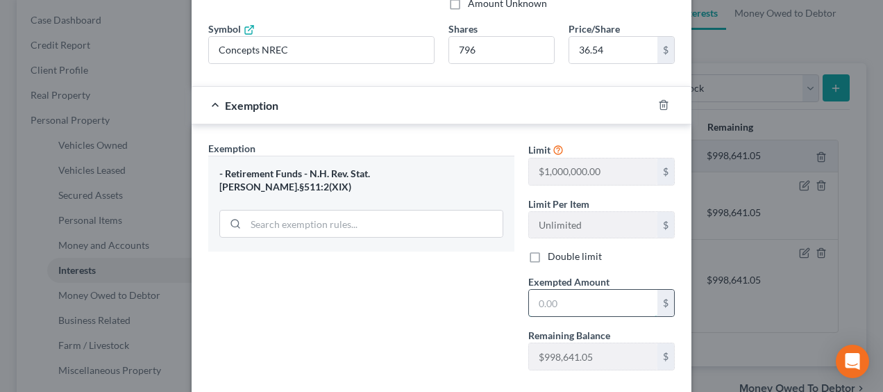
click at [594, 303] on input "text" at bounding box center [593, 303] width 128 height 26
paste input "29,085.84"
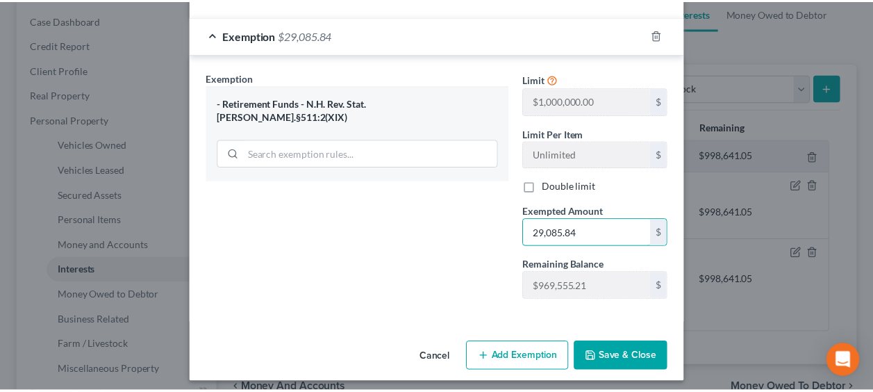
scroll to position [190, 0]
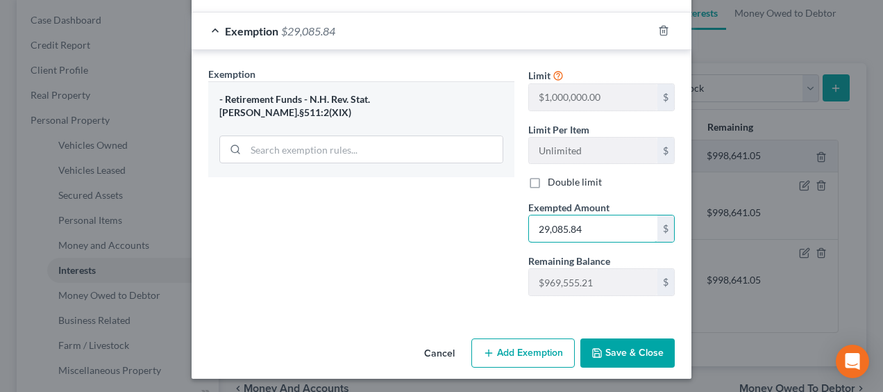
type input "29,085.84"
click at [610, 343] on button "Save & Close" at bounding box center [628, 352] width 94 height 29
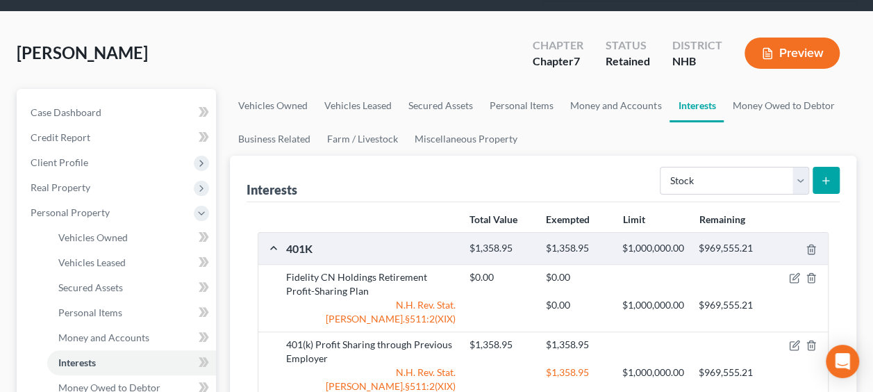
scroll to position [69, 0]
click at [803, 176] on select "Select Interest Type 401K Annuity Bond Education IRA Government Bond Government…" at bounding box center [734, 181] width 149 height 28
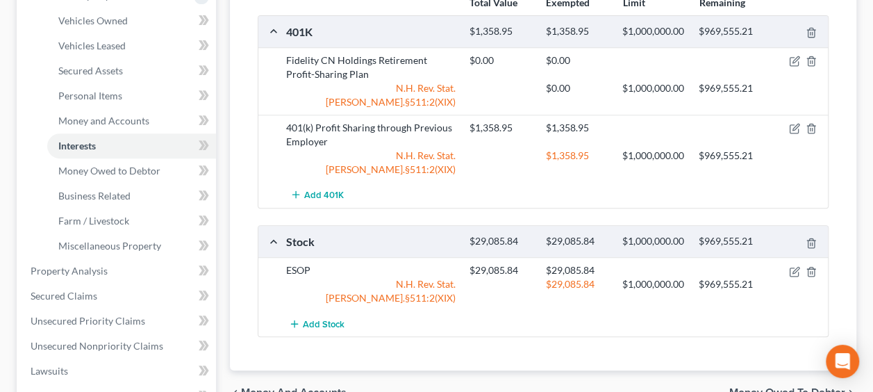
scroll to position [347, 0]
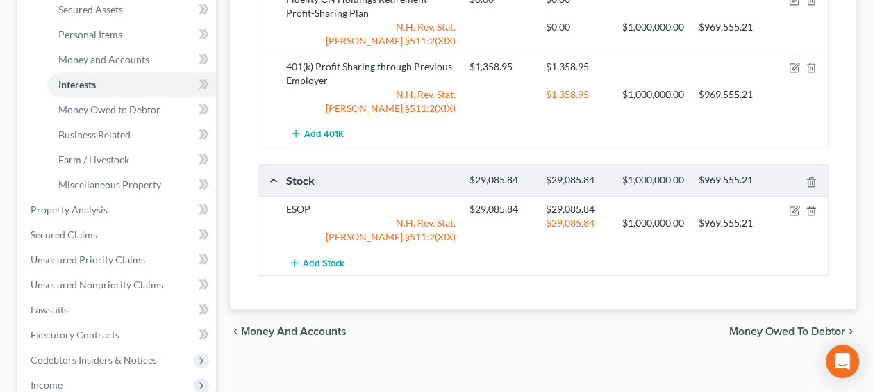
click at [326, 187] on div "Stock" at bounding box center [370, 180] width 183 height 15
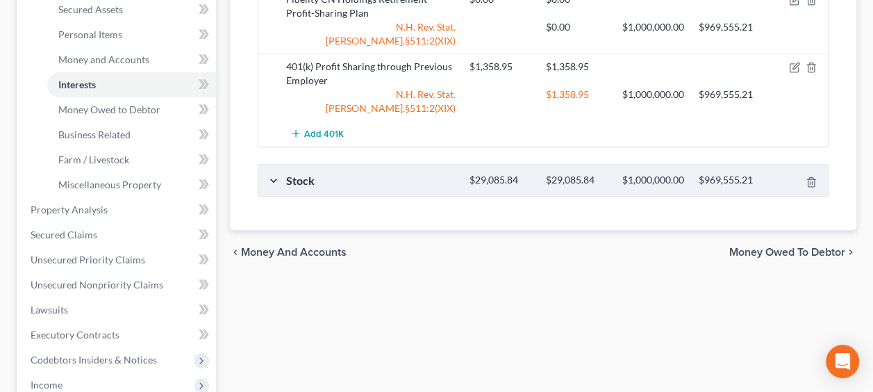
click at [331, 187] on div "Stock" at bounding box center [370, 180] width 183 height 15
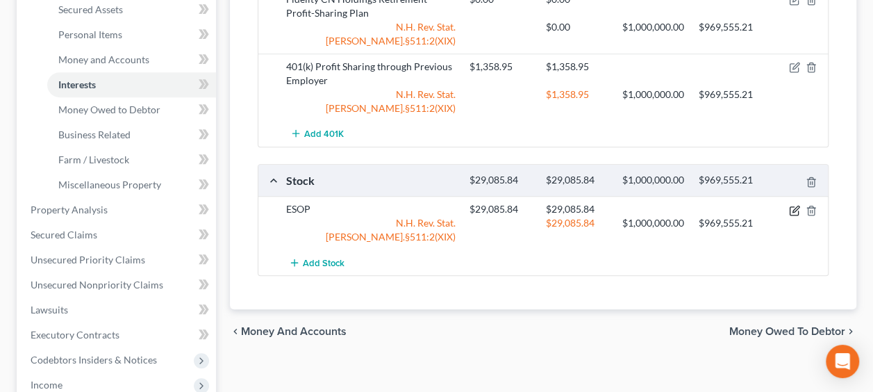
click at [793, 216] on icon "button" at bounding box center [794, 210] width 11 height 11
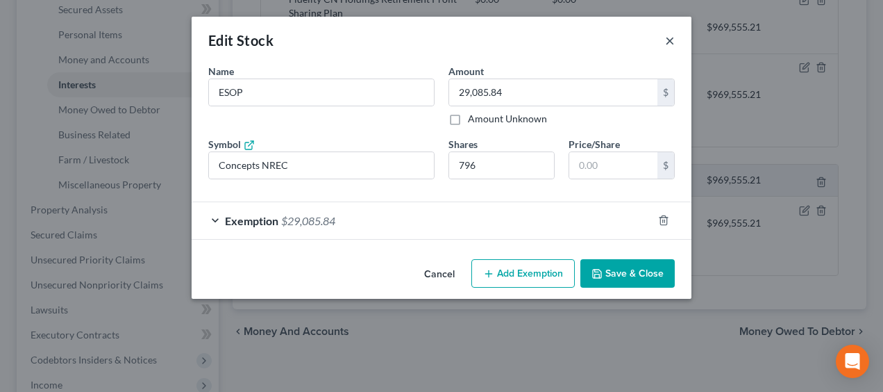
click at [672, 36] on button "×" at bounding box center [670, 40] width 10 height 17
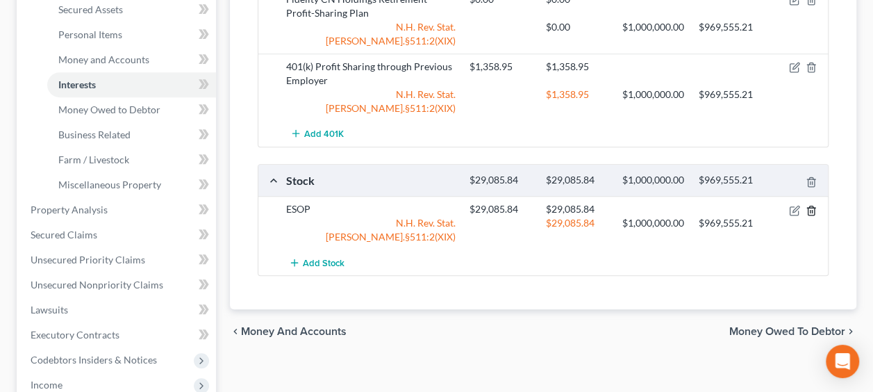
click at [812, 216] on icon "button" at bounding box center [811, 210] width 11 height 11
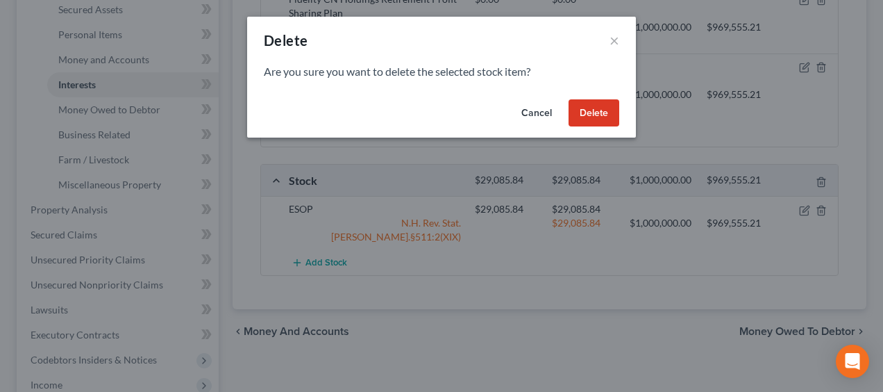
click at [596, 120] on button "Delete" at bounding box center [594, 113] width 51 height 28
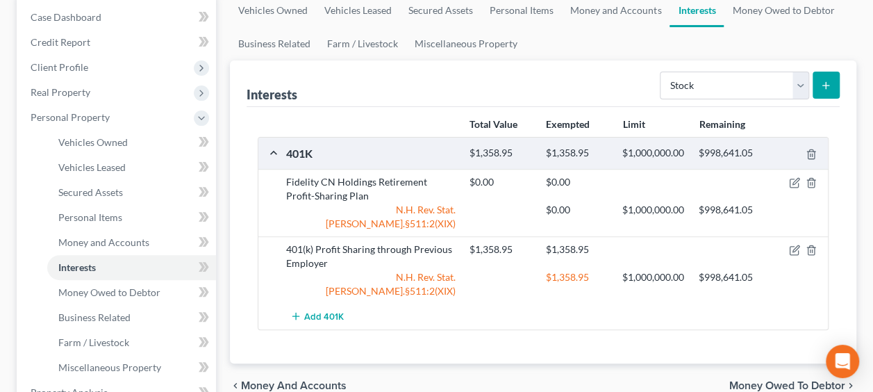
scroll to position [162, 0]
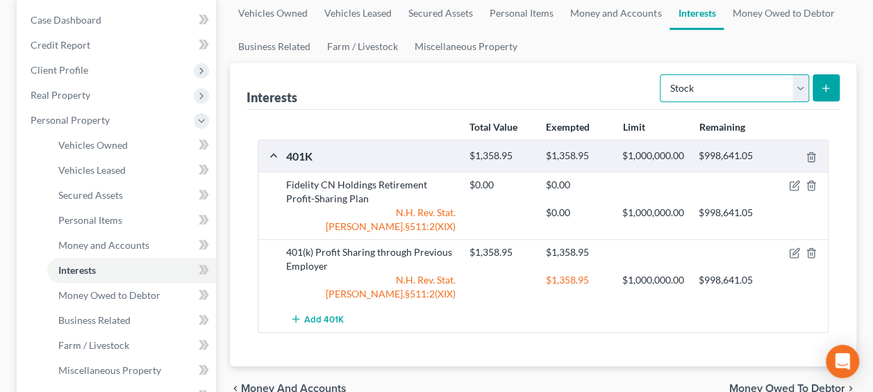
click at [803, 84] on select "Select Interest Type 401K Annuity Bond Education IRA Government Bond Government…" at bounding box center [734, 88] width 149 height 28
select select "pension_plan"
click at [662, 74] on select "Select Interest Type 401K Annuity Bond Education IRA Government Bond Government…" at bounding box center [734, 88] width 149 height 28
click at [827, 83] on icon "submit" at bounding box center [825, 88] width 11 height 11
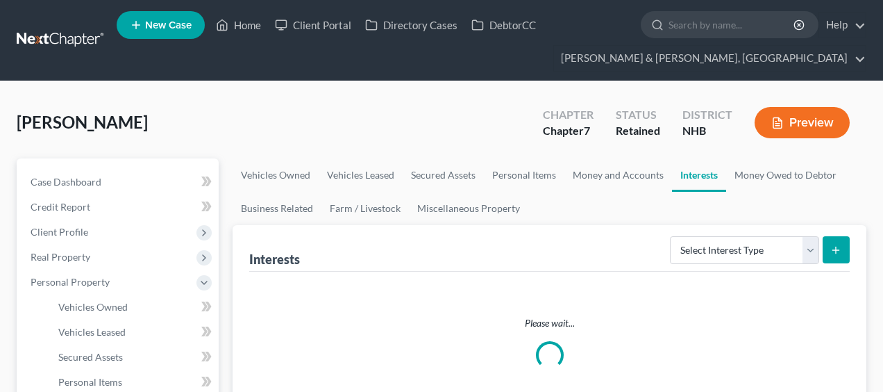
scroll to position [162, 0]
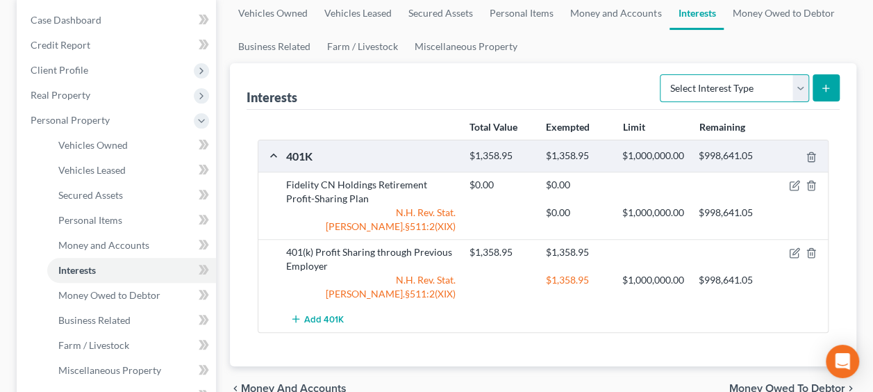
click at [801, 83] on select "Select Interest Type 401K Annuity Bond Education IRA Government Bond Government…" at bounding box center [734, 88] width 149 height 28
select select "pension_plan"
click at [662, 74] on select "Select Interest Type 401K Annuity Bond Education IRA Government Bond Government…" at bounding box center [734, 88] width 149 height 28
click at [829, 83] on icon "submit" at bounding box center [825, 88] width 11 height 11
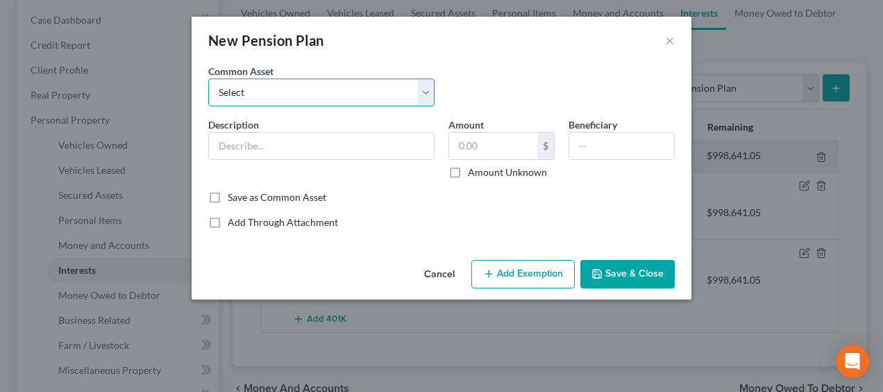
click at [350, 87] on select "Select State of [US_STATE] GENCORP Pension" at bounding box center [321, 92] width 226 height 28
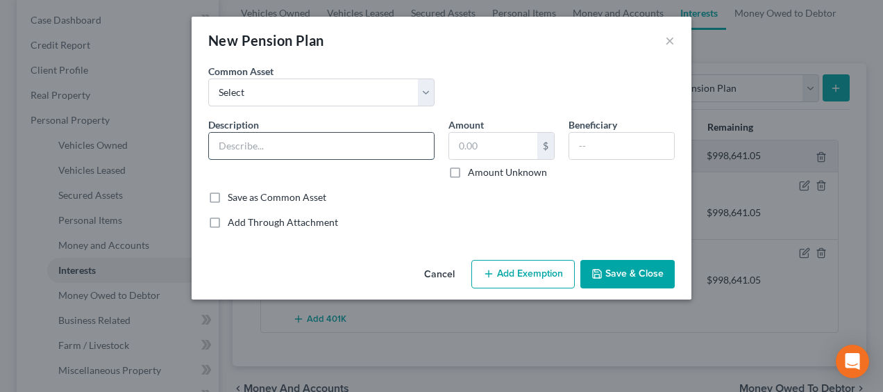
click at [301, 145] on input "text" at bounding box center [321, 146] width 225 height 26
type input "ESOP"
click at [507, 142] on input "text" at bounding box center [493, 146] width 88 height 26
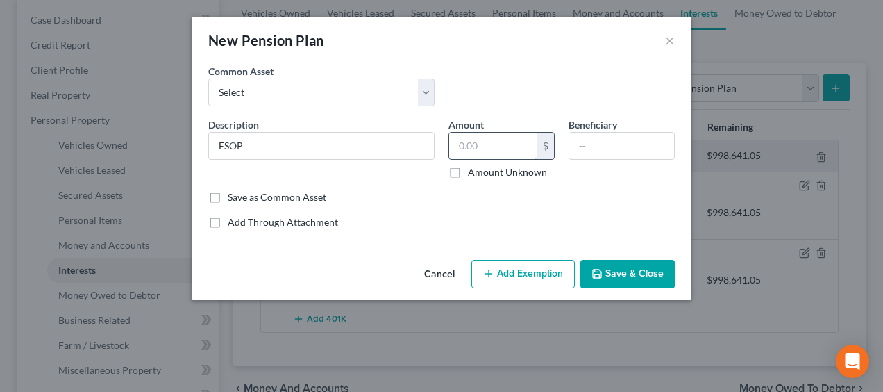
paste input "36.54"
type input "36.54"
click at [425, 89] on select "Select State of [US_STATE] GENCORP Pension" at bounding box center [321, 92] width 226 height 28
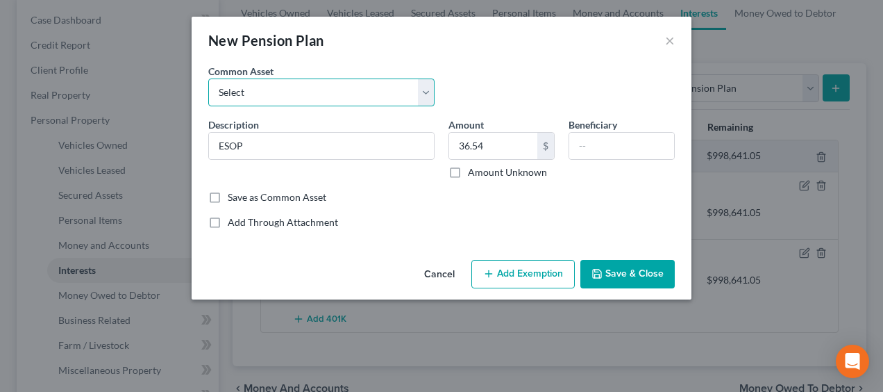
click at [425, 89] on select "Select State of [US_STATE] GENCORP Pension" at bounding box center [321, 92] width 226 height 28
click at [671, 41] on button "×" at bounding box center [670, 40] width 10 height 17
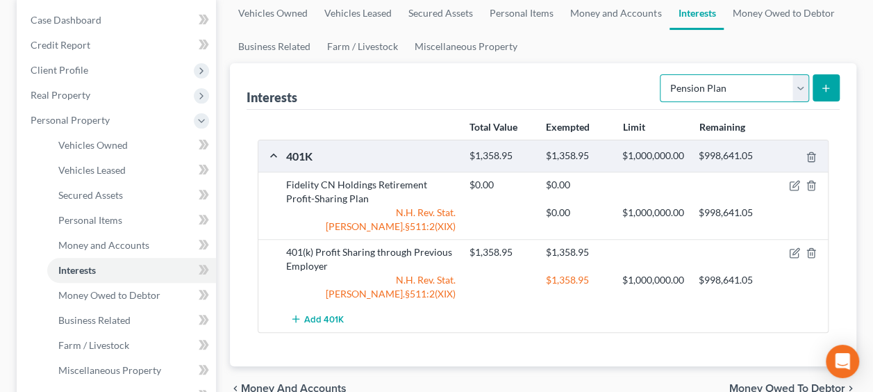
click at [801, 87] on select "Select Interest Type 401K Annuity Bond Education IRA Government Bond Government…" at bounding box center [734, 88] width 149 height 28
click at [662, 74] on select "Select Interest Type 401K Annuity Bond Education IRA Government Bond Government…" at bounding box center [734, 88] width 149 height 28
click at [793, 83] on select "Select Interest Type 401K Annuity Bond Education IRA Government Bond Government…" at bounding box center [734, 88] width 149 height 28
select select "other_retirement_plan"
click at [662, 74] on select "Select Interest Type 401K Annuity Bond Education IRA Government Bond Government…" at bounding box center [734, 88] width 149 height 28
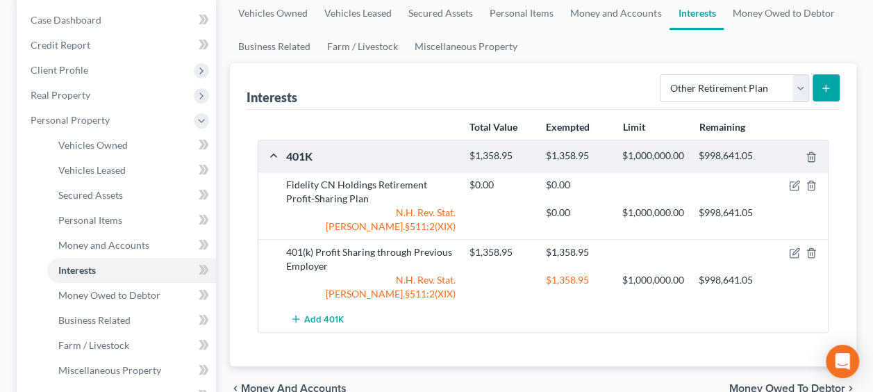
click at [830, 83] on icon "submit" at bounding box center [825, 88] width 11 height 11
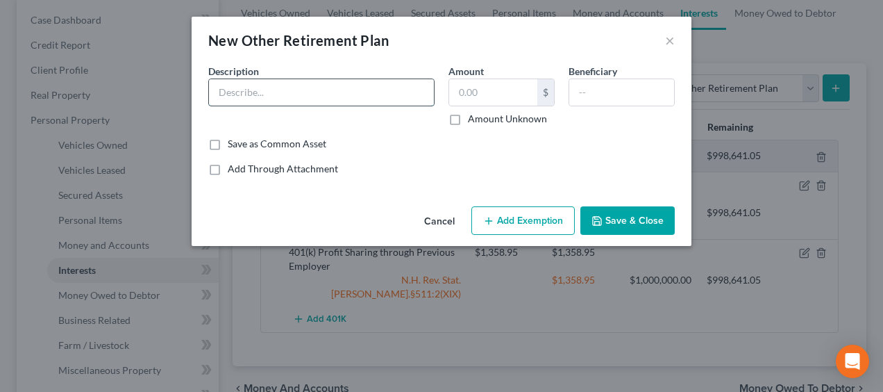
click at [284, 92] on input "text" at bounding box center [321, 92] width 225 height 26
type input "ESOP"
type input "36.54"
click at [468, 118] on label "Amount Unknown" at bounding box center [507, 119] width 79 height 14
click at [474, 118] on input "Amount Unknown" at bounding box center [478, 116] width 9 height 9
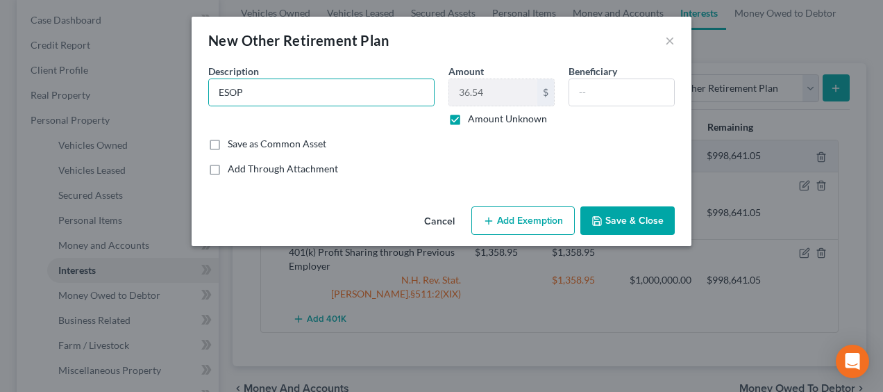
click at [468, 112] on label "Amount Unknown" at bounding box center [507, 119] width 79 height 14
click at [474, 112] on input "Amount Unknown" at bounding box center [478, 116] width 9 height 9
checkbox input "false"
type input "ESOP"
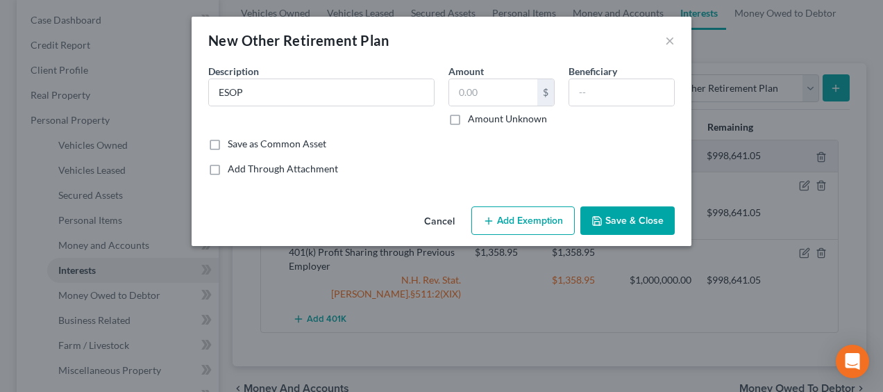
click at [468, 116] on label "Amount Unknown" at bounding box center [507, 119] width 79 height 14
click at [474, 116] on input "Amount Unknown" at bounding box center [478, 116] width 9 height 9
checkbox input "true"
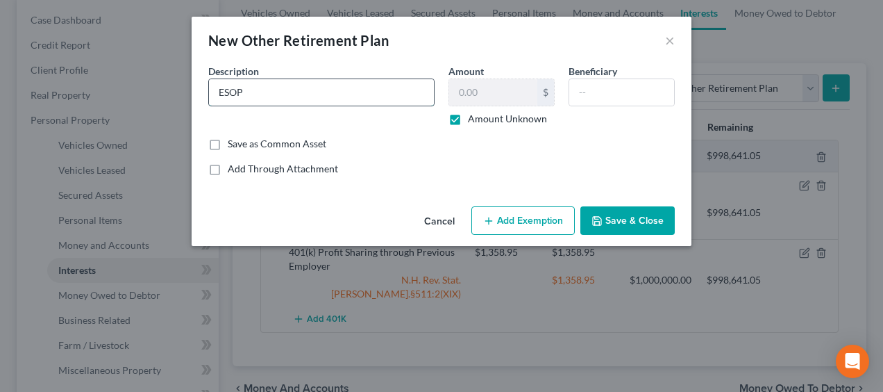
click at [278, 92] on input "ESOP" at bounding box center [321, 92] width 225 height 26
type input "ESOP - Concepts NREC"
click at [546, 221] on button "Add Exemption" at bounding box center [523, 220] width 103 height 29
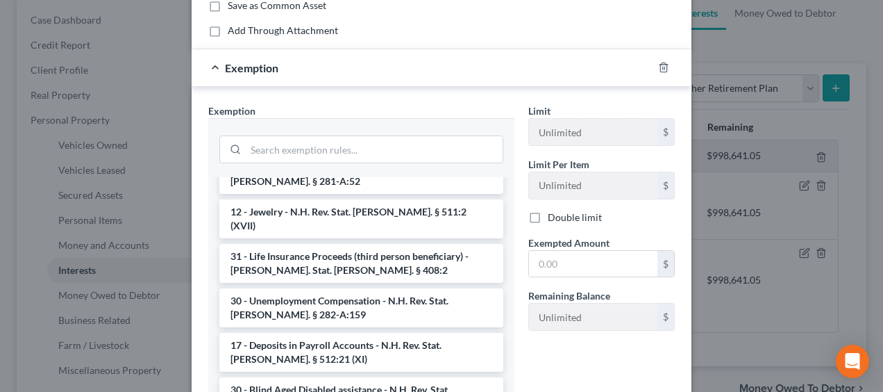
scroll to position [243, 0]
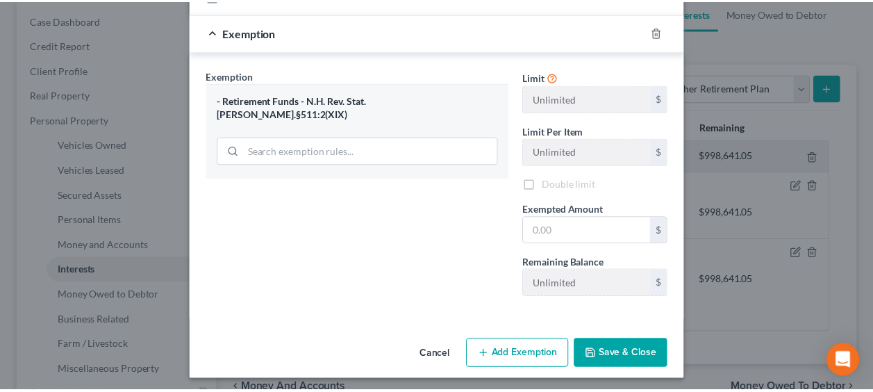
scroll to position [175, 0]
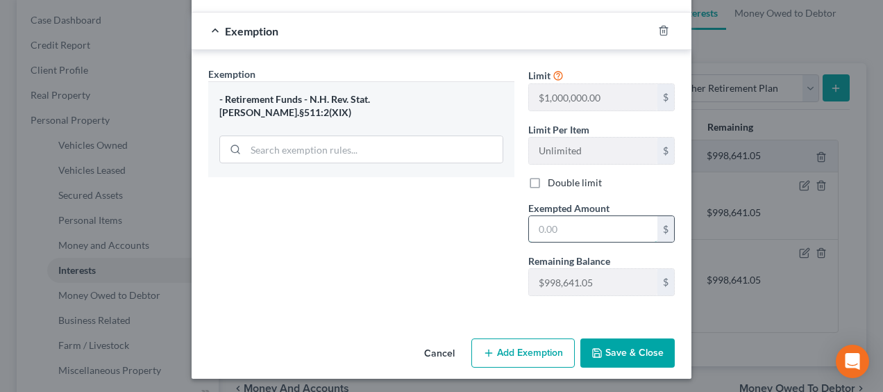
click at [575, 225] on input "text" at bounding box center [593, 229] width 128 height 26
type input "0.00"
type input "4"
click at [628, 349] on button "Save & Close" at bounding box center [628, 352] width 94 height 29
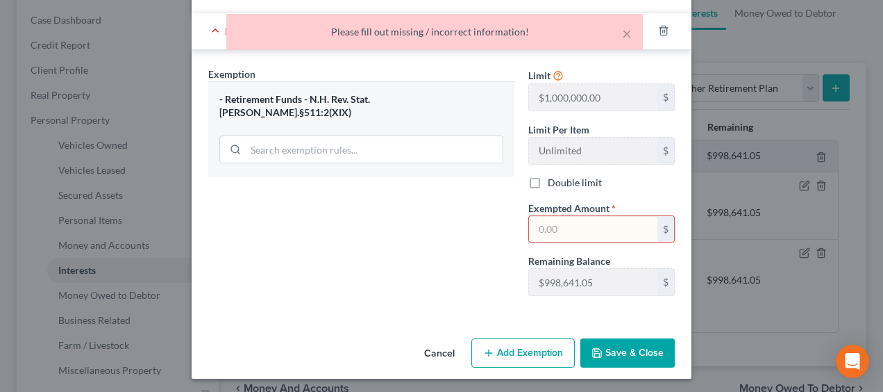
click at [319, 247] on div "Exemption Set must be selected for CA. Exemption * - Retirement Funds - N.H. Re…" at bounding box center [361, 187] width 320 height 240
click at [585, 229] on input "text" at bounding box center [593, 229] width 128 height 26
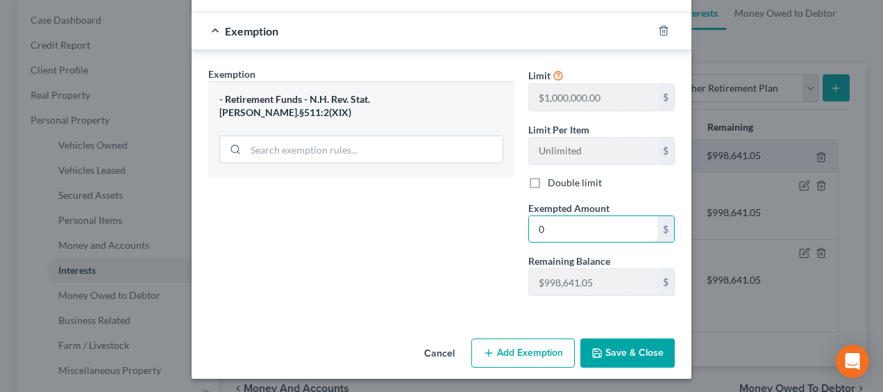
type input "0"
click at [633, 345] on button "Save & Close" at bounding box center [628, 352] width 94 height 29
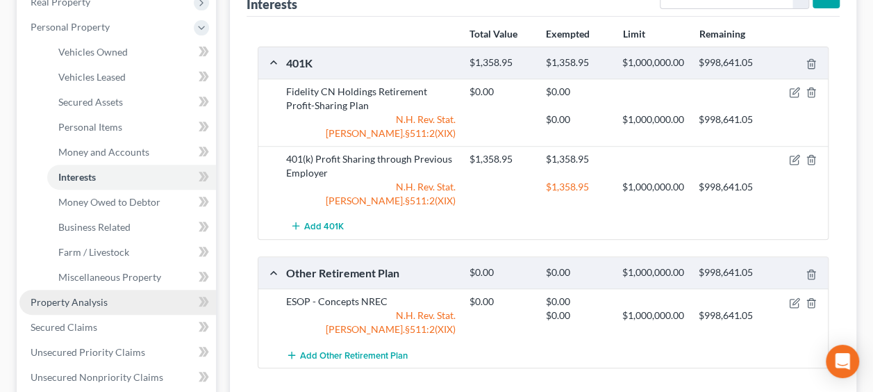
scroll to position [254, 0]
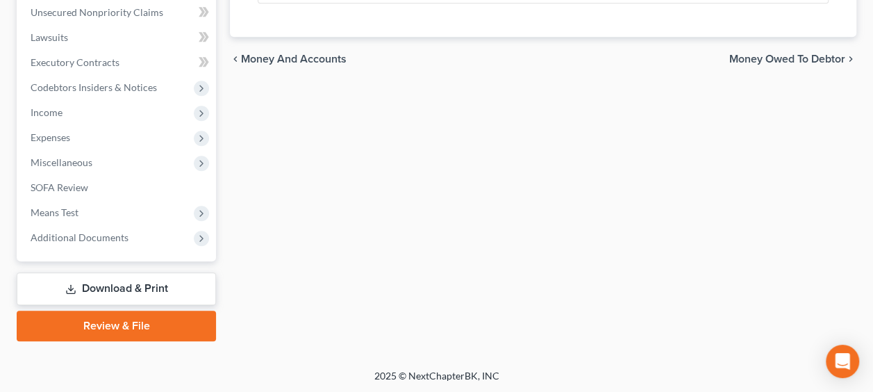
click at [126, 287] on link "Download & Print" at bounding box center [116, 288] width 199 height 33
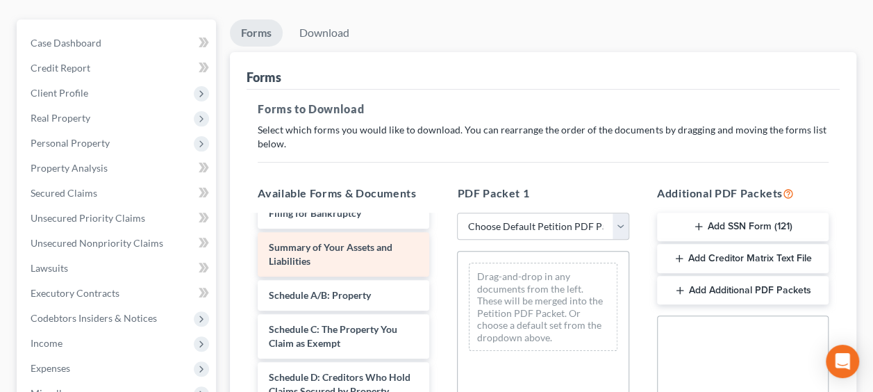
scroll to position [1667, 0]
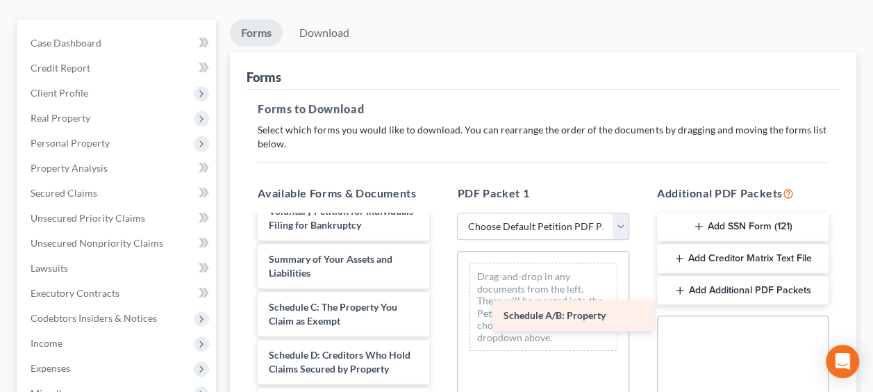
drag, startPoint x: 337, startPoint y: 362, endPoint x: 572, endPoint y: 316, distance: 239.2
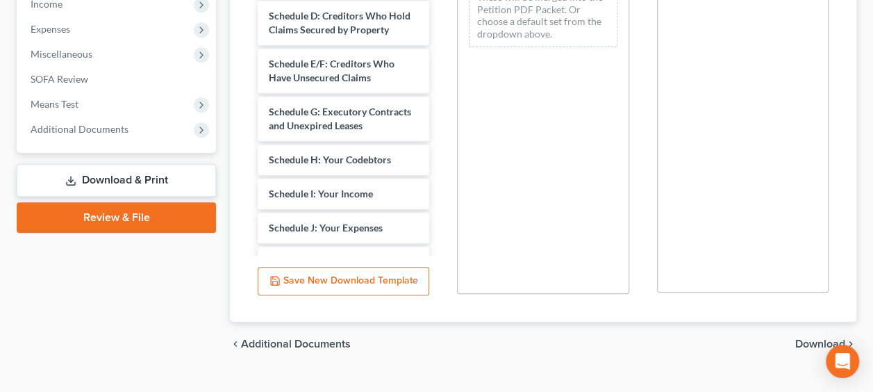
scroll to position [503, 0]
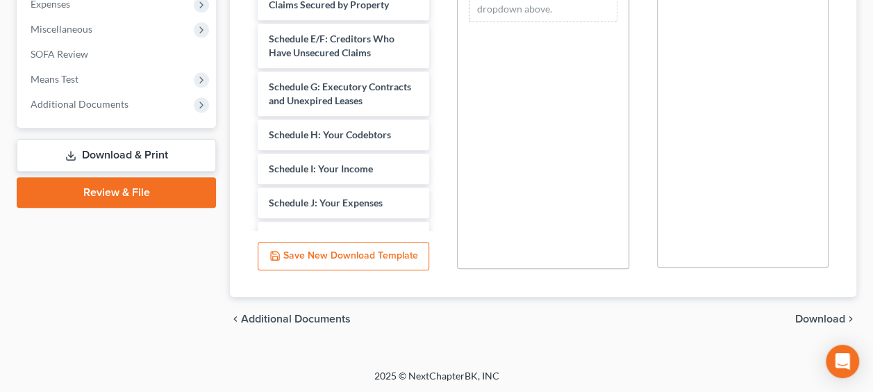
click at [813, 318] on span "Download" at bounding box center [820, 318] width 50 height 11
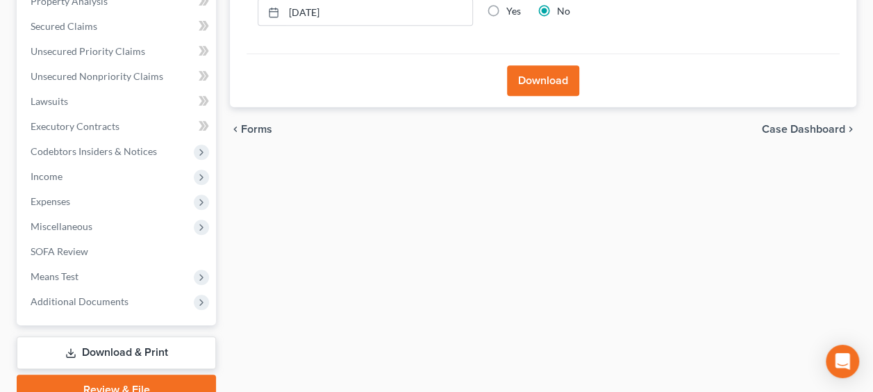
scroll to position [184, 0]
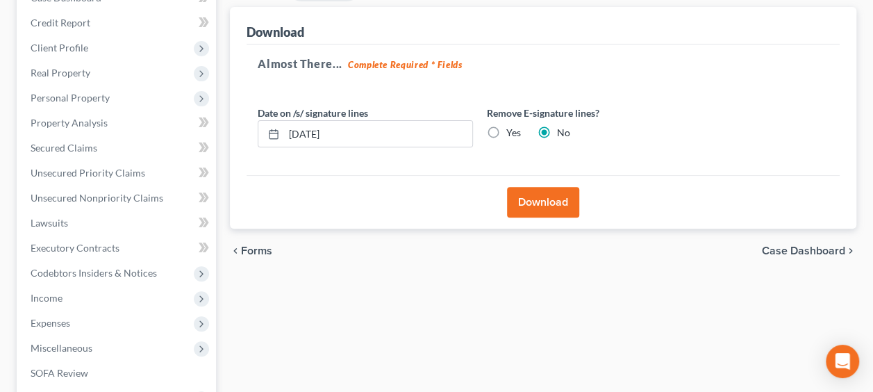
click at [542, 197] on button "Download" at bounding box center [543, 202] width 72 height 31
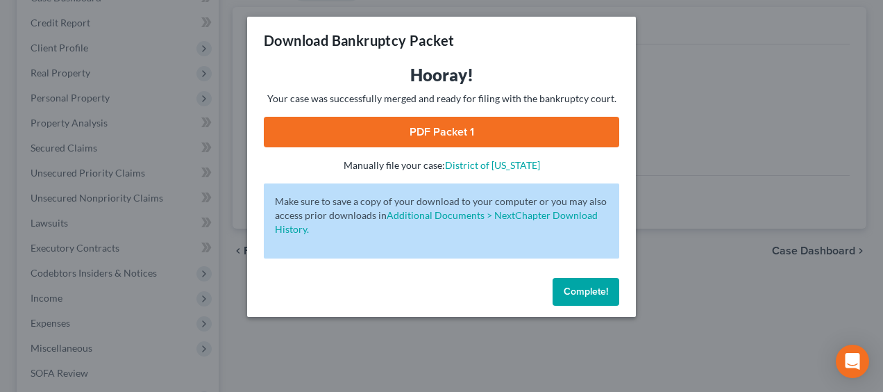
click at [590, 288] on span "Complete!" at bounding box center [586, 291] width 44 height 12
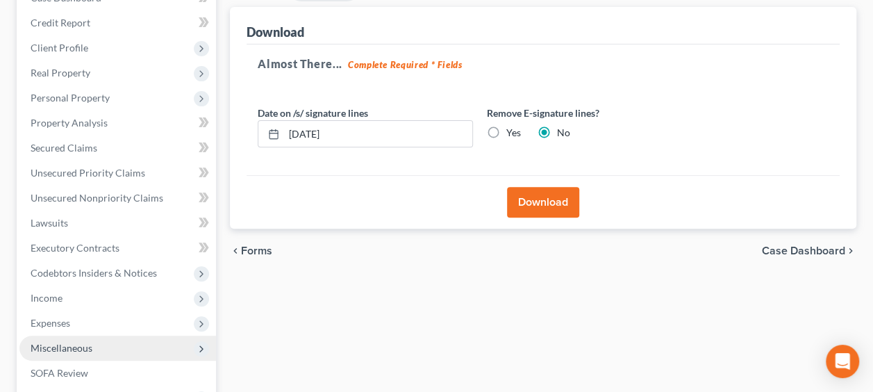
scroll to position [369, 0]
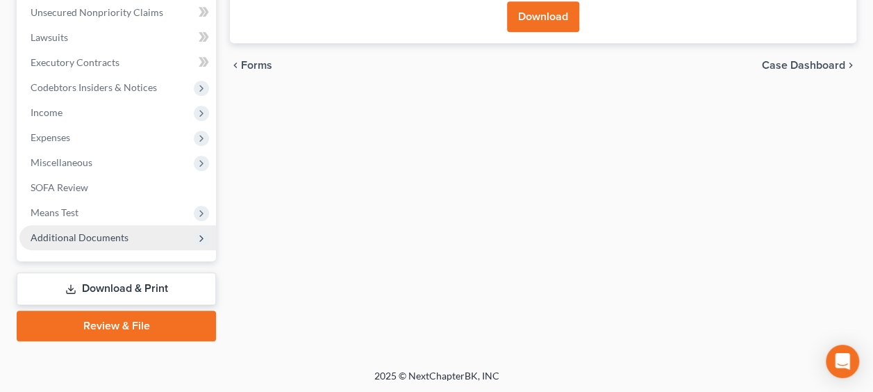
click at [125, 235] on span "Additional Documents" at bounding box center [80, 237] width 98 height 12
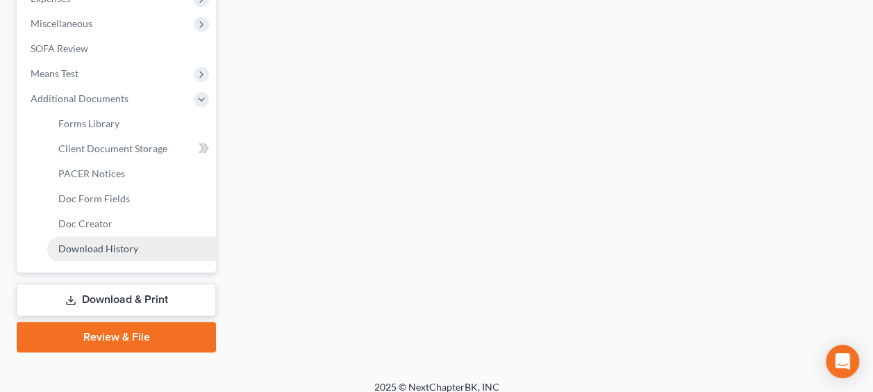
click at [140, 249] on link "Download History" at bounding box center [131, 248] width 169 height 25
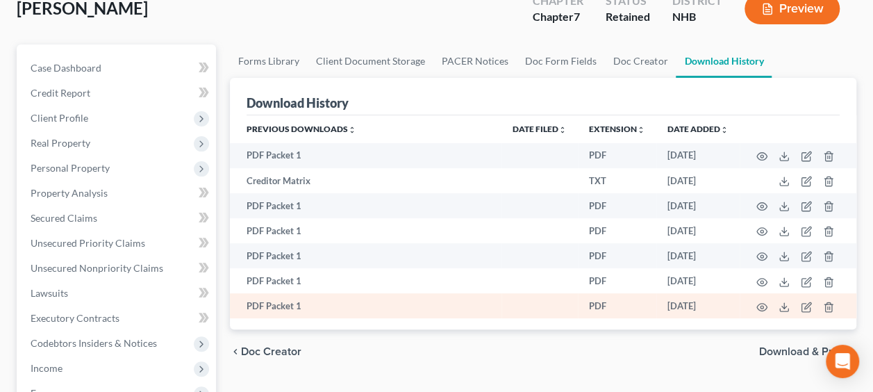
scroll to position [115, 0]
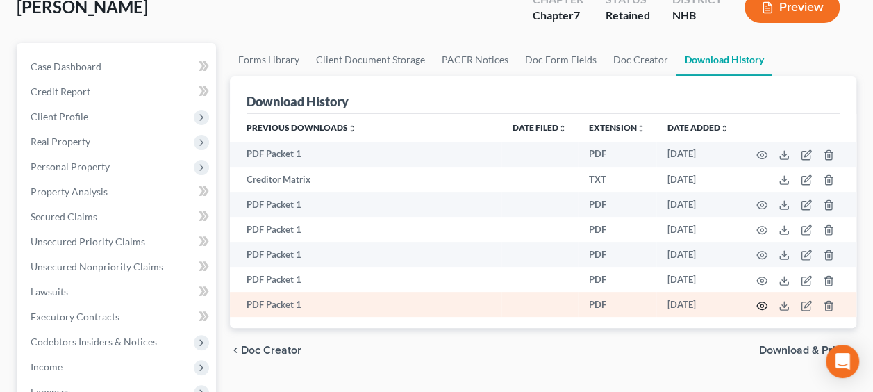
click at [762, 304] on circle "button" at bounding box center [761, 305] width 3 height 3
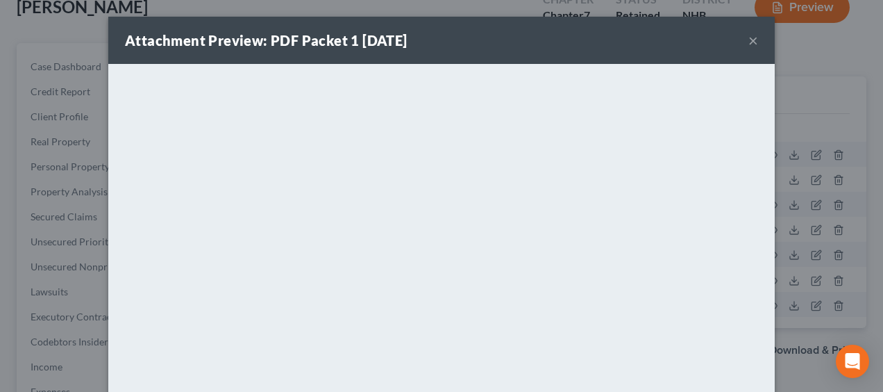
click at [750, 37] on button "×" at bounding box center [754, 40] width 10 height 17
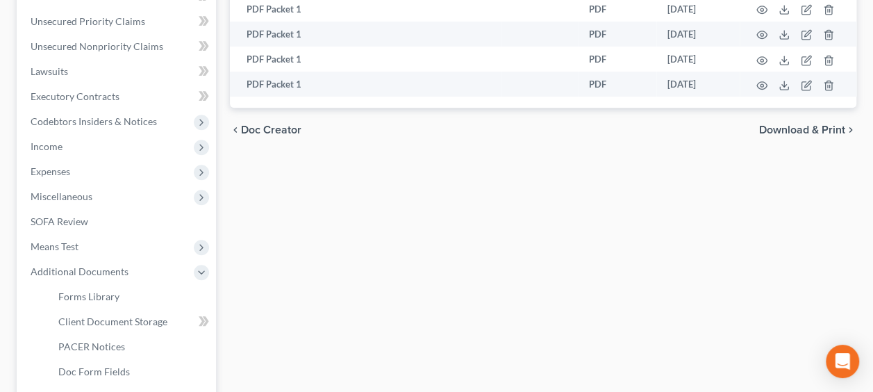
scroll to position [519, 0]
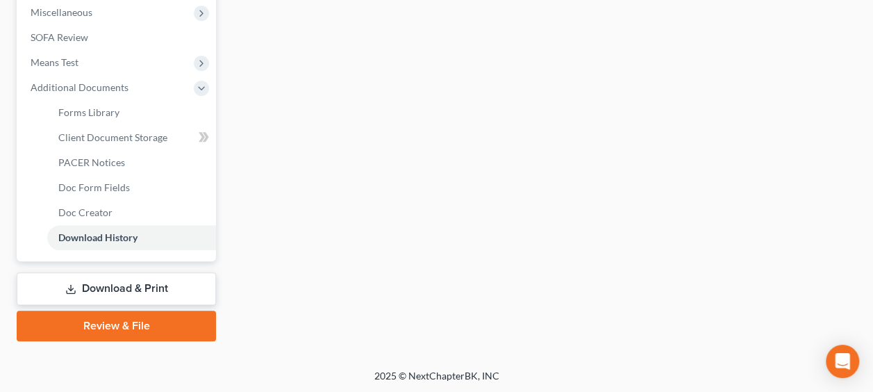
click at [153, 281] on link "Download & Print" at bounding box center [116, 288] width 199 height 33
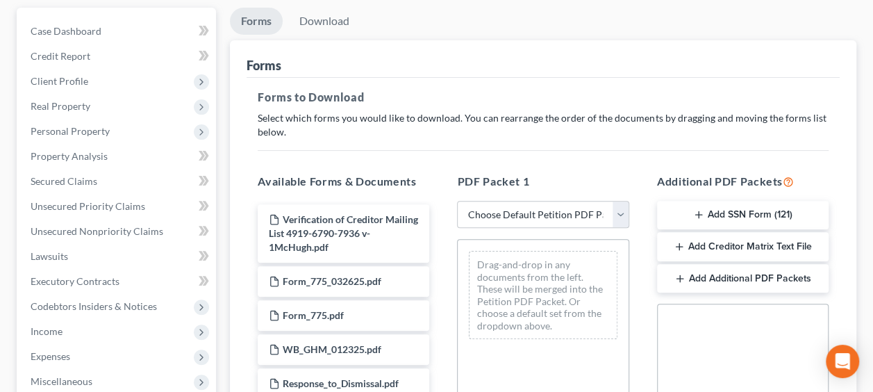
scroll to position [162, 0]
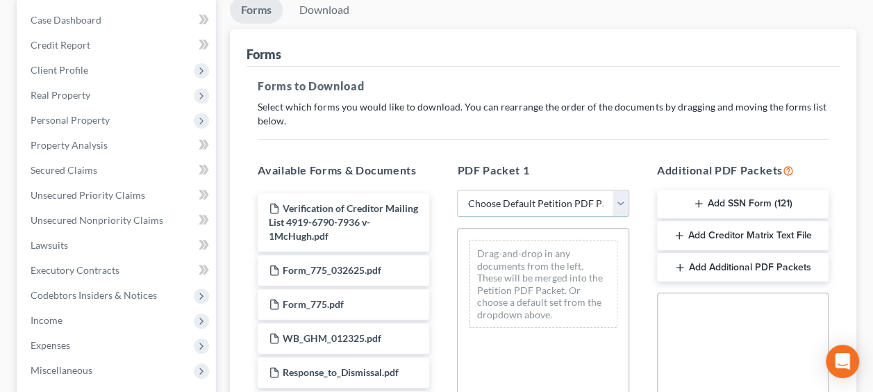
click at [622, 199] on select "Choose Default Petition PDF Packet Complete Bankruptcy Petition (all forms and …" at bounding box center [543, 204] width 172 height 28
click at [457, 190] on select "Choose Default Petition PDF Packet Complete Bankruptcy Petition (all forms and …" at bounding box center [543, 204] width 172 height 28
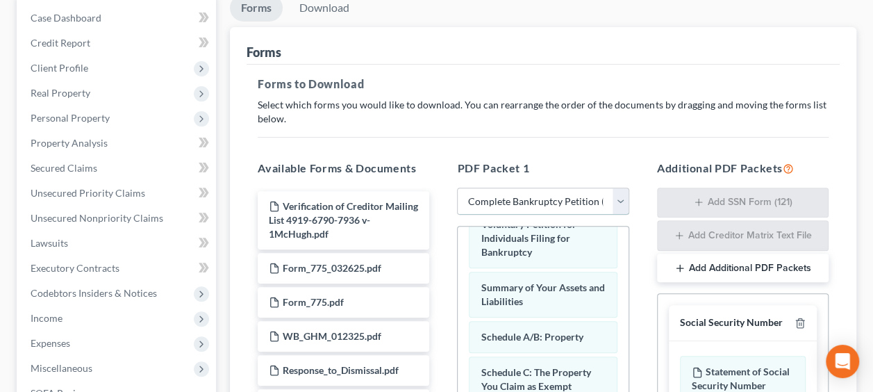
scroll to position [157, 0]
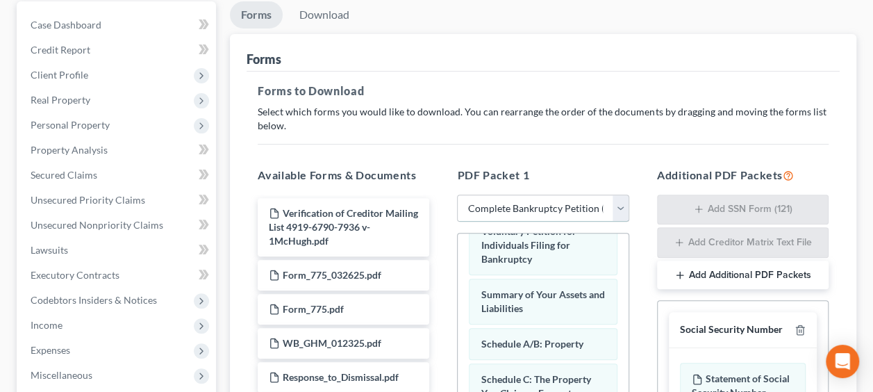
click at [619, 203] on select "Choose Default Petition PDF Packet Complete Bankruptcy Petition (all forms and …" at bounding box center [543, 208] width 172 height 28
select select "8"
click at [457, 194] on select "Choose Default Petition PDF Packet Complete Bankruptcy Petition (all forms and …" at bounding box center [543, 208] width 172 height 28
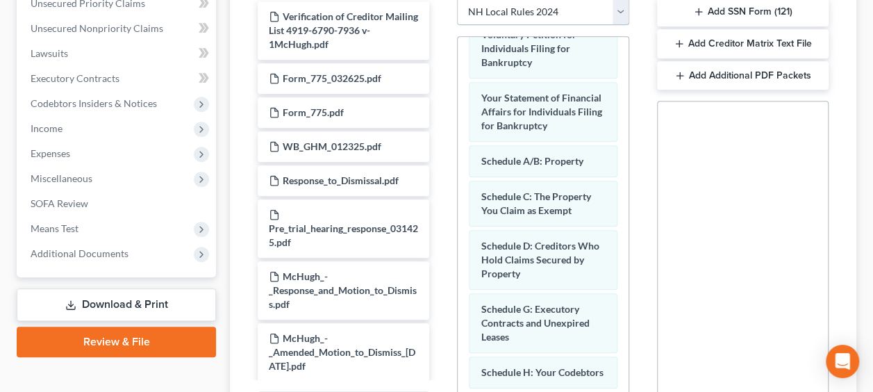
scroll to position [481, 0]
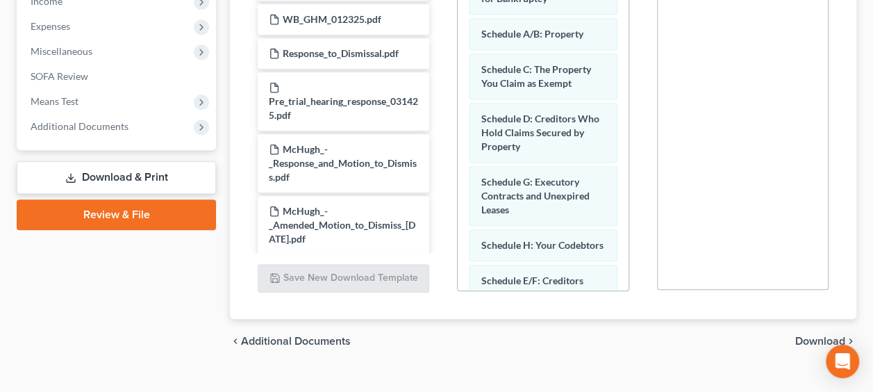
click at [803, 335] on span "Download" at bounding box center [820, 340] width 50 height 11
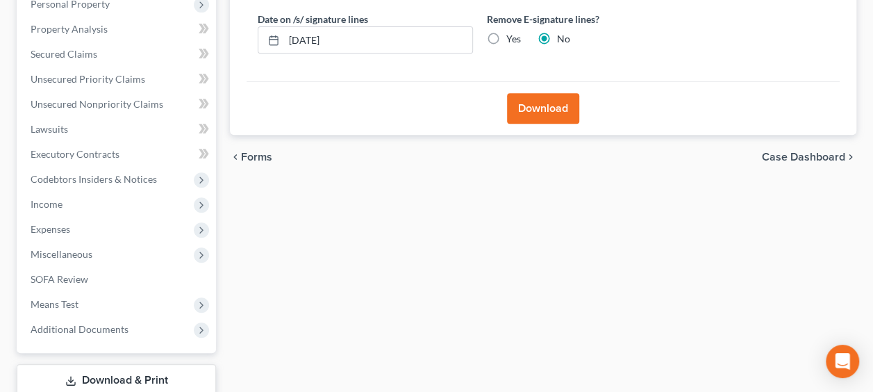
scroll to position [161, 0]
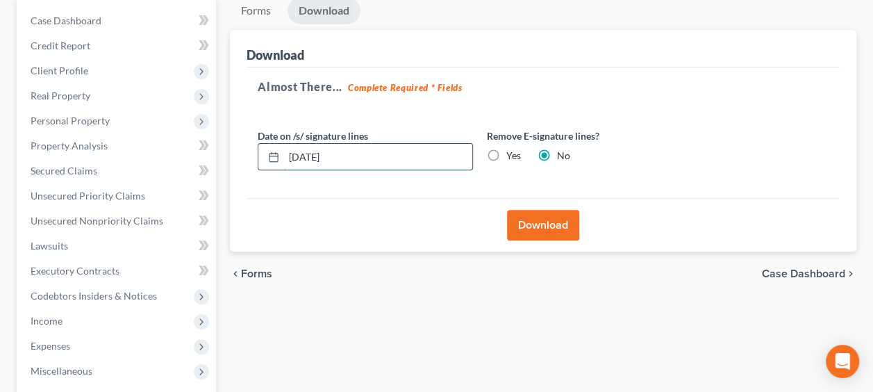
click at [315, 154] on input "[DATE]" at bounding box center [378, 157] width 188 height 26
click at [549, 222] on button "Download" at bounding box center [543, 225] width 72 height 31
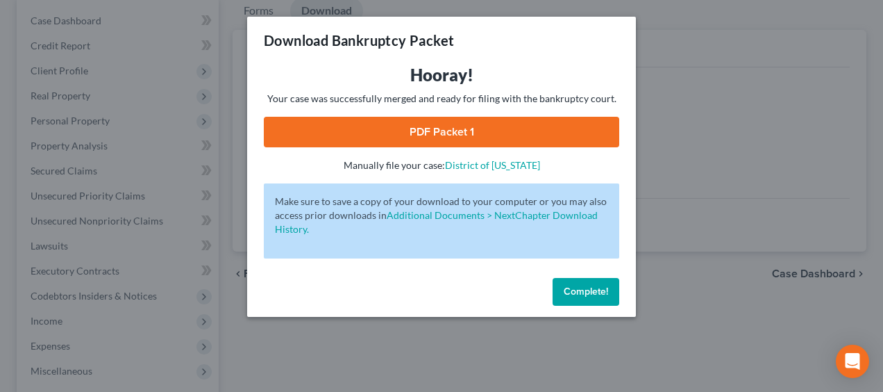
click at [589, 289] on span "Complete!" at bounding box center [586, 291] width 44 height 12
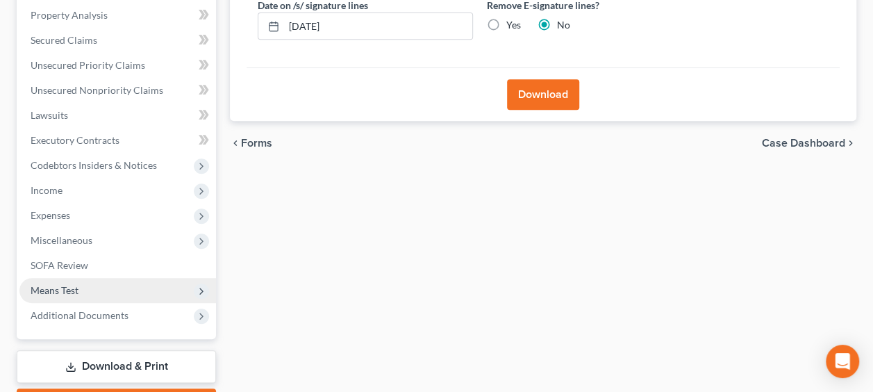
scroll to position [369, 0]
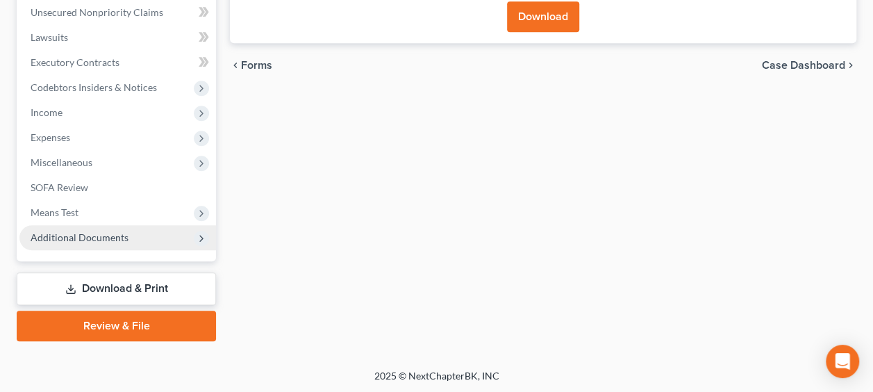
click at [124, 243] on span "Additional Documents" at bounding box center [117, 237] width 197 height 25
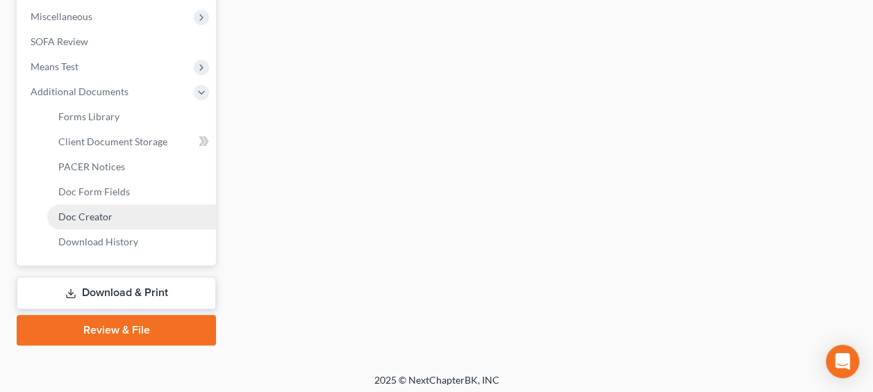
scroll to position [519, 0]
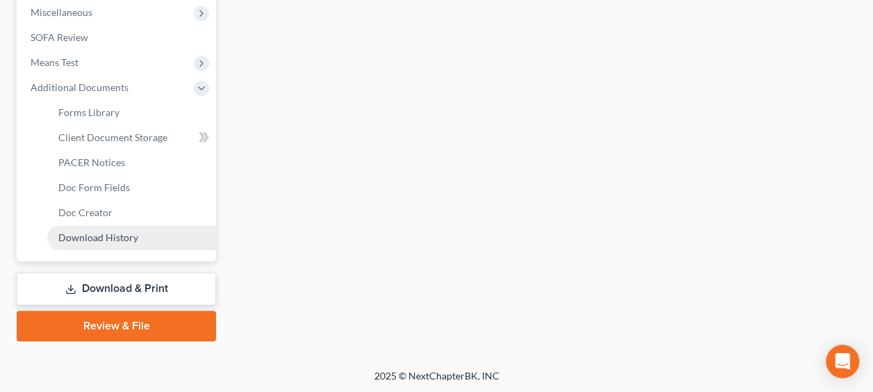
click at [136, 235] on link "Download History" at bounding box center [131, 237] width 169 height 25
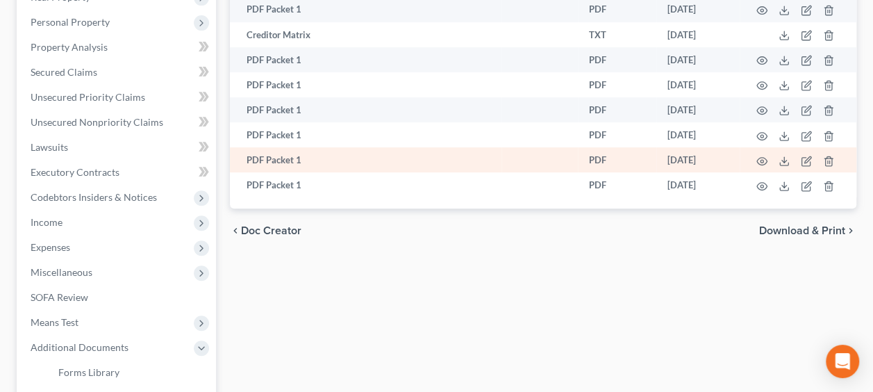
scroll to position [242, 0]
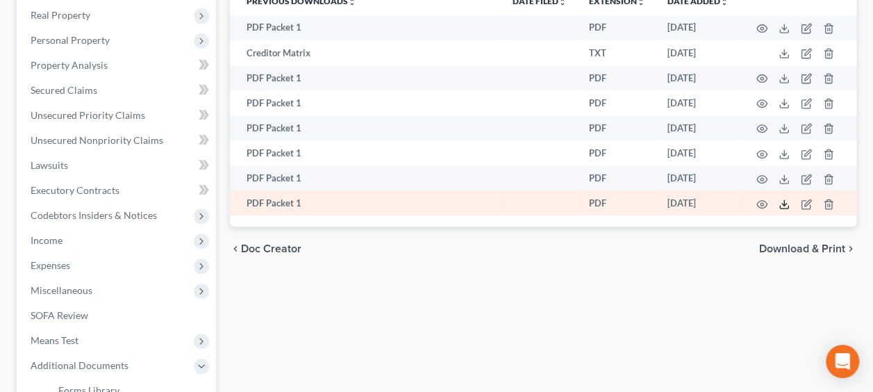
click at [785, 203] on polyline at bounding box center [784, 204] width 5 height 2
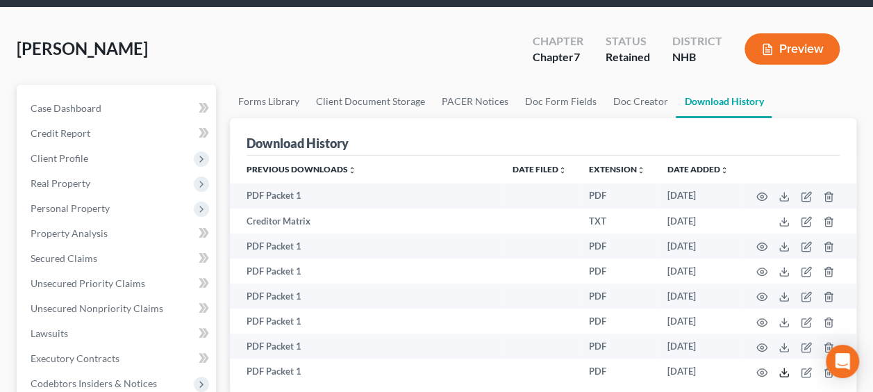
scroll to position [56, 0]
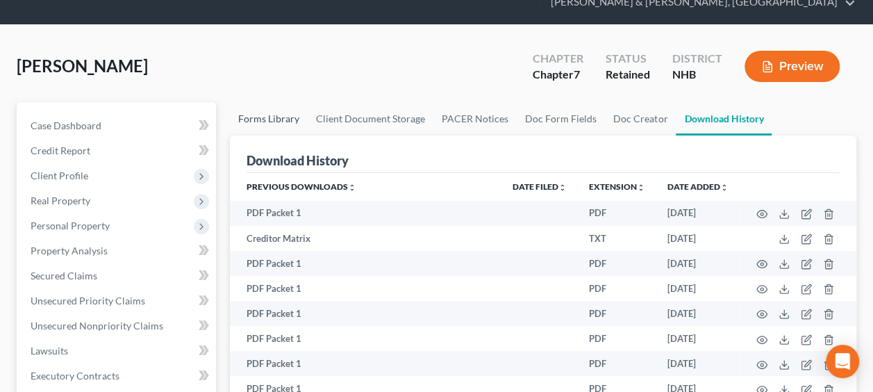
click at [274, 116] on link "Forms Library" at bounding box center [269, 118] width 78 height 33
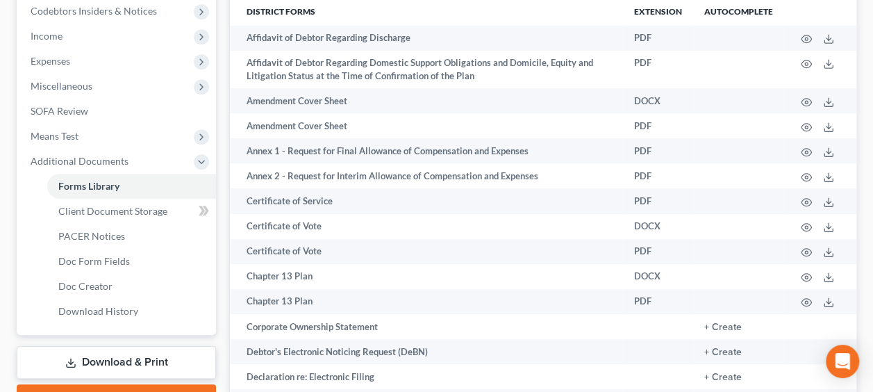
scroll to position [532, 0]
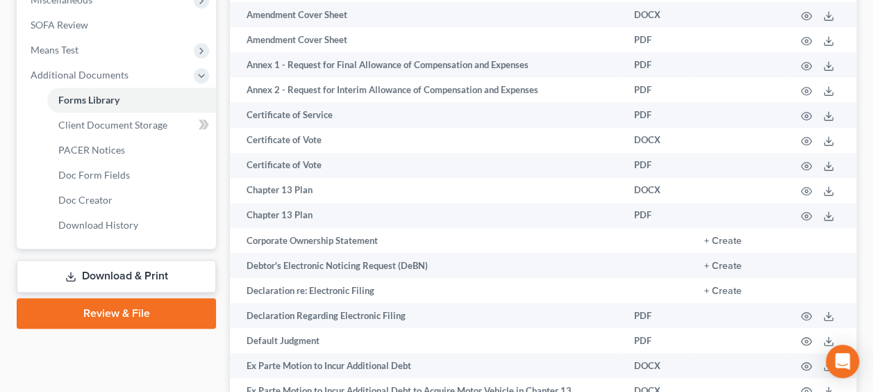
click at [185, 310] on link "Review & File" at bounding box center [116, 313] width 199 height 31
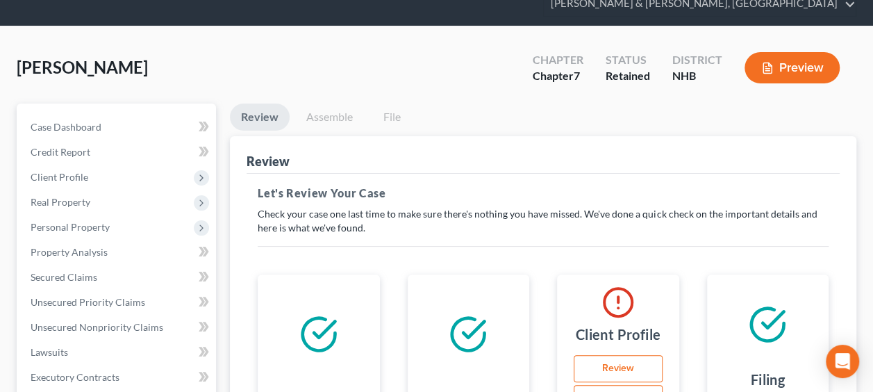
scroll to position [139, 0]
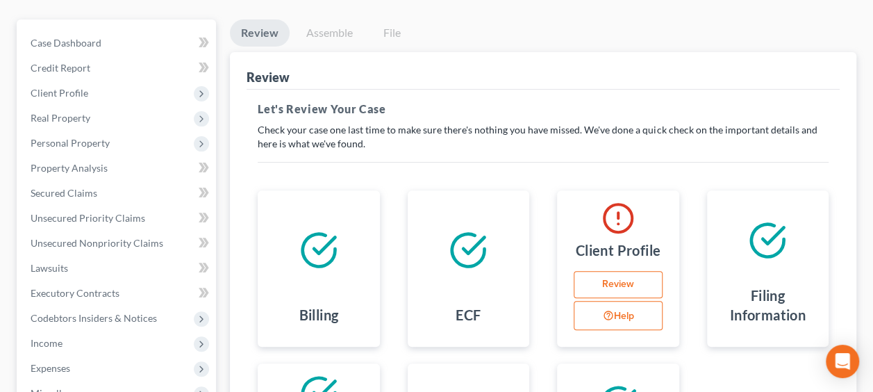
click at [617, 279] on link "Review" at bounding box center [618, 285] width 88 height 28
select select "0"
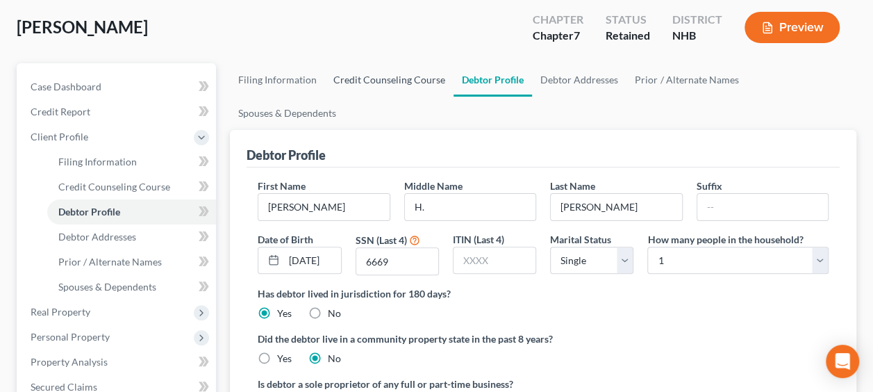
scroll to position [69, 0]
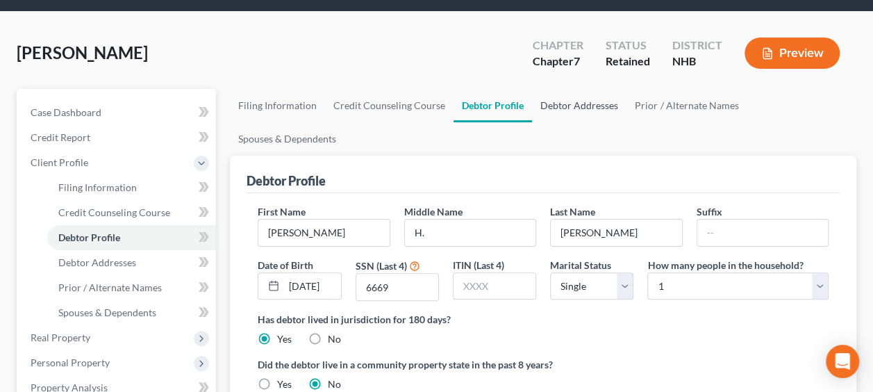
click at [565, 103] on link "Debtor Addresses" at bounding box center [579, 105] width 94 height 33
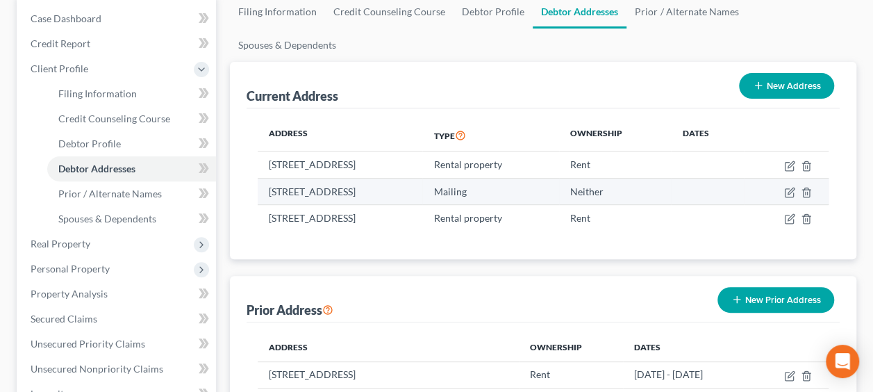
scroll to position [162, 0]
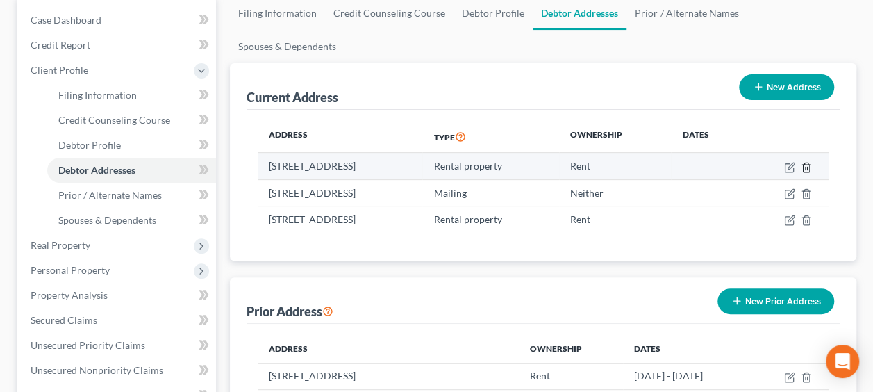
click at [806, 162] on icon "button" at bounding box center [806, 166] width 6 height 9
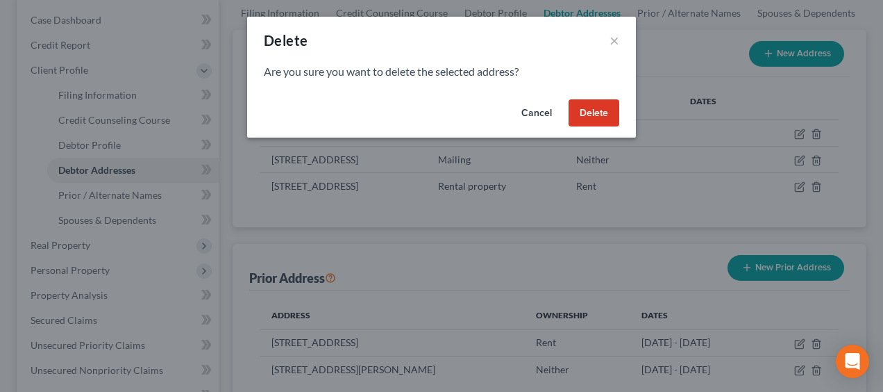
click at [599, 112] on button "Delete" at bounding box center [594, 113] width 51 height 28
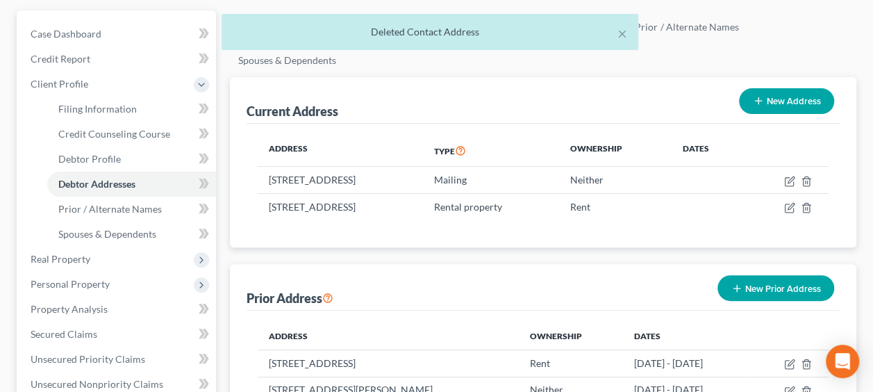
scroll to position [139, 0]
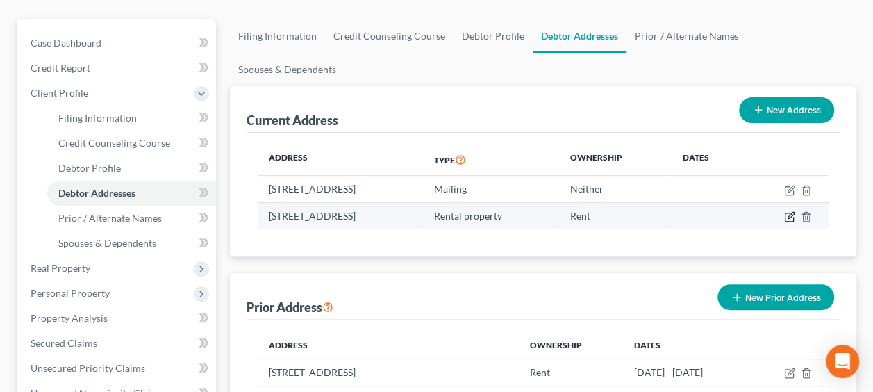
click at [790, 211] on icon "button" at bounding box center [789, 216] width 11 height 11
select select "32"
select select "9"
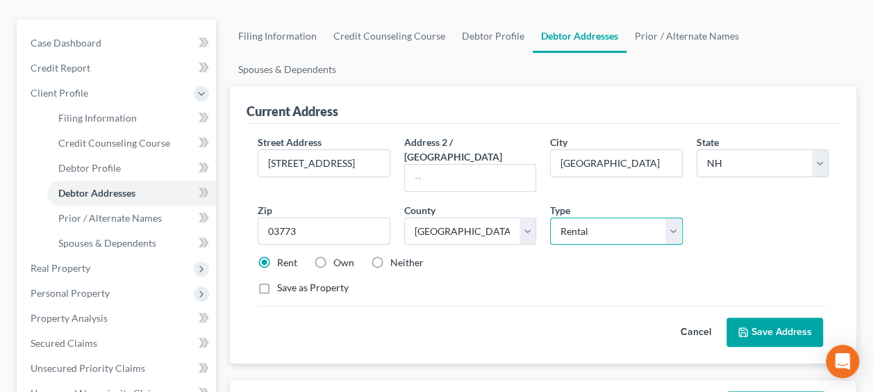
click at [675, 217] on select "Select Residential Mailing Rental Business" at bounding box center [616, 231] width 132 height 28
select select "0"
click at [550, 217] on select "Select Residential Mailing Rental Business" at bounding box center [616, 231] width 132 height 28
click at [771, 317] on button "Save Address" at bounding box center [774, 331] width 97 height 29
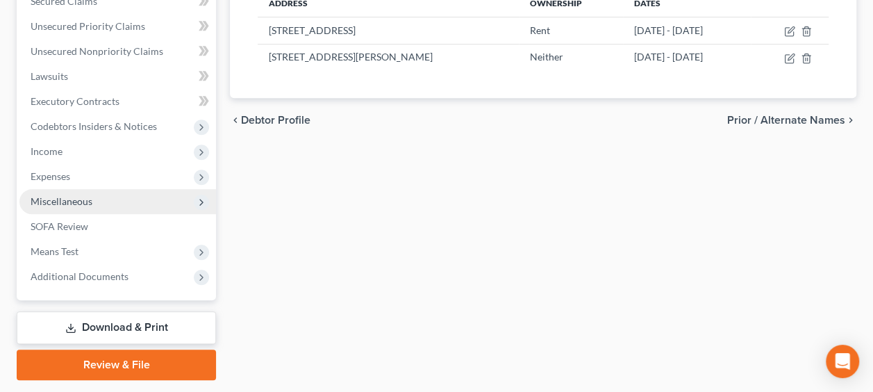
scroll to position [519, 0]
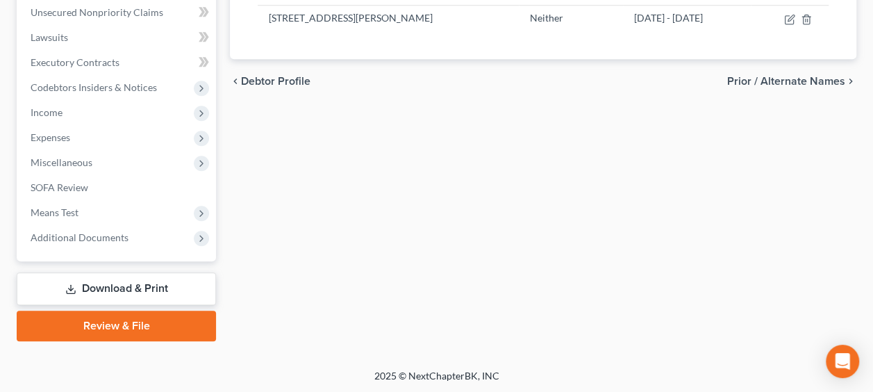
click at [154, 324] on link "Review & File" at bounding box center [116, 325] width 199 height 31
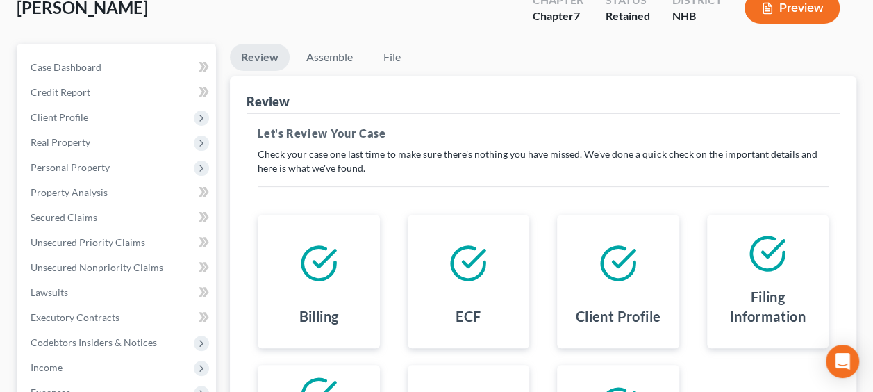
scroll to position [137, 0]
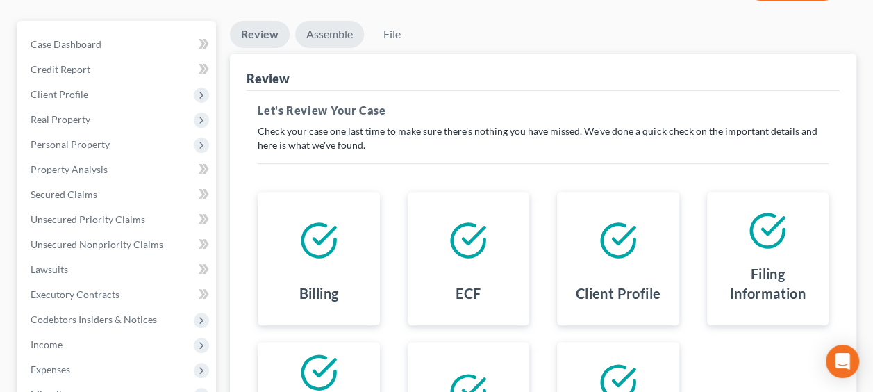
click at [325, 31] on link "Assemble" at bounding box center [329, 34] width 69 height 27
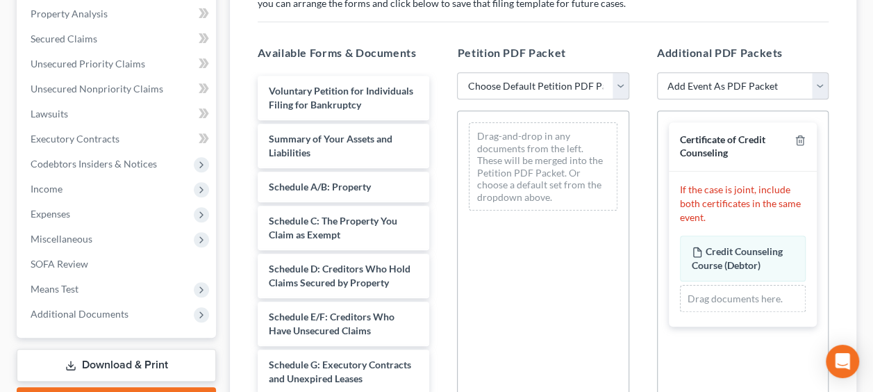
scroll to position [392, 0]
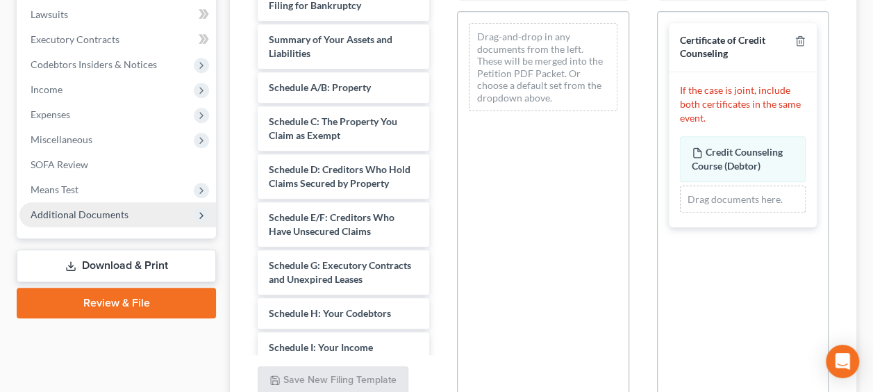
click at [117, 212] on span "Additional Documents" at bounding box center [80, 214] width 98 height 12
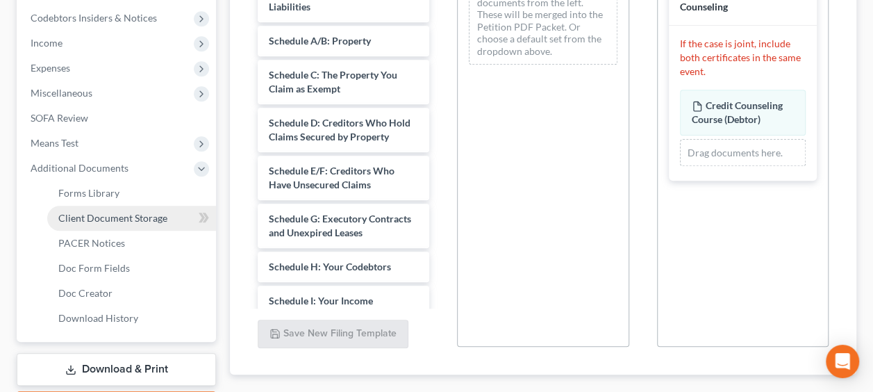
click at [156, 213] on span "Client Document Storage" at bounding box center [112, 218] width 109 height 12
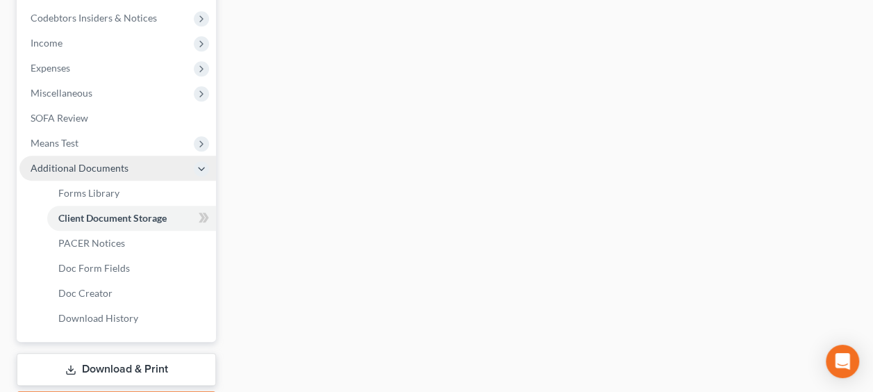
scroll to position [392, 0]
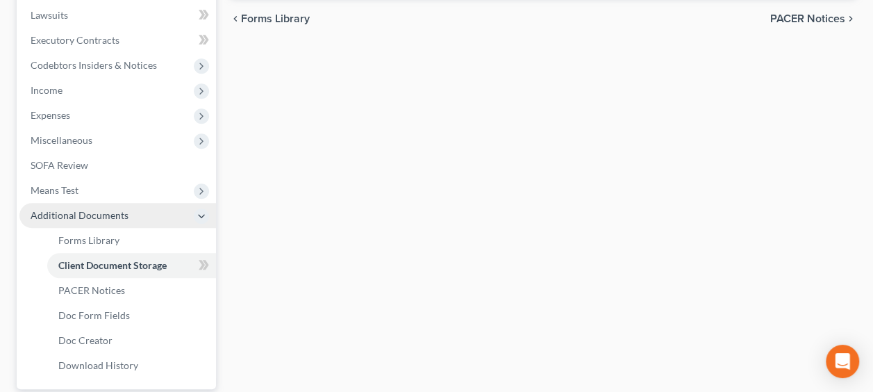
select select "0"
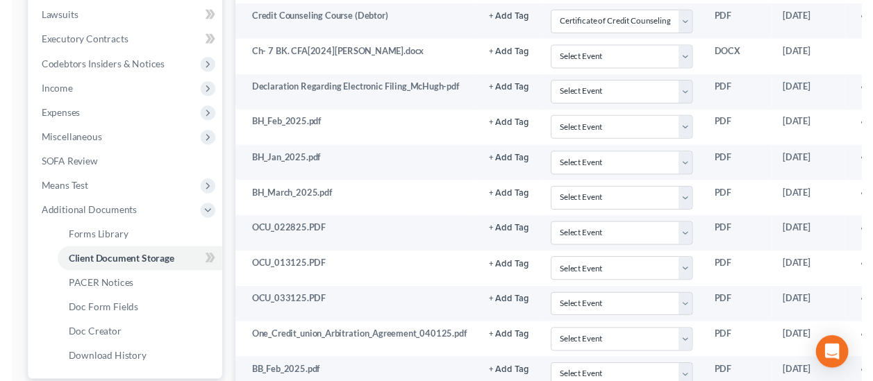
scroll to position [0, 0]
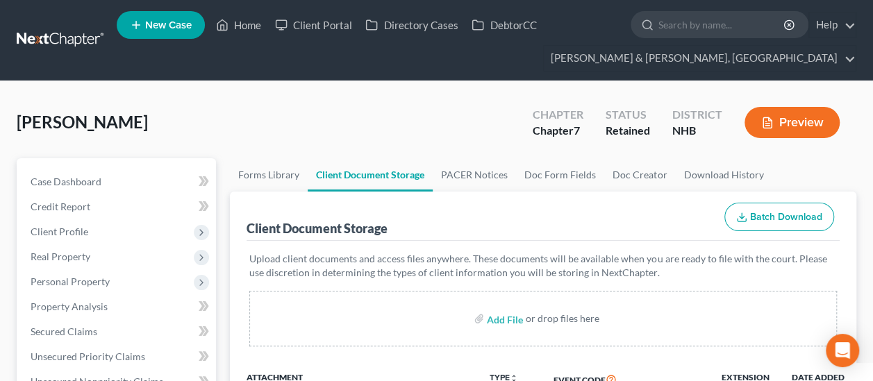
select select "0"
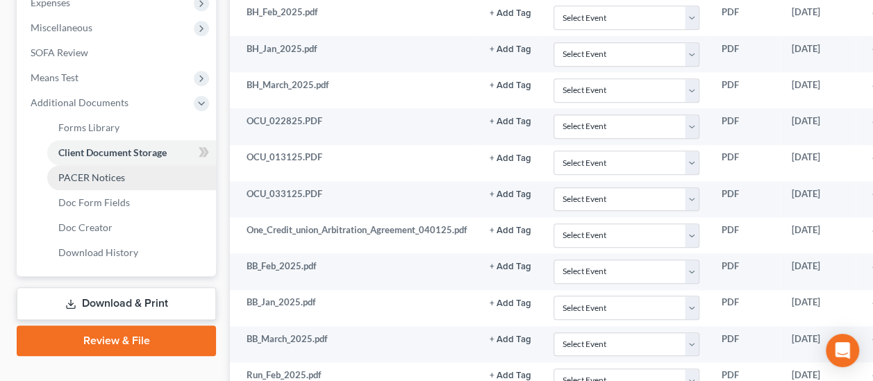
scroll to position [510, 0]
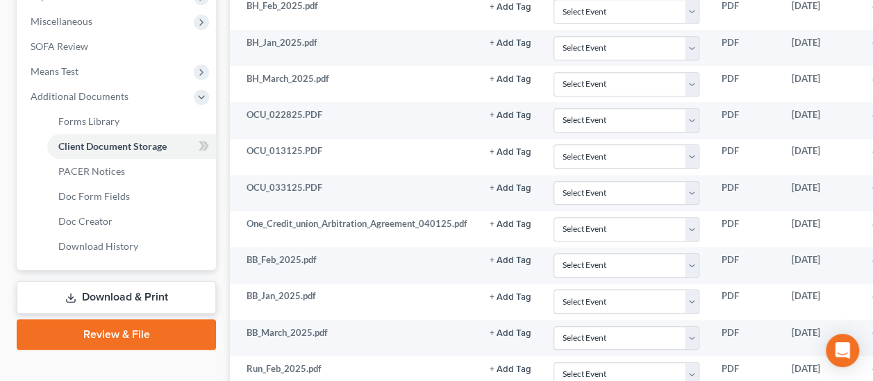
click at [148, 331] on link "Review & File" at bounding box center [116, 334] width 199 height 31
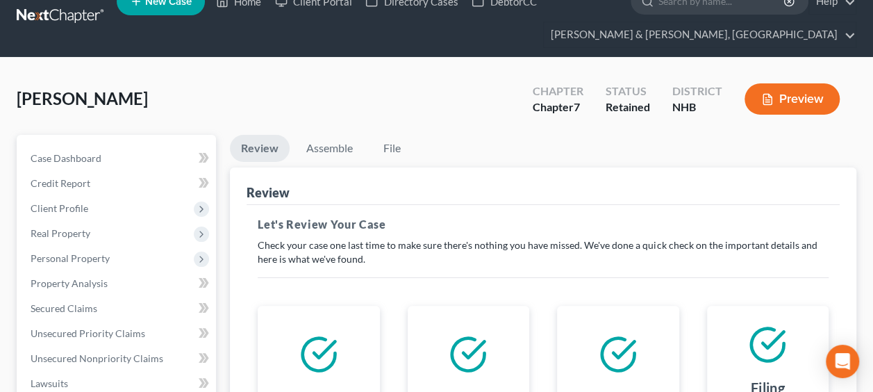
scroll to position [23, 0]
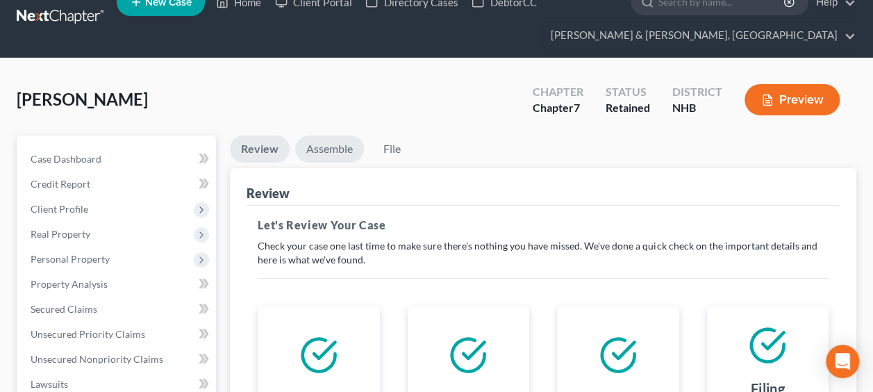
click at [336, 145] on link "Assemble" at bounding box center [329, 148] width 69 height 27
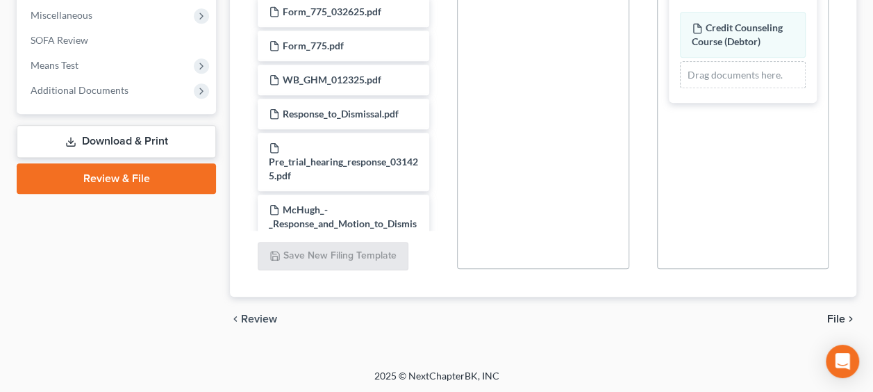
scroll to position [711, 0]
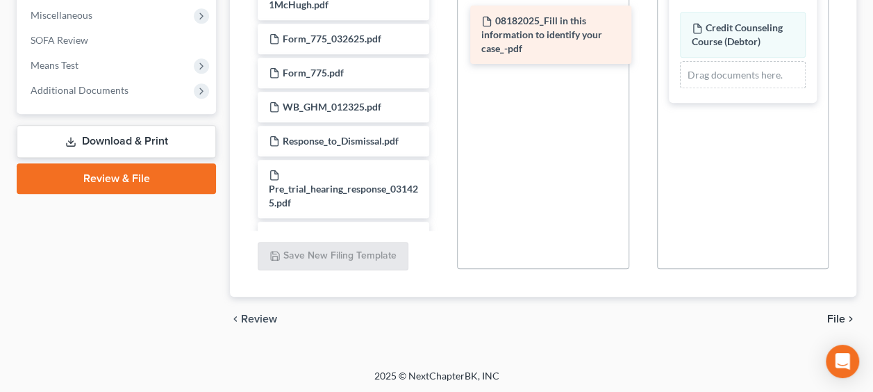
drag, startPoint x: 306, startPoint y: 34, endPoint x: 518, endPoint y: 25, distance: 212.7
click at [440, 25] on div "08182025_Fill in this information to identify your case_-pdf Voluntary Petition…" at bounding box center [344, 349] width 194 height 2416
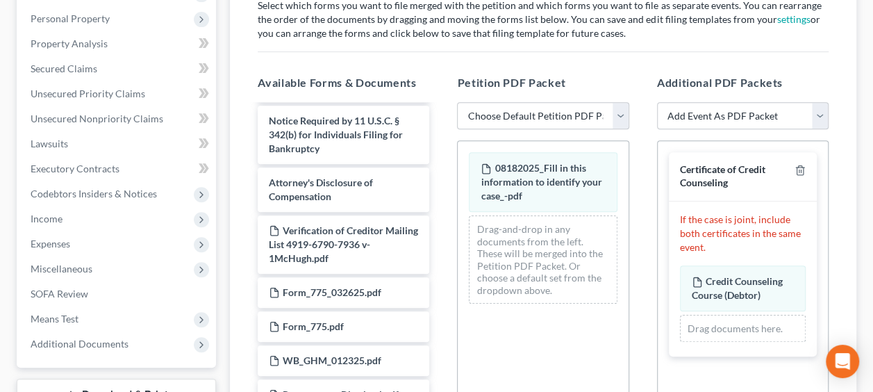
scroll to position [262, 0]
click at [819, 109] on select "Add Event As PDF Packet Certificate of Credit Counseling" at bounding box center [743, 117] width 172 height 28
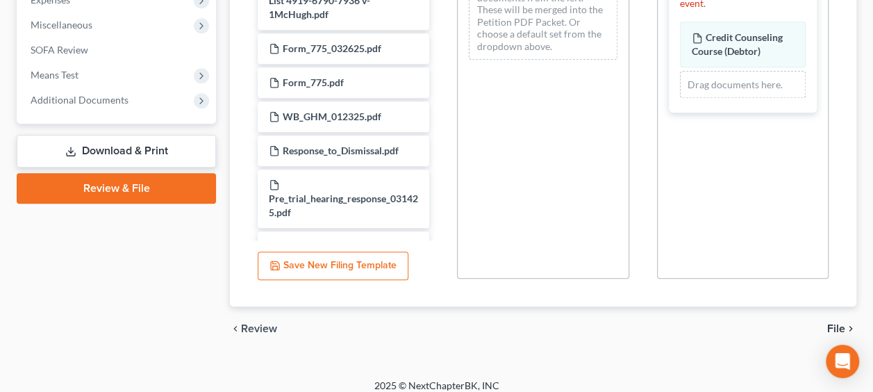
scroll to position [517, 0]
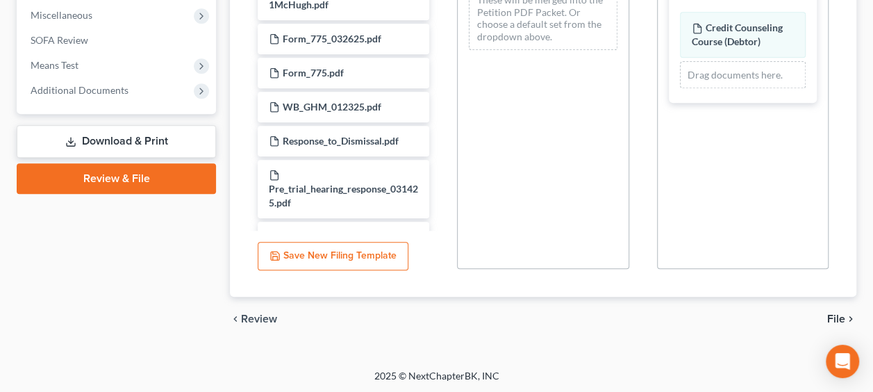
click at [839, 315] on span "File" at bounding box center [836, 318] width 18 height 11
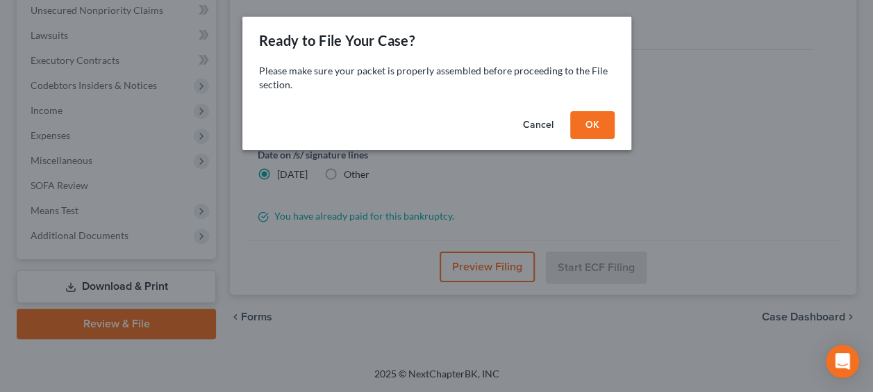
scroll to position [369, 0]
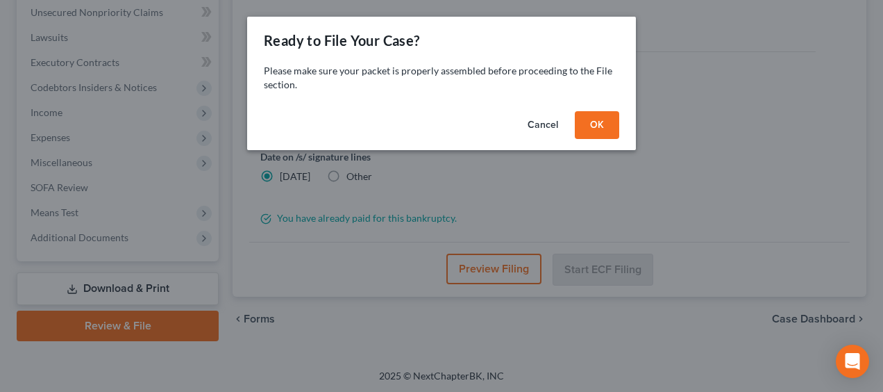
click at [598, 122] on button "OK" at bounding box center [597, 125] width 44 height 28
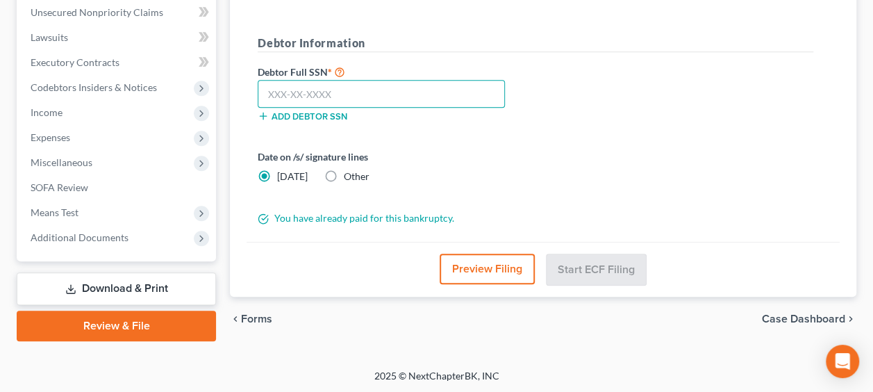
click at [344, 86] on input "text" at bounding box center [381, 94] width 247 height 28
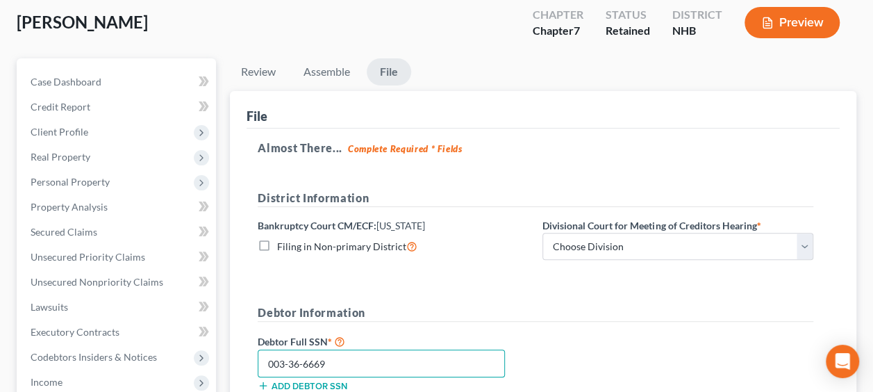
scroll to position [68, 0]
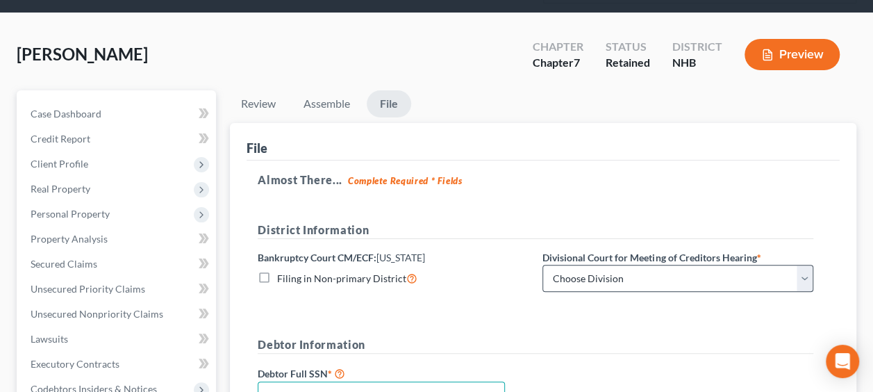
type input "003-36-6669"
click at [805, 276] on select "Choose Division Manchester" at bounding box center [677, 279] width 271 height 28
select select "0"
click at [542, 265] on select "Choose Division Manchester" at bounding box center [677, 279] width 271 height 28
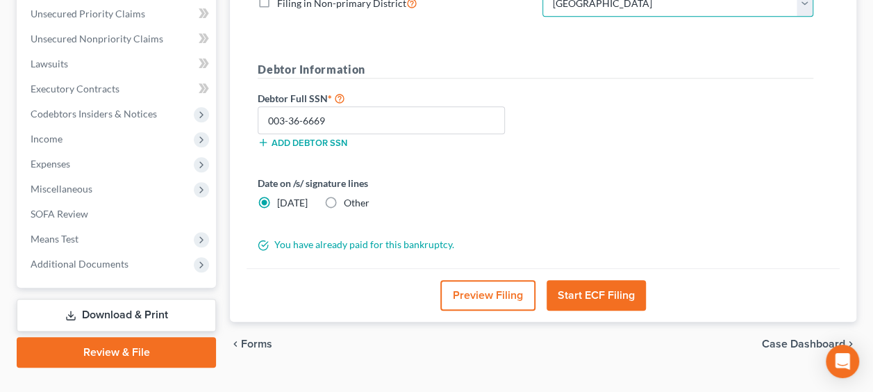
scroll to position [369, 0]
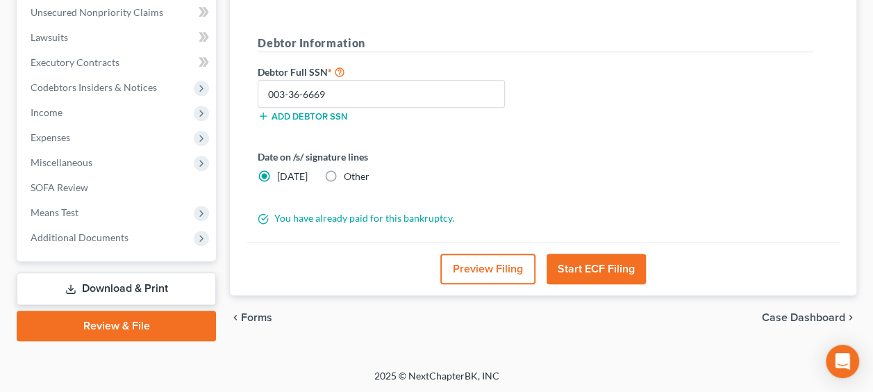
click at [606, 264] on button "Start ECF Filing" at bounding box center [596, 268] width 99 height 31
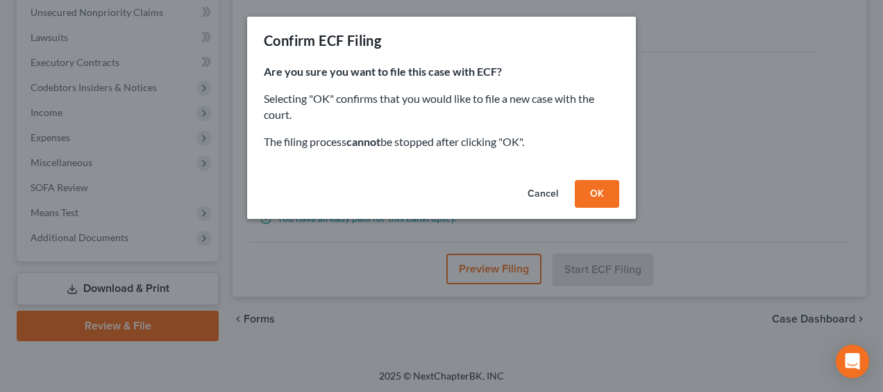
click at [590, 189] on button "OK" at bounding box center [597, 194] width 44 height 28
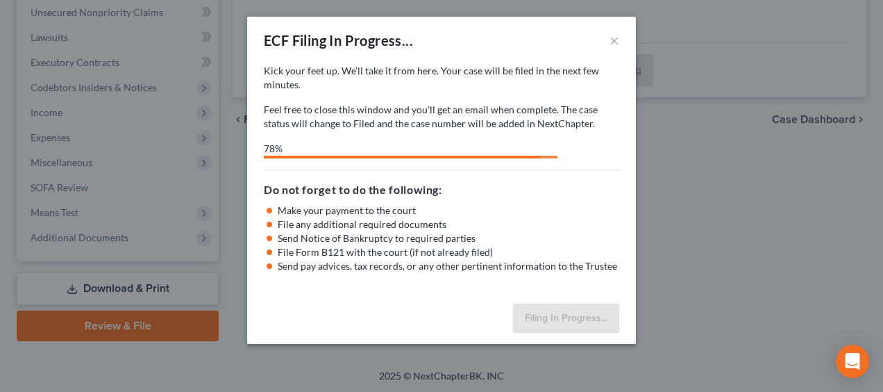
select select "0"
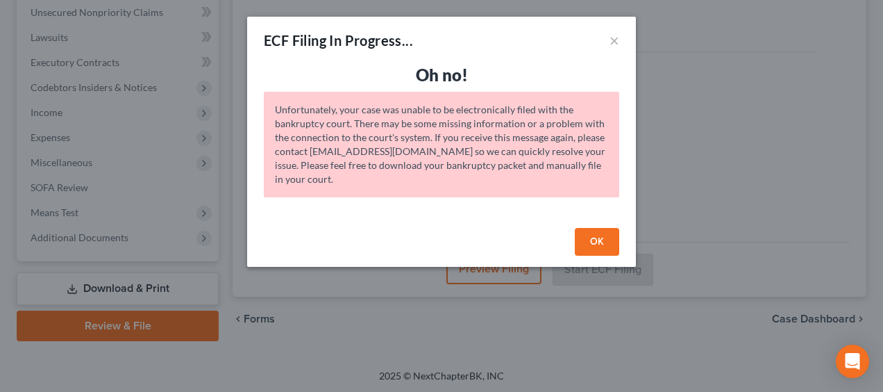
click at [598, 239] on button "OK" at bounding box center [597, 242] width 44 height 28
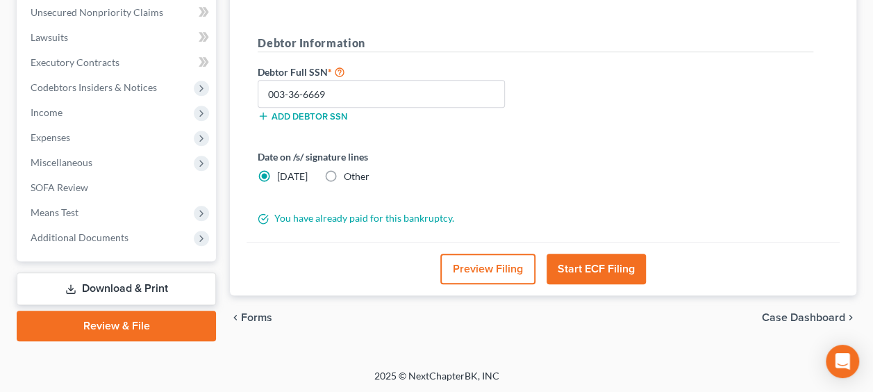
click at [608, 262] on button "Start ECF Filing" at bounding box center [596, 268] width 99 height 31
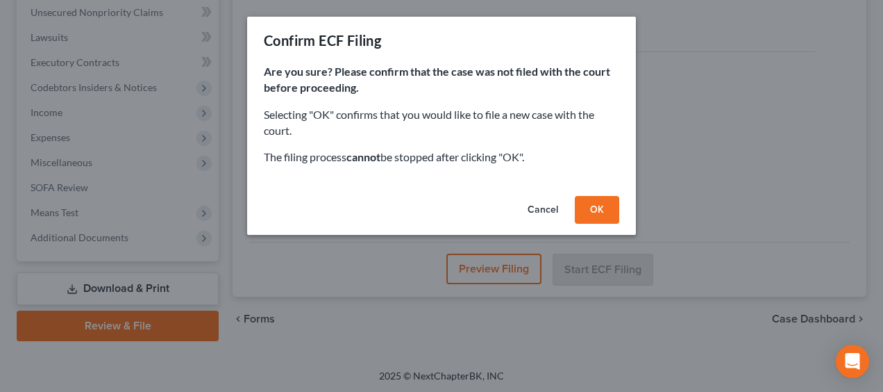
click at [606, 204] on button "OK" at bounding box center [597, 210] width 44 height 28
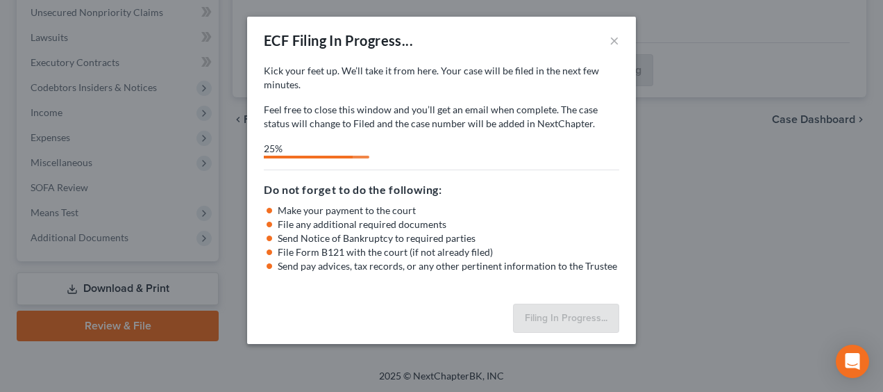
select select "0"
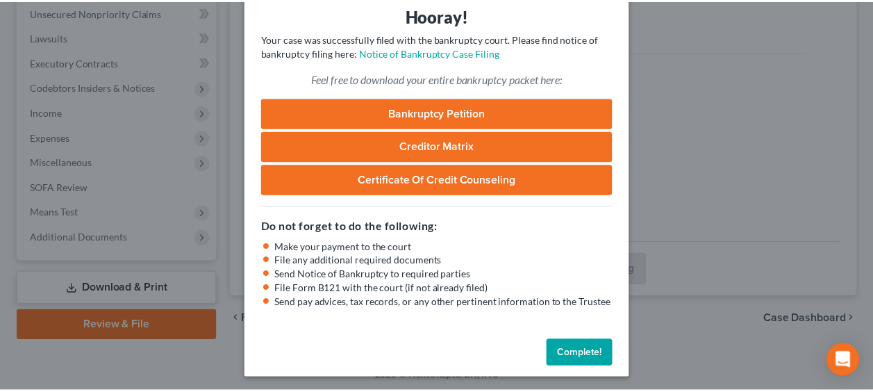
scroll to position [63, 0]
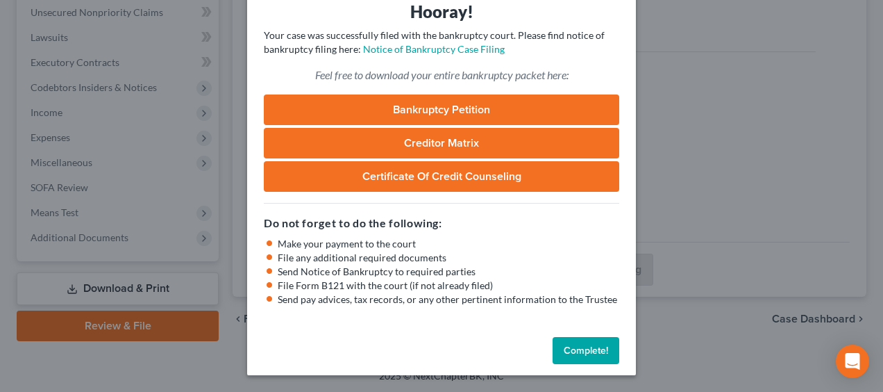
click at [585, 353] on button "Complete!" at bounding box center [586, 351] width 67 height 28
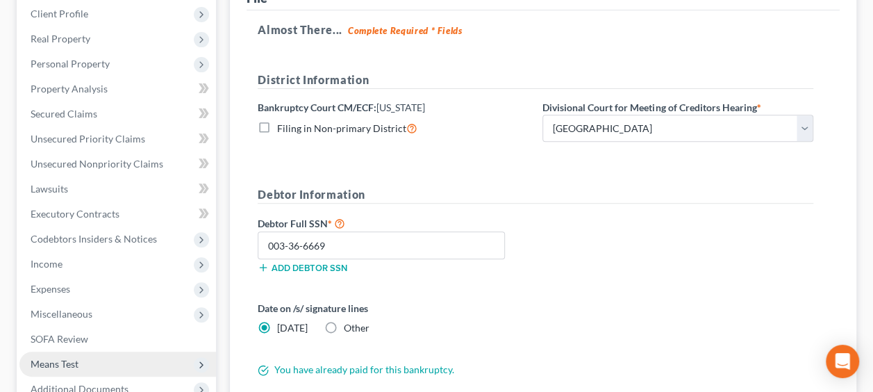
scroll to position [369, 0]
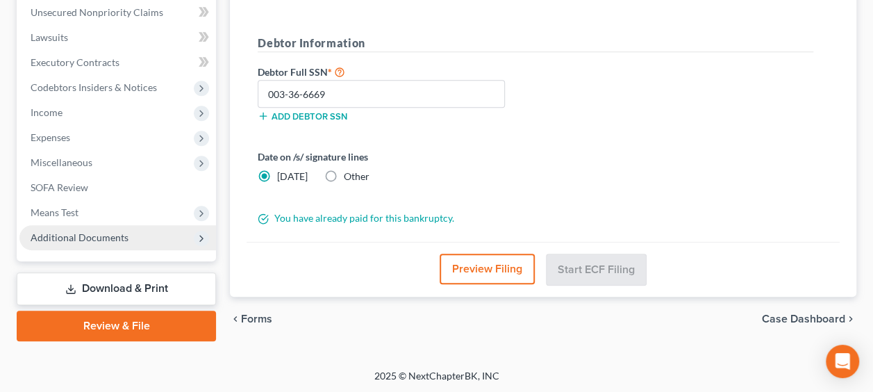
click at [157, 237] on span "Additional Documents" at bounding box center [117, 237] width 197 height 25
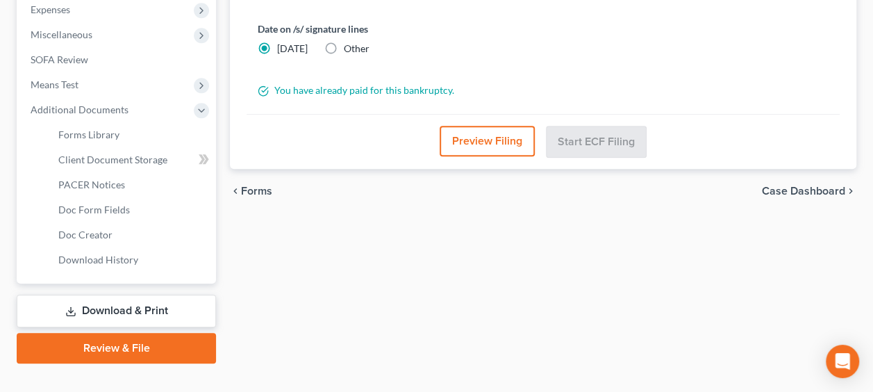
scroll to position [519, 0]
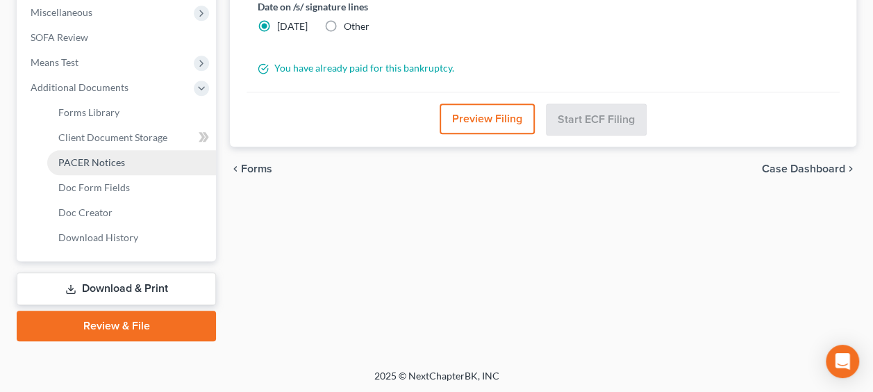
click at [117, 160] on span "PACER Notices" at bounding box center [91, 162] width 67 height 12
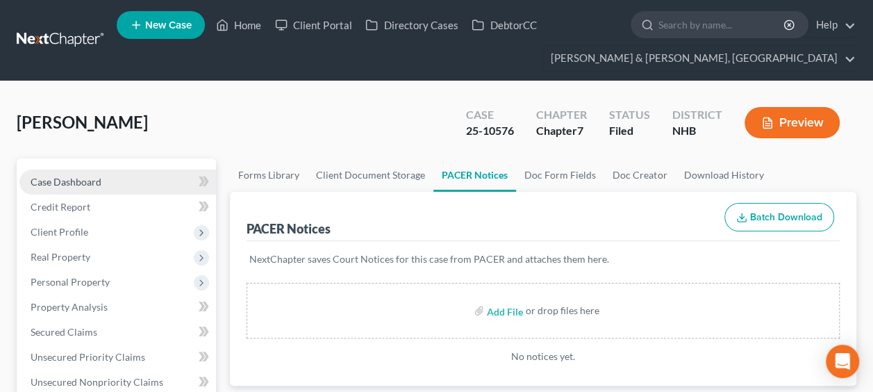
click at [125, 178] on link "Case Dashboard" at bounding box center [117, 181] width 197 height 25
select select "4"
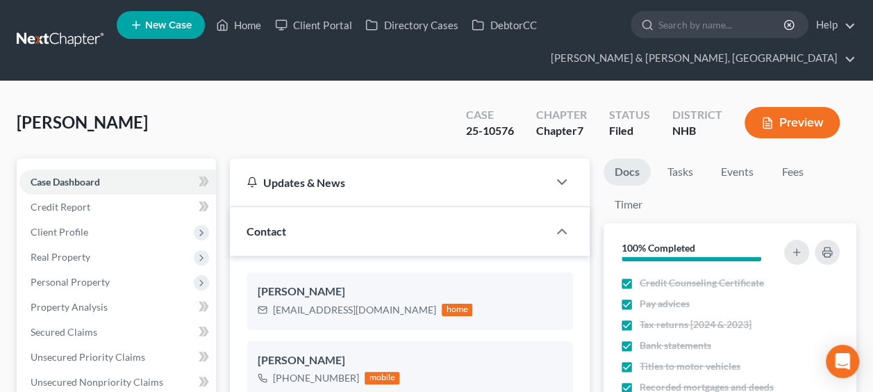
scroll to position [33, 0]
click at [236, 22] on link "Home" at bounding box center [238, 24] width 59 height 25
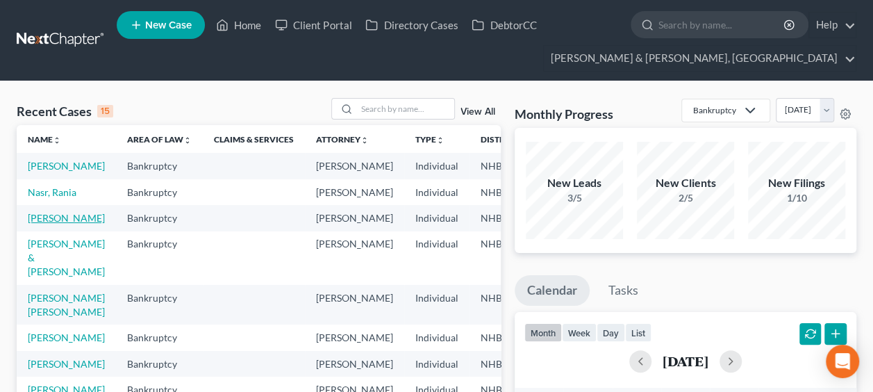
click at [50, 224] on link "[PERSON_NAME]" at bounding box center [66, 218] width 77 height 12
select select "6"
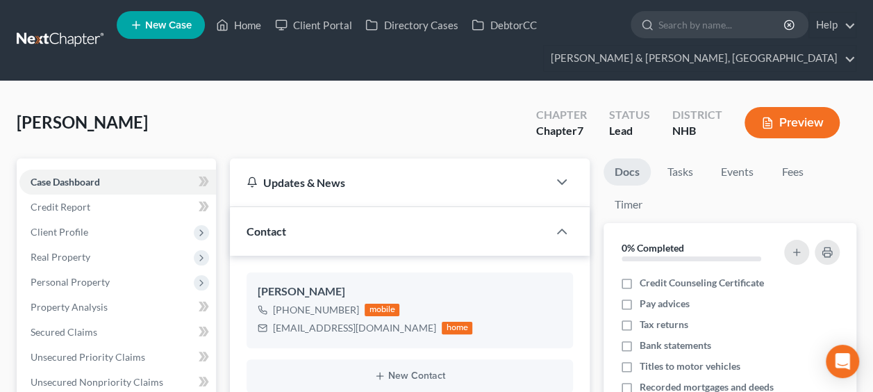
scroll to position [346, 0]
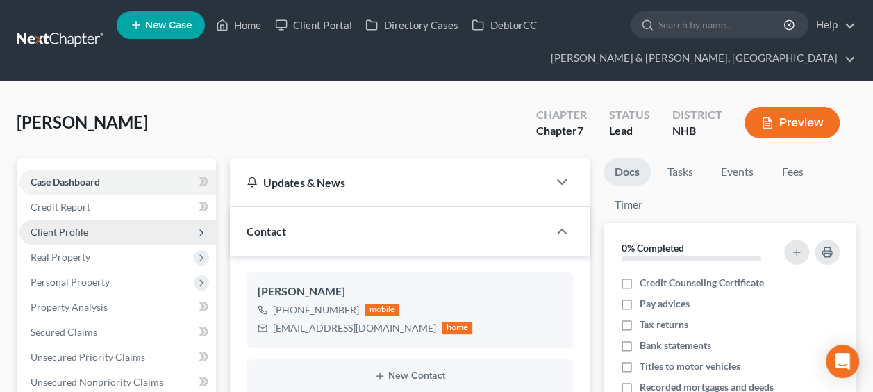
click at [102, 231] on span "Client Profile" at bounding box center [117, 231] width 197 height 25
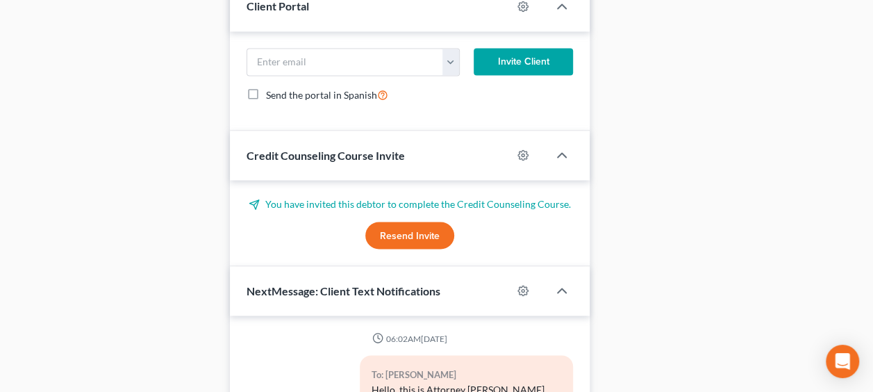
scroll to position [1087, 0]
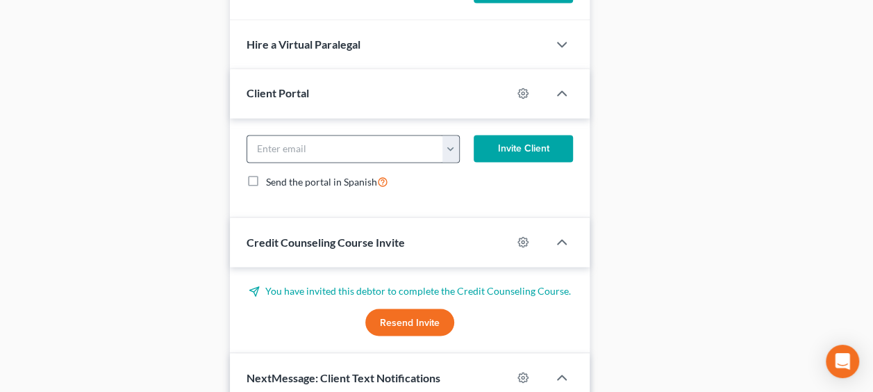
click at [456, 142] on button "button" at bounding box center [450, 148] width 17 height 26
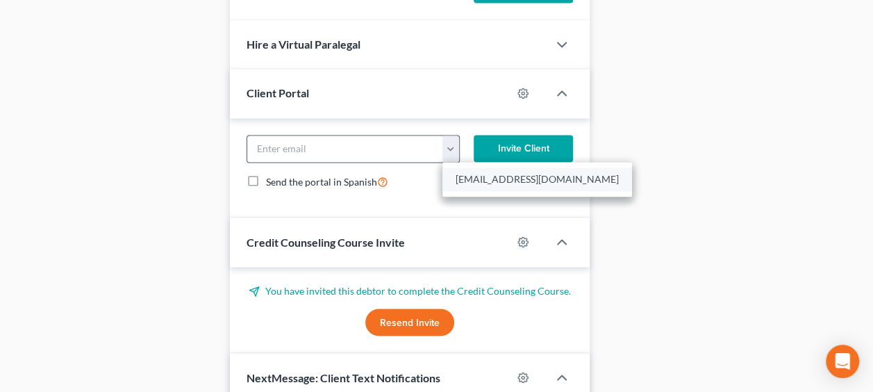
click at [493, 174] on link "[EMAIL_ADDRESS][DOMAIN_NAME]" at bounding box center [537, 179] width 190 height 24
type input "[EMAIL_ADDRESS][DOMAIN_NAME]"
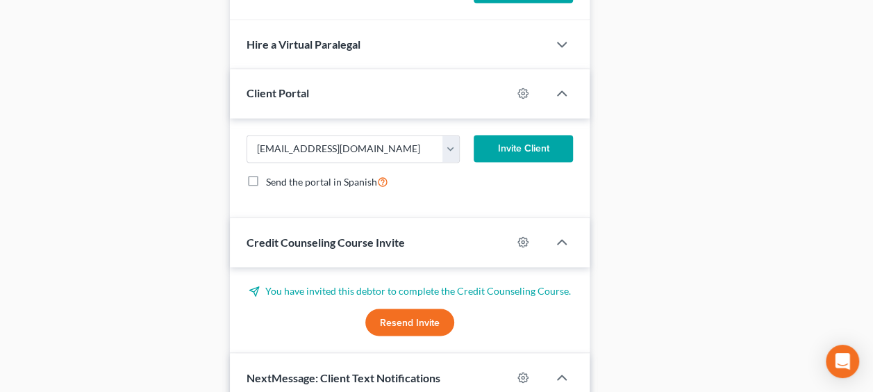
click at [531, 135] on button "Invite Client" at bounding box center [523, 149] width 99 height 28
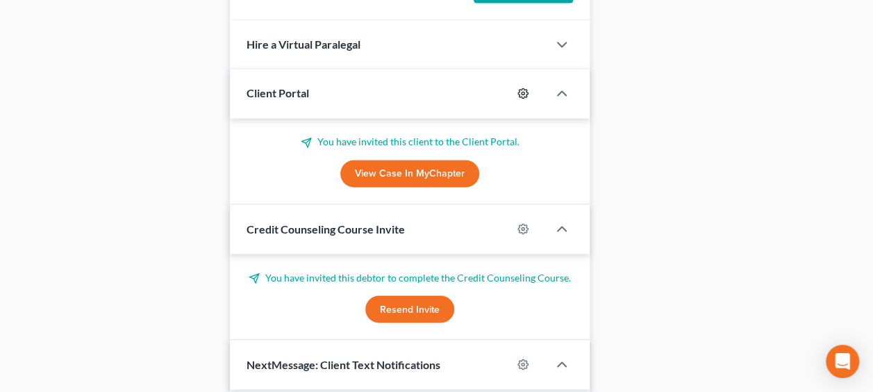
click at [520, 87] on icon "button" at bounding box center [522, 92] width 11 height 11
select select "0"
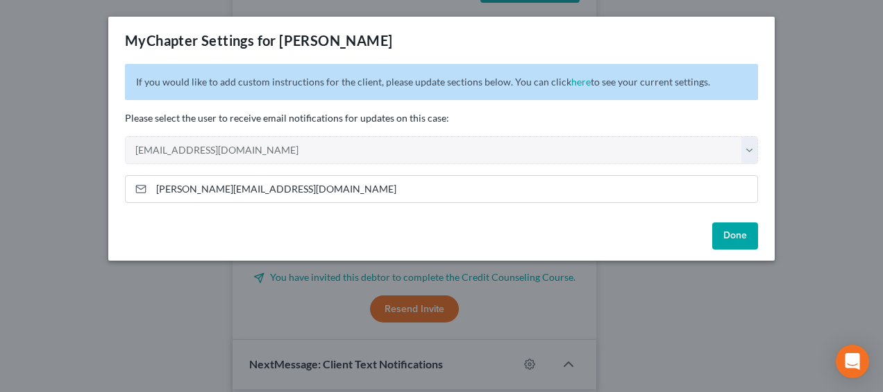
click at [739, 235] on button "Done" at bounding box center [735, 236] width 46 height 28
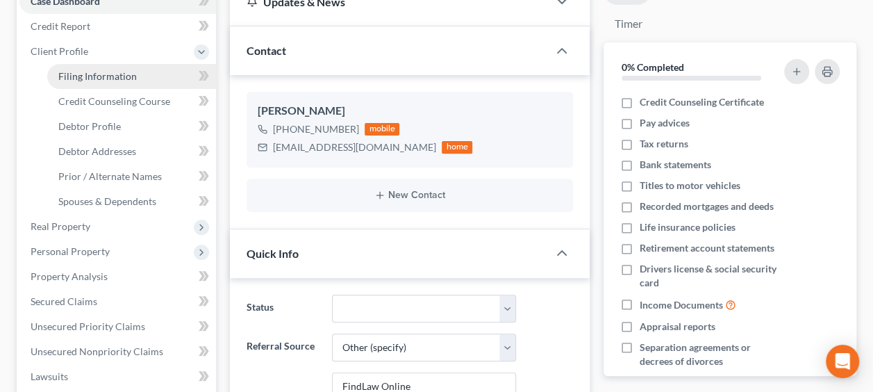
scroll to position [115, 0]
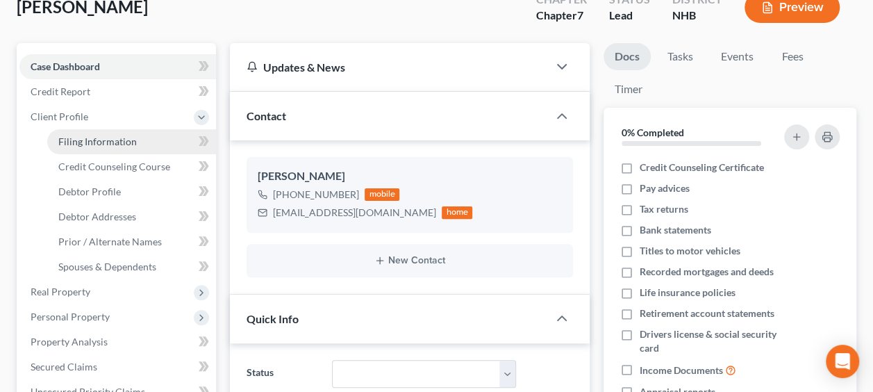
click at [121, 136] on span "Filing Information" at bounding box center [97, 141] width 78 height 12
select select "1"
select select "0"
select select "32"
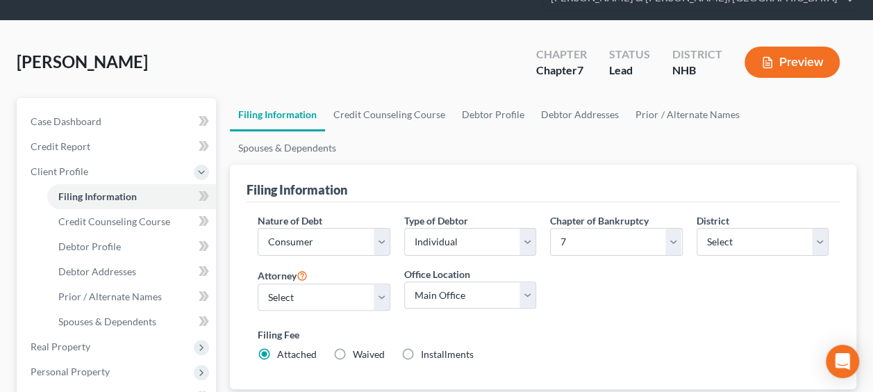
scroll to position [69, 0]
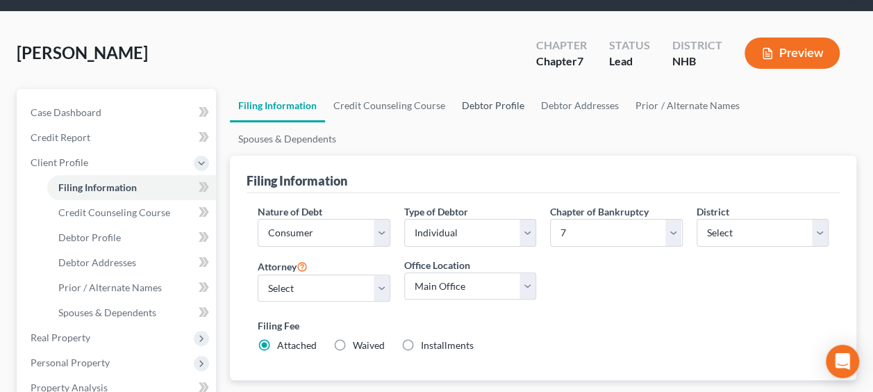
click at [503, 99] on link "Debtor Profile" at bounding box center [492, 105] width 79 height 33
select select "0"
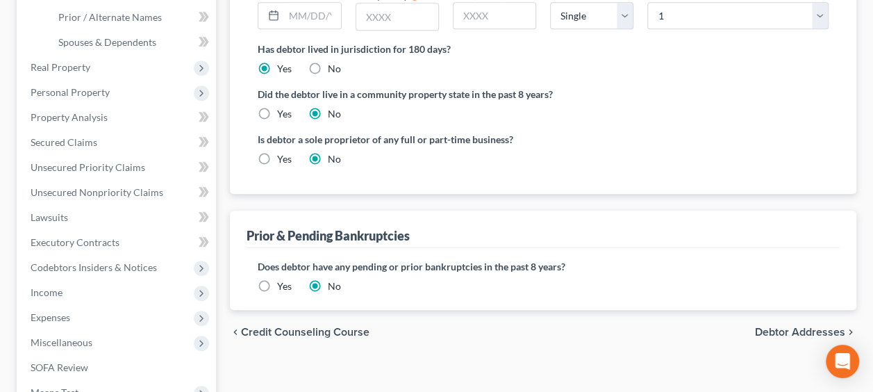
scroll to position [334, 0]
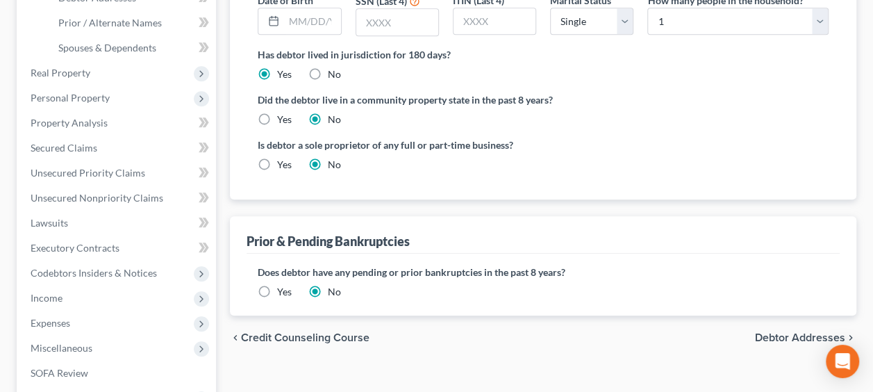
click at [800, 332] on span "Debtor Addresses" at bounding box center [800, 337] width 90 height 11
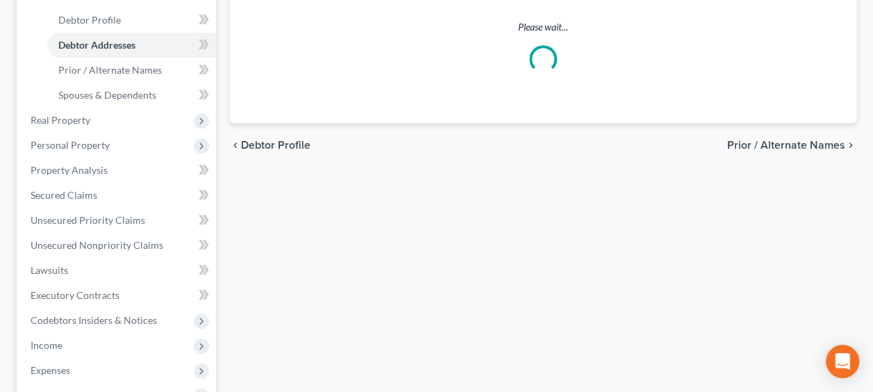
scroll to position [60, 0]
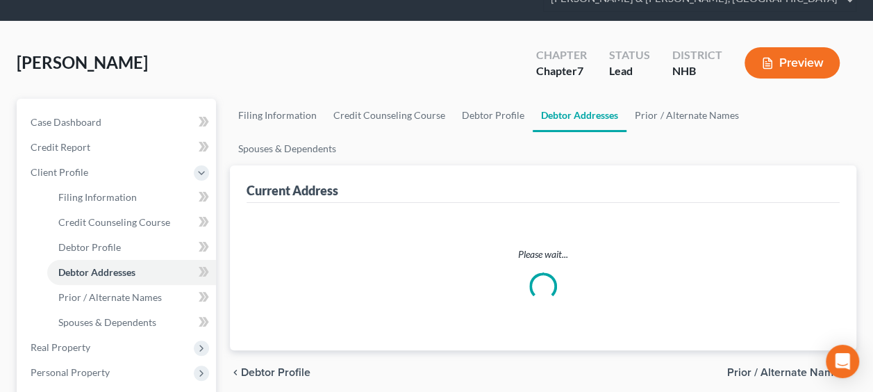
select select "0"
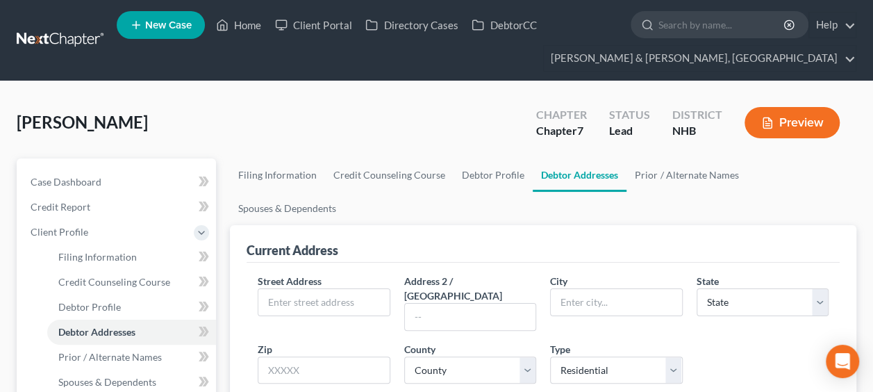
scroll to position [0, 0]
click at [353, 289] on input "text" at bounding box center [323, 302] width 131 height 26
type input "140"
click at [601, 289] on input "text" at bounding box center [616, 302] width 131 height 26
type input "Somerswoth"
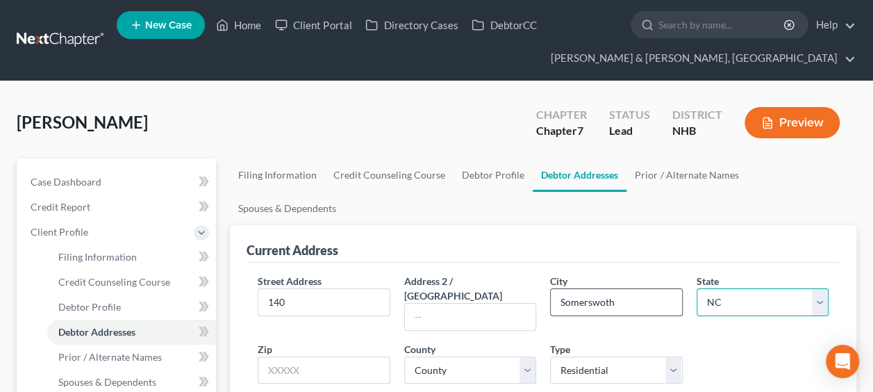
select select "32"
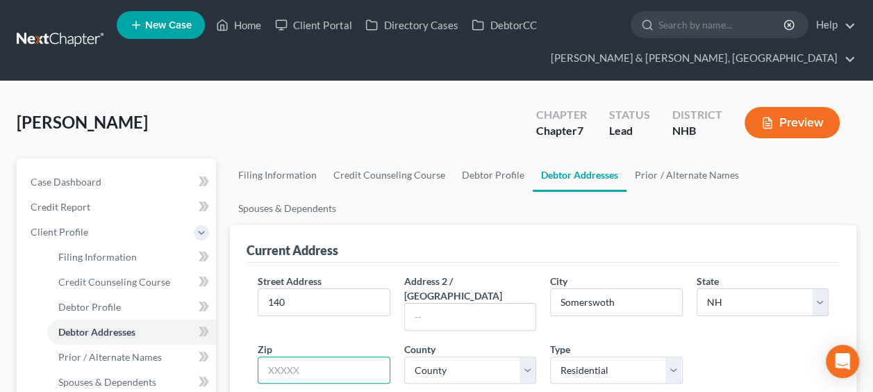
drag, startPoint x: 330, startPoint y: 308, endPoint x: 328, endPoint y: 315, distance: 7.3
click at [329, 356] on input "text" at bounding box center [324, 370] width 132 height 28
type input "03878"
type input "Somersworth"
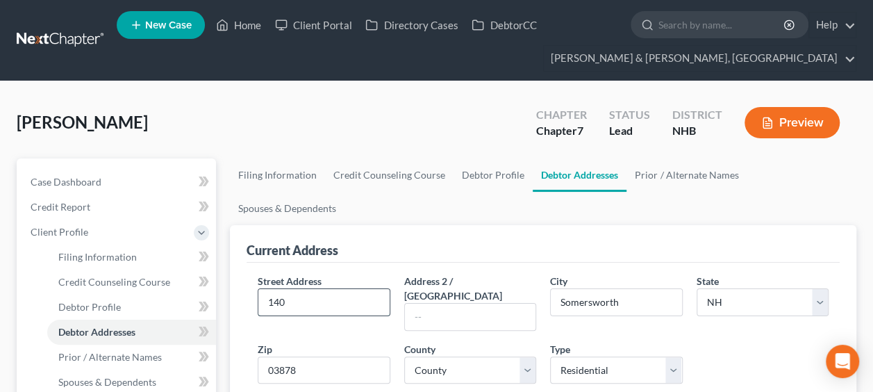
click at [358, 289] on input "140" at bounding box center [323, 302] width 131 height 26
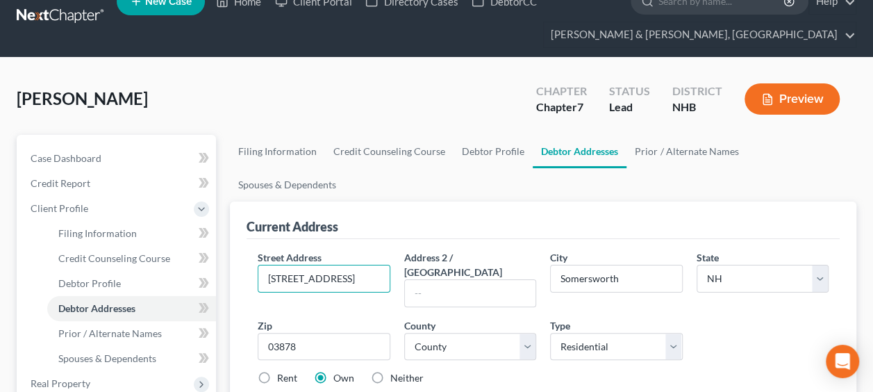
scroll to position [23, 0]
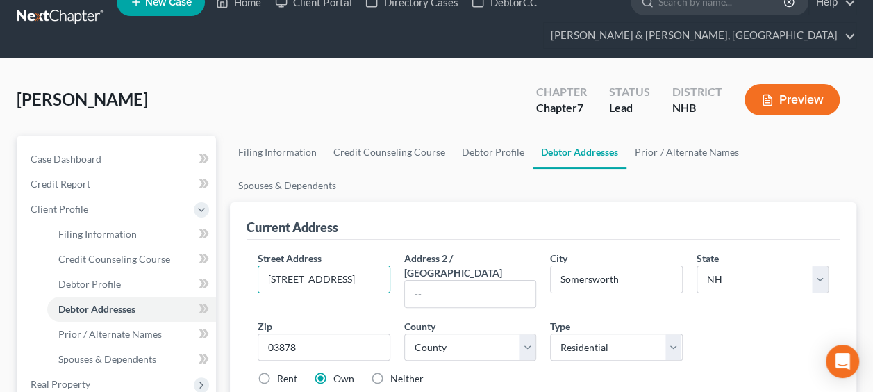
type input "[STREET_ADDRESS]"
click at [277, 372] on label "Rent" at bounding box center [287, 379] width 20 height 14
click at [283, 372] on input "Rent" at bounding box center [287, 376] width 9 height 9
radio input "true"
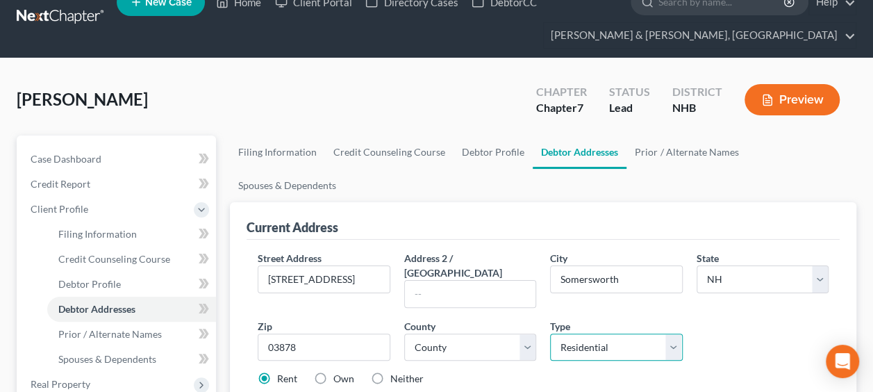
click at [674, 333] on select "Select Residential Mailing Rental Business" at bounding box center [616, 347] width 132 height 28
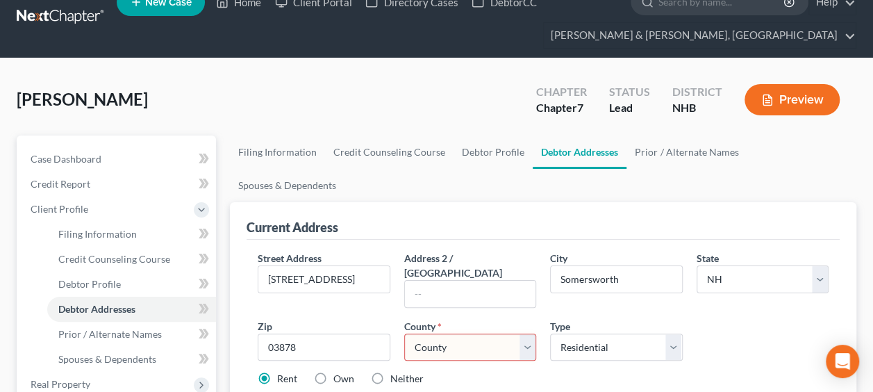
click at [527, 333] on select "County [GEOGRAPHIC_DATA] [GEOGRAPHIC_DATA] [GEOGRAPHIC_DATA] [GEOGRAPHIC_DATA] …" at bounding box center [470, 347] width 132 height 28
select select "7"
click at [404, 333] on select "County [GEOGRAPHIC_DATA] [GEOGRAPHIC_DATA] [GEOGRAPHIC_DATA] [GEOGRAPHIC_DATA] …" at bounding box center [470, 347] width 132 height 28
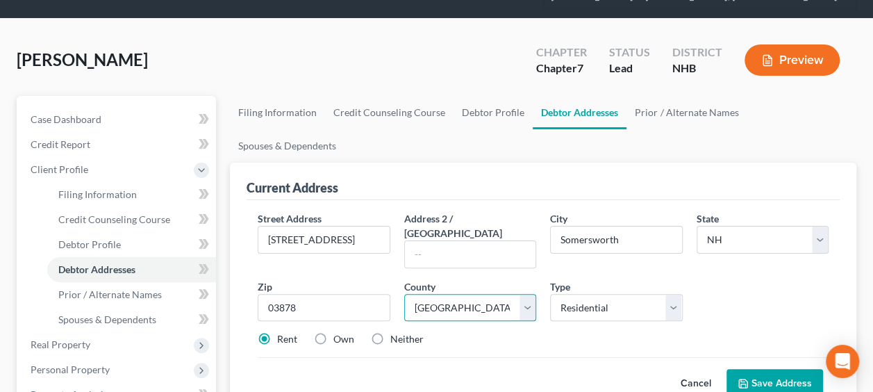
scroll to position [69, 0]
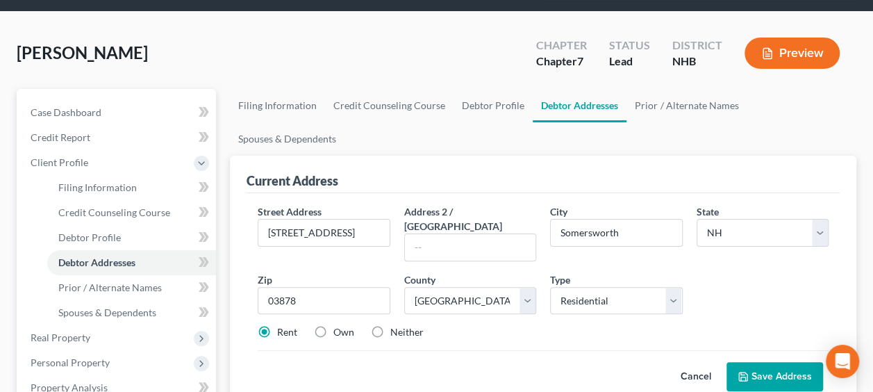
click at [781, 362] on button "Save Address" at bounding box center [774, 376] width 97 height 29
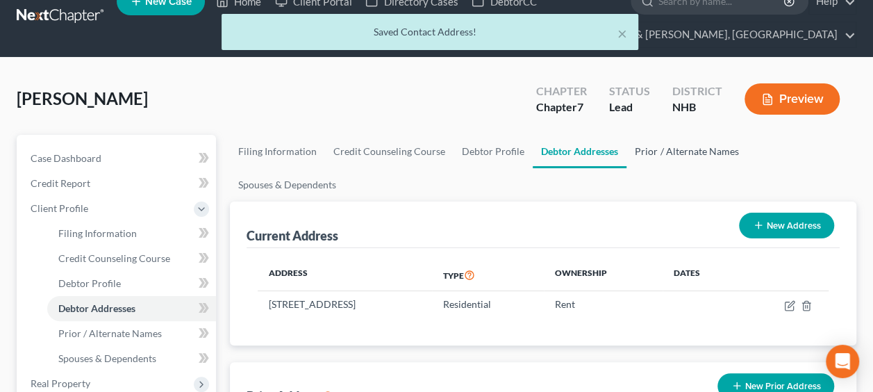
scroll to position [23, 0]
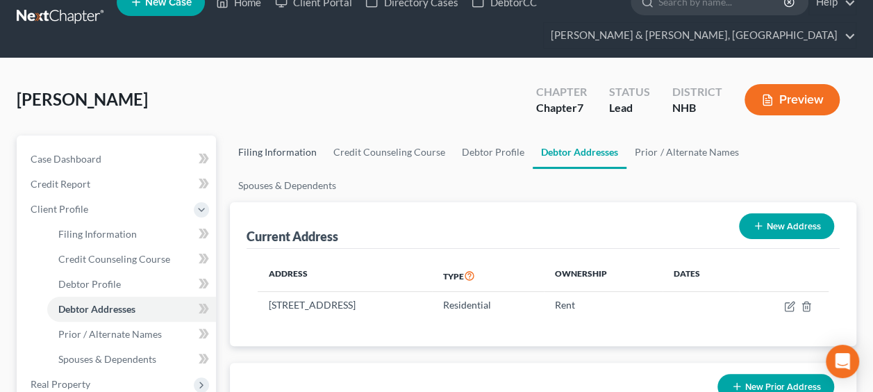
click at [261, 148] on link "Filing Information" at bounding box center [277, 151] width 95 height 33
select select "1"
select select "0"
select select "50"
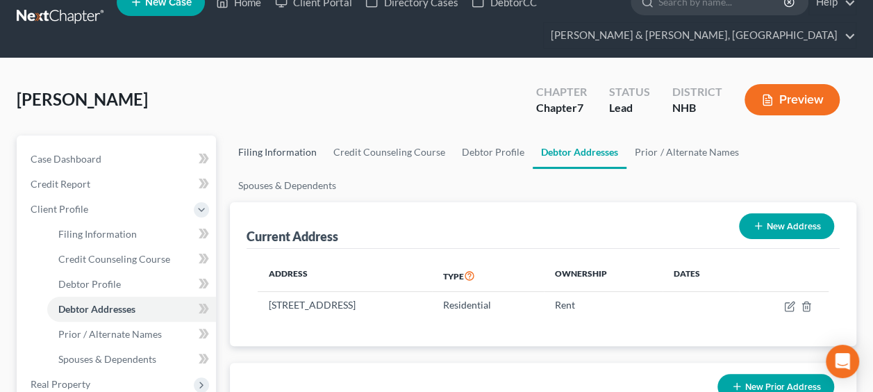
select select "0"
select select "32"
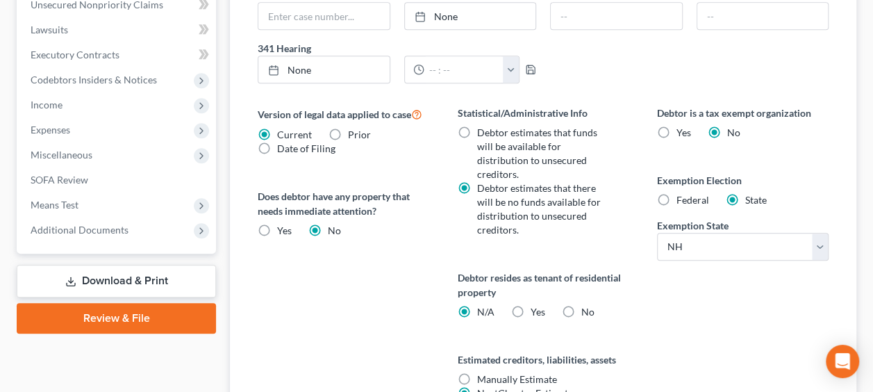
scroll to position [615, 0]
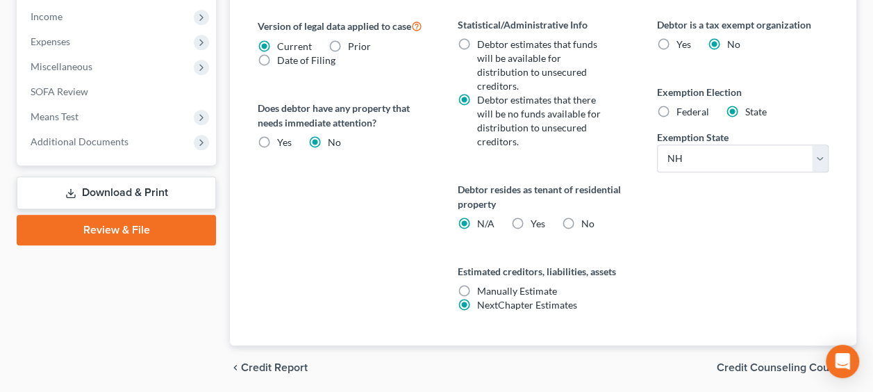
click at [530, 217] on label "Yes Yes" at bounding box center [537, 224] width 15 height 14
click at [535, 217] on input "Yes Yes" at bounding box center [539, 221] width 9 height 9
radio input "true"
radio input "false"
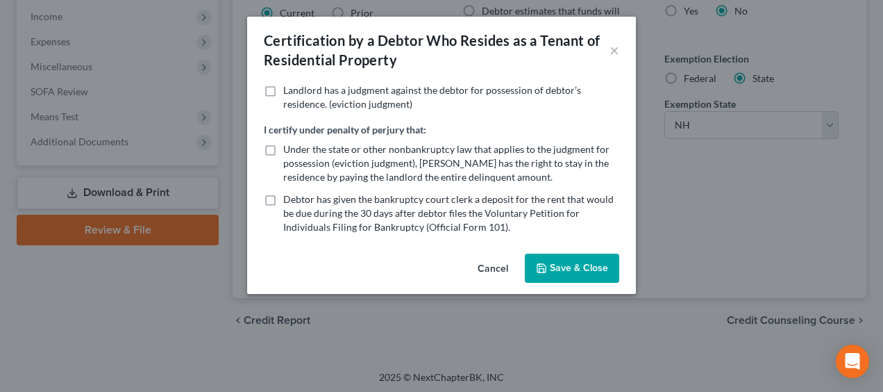
click at [567, 264] on button "Save & Close" at bounding box center [572, 267] width 94 height 29
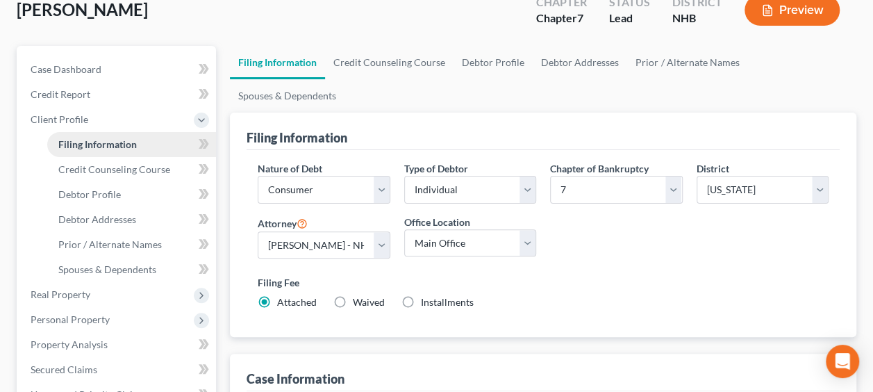
scroll to position [106, 0]
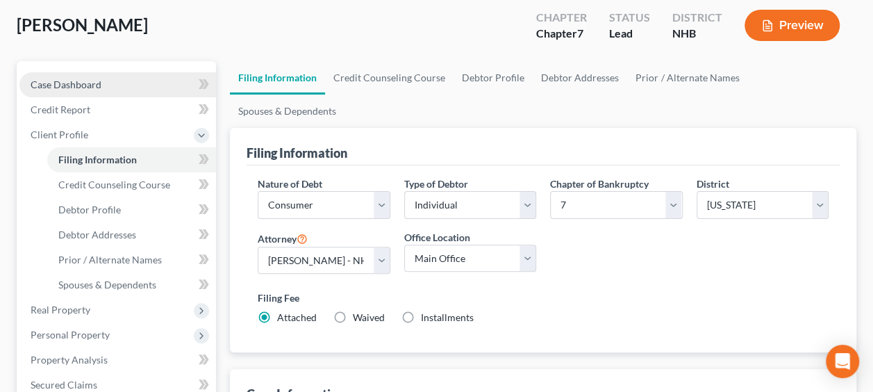
click at [131, 72] on div "Case Dashboard Payments Invoices Payments Payments Credit Report Client Profile…" at bounding box center [116, 372] width 199 height 622
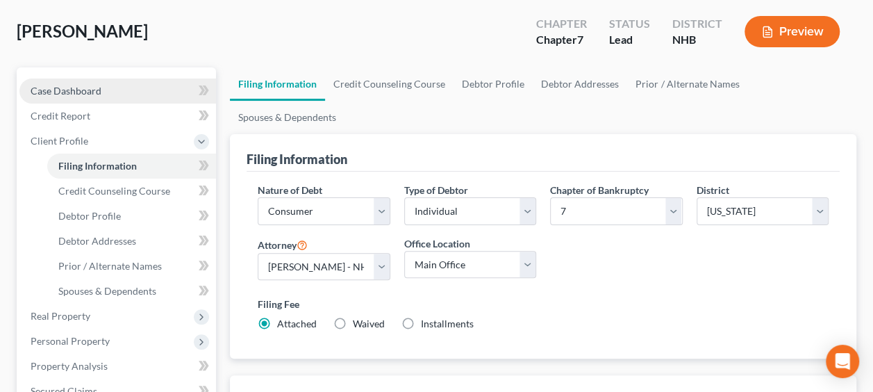
scroll to position [83, 0]
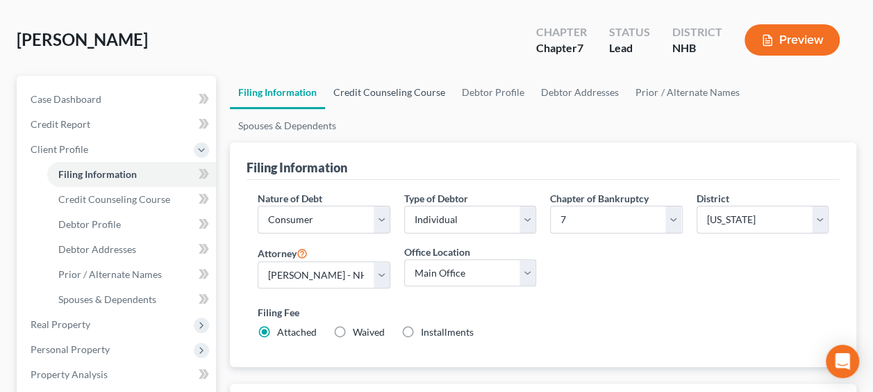
click at [402, 87] on link "Credit Counseling Course" at bounding box center [389, 92] width 128 height 33
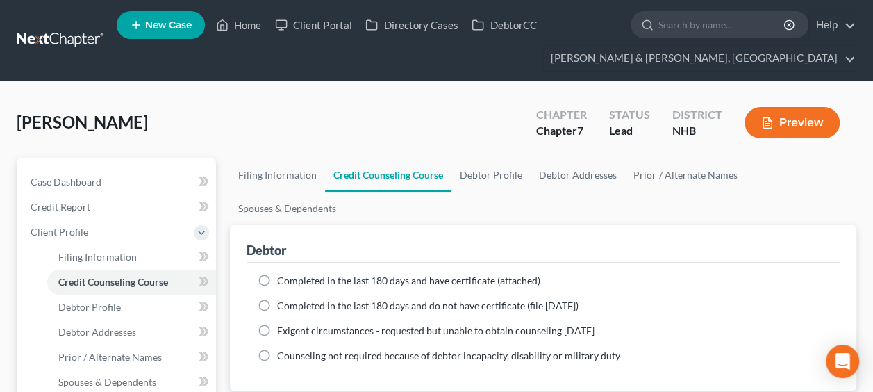
click at [277, 274] on label "Completed in the last 180 days and have certificate (attached)" at bounding box center [408, 281] width 263 height 14
click at [283, 274] on input "Completed in the last 180 days and have certificate (attached)" at bounding box center [287, 278] width 9 height 9
radio input "true"
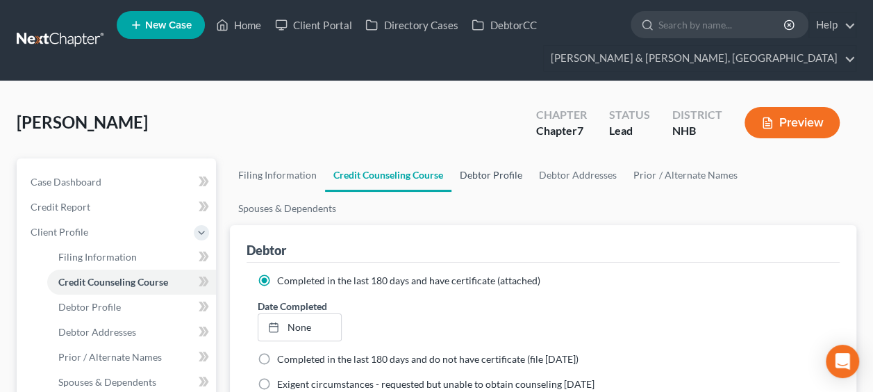
click at [490, 174] on link "Debtor Profile" at bounding box center [490, 174] width 79 height 33
select select "0"
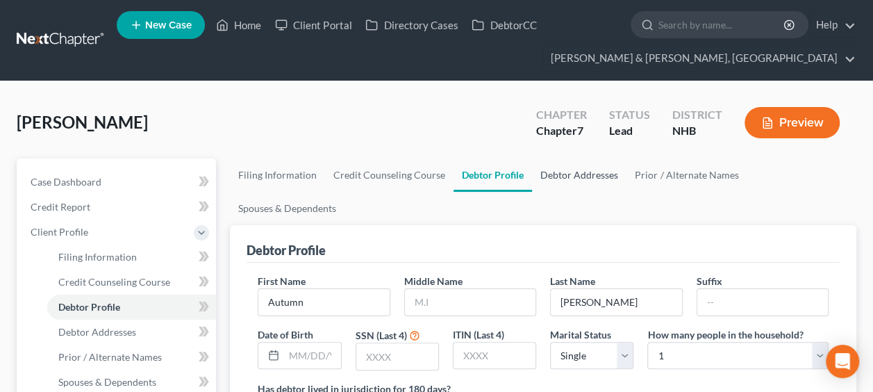
click at [590, 174] on link "Debtor Addresses" at bounding box center [579, 174] width 94 height 33
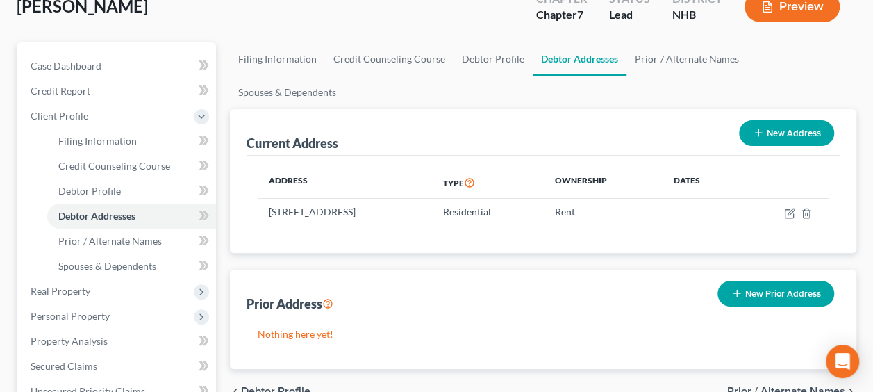
scroll to position [46, 0]
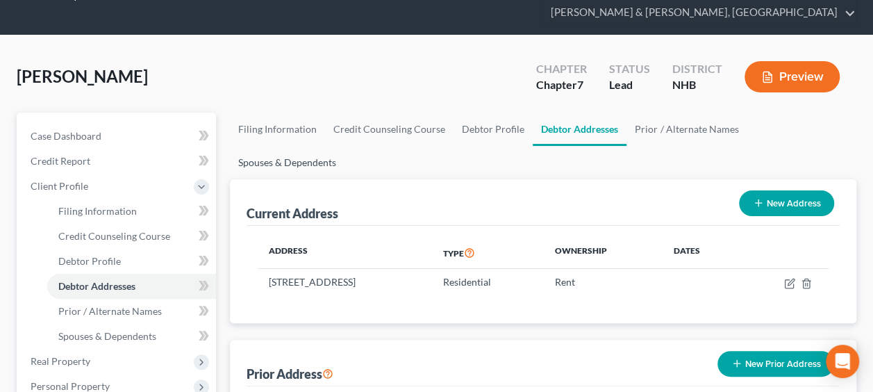
click at [344, 146] on link "Spouses & Dependents" at bounding box center [287, 162] width 115 height 33
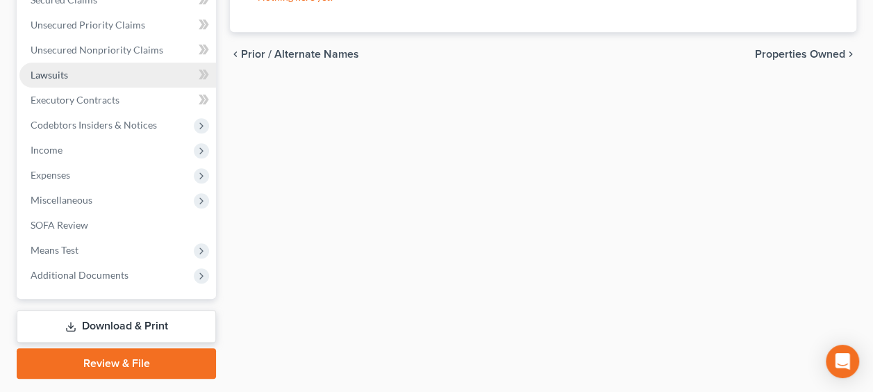
scroll to position [486, 0]
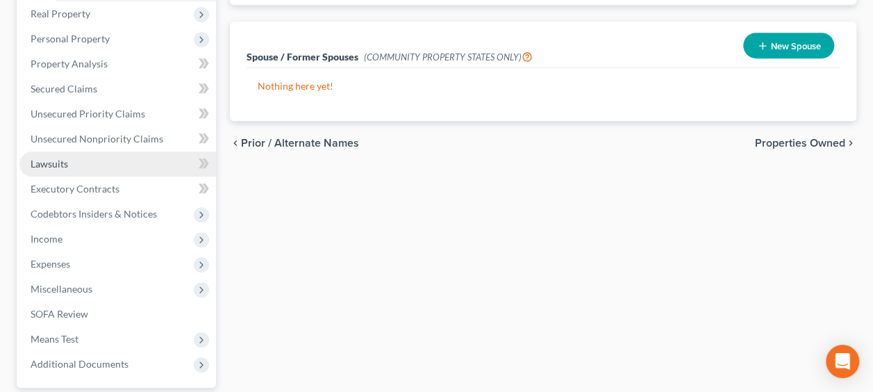
click at [80, 165] on link "Lawsuits" at bounding box center [117, 163] width 197 height 25
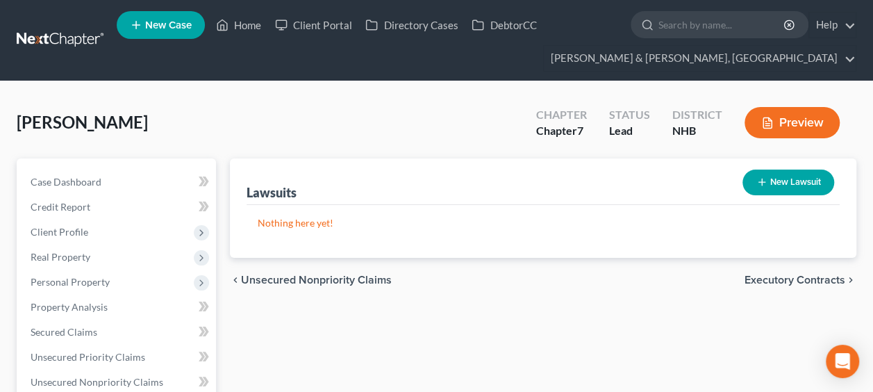
click at [797, 182] on button "New Lawsuit" at bounding box center [788, 182] width 92 height 26
select select "0"
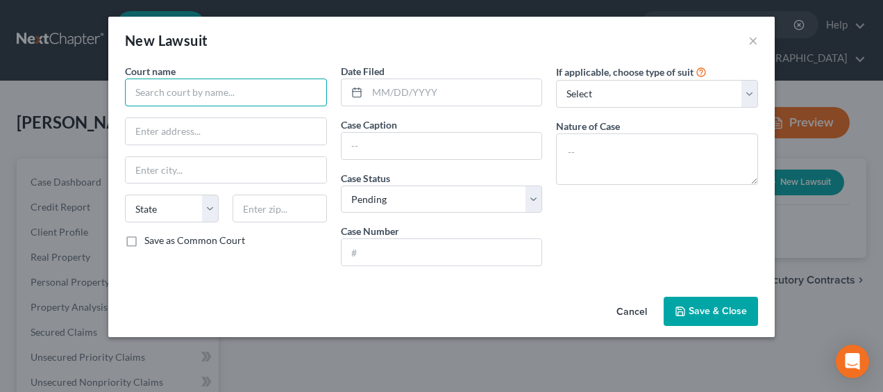
click at [222, 96] on input "text" at bounding box center [226, 92] width 202 height 28
click at [264, 86] on input "text" at bounding box center [226, 92] width 202 height 28
click at [264, 97] on input "text" at bounding box center [226, 92] width 202 height 28
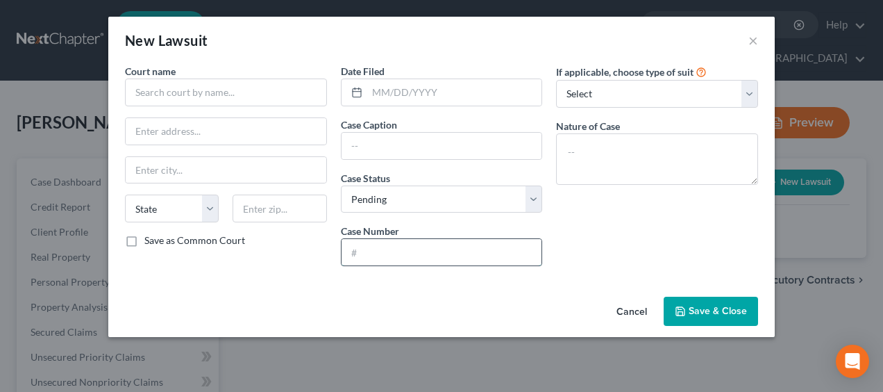
click at [436, 258] on input "text" at bounding box center [442, 252] width 201 height 26
click at [633, 254] on div "If applicable, choose type of suit Select Repossession Garnishment Foreclosure …" at bounding box center [657, 170] width 216 height 213
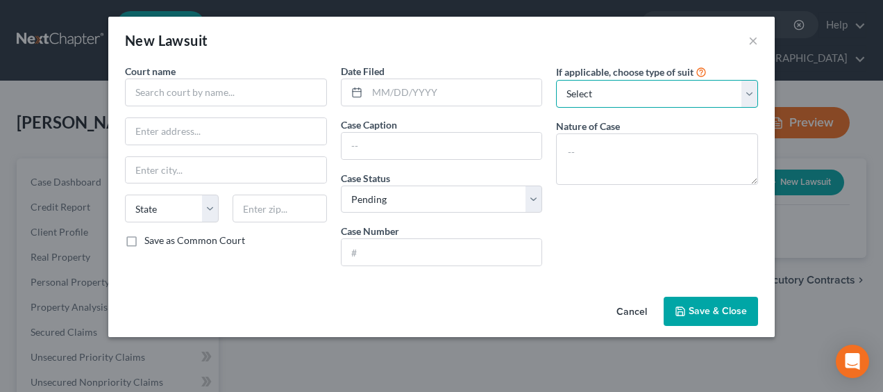
click at [674, 95] on select "Select Repossession Garnishment Foreclosure Attached, Seized, Or Levied Other" at bounding box center [657, 94] width 202 height 28
click at [707, 308] on span "Save & Close" at bounding box center [718, 311] width 58 height 12
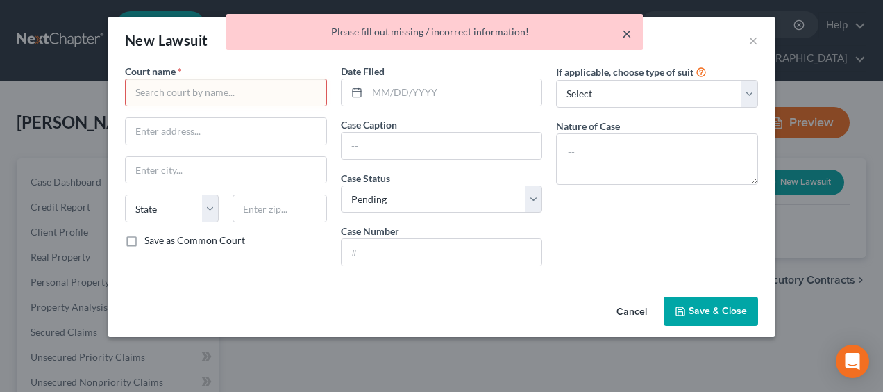
click at [628, 28] on button "×" at bounding box center [627, 33] width 10 height 17
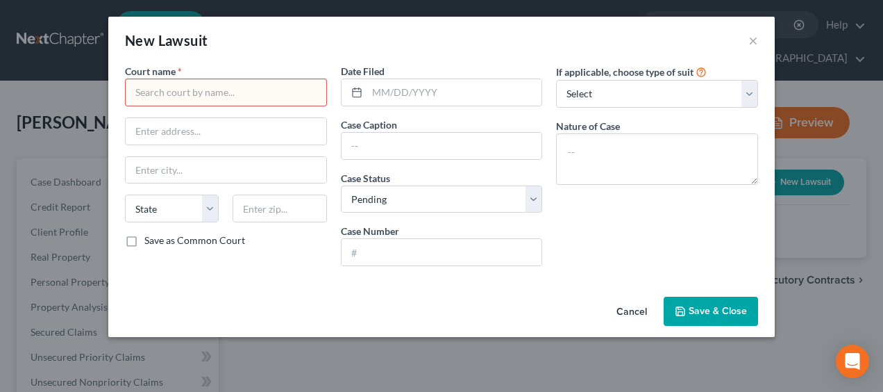
click at [724, 307] on span "Save & Close" at bounding box center [718, 311] width 58 height 12
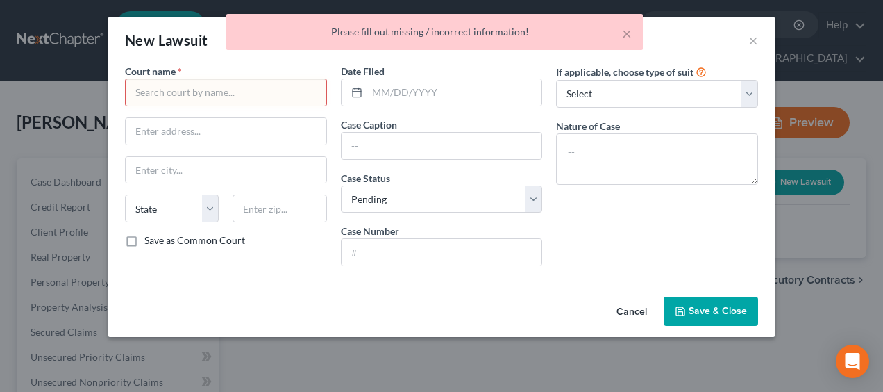
click at [628, 306] on button "Cancel" at bounding box center [632, 312] width 53 height 28
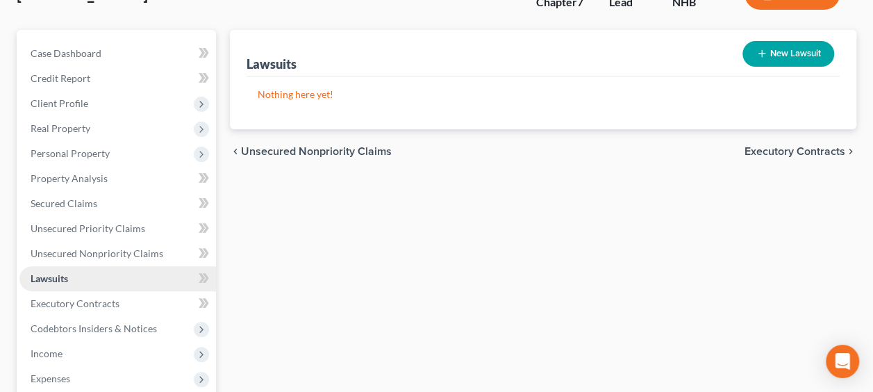
scroll to position [231, 0]
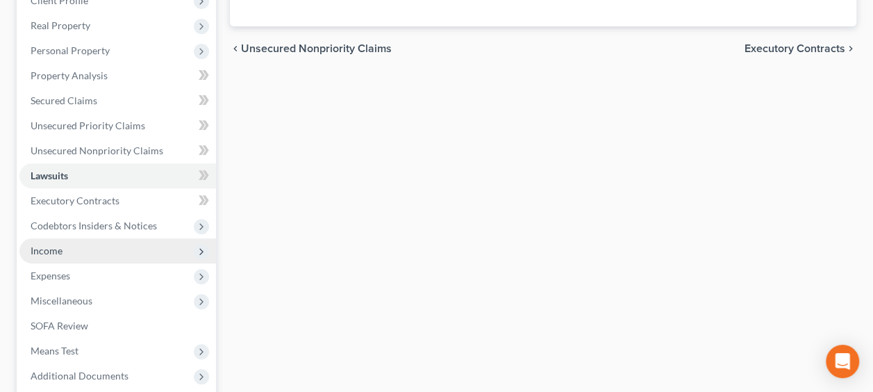
click at [97, 250] on span "Income" at bounding box center [117, 250] width 197 height 25
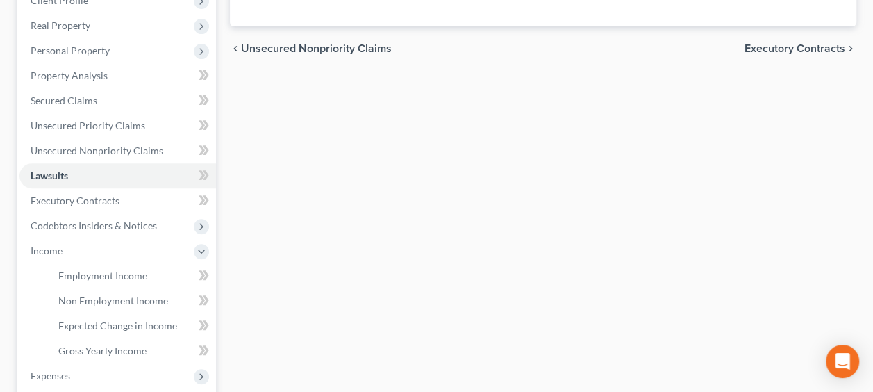
scroll to position [69, 0]
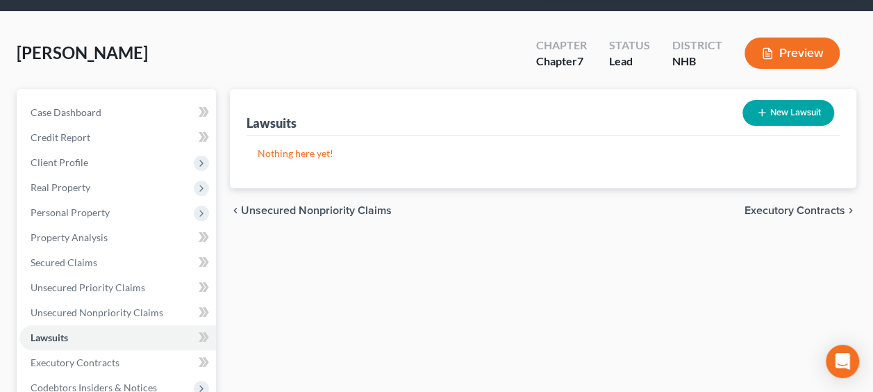
click at [764, 112] on icon "button" at bounding box center [761, 112] width 11 height 11
select select "0"
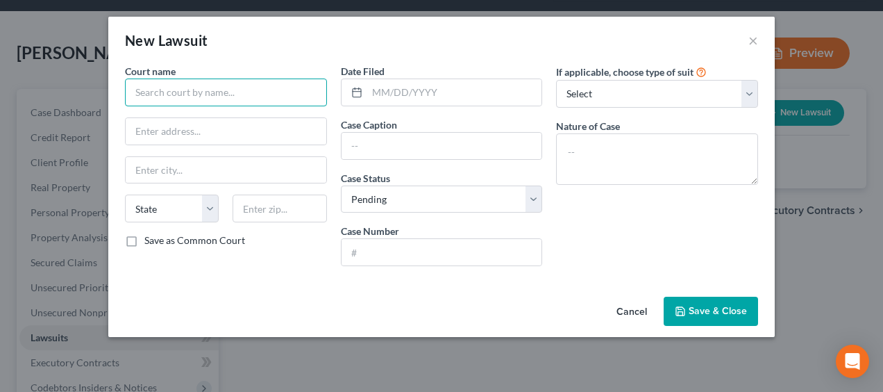
click at [257, 99] on input "text" at bounding box center [226, 92] width 202 height 28
type input "[GEOGRAPHIC_DATA]"
select select "20"
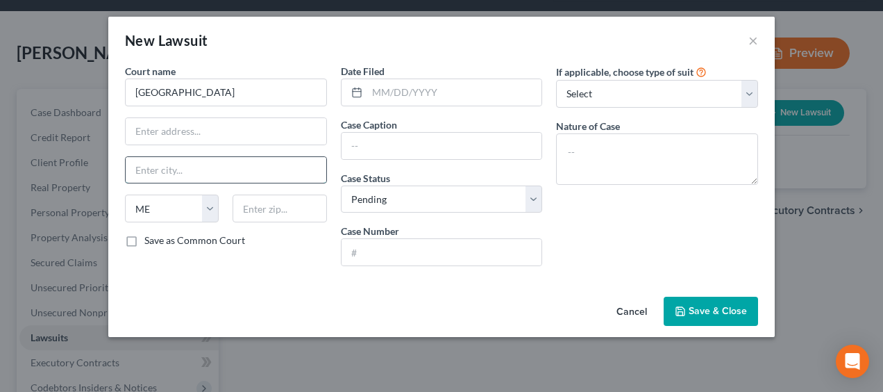
click at [244, 162] on input "text" at bounding box center [226, 170] width 201 height 26
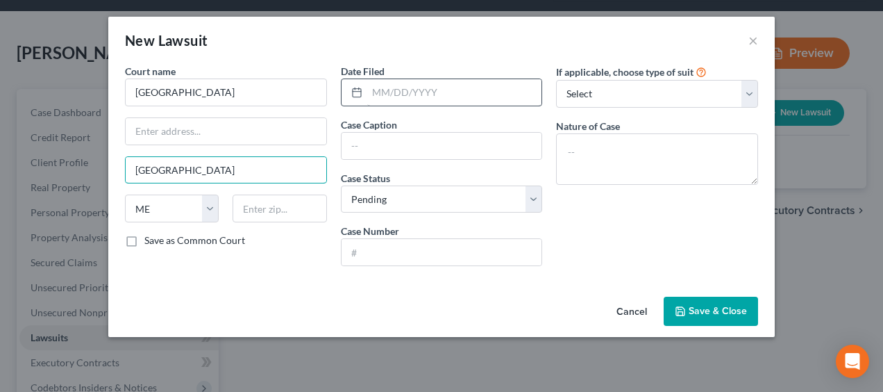
type input "[GEOGRAPHIC_DATA]"
click at [435, 92] on input "text" at bounding box center [454, 92] width 175 height 26
click at [364, 277] on div "Court name * [GEOGRAPHIC_DATA] [GEOGRAPHIC_DATA] [US_STATE] AK [GEOGRAPHIC_DATA…" at bounding box center [441, 177] width 667 height 227
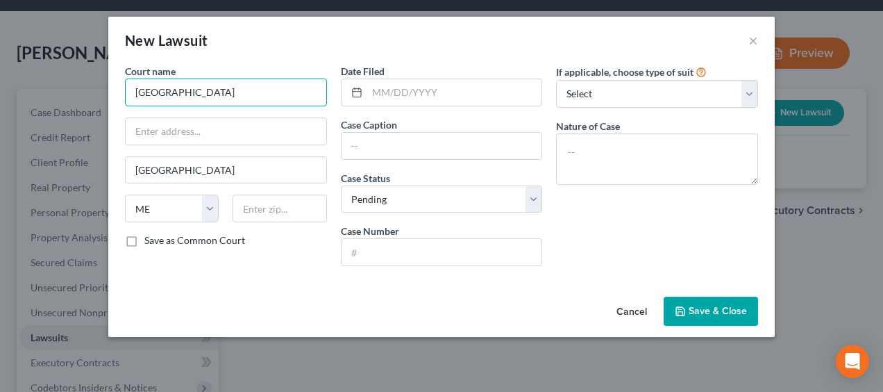
drag, startPoint x: 228, startPoint y: 90, endPoint x: 60, endPoint y: 87, distance: 167.4
click at [60, 87] on div "New Lawsuit × Court name * [GEOGRAPHIC_DATA] [GEOGRAPHIC_DATA] [US_STATE] AK [G…" at bounding box center [441, 196] width 883 height 392
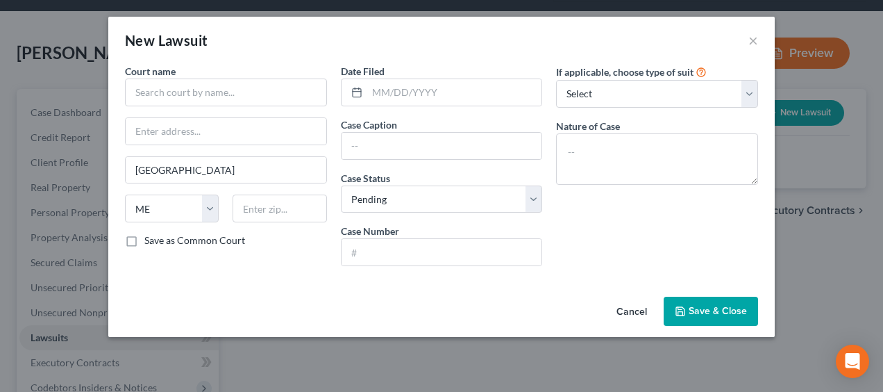
click at [633, 308] on button "Cancel" at bounding box center [632, 312] width 53 height 28
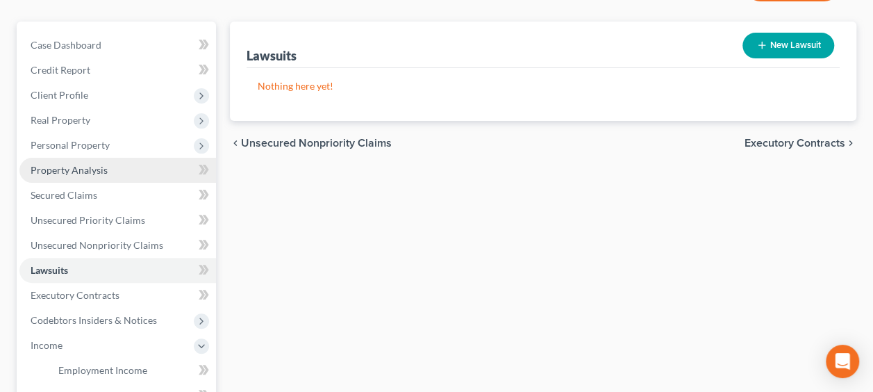
scroll to position [139, 0]
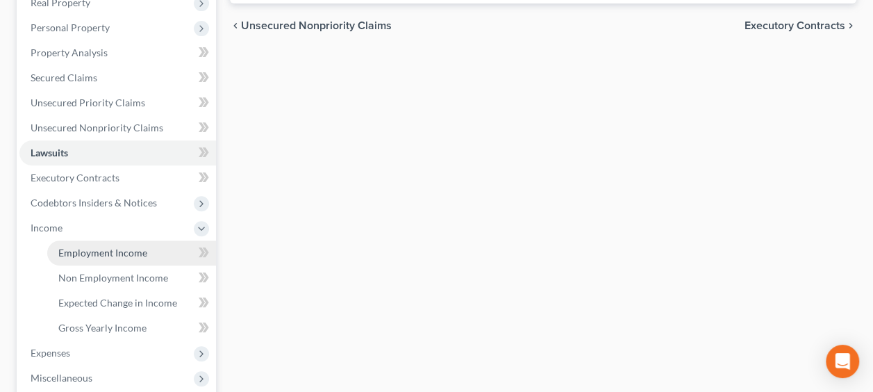
click at [119, 253] on span "Employment Income" at bounding box center [102, 253] width 89 height 12
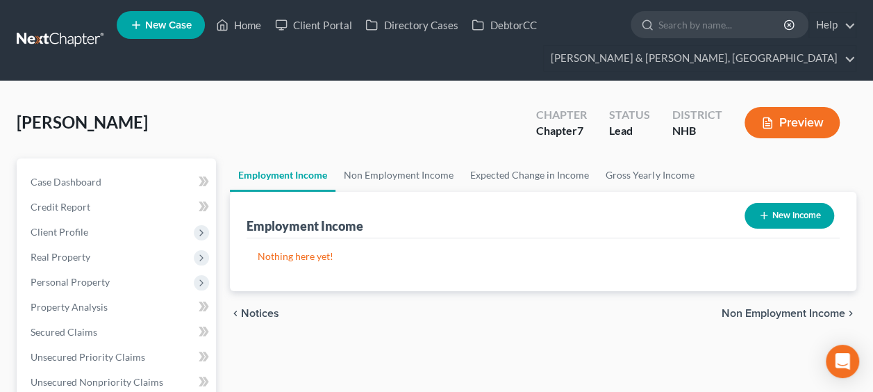
click at [803, 218] on button "New Income" at bounding box center [789, 216] width 90 height 26
select select "0"
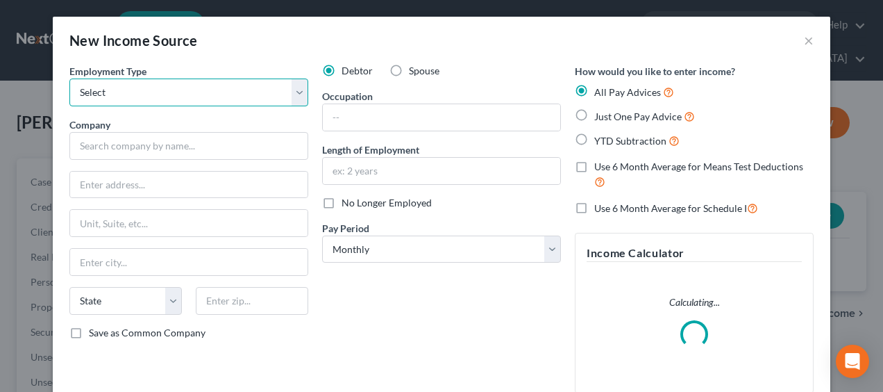
click at [295, 93] on select "Select Full or [DEMOGRAPHIC_DATA] Employment Self Employment" at bounding box center [188, 92] width 239 height 28
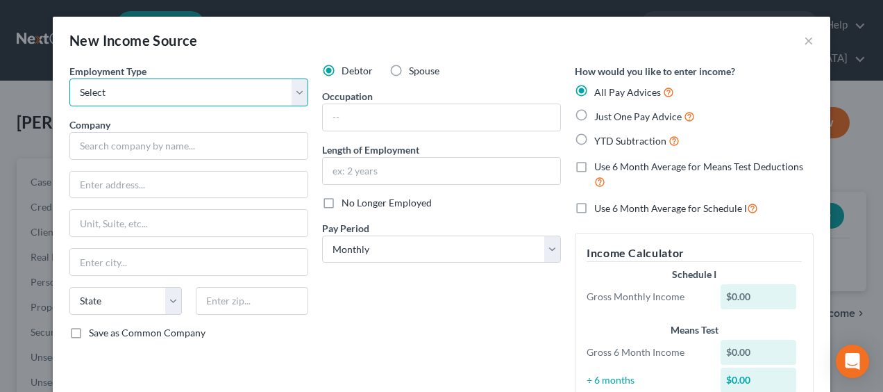
select select "0"
click at [69, 78] on select "Select Full or [DEMOGRAPHIC_DATA] Employment Self Employment" at bounding box center [188, 92] width 239 height 28
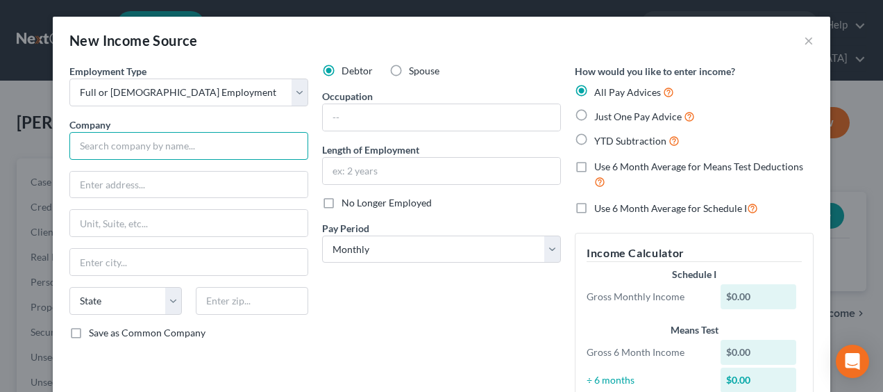
click at [128, 143] on input "text" at bounding box center [188, 146] width 239 height 28
type input "G"
type input "[GEOGRAPHIC_DATA]"
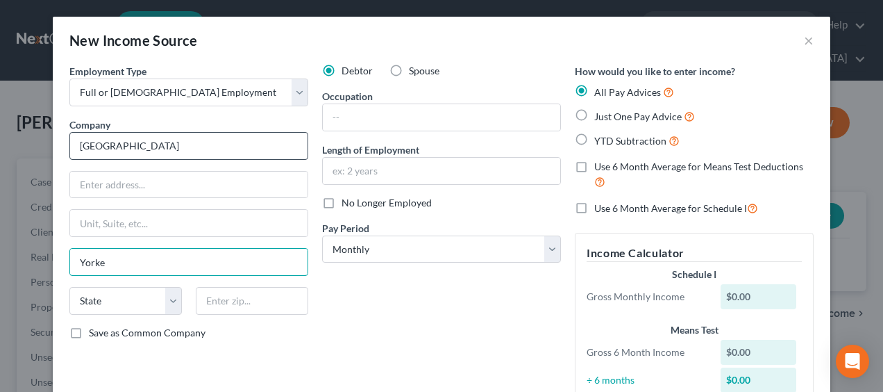
type input "Yorke"
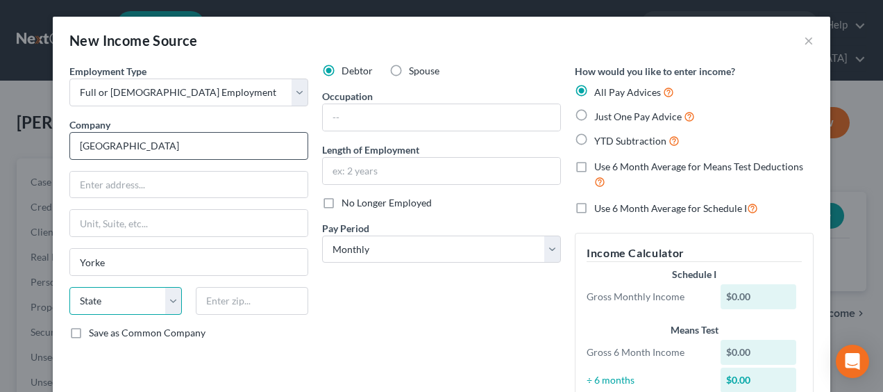
select select "20"
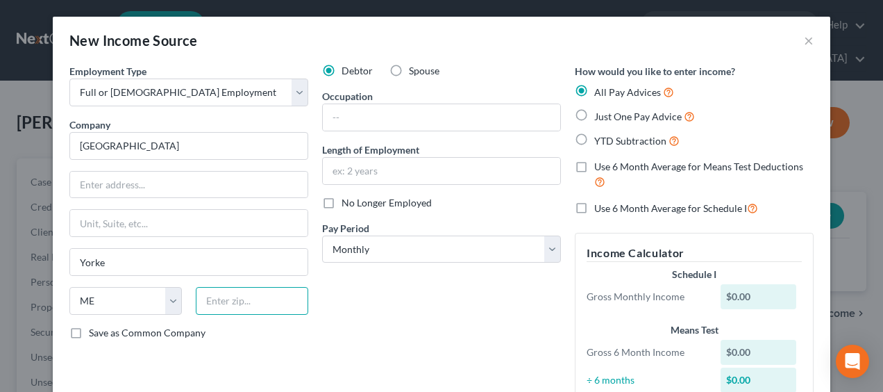
click at [246, 299] on input "text" at bounding box center [252, 301] width 112 height 28
click at [360, 322] on div "Debtor Spouse Occupation Length of Employment No Longer Employed Pay Period * S…" at bounding box center [441, 241] width 253 height 354
drag, startPoint x: 360, startPoint y: 321, endPoint x: 376, endPoint y: 112, distance: 209.7
click at [376, 112] on input "text" at bounding box center [441, 117] width 237 height 26
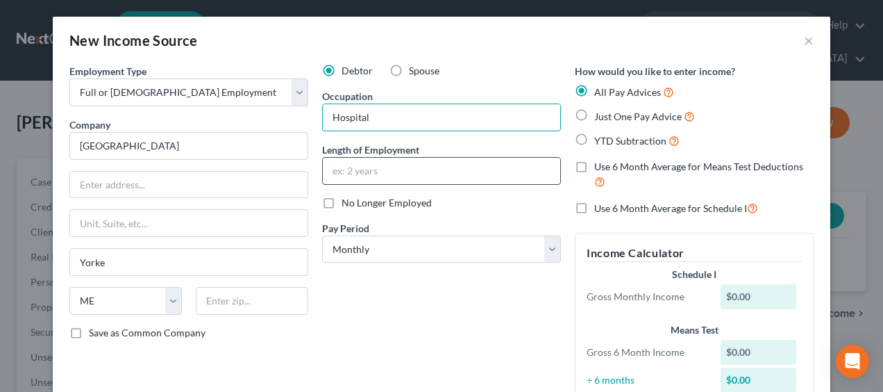
type input "Hospital"
click at [399, 165] on input "text" at bounding box center [441, 171] width 237 height 26
click at [467, 165] on input "text" at bounding box center [441, 171] width 237 height 26
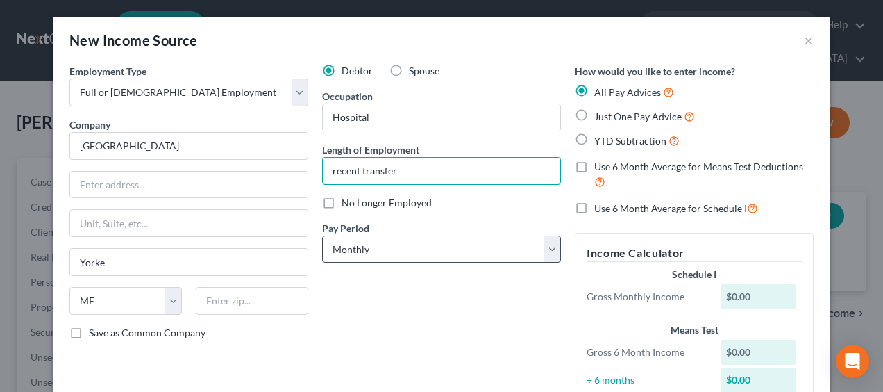
type input "recent transfer"
click at [471, 249] on select "Select Monthly Twice Monthly Every Other Week Weekly" at bounding box center [441, 249] width 239 height 28
click at [322, 235] on select "Select Monthly Twice Monthly Every Other Week Weekly" at bounding box center [441, 249] width 239 height 28
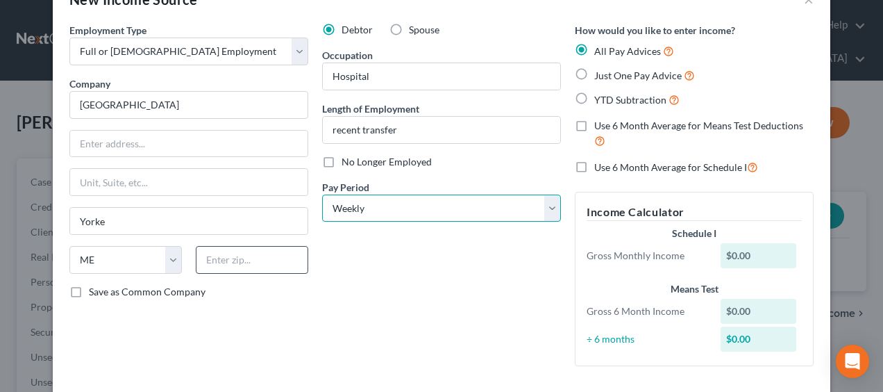
scroll to position [46, 0]
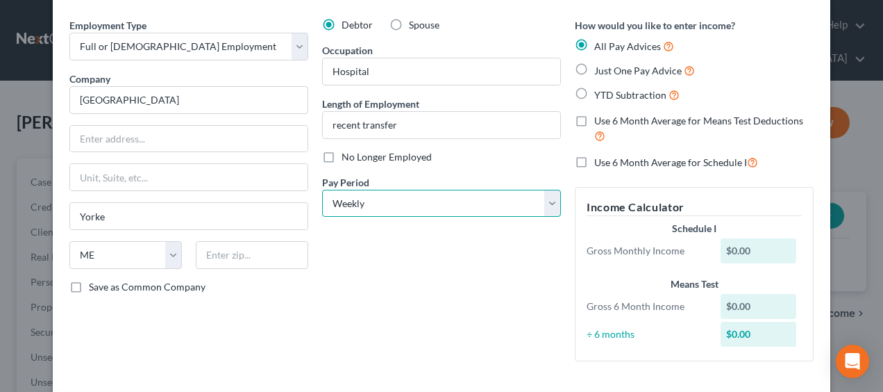
click at [372, 204] on select "Select Monthly Twice Monthly Every Other Week Weekly" at bounding box center [441, 204] width 239 height 28
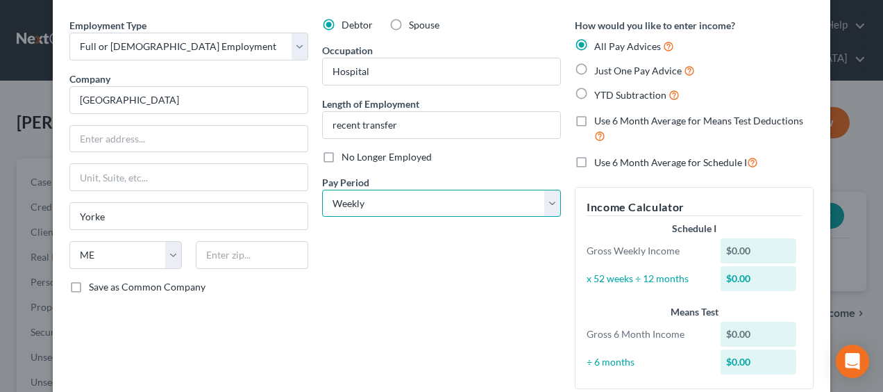
select select "1"
click at [322, 190] on select "Select Monthly Twice Monthly Every Other Week Weekly" at bounding box center [441, 204] width 239 height 28
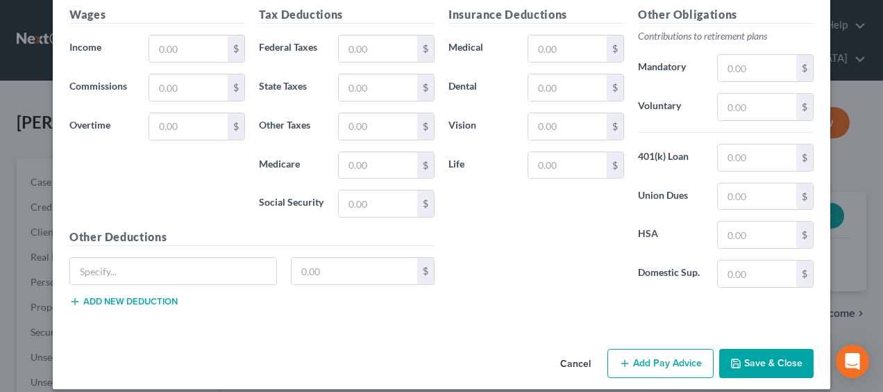
scroll to position [604, 0]
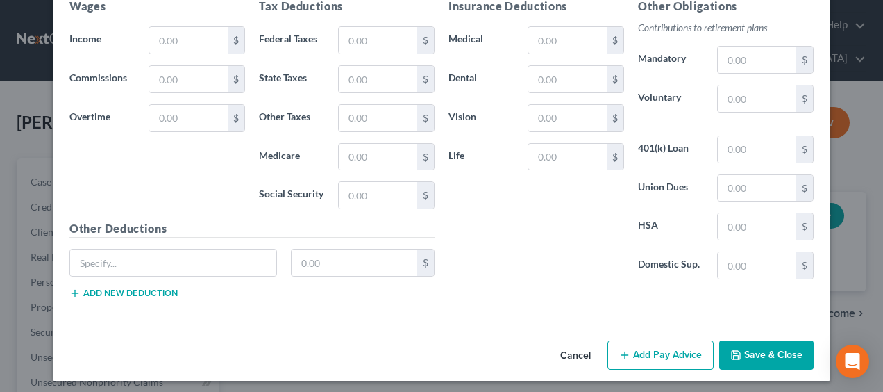
click at [750, 342] on button "Save & Close" at bounding box center [766, 354] width 94 height 29
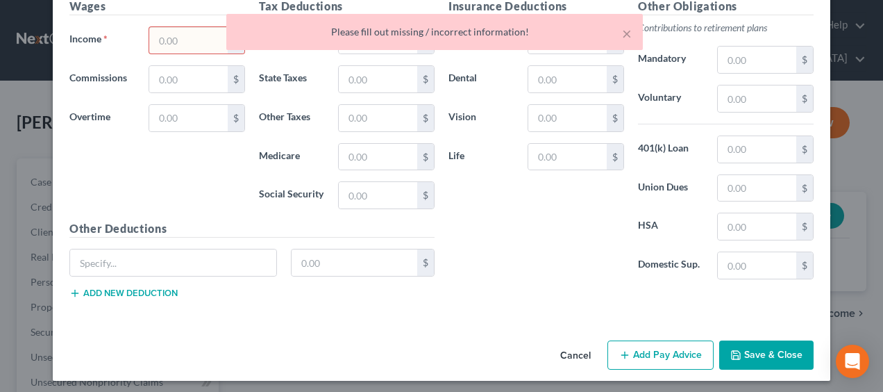
click at [151, 38] on div "× Please fill out missing / incorrect information!" at bounding box center [434, 35] width 883 height 43
click at [161, 37] on div "× Please fill out missing / incorrect information!" at bounding box center [434, 35] width 883 height 43
click at [625, 33] on button "×" at bounding box center [627, 33] width 10 height 17
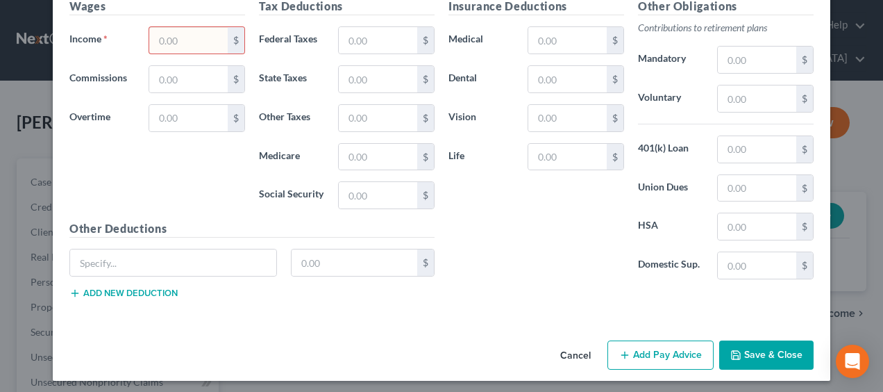
click at [176, 31] on input "text" at bounding box center [188, 40] width 78 height 26
type input "0"
click at [757, 347] on button "Save & Close" at bounding box center [766, 354] width 94 height 29
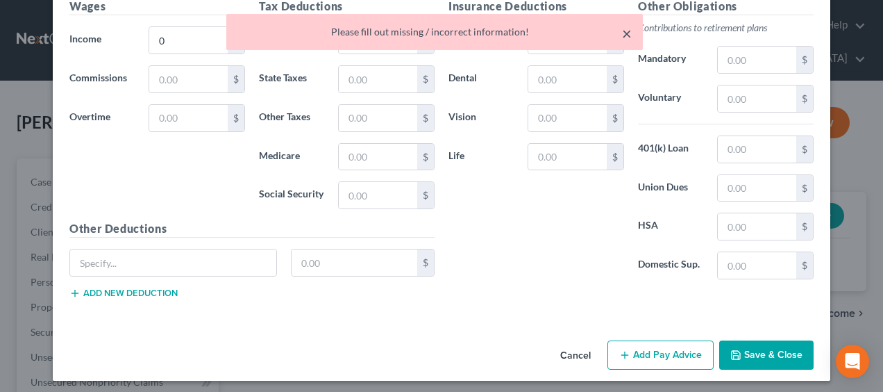
click at [623, 31] on button "×" at bounding box center [627, 33] width 10 height 17
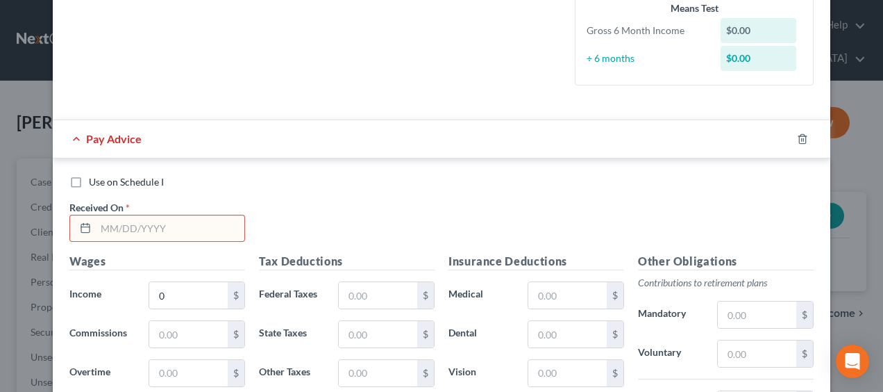
scroll to position [336, 0]
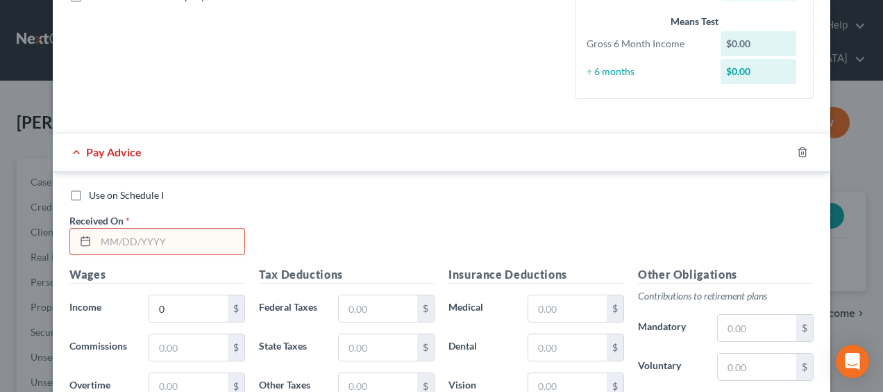
click at [144, 237] on input "text" at bounding box center [170, 241] width 149 height 26
type input "[DATE]"
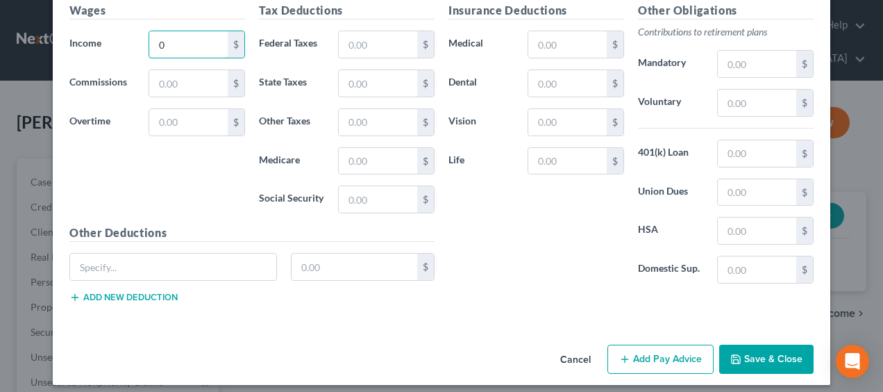
scroll to position [604, 0]
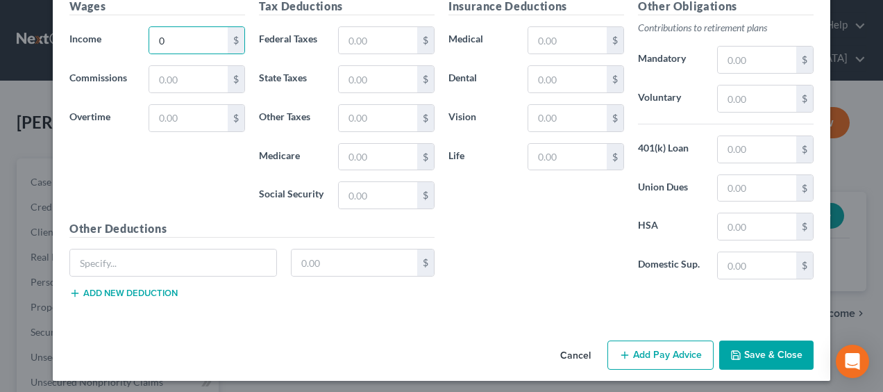
click at [765, 345] on button "Save & Close" at bounding box center [766, 354] width 94 height 29
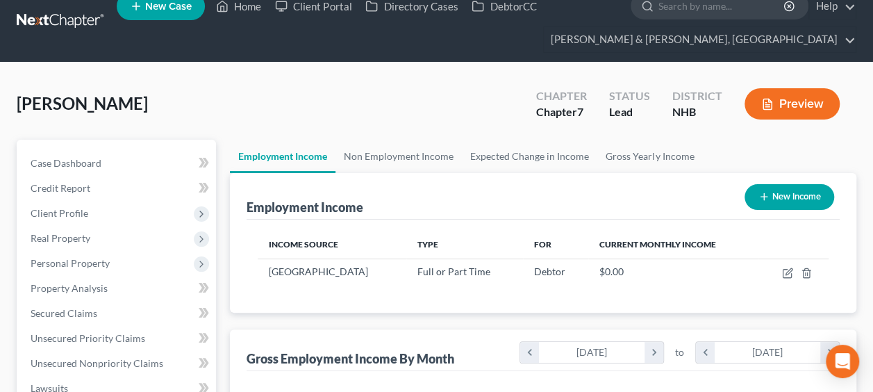
scroll to position [115, 0]
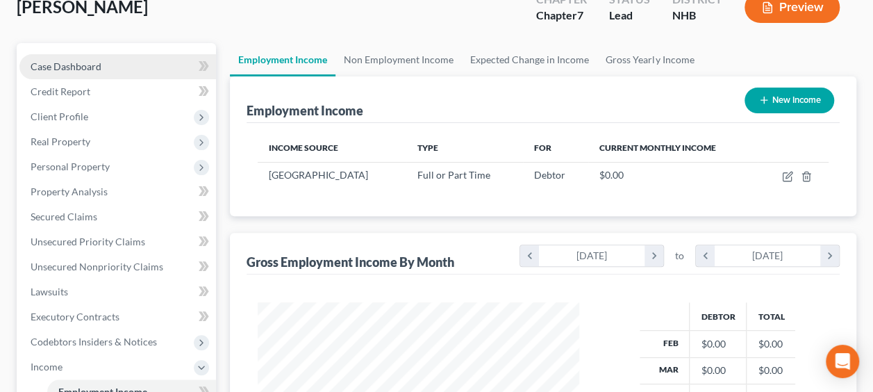
click at [104, 67] on link "Case Dashboard" at bounding box center [117, 66] width 197 height 25
select select "6"
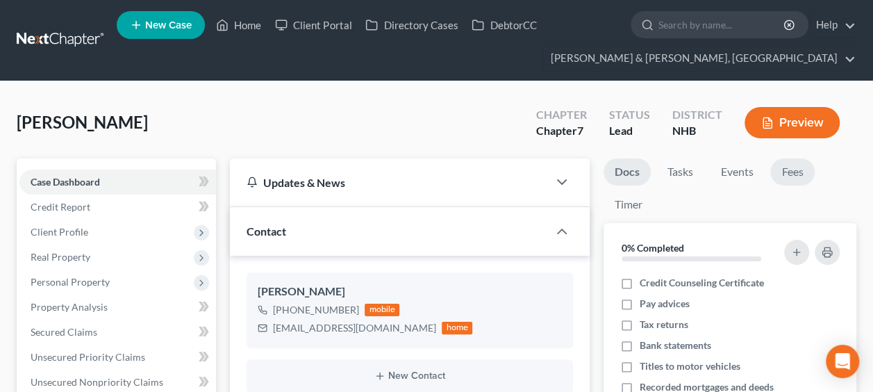
scroll to position [346, 0]
click at [788, 169] on link "Fees" at bounding box center [792, 171] width 44 height 27
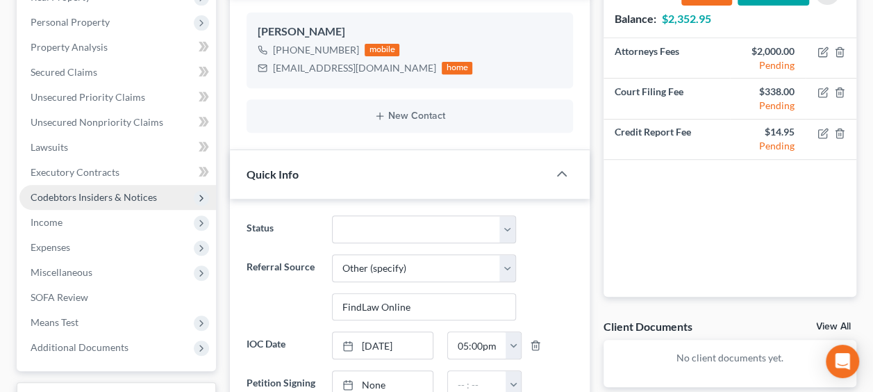
scroll to position [399, 0]
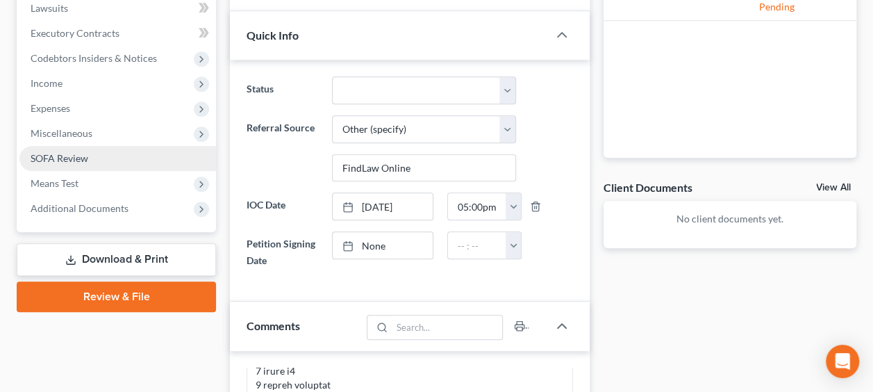
click at [78, 157] on span "SOFA Review" at bounding box center [60, 158] width 58 height 12
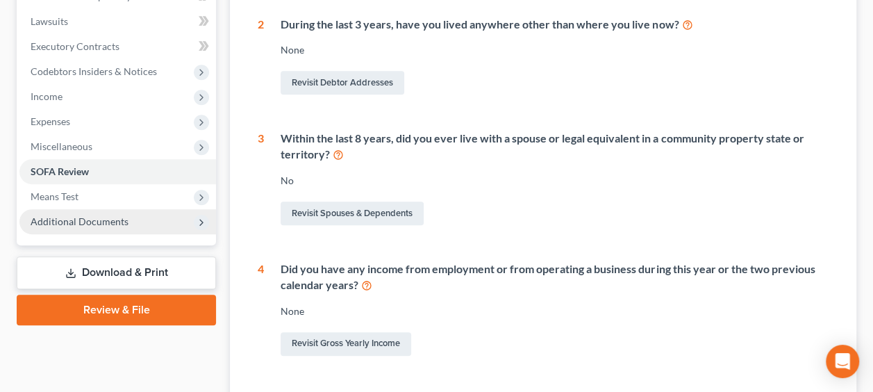
scroll to position [417, 0]
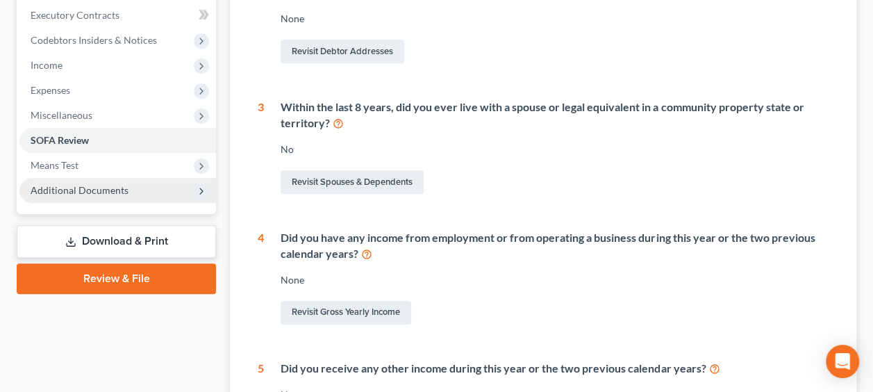
click at [132, 192] on span "Additional Documents" at bounding box center [117, 190] width 197 height 25
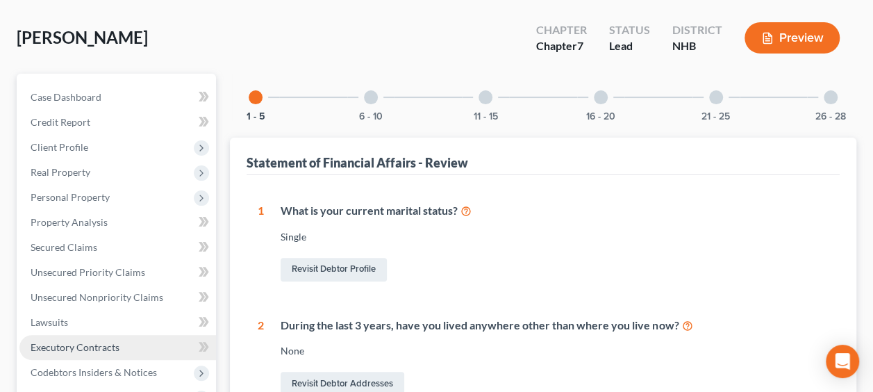
scroll to position [80, 0]
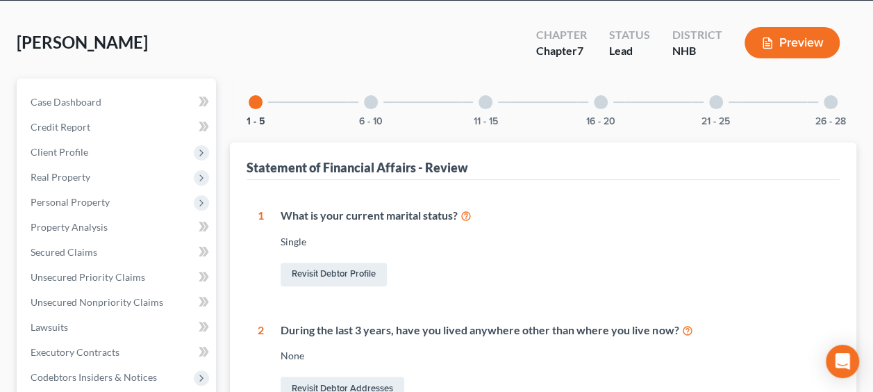
click at [235, 33] on div "[PERSON_NAME] Upgraded Chapter Chapter 7 Status Lead District NHB Preview" at bounding box center [437, 48] width 840 height 60
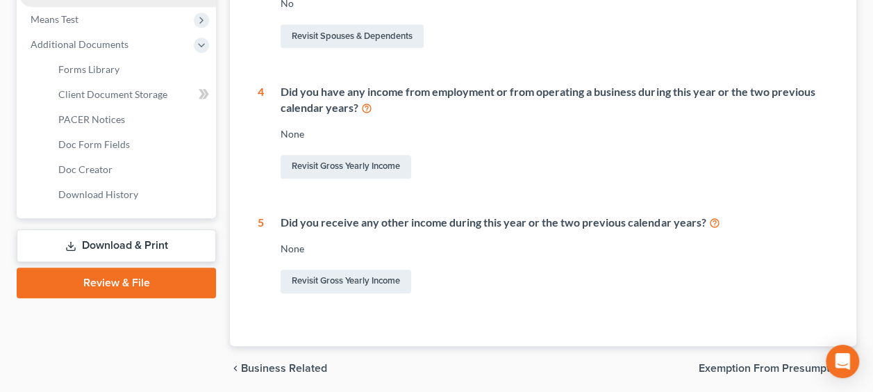
scroll to position [566, 0]
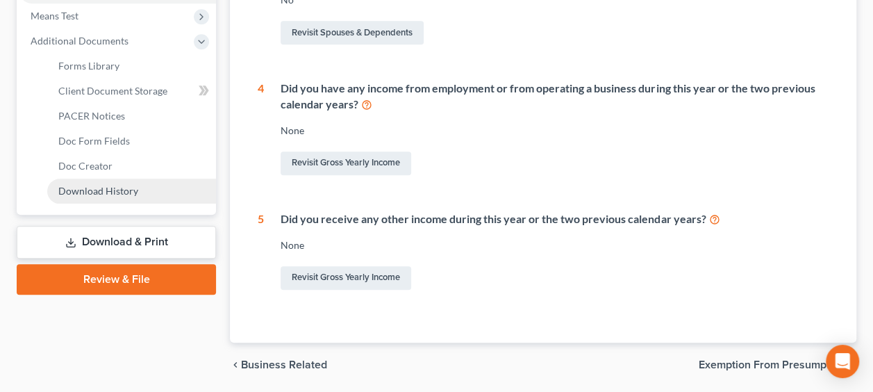
click at [114, 193] on span "Download History" at bounding box center [98, 191] width 80 height 12
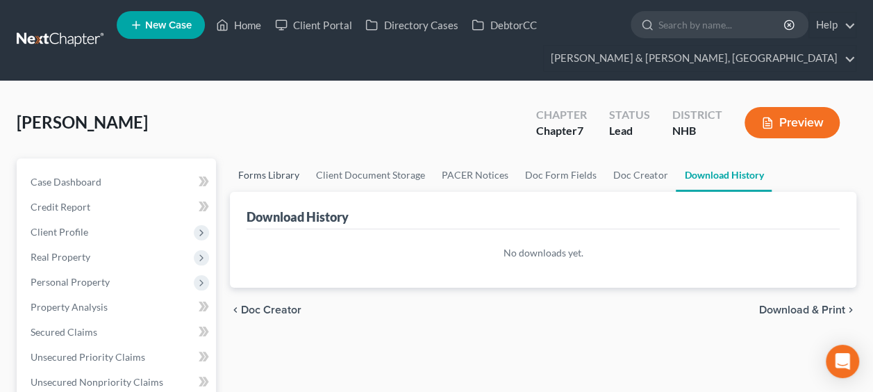
click at [258, 169] on link "Forms Library" at bounding box center [269, 174] width 78 height 33
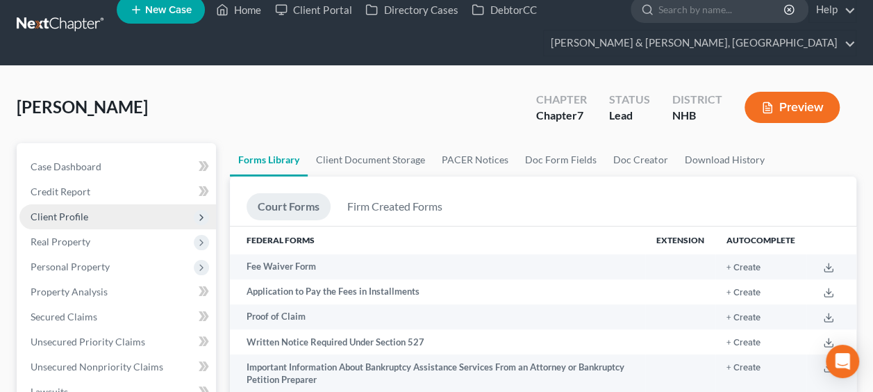
scroll to position [23, 0]
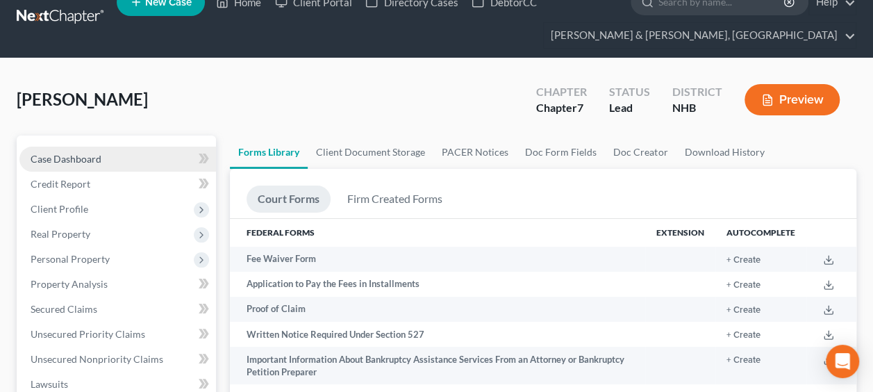
click at [126, 159] on link "Case Dashboard" at bounding box center [117, 159] width 197 height 25
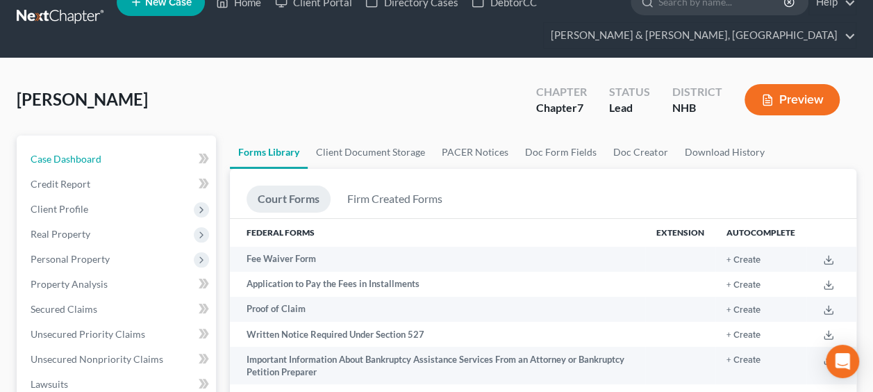
select select "6"
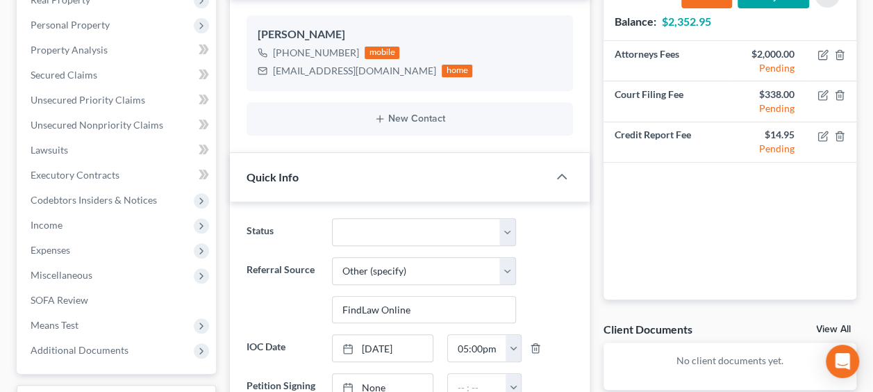
scroll to position [254, 0]
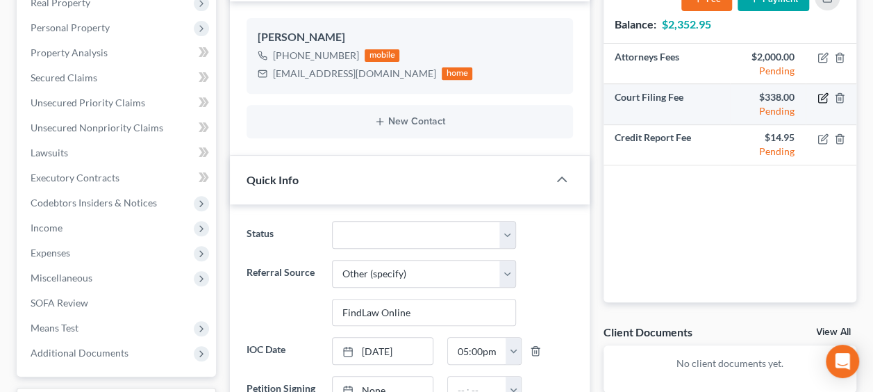
click at [825, 95] on icon "button" at bounding box center [824, 97] width 6 height 6
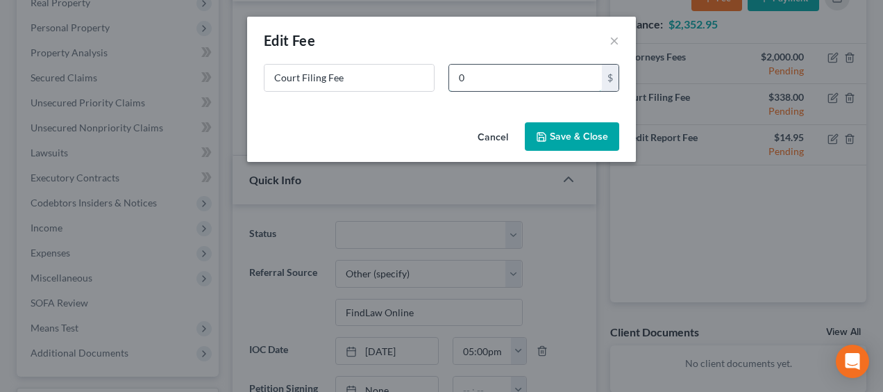
type input "0"
click at [600, 135] on button "Save & Close" at bounding box center [572, 136] width 94 height 29
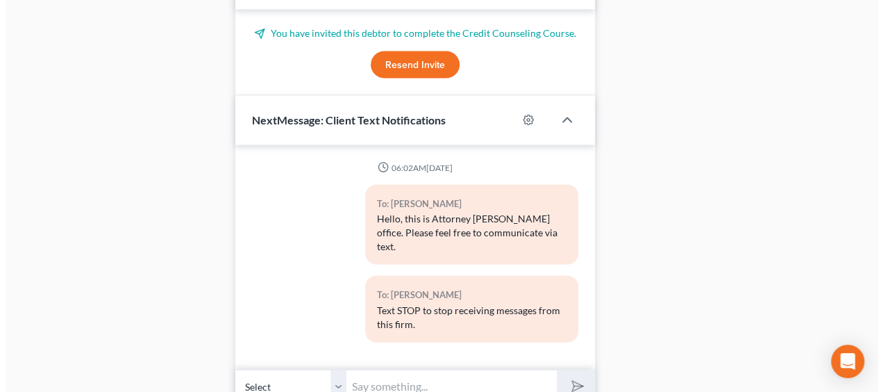
scroll to position [1388, 0]
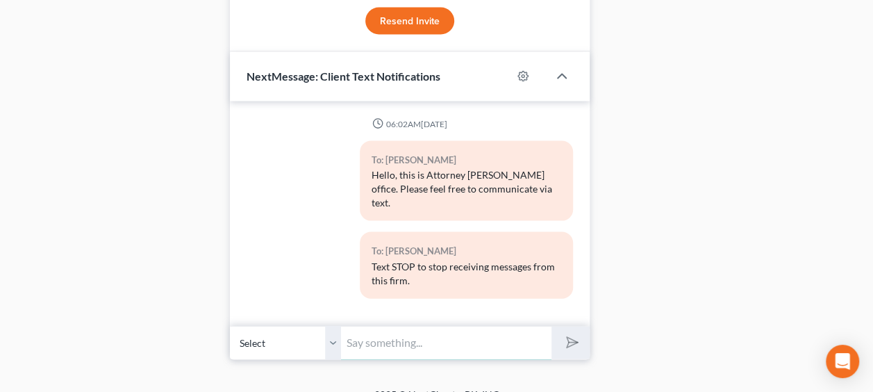
click at [403, 326] on input "text" at bounding box center [446, 343] width 210 height 34
click at [526, 72] on icon "button" at bounding box center [523, 77] width 10 height 10
select select "0"
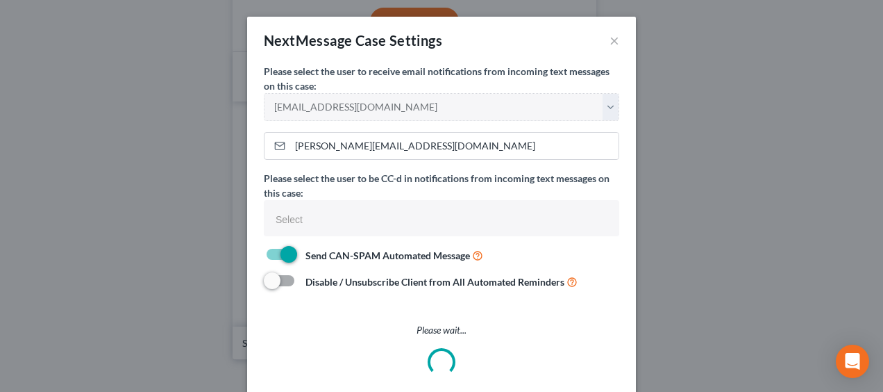
select select
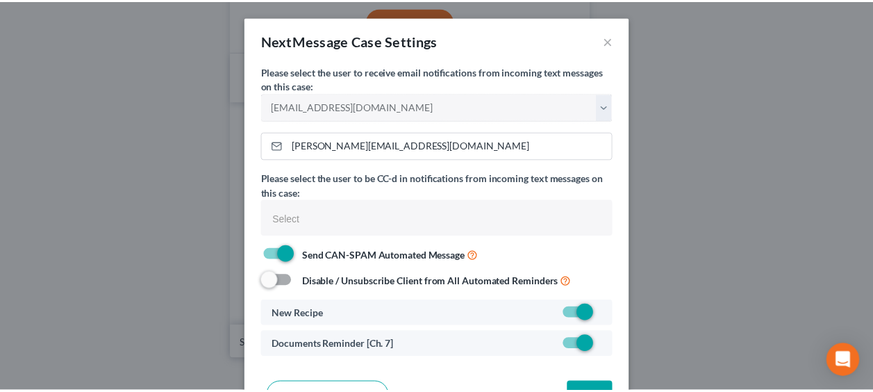
scroll to position [45, 0]
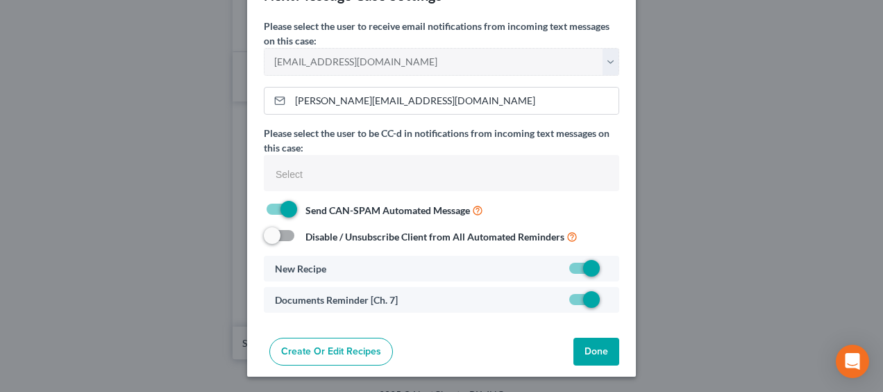
click at [589, 342] on button "Done" at bounding box center [597, 351] width 46 height 28
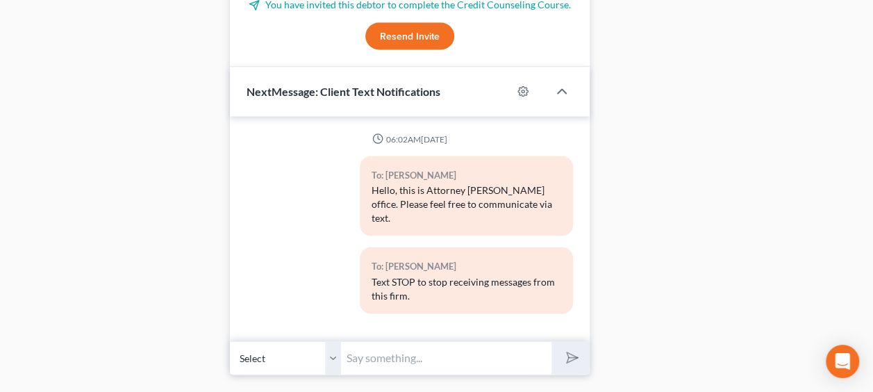
scroll to position [1365, 0]
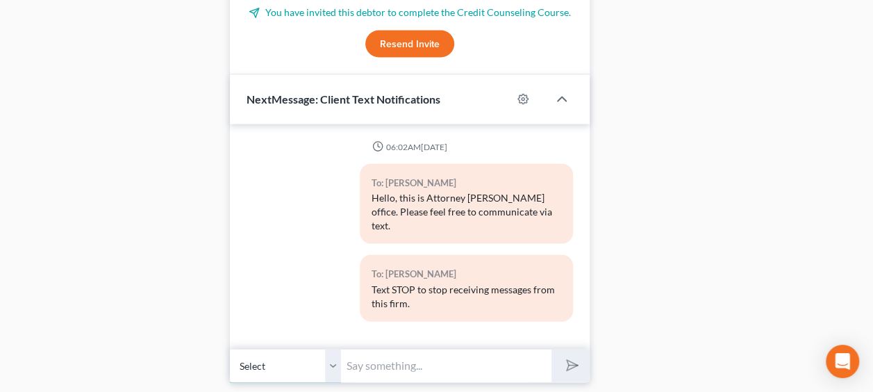
click at [312, 349] on select "Select [PHONE_NUMBER] - [PERSON_NAME]" at bounding box center [285, 366] width 111 height 34
drag, startPoint x: 664, startPoint y: 88, endPoint x: 675, endPoint y: 76, distance: 16.7
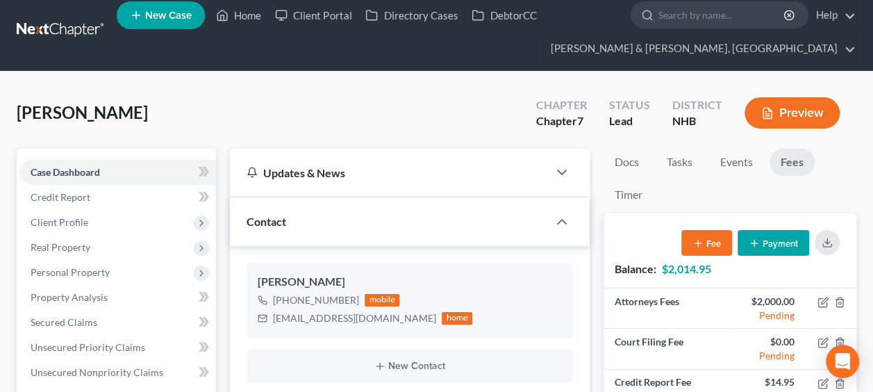
scroll to position [0, 0]
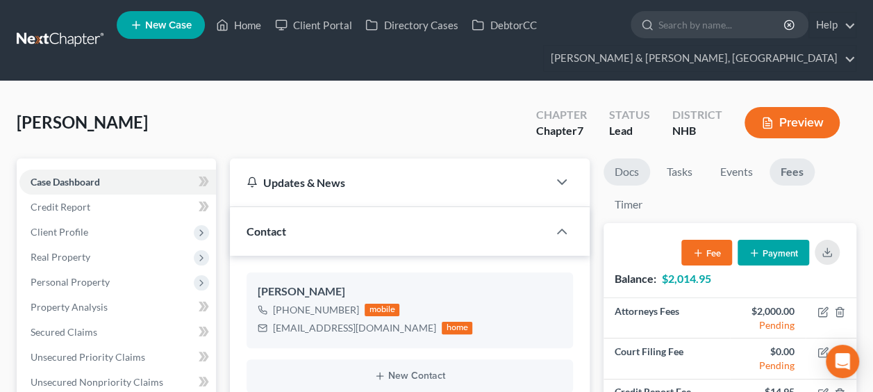
click at [628, 172] on link "Docs" at bounding box center [626, 171] width 47 height 27
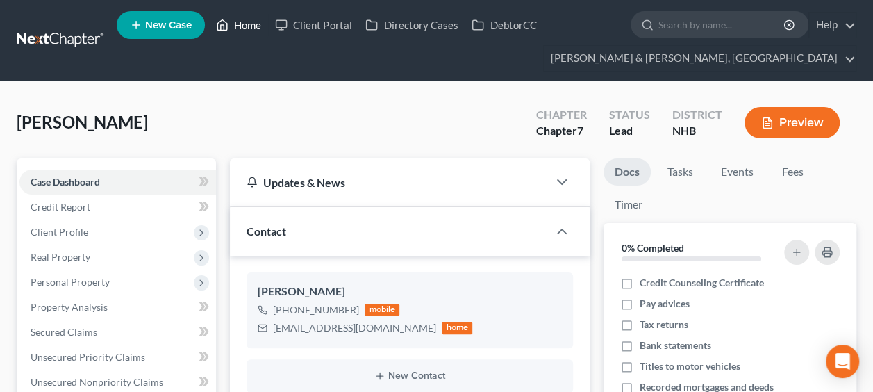
drag, startPoint x: 237, startPoint y: 18, endPoint x: 340, endPoint y: 56, distance: 110.3
click at [237, 18] on link "Home" at bounding box center [238, 24] width 59 height 25
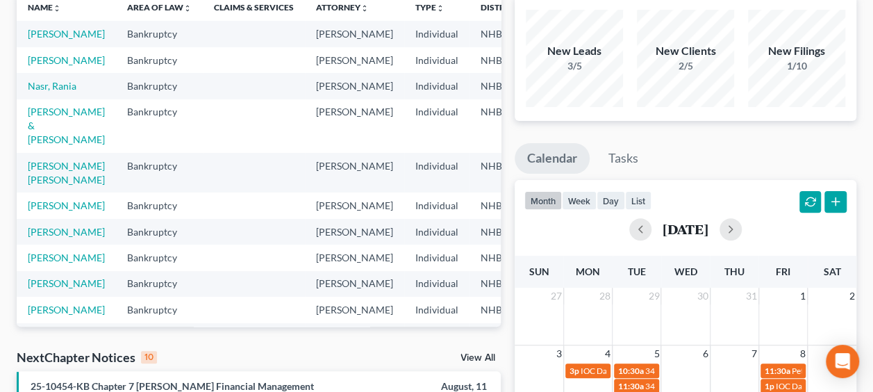
scroll to position [46, 0]
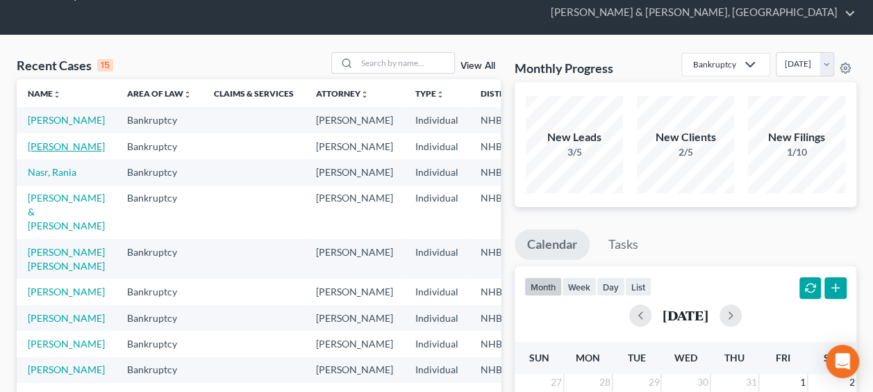
click at [53, 152] on link "[PERSON_NAME]" at bounding box center [66, 146] width 77 height 12
select select "4"
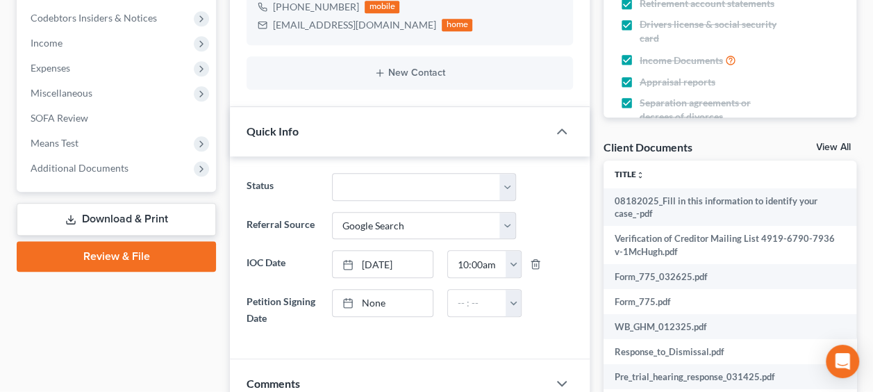
scroll to position [440, 0]
drag, startPoint x: 110, startPoint y: 169, endPoint x: 147, endPoint y: 239, distance: 78.6
click at [110, 169] on span "Additional Documents" at bounding box center [80, 167] width 98 height 12
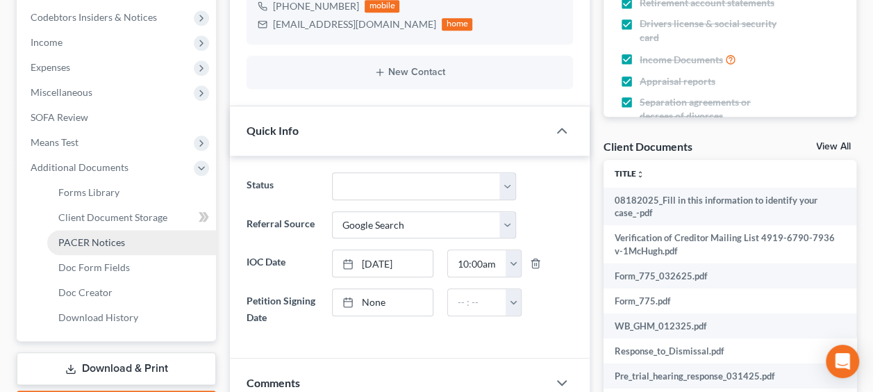
click at [137, 236] on link "PACER Notices" at bounding box center [131, 242] width 169 height 25
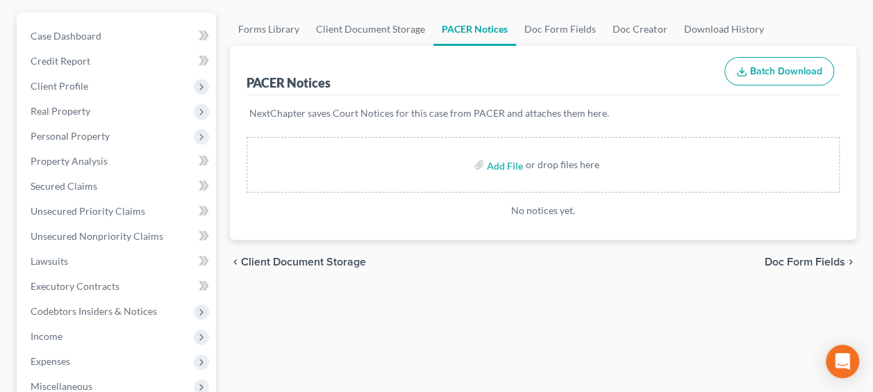
scroll to position [69, 0]
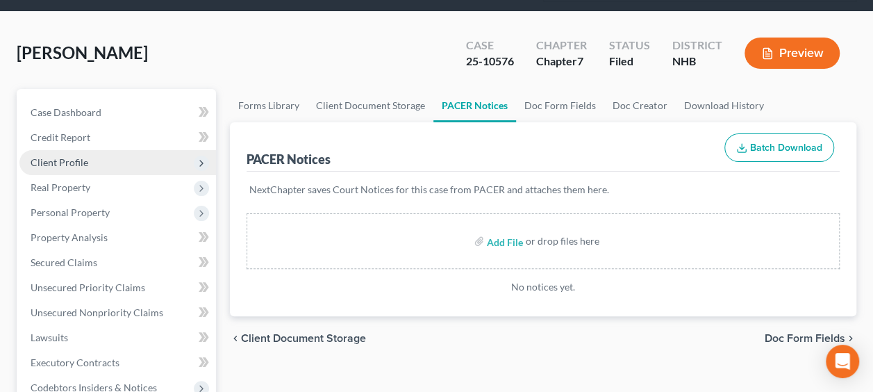
drag, startPoint x: 82, startPoint y: 160, endPoint x: 81, endPoint y: 167, distance: 7.1
click at [82, 160] on span "Client Profile" at bounding box center [60, 162] width 58 height 12
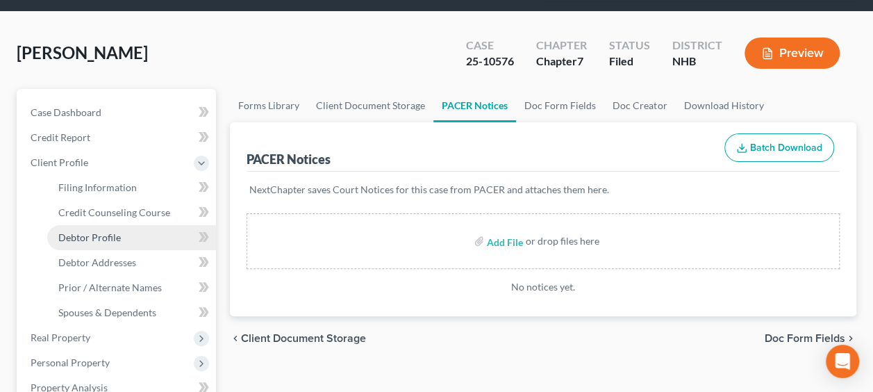
click at [93, 233] on span "Debtor Profile" at bounding box center [89, 237] width 62 height 12
select select "0"
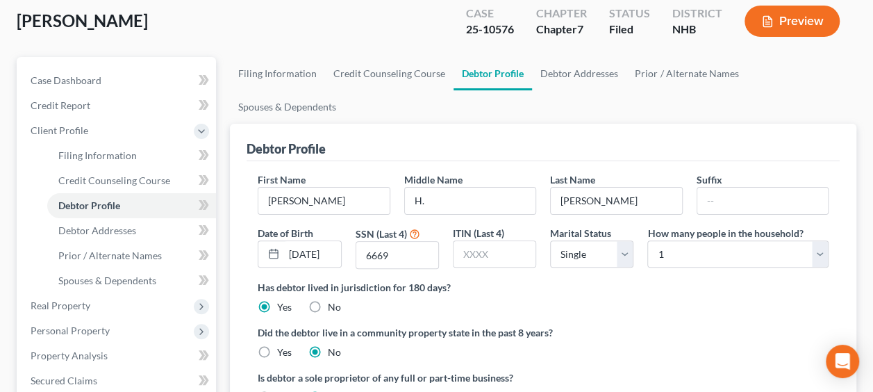
scroll to position [115, 0]
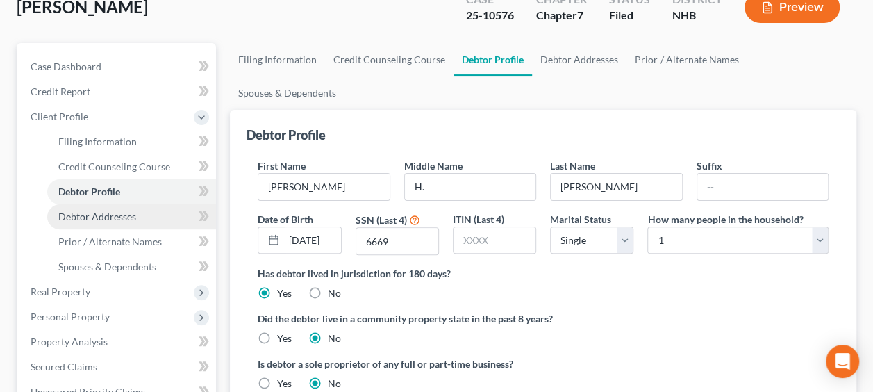
click at [99, 211] on span "Debtor Addresses" at bounding box center [97, 216] width 78 height 12
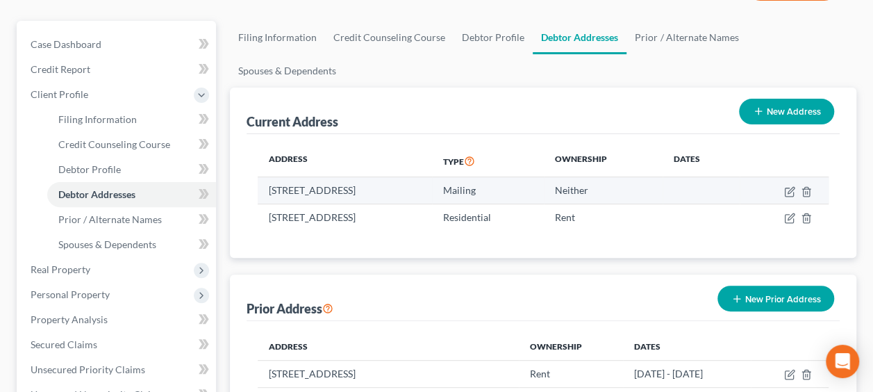
scroll to position [139, 0]
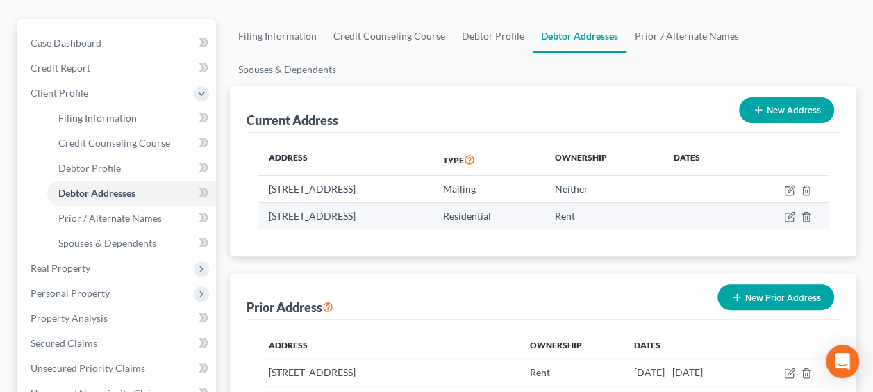
click at [432, 202] on td "[STREET_ADDRESS]" at bounding box center [345, 215] width 174 height 26
copy td "03773"
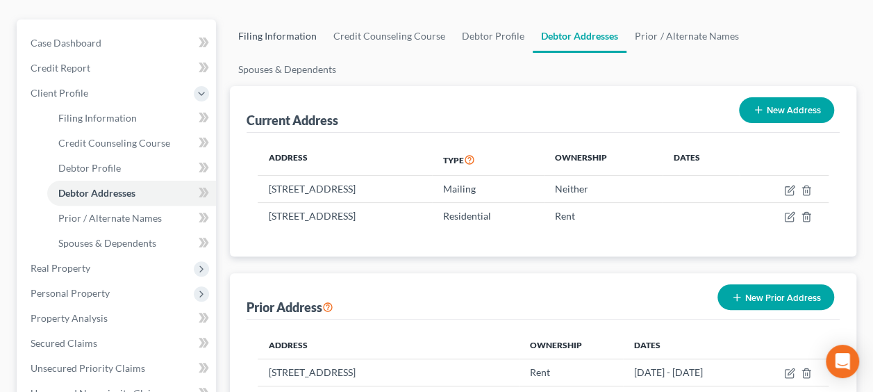
click at [275, 34] on link "Filing Information" at bounding box center [277, 35] width 95 height 33
select select "1"
select select "0"
select select "50"
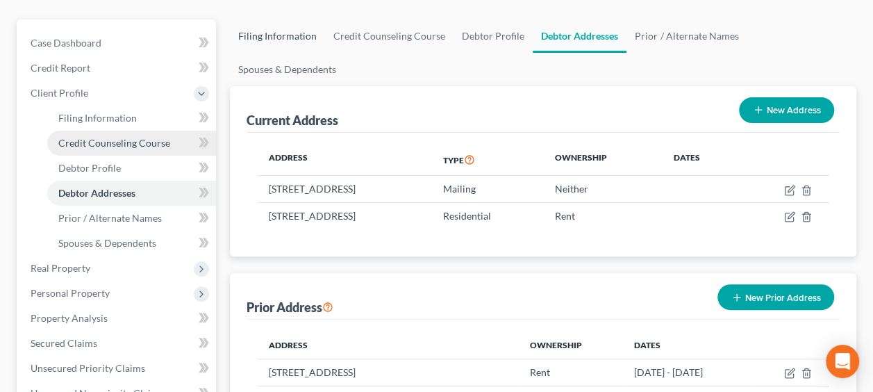
select select "0"
select select "32"
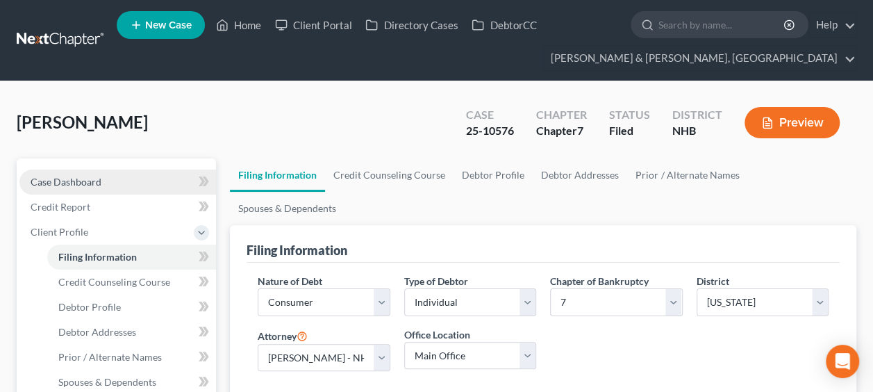
click at [92, 183] on span "Case Dashboard" at bounding box center [66, 182] width 71 height 12
select select "4"
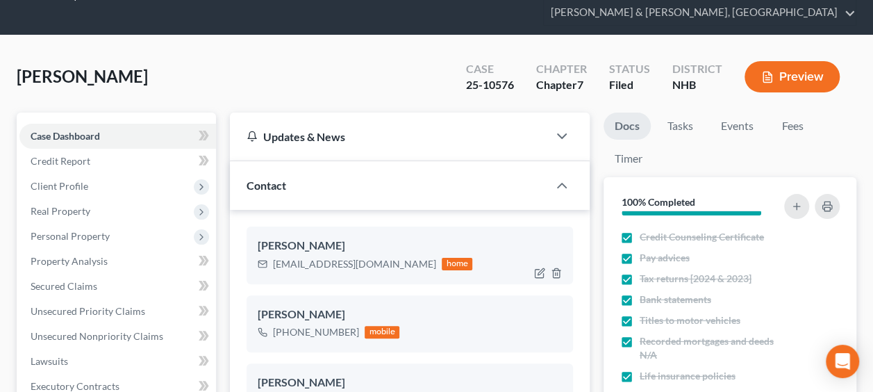
scroll to position [33, 0]
drag, startPoint x: 274, startPoint y: 263, endPoint x: 379, endPoint y: 263, distance: 105.6
click at [379, 263] on div "[EMAIL_ADDRESS][DOMAIN_NAME] home" at bounding box center [365, 264] width 215 height 18
copy div "[EMAIL_ADDRESS][DOMAIN_NAME]"
